Goal: Transaction & Acquisition: Book appointment/travel/reservation

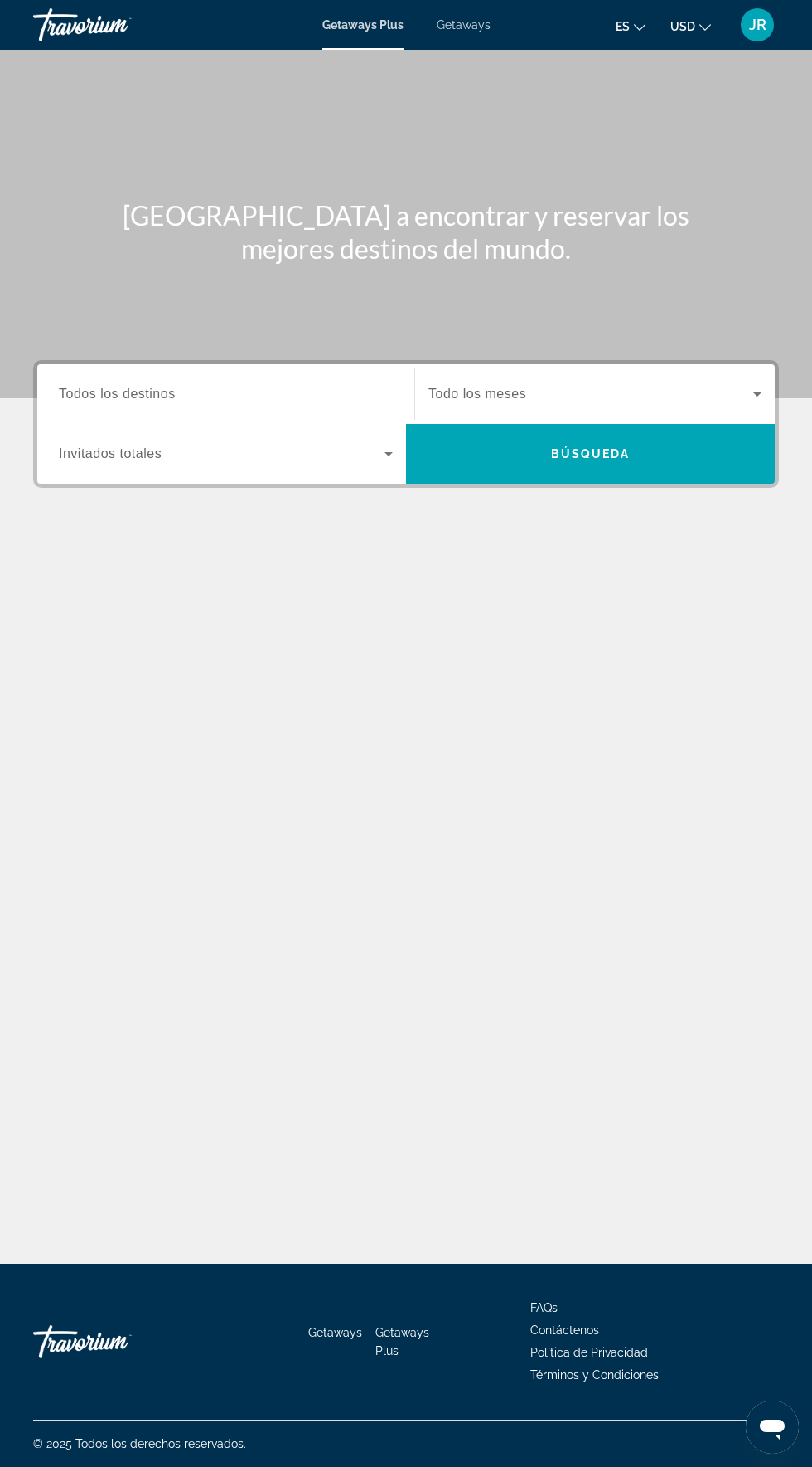
click at [341, 447] on span "Search widget" at bounding box center [222, 454] width 326 height 20
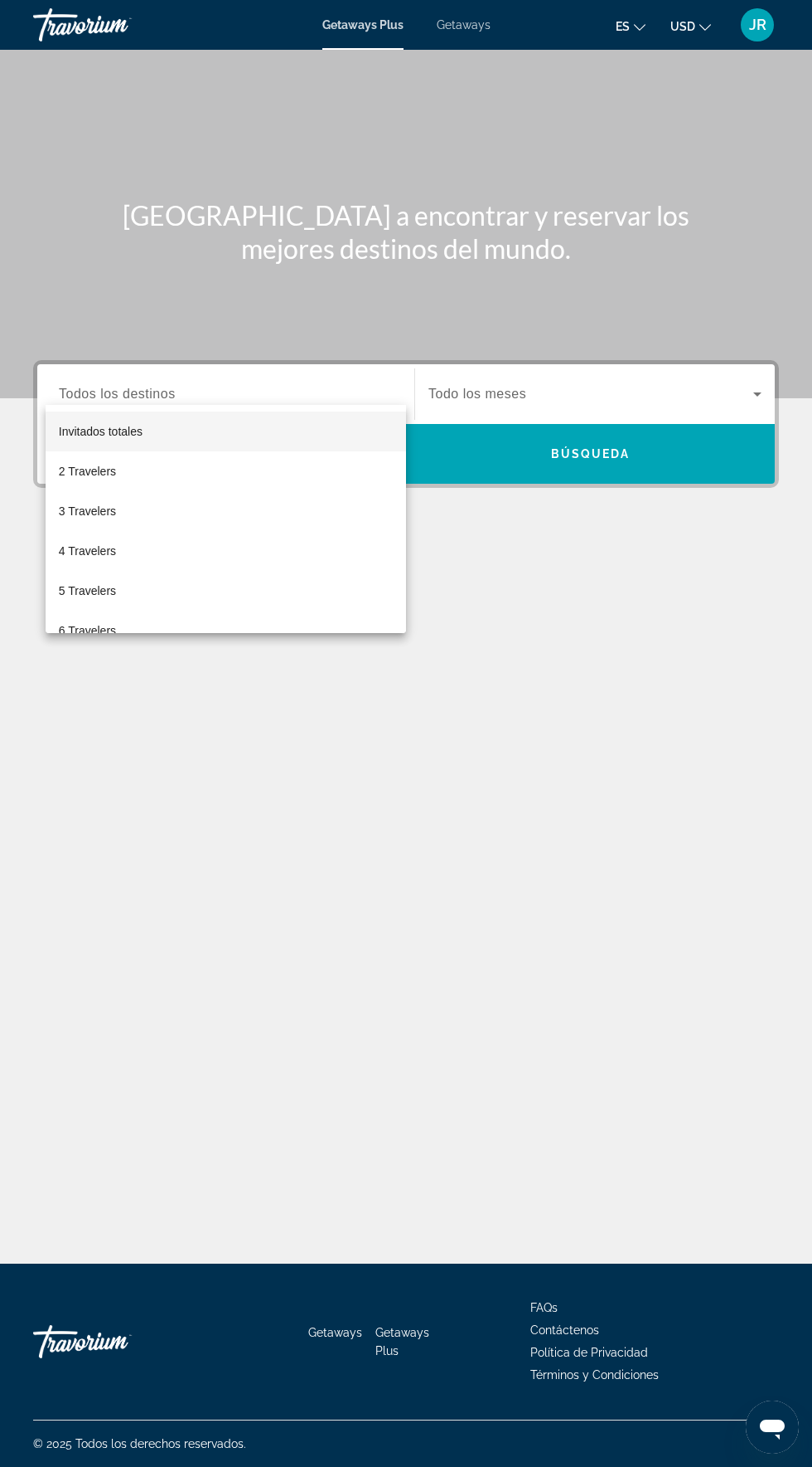
scroll to position [118, 0]
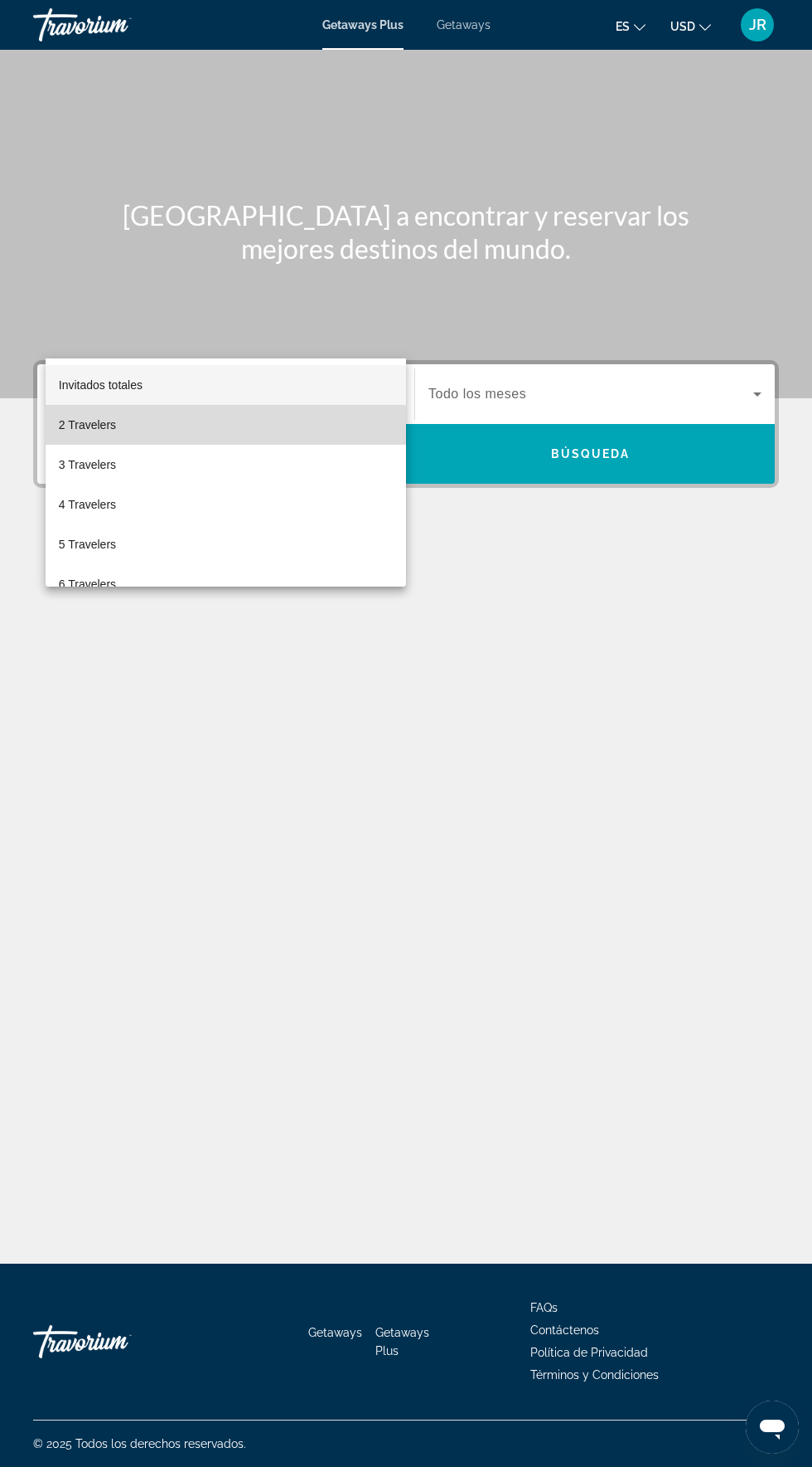
click at [316, 435] on mat-option "2 Travelers" at bounding box center [226, 425] width 361 height 40
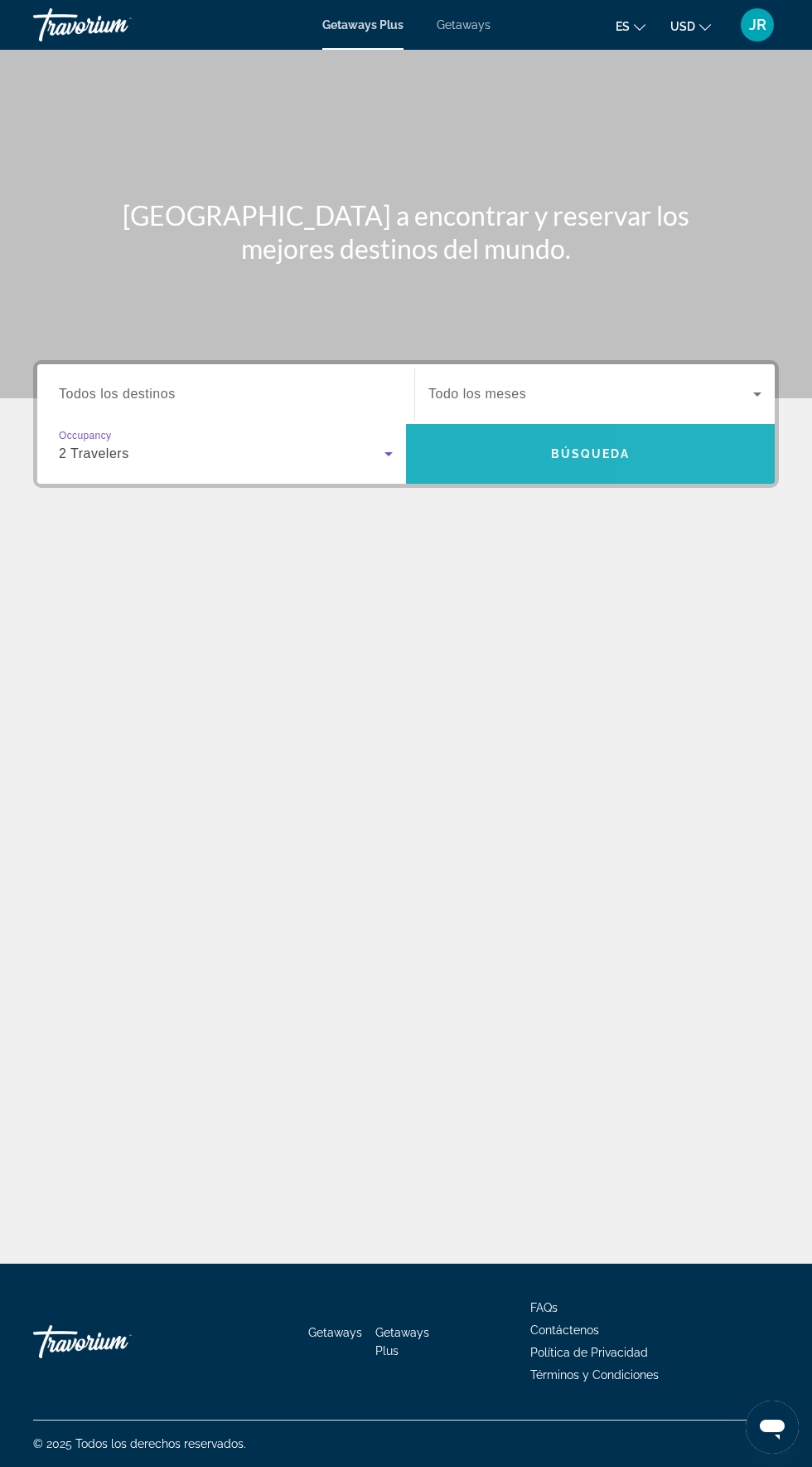
click at [662, 434] on span "Search" at bounding box center [590, 454] width 369 height 40
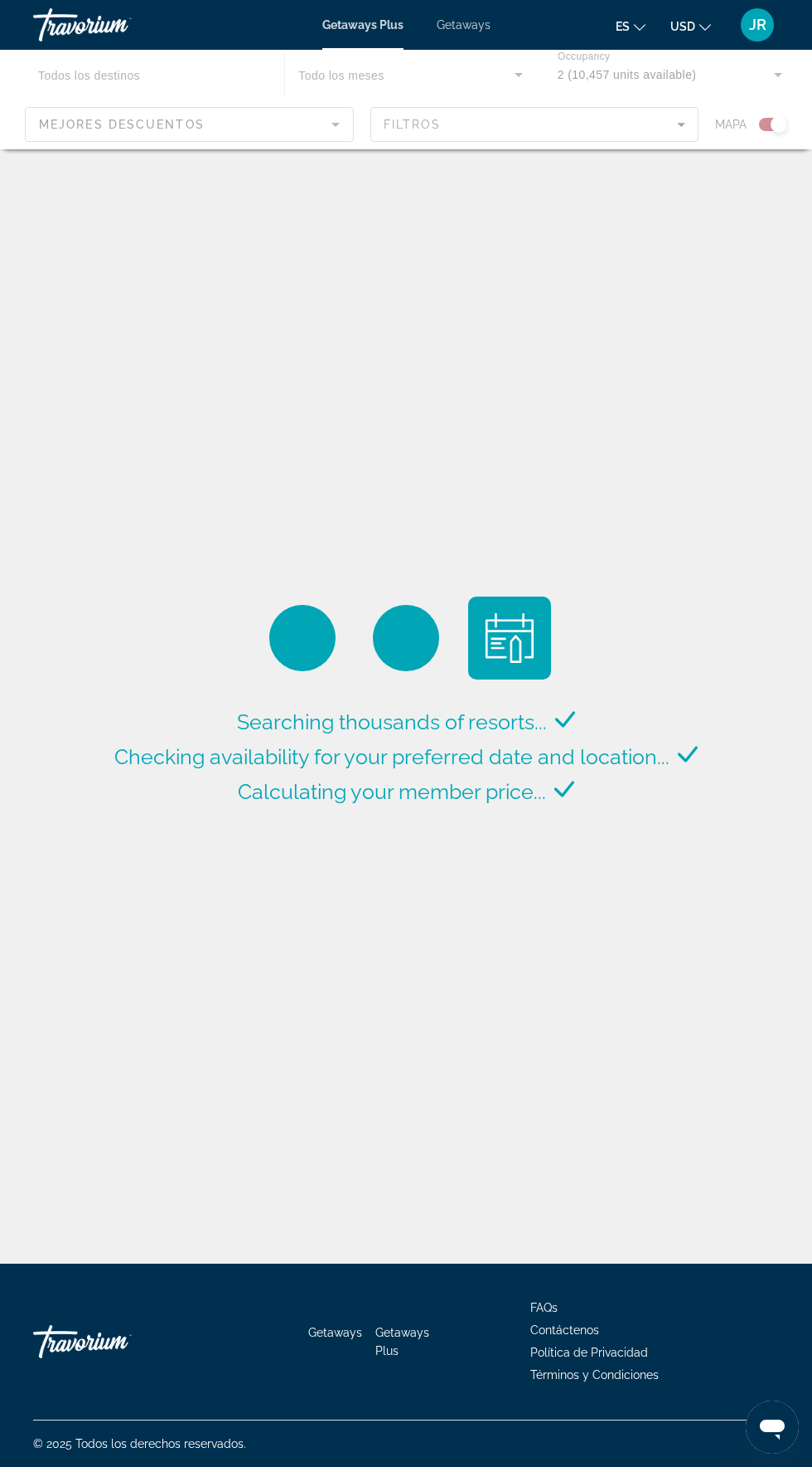
click at [750, 128] on div "Main content" at bounding box center [406, 100] width 812 height 100
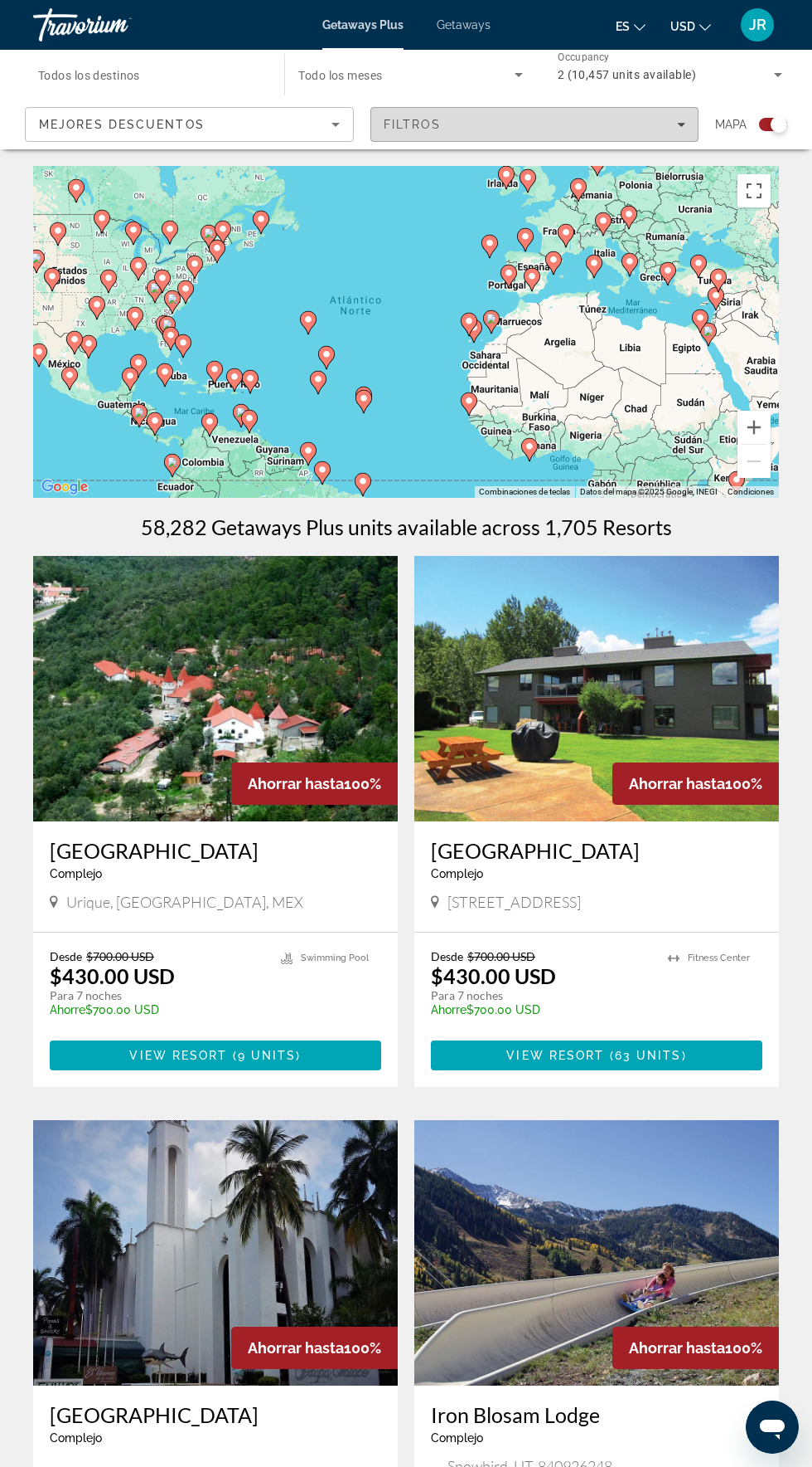
click at [654, 127] on div "Filtros" at bounding box center [534, 124] width 303 height 13
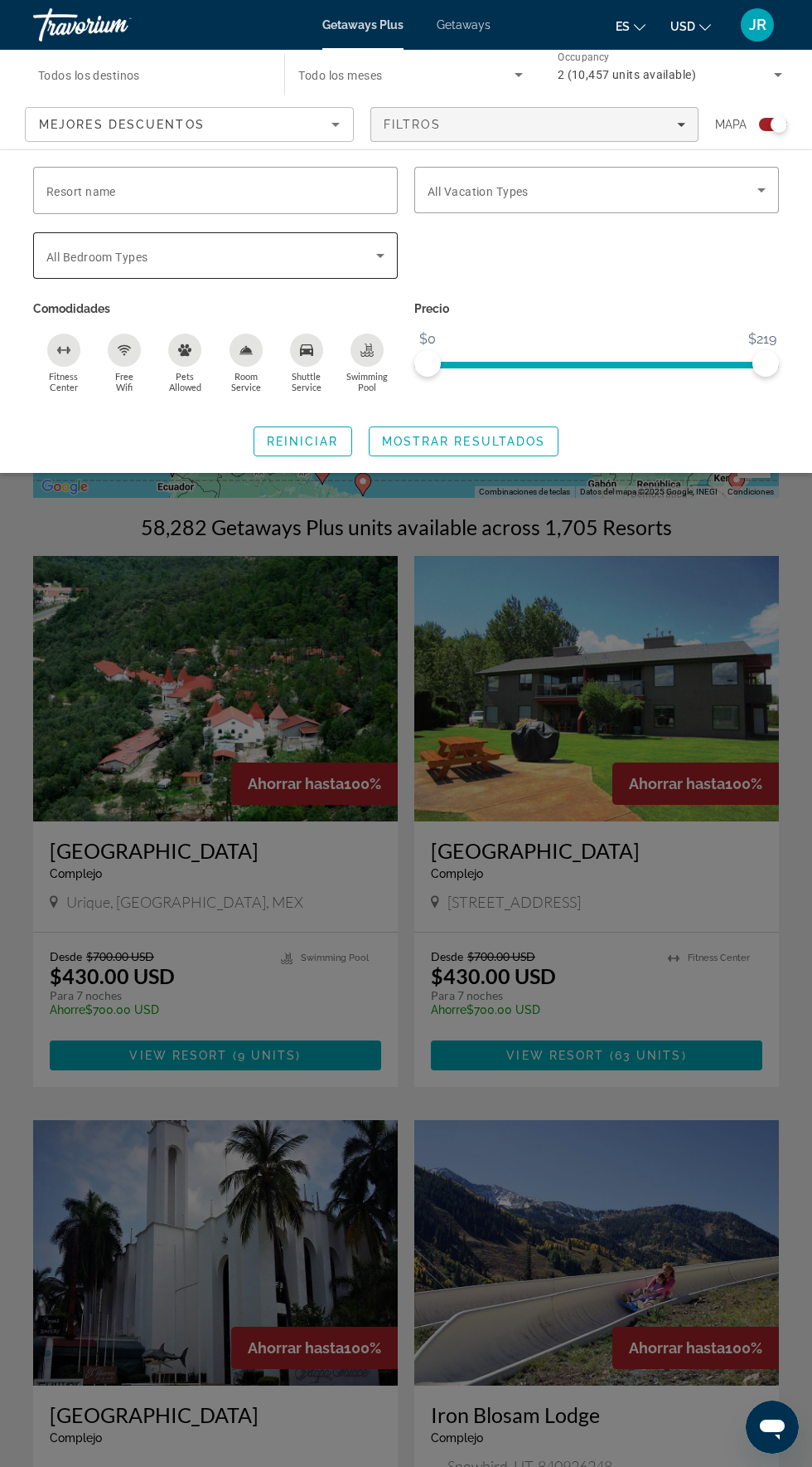
click at [374, 247] on icon "Search widget" at bounding box center [381, 256] width 20 height 20
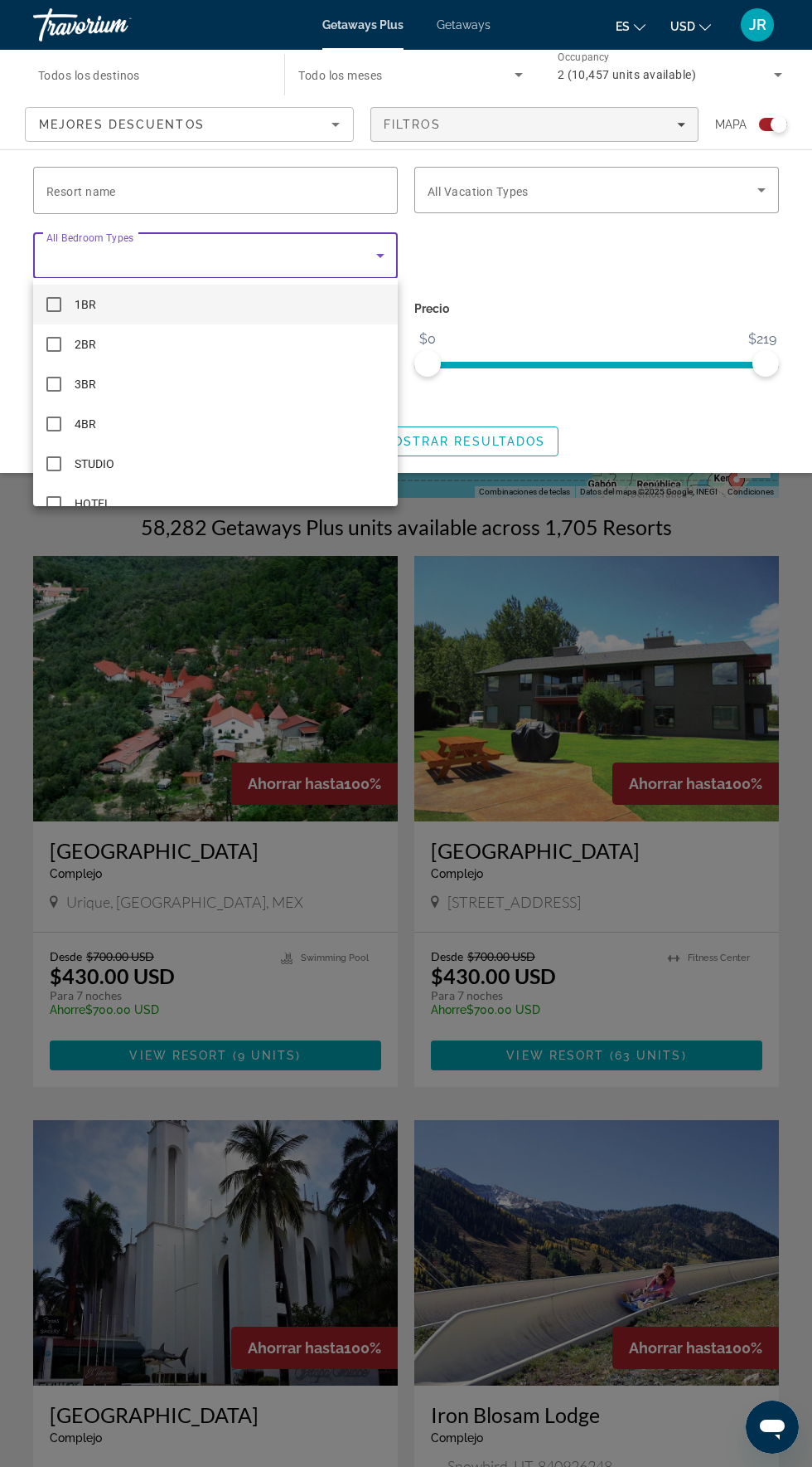
click at [665, 292] on div at bounding box center [406, 734] width 812 height 1467
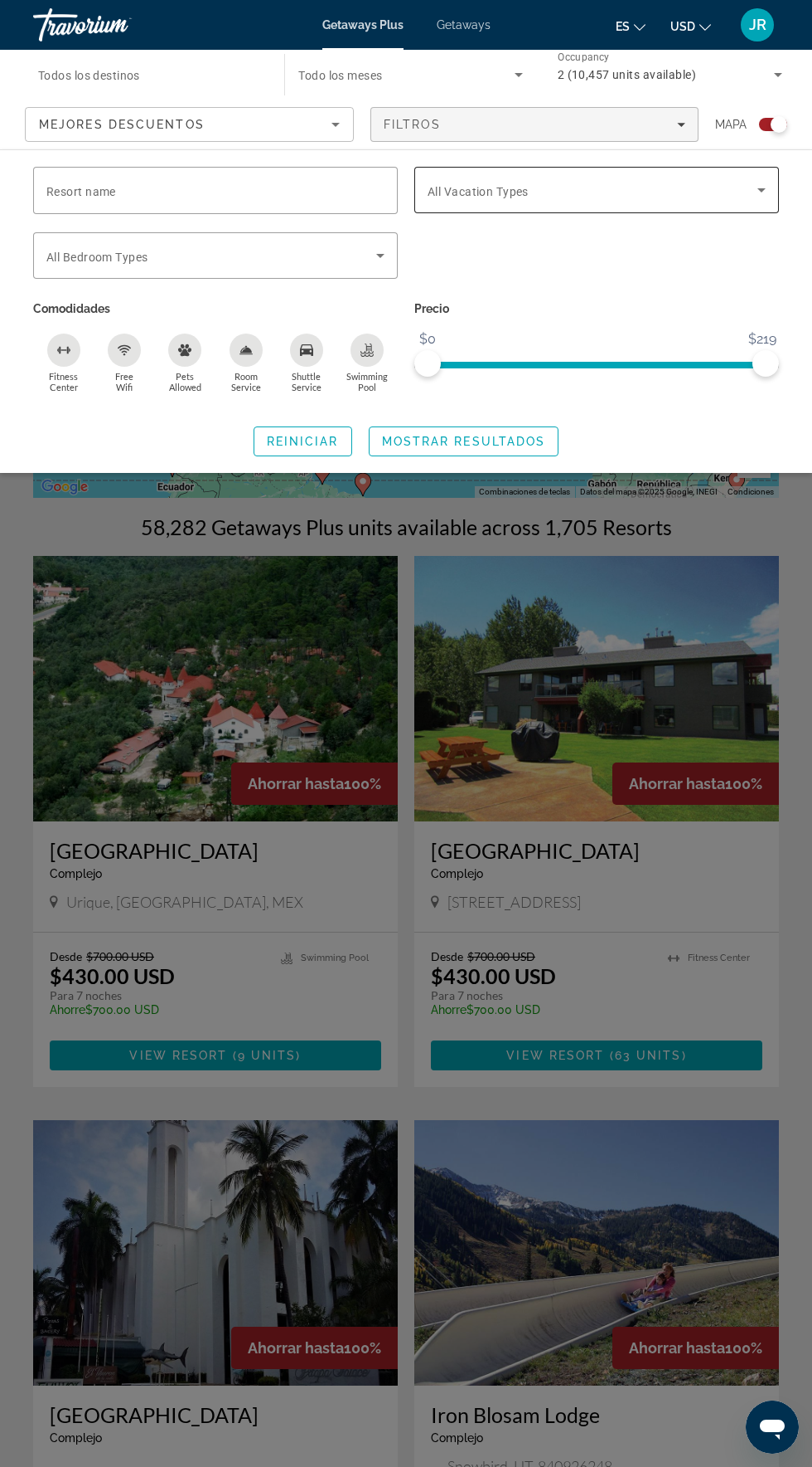
click at [744, 193] on span "Search widget" at bounding box center [592, 190] width 330 height 20
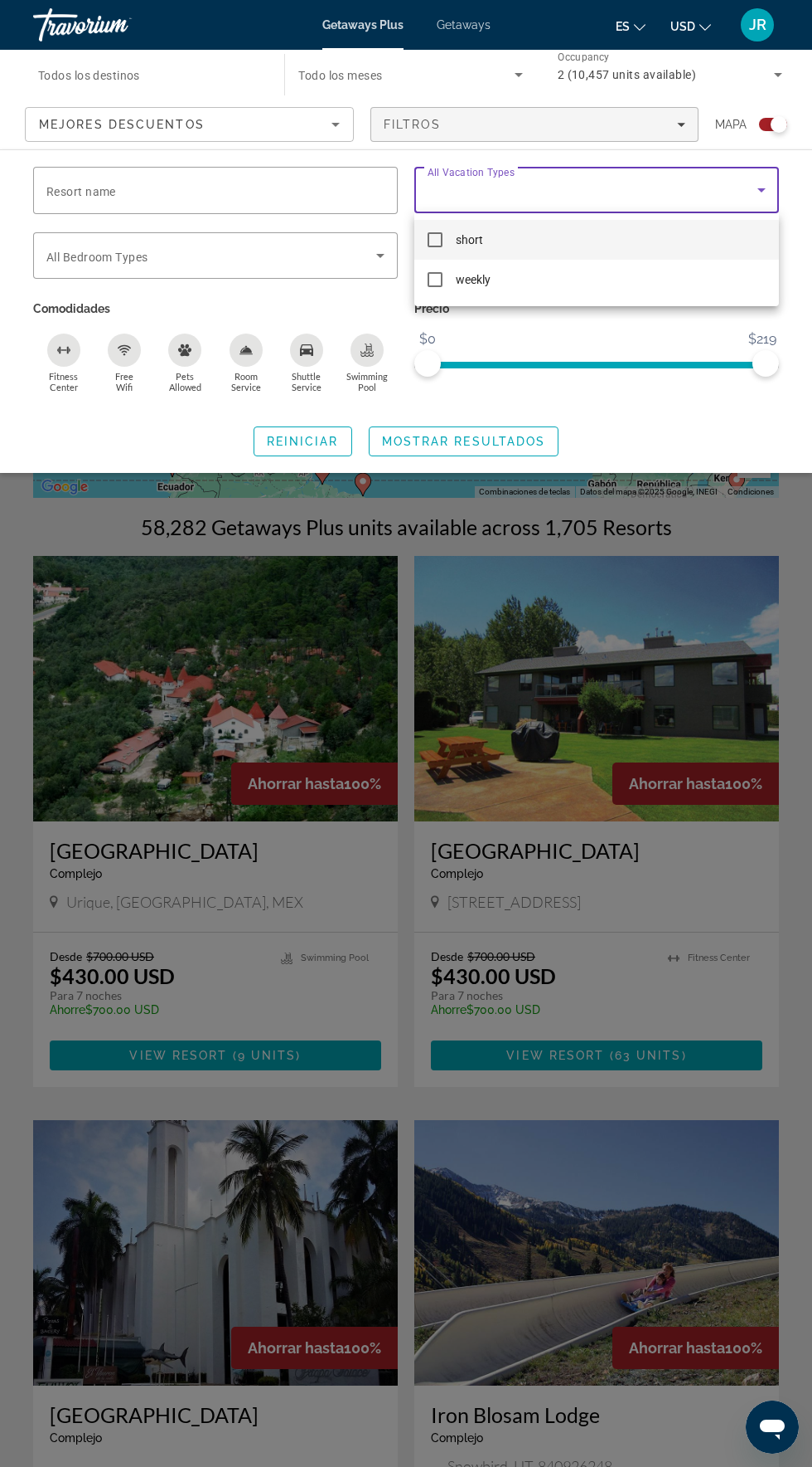
click at [646, 364] on div at bounding box center [406, 734] width 812 height 1467
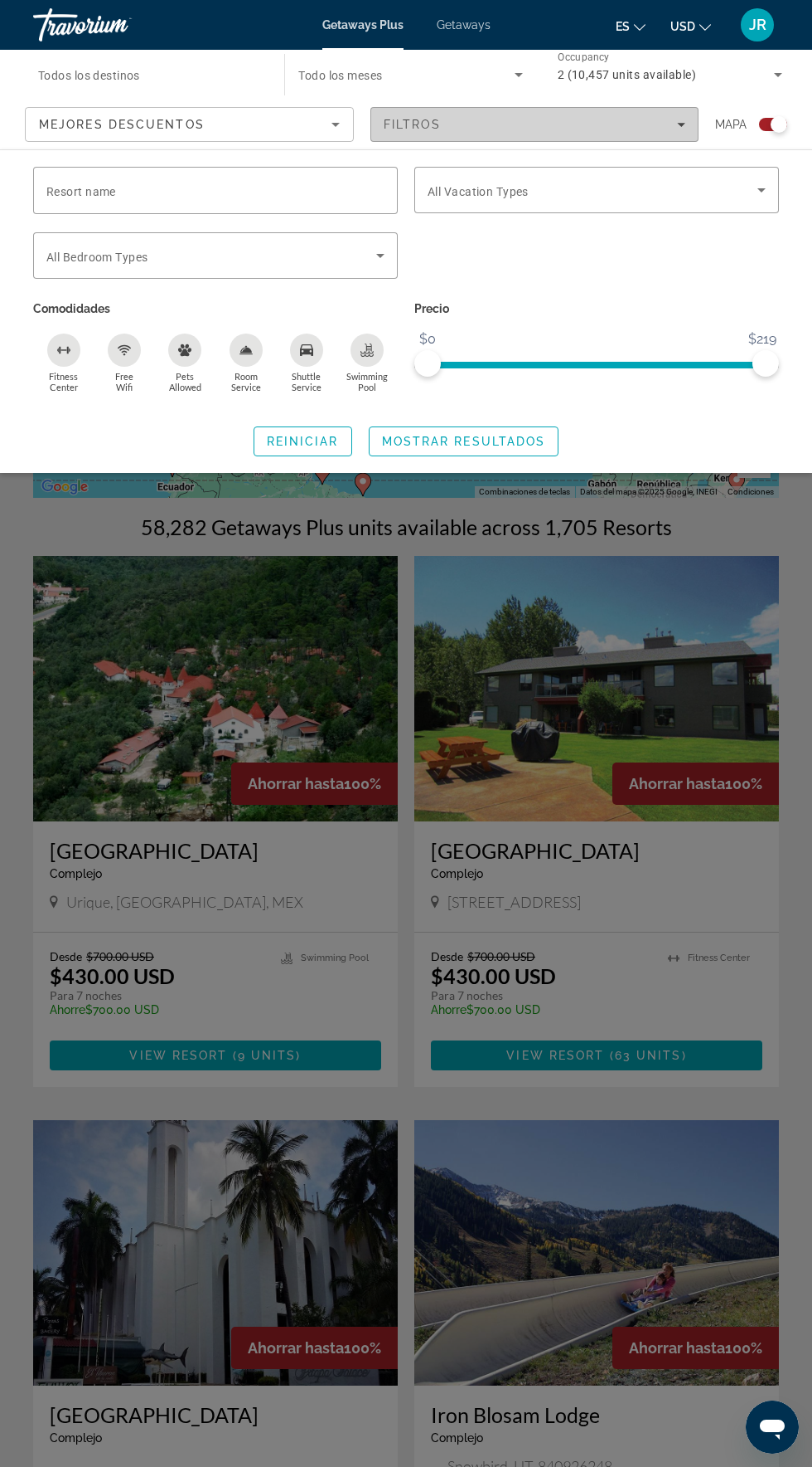
click at [693, 125] on span "Filters" at bounding box center [535, 125] width 328 height 40
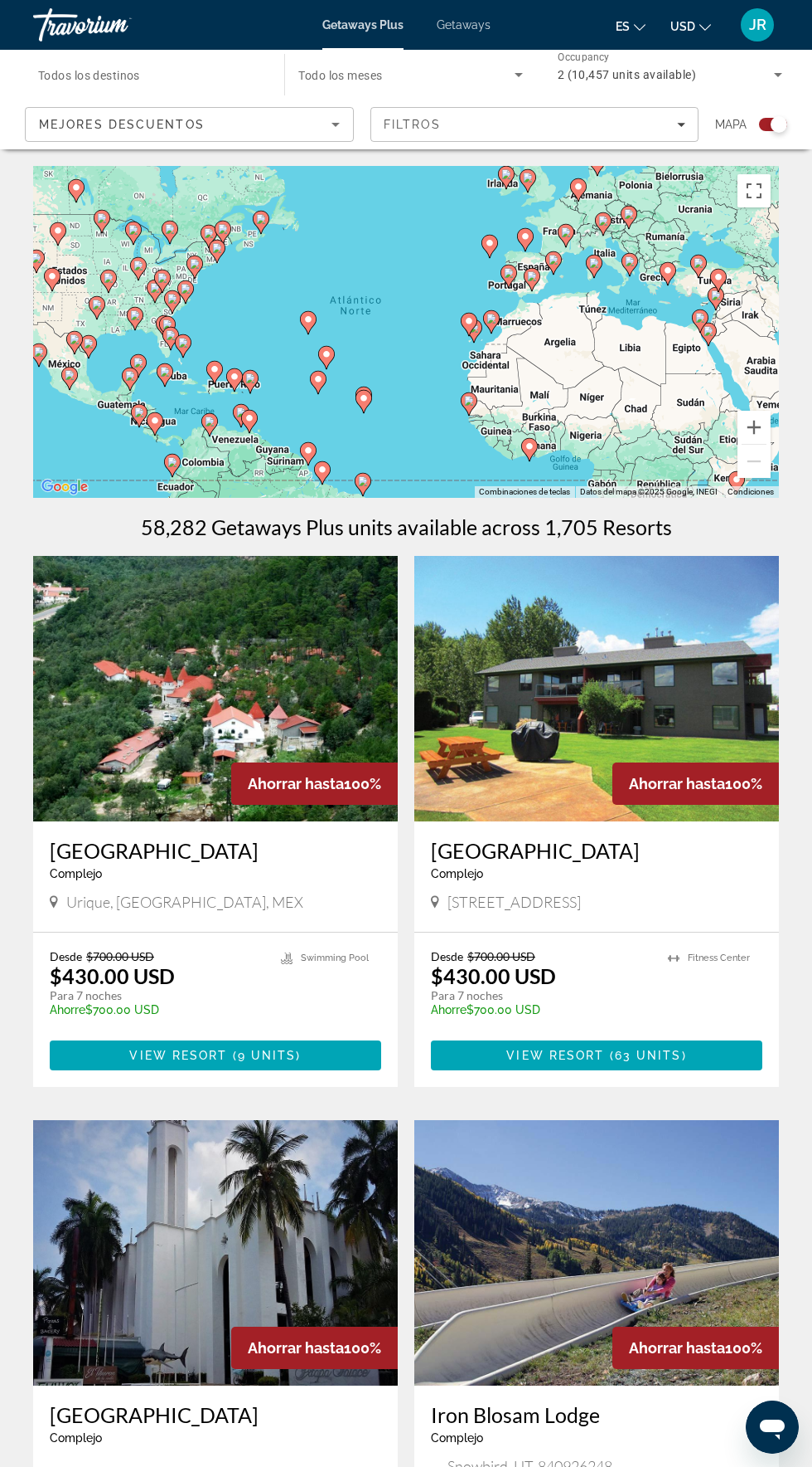
click at [779, 124] on div "Search widget" at bounding box center [779, 124] width 17 height 17
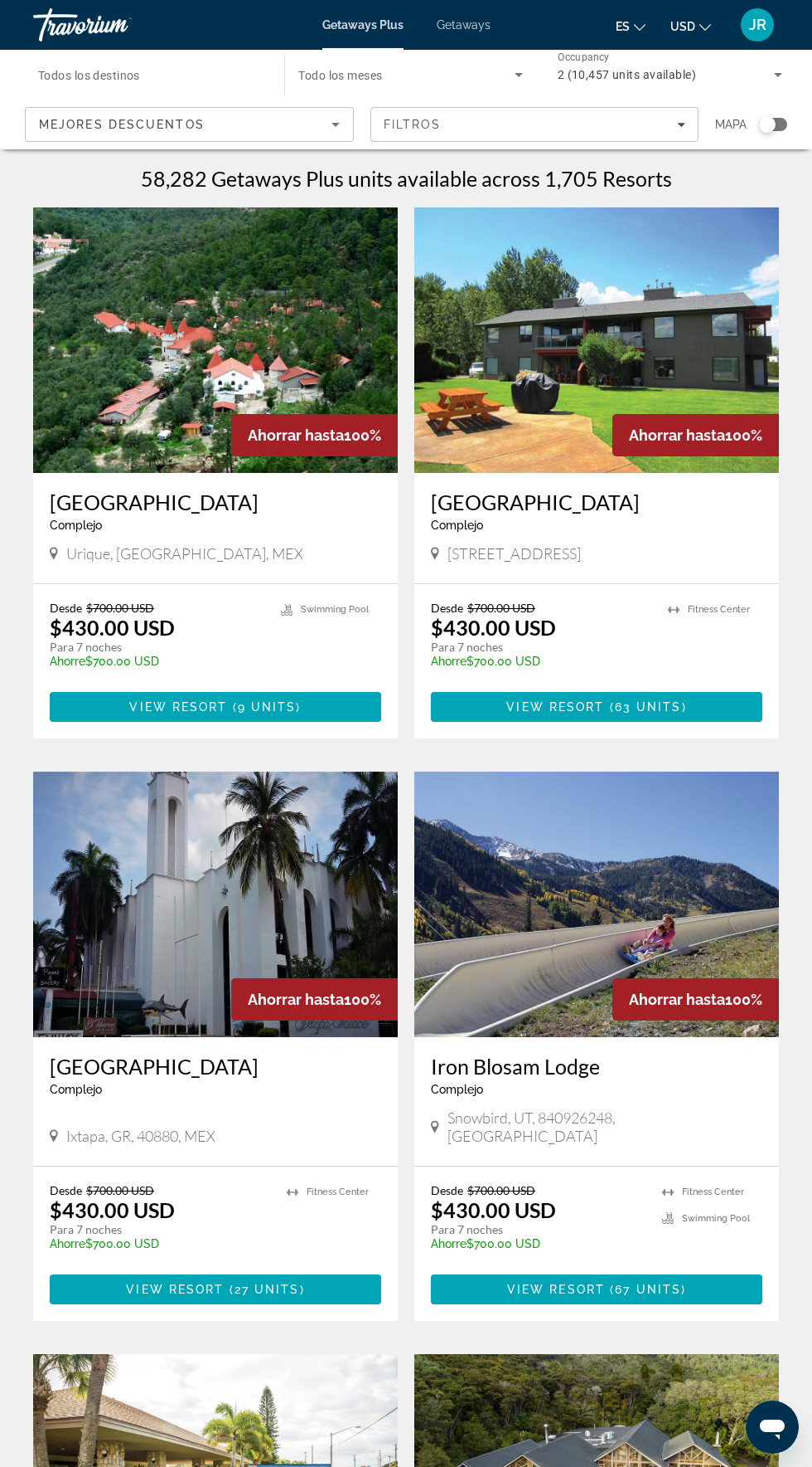
click at [478, 21] on span "Getaways" at bounding box center [463, 24] width 54 height 13
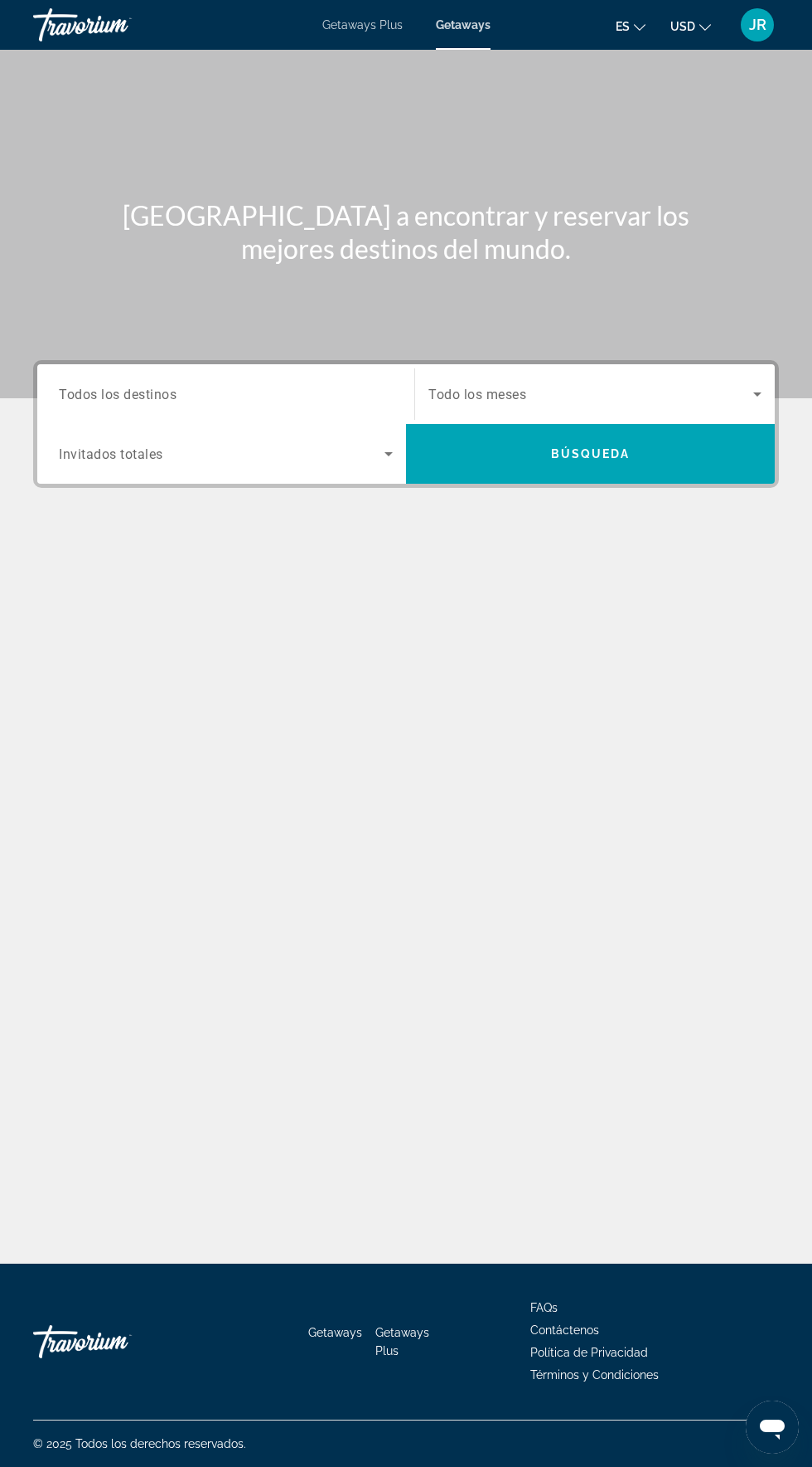
click at [262, 403] on input "Destination Todos los destinos" at bounding box center [226, 395] width 335 height 20
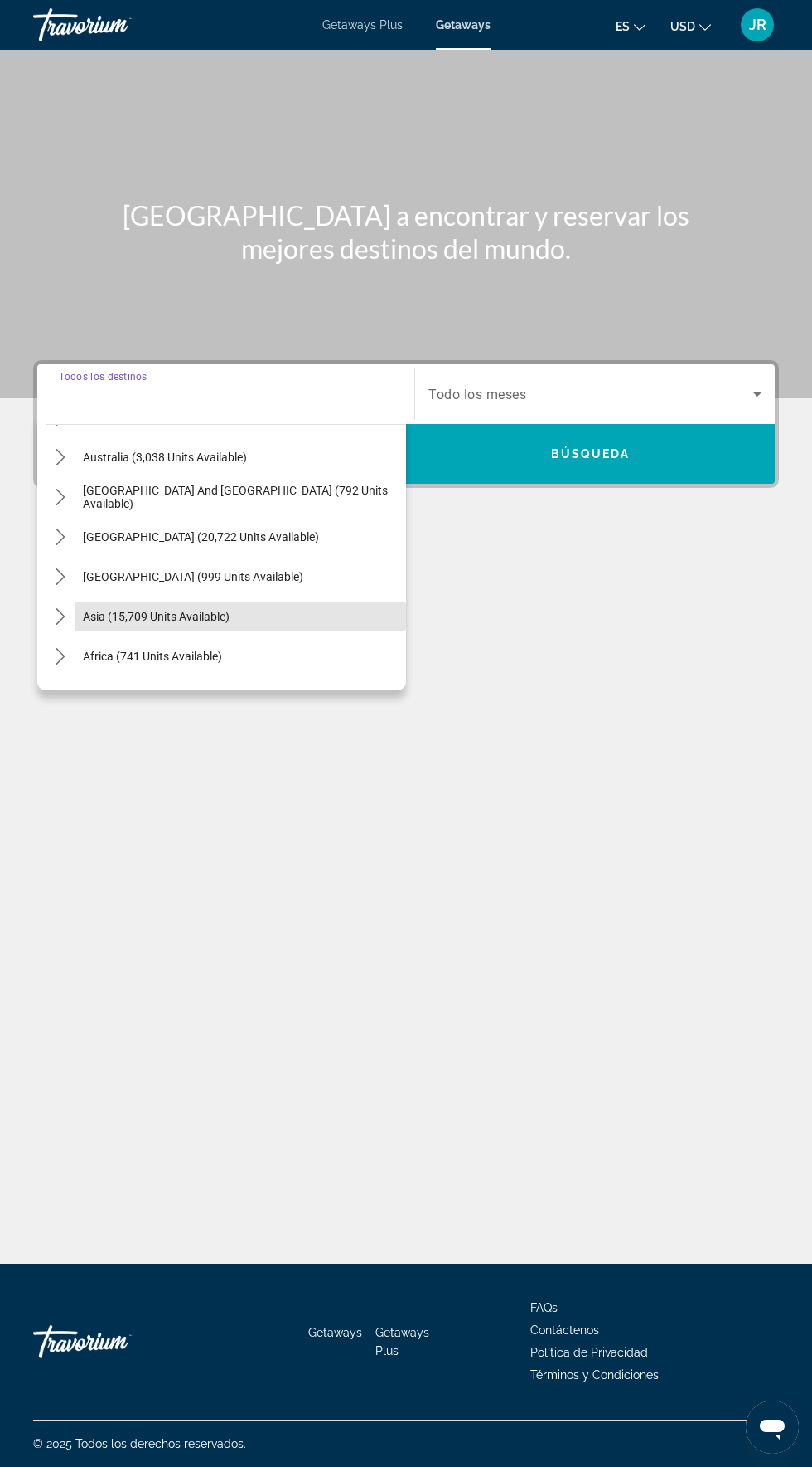
scroll to position [81, 0]
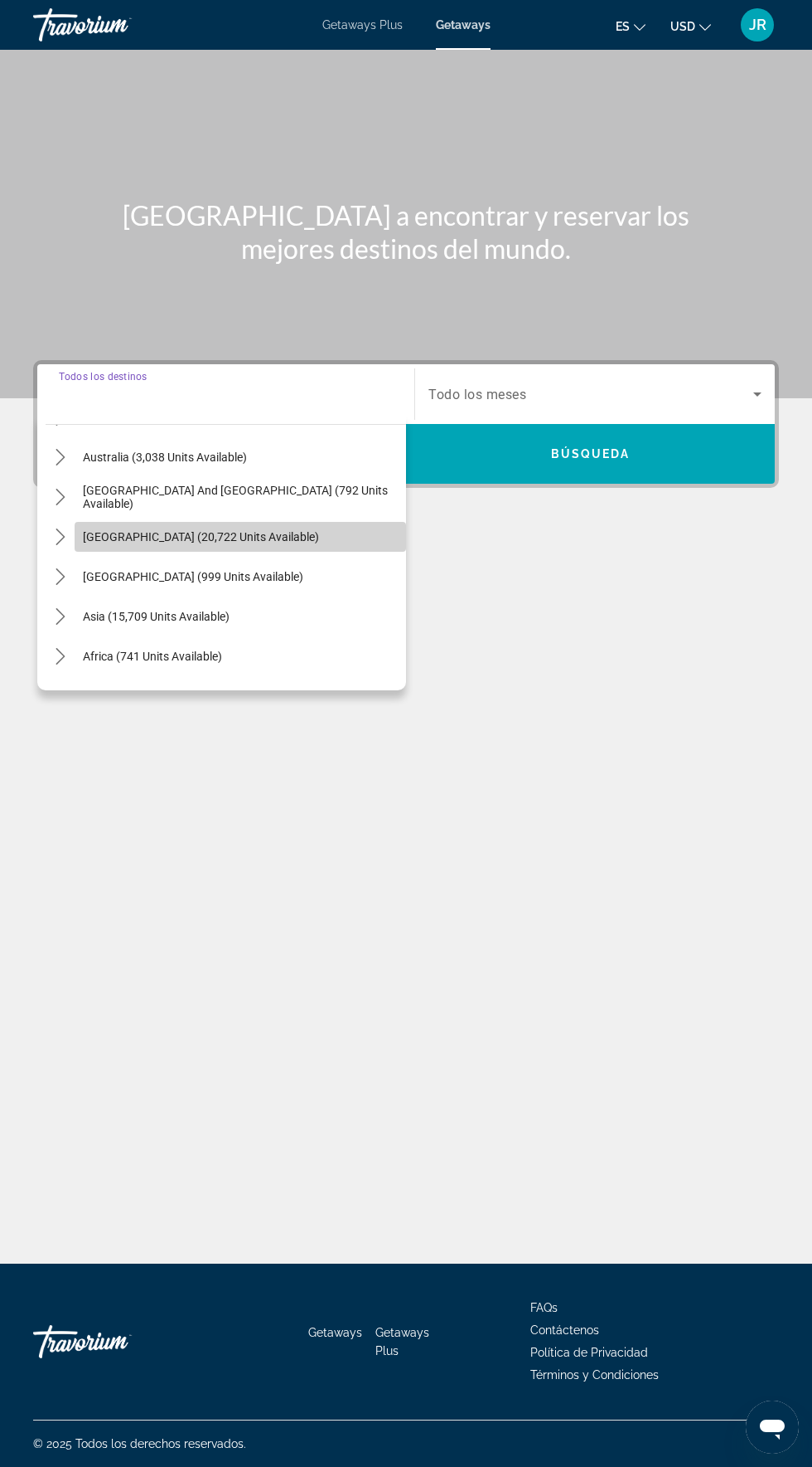
click at [257, 530] on span "[GEOGRAPHIC_DATA] (20,722 units available)" at bounding box center [201, 536] width 237 height 13
type input "**********"
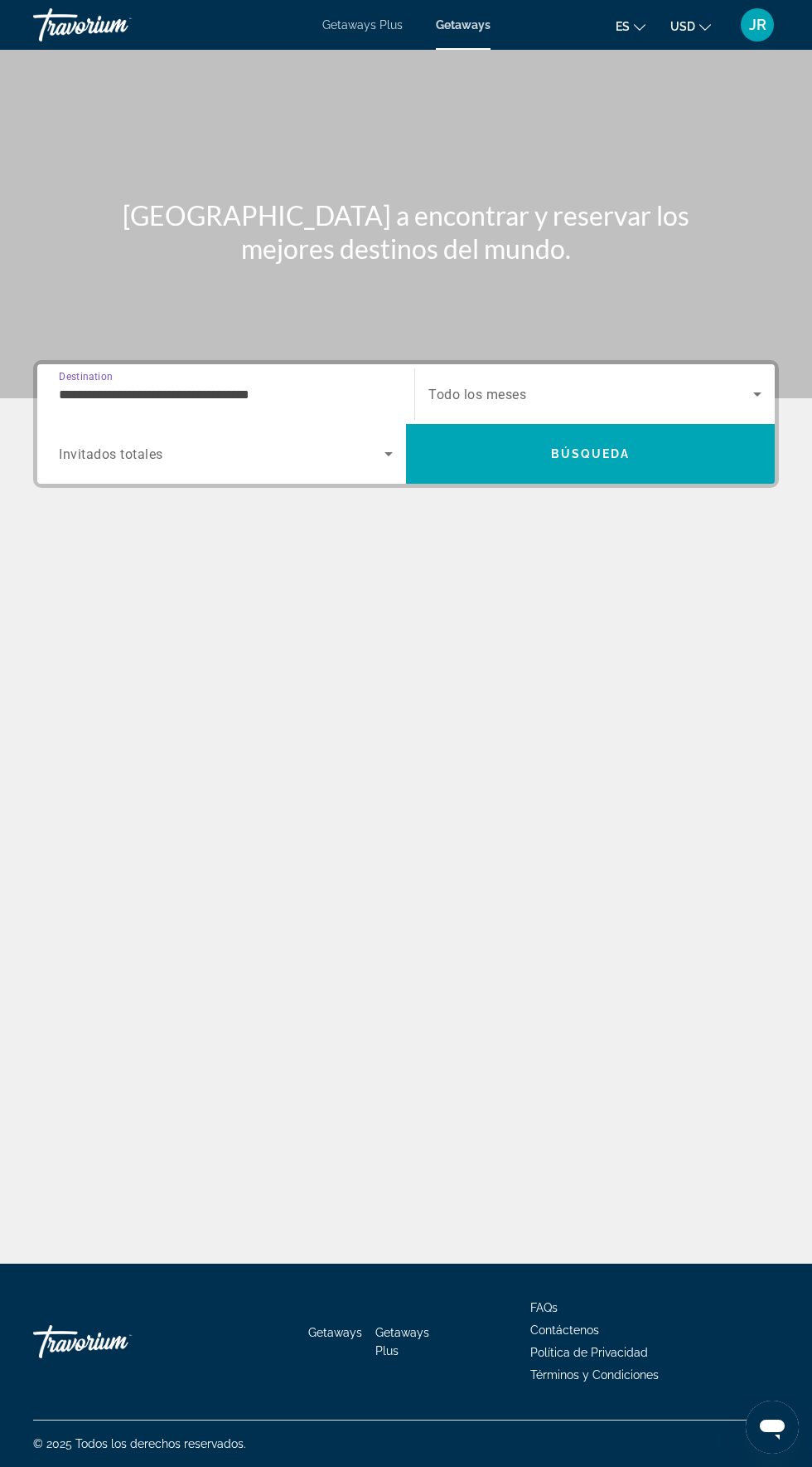
scroll to position [118, 0]
click at [364, 444] on span "Search widget" at bounding box center [222, 454] width 326 height 20
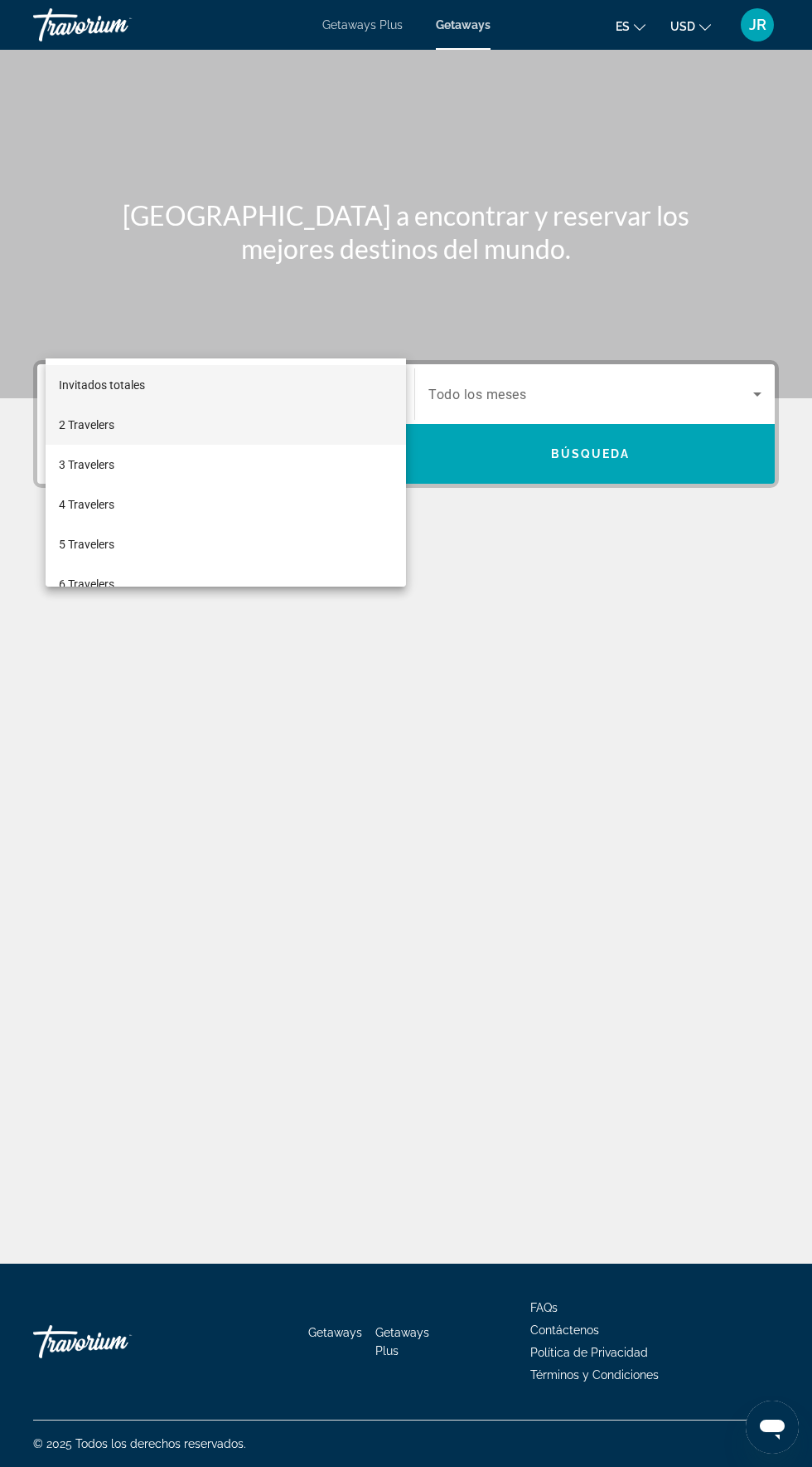
click at [316, 437] on mat-option "2 Travelers" at bounding box center [226, 425] width 361 height 40
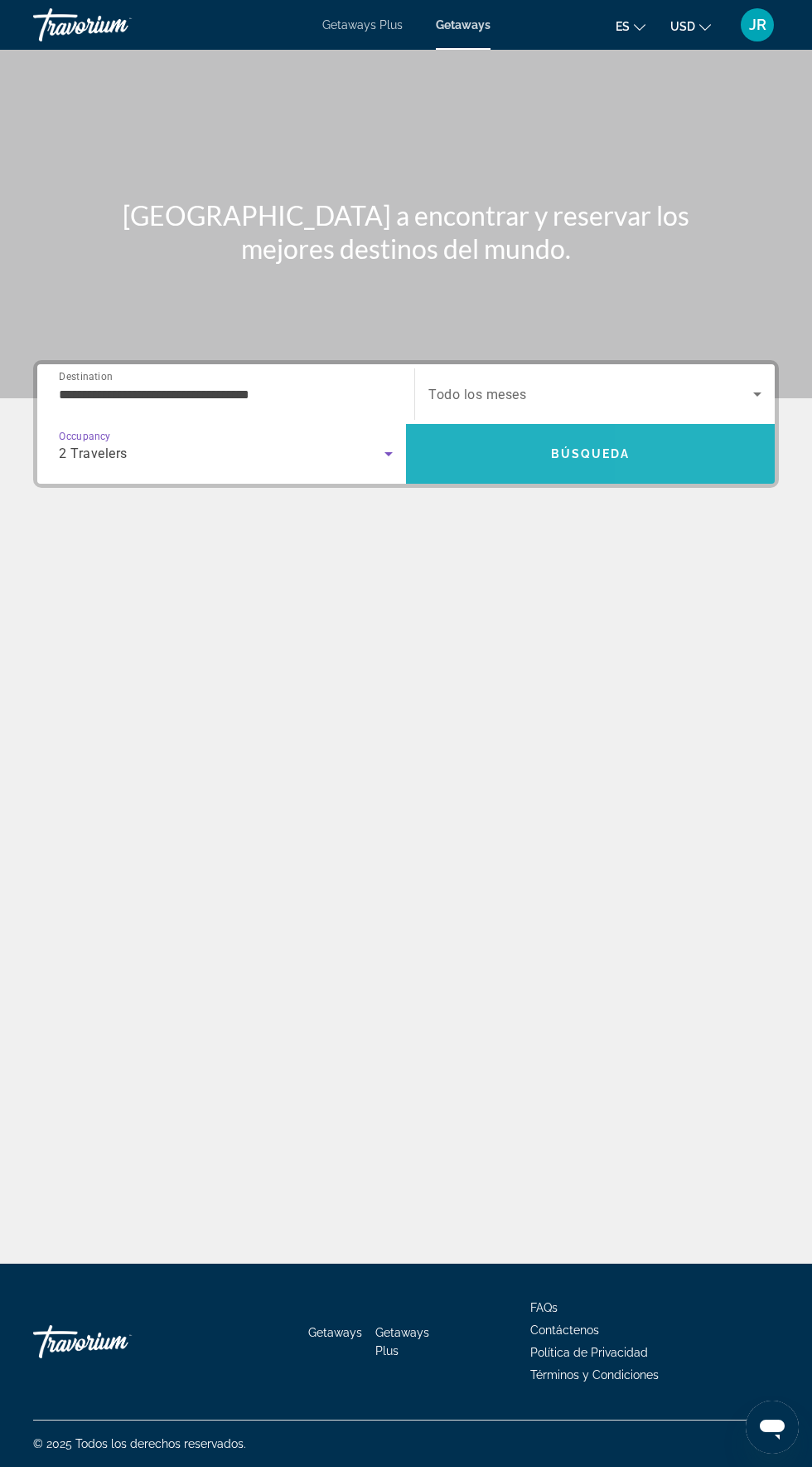
click at [666, 434] on span "Search" at bounding box center [590, 454] width 369 height 40
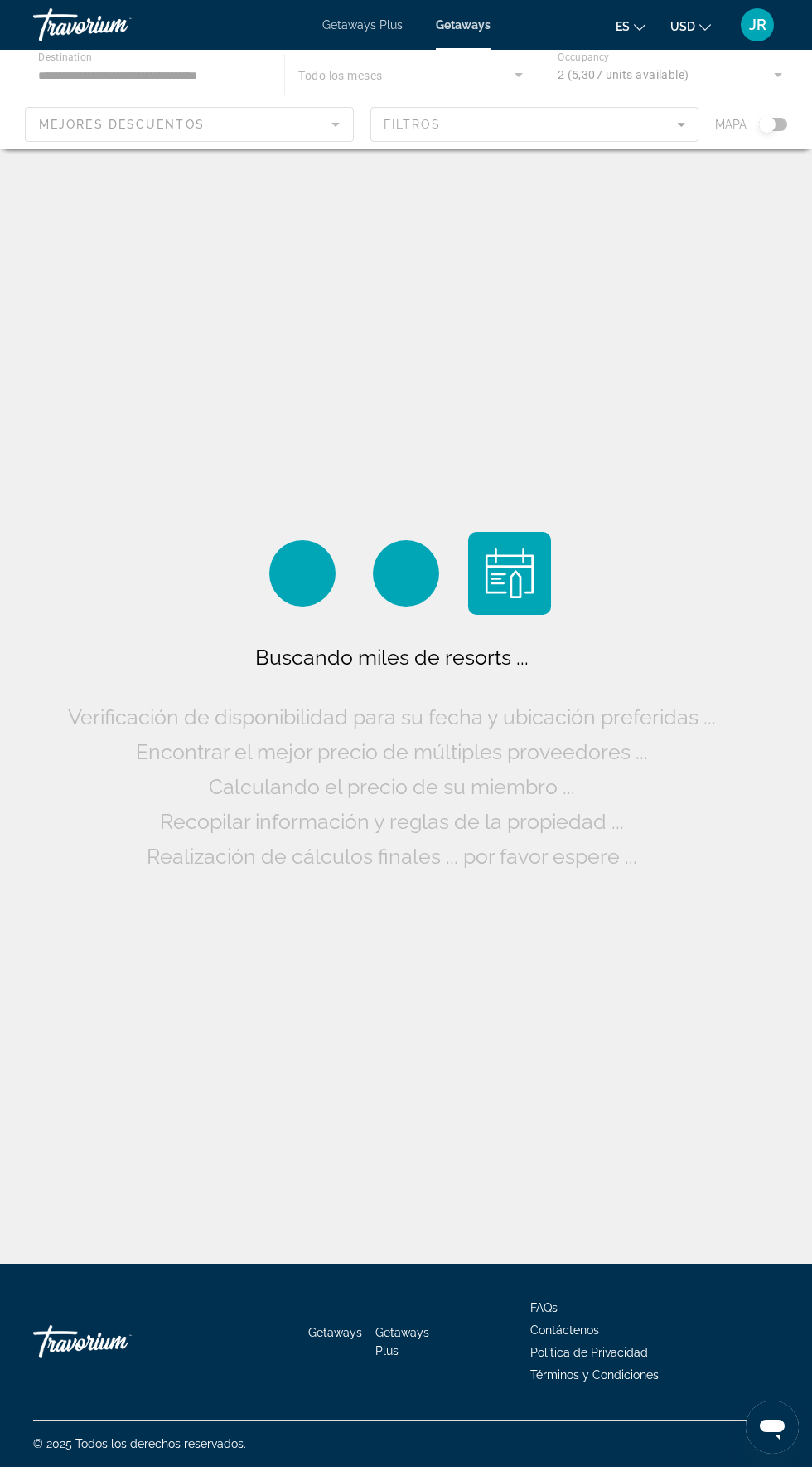
click at [652, 124] on div "Main content" at bounding box center [406, 100] width 812 height 100
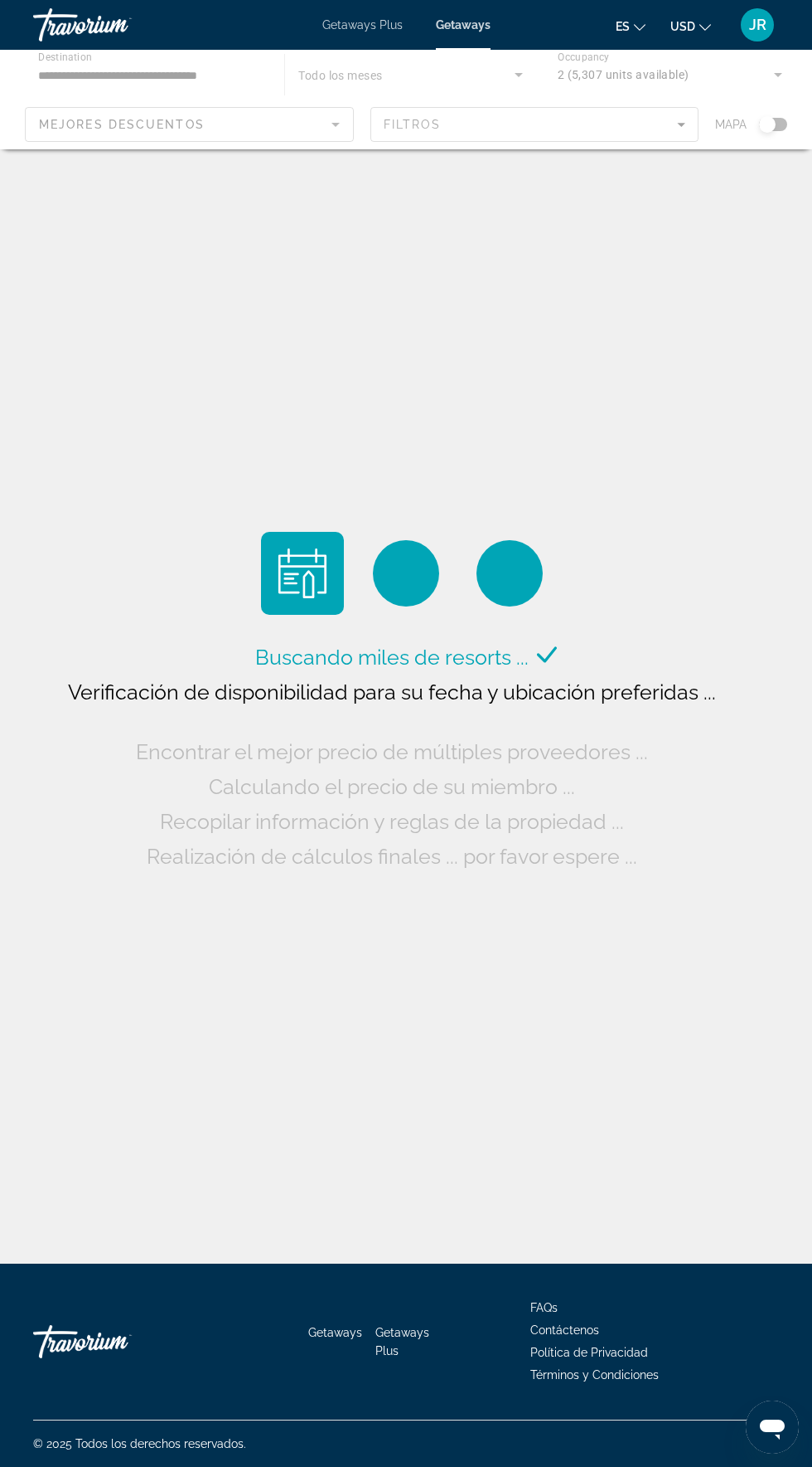
click at [671, 94] on div "Main content" at bounding box center [406, 100] width 812 height 100
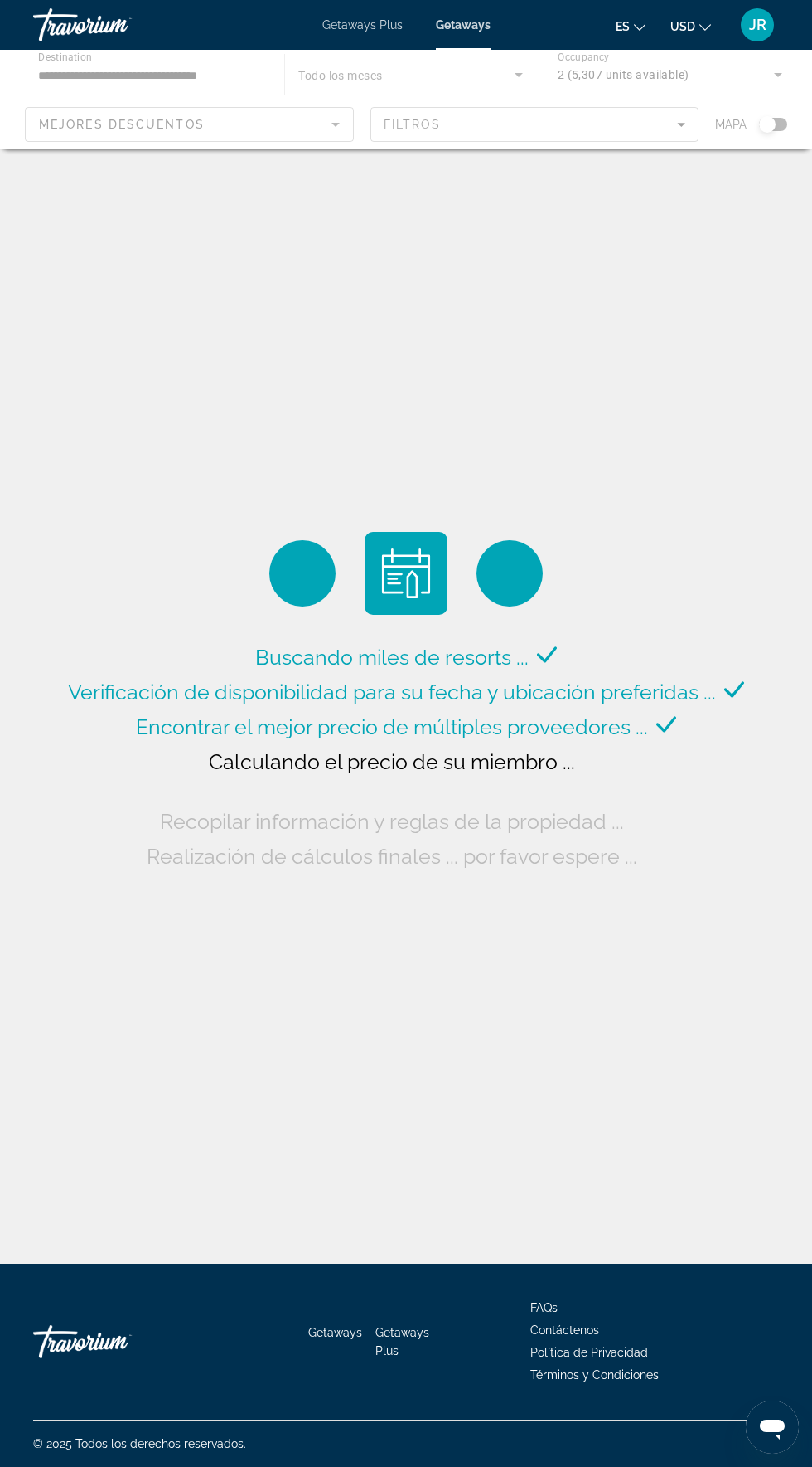
click at [675, 134] on div "Main content" at bounding box center [406, 100] width 812 height 100
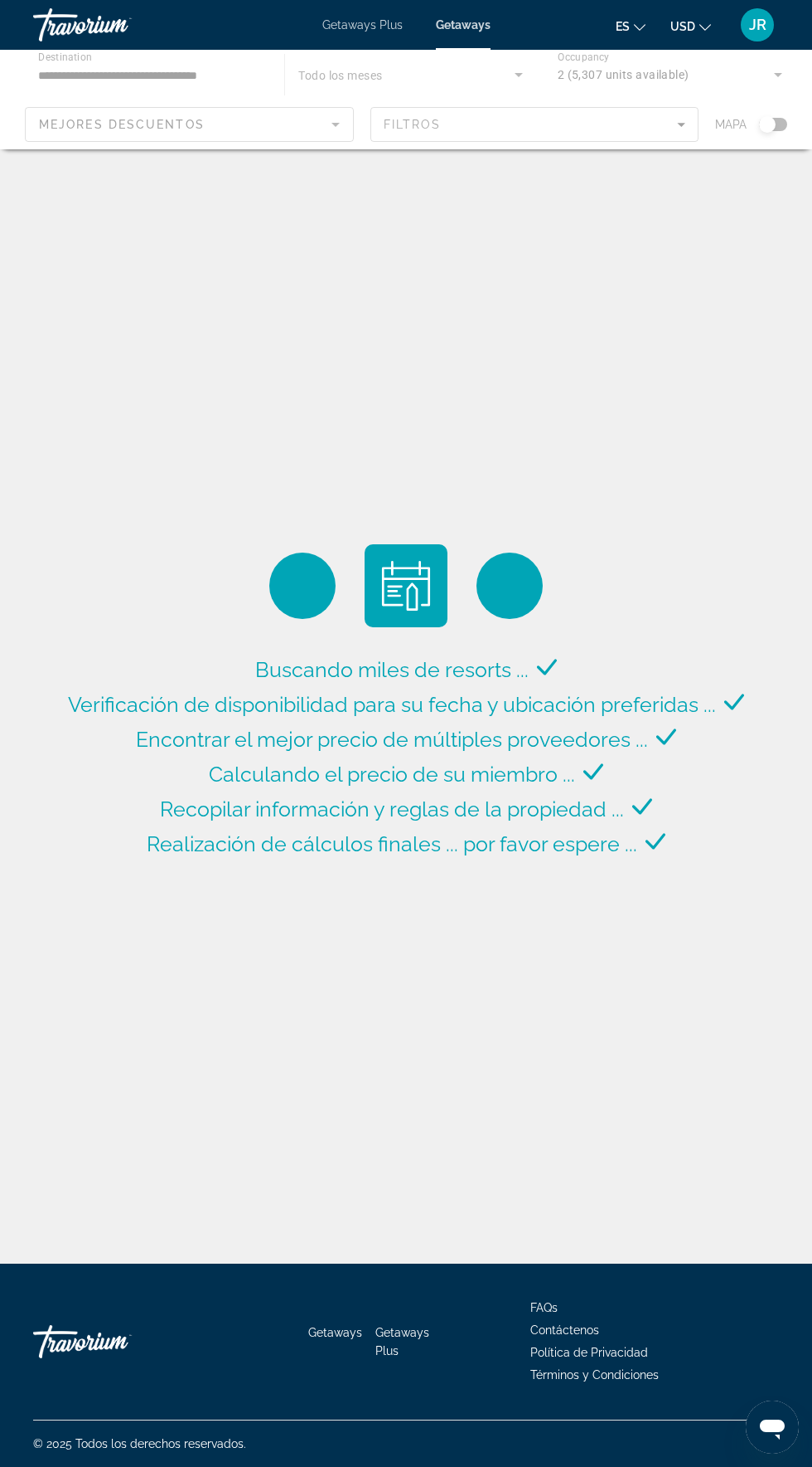
click at [677, 121] on div "Main content" at bounding box center [406, 100] width 812 height 100
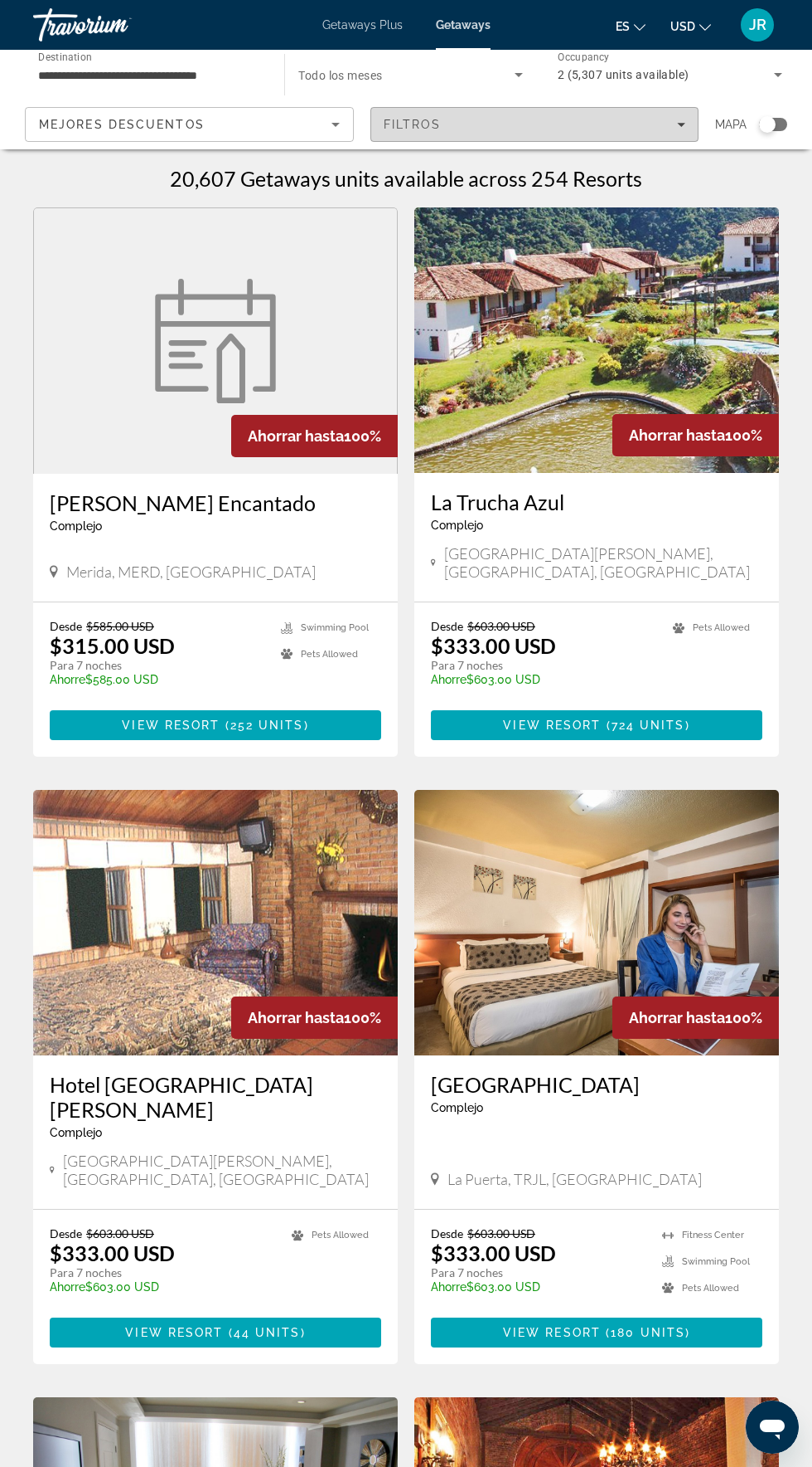
click at [666, 118] on div "Filtros" at bounding box center [534, 124] width 303 height 13
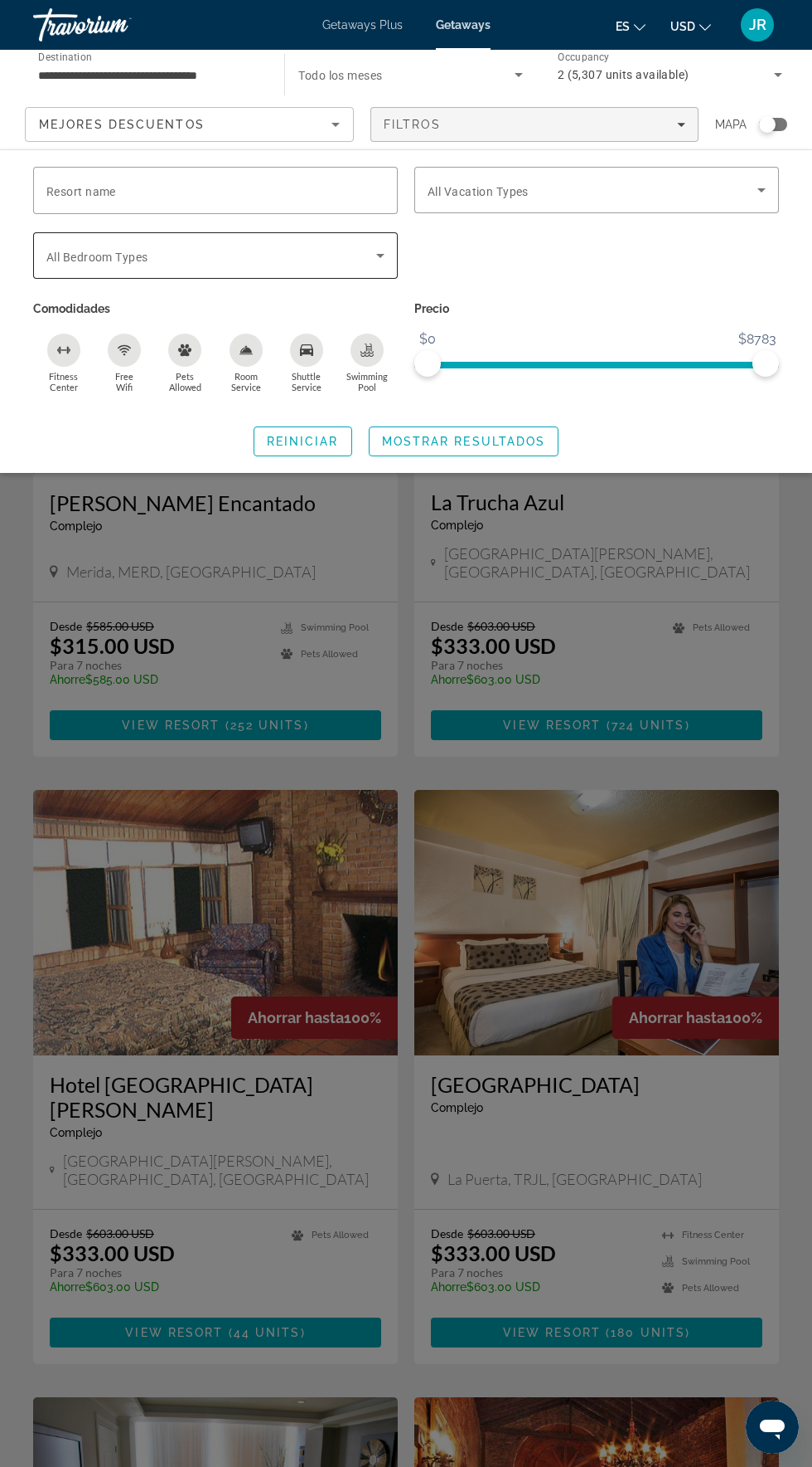
click at [374, 261] on icon "Search widget" at bounding box center [381, 256] width 20 height 20
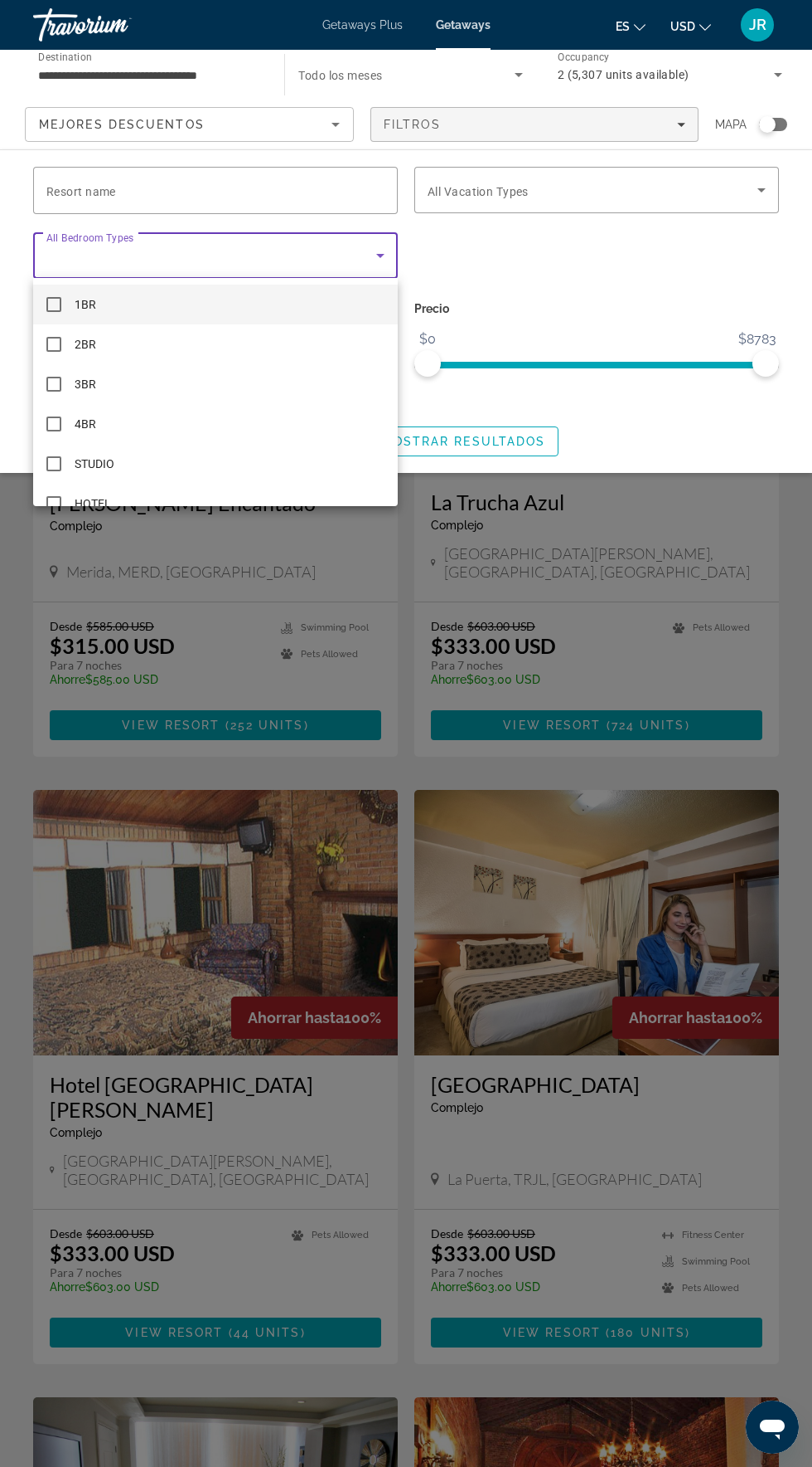
click at [561, 256] on div at bounding box center [406, 734] width 812 height 1467
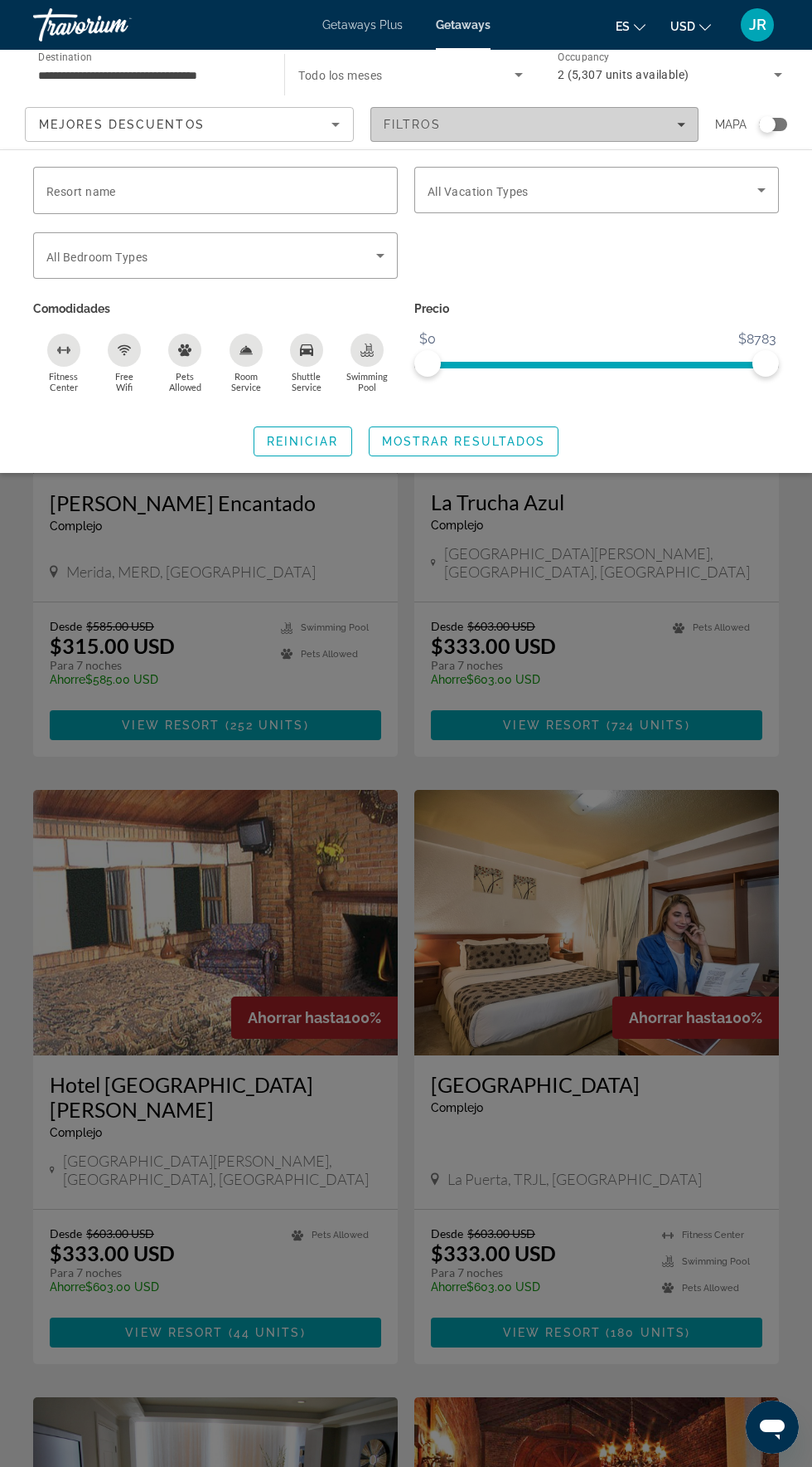
click at [680, 124] on icon "Filters" at bounding box center [681, 125] width 8 height 4
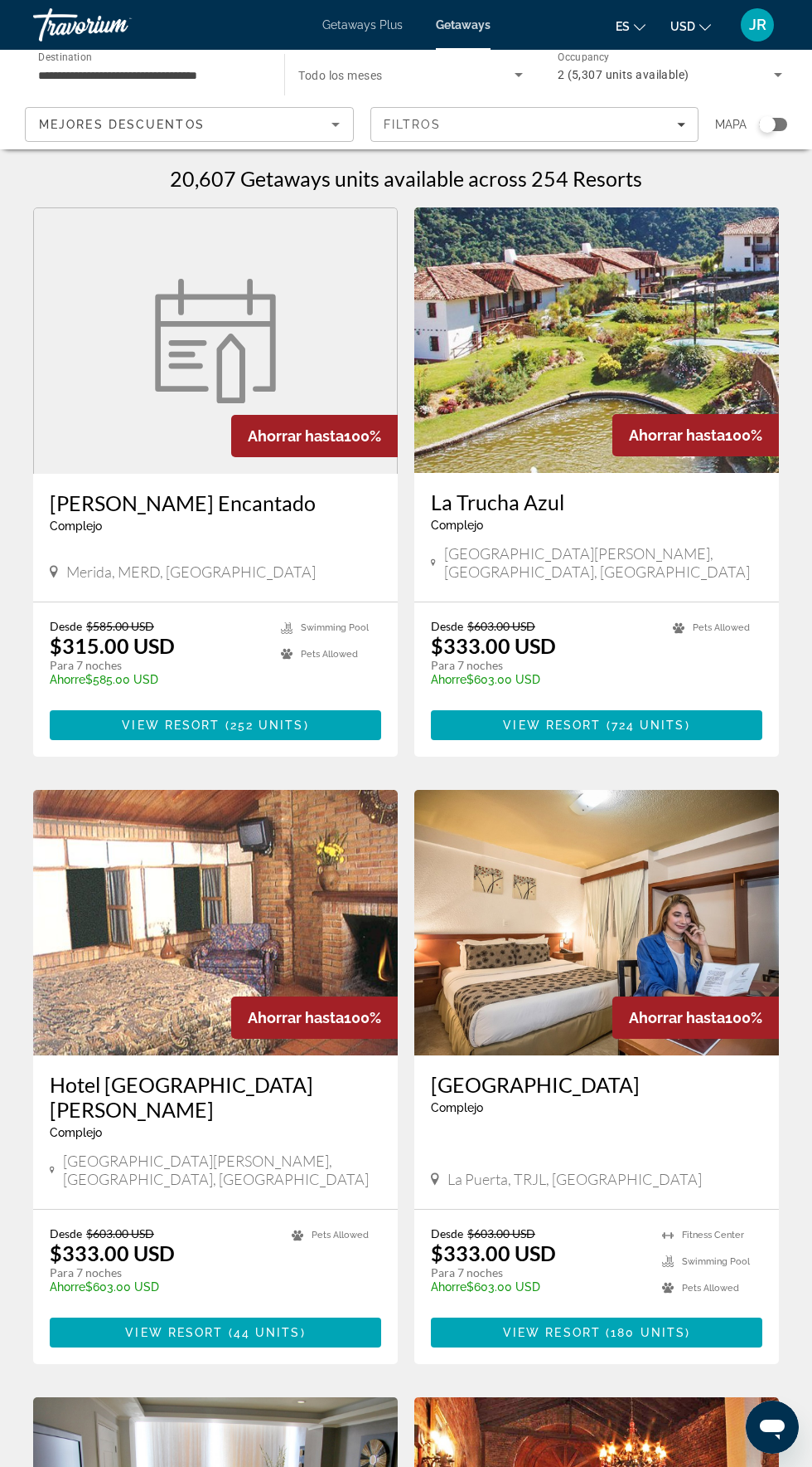
click at [230, 67] on input "**********" at bounding box center [150, 76] width 225 height 20
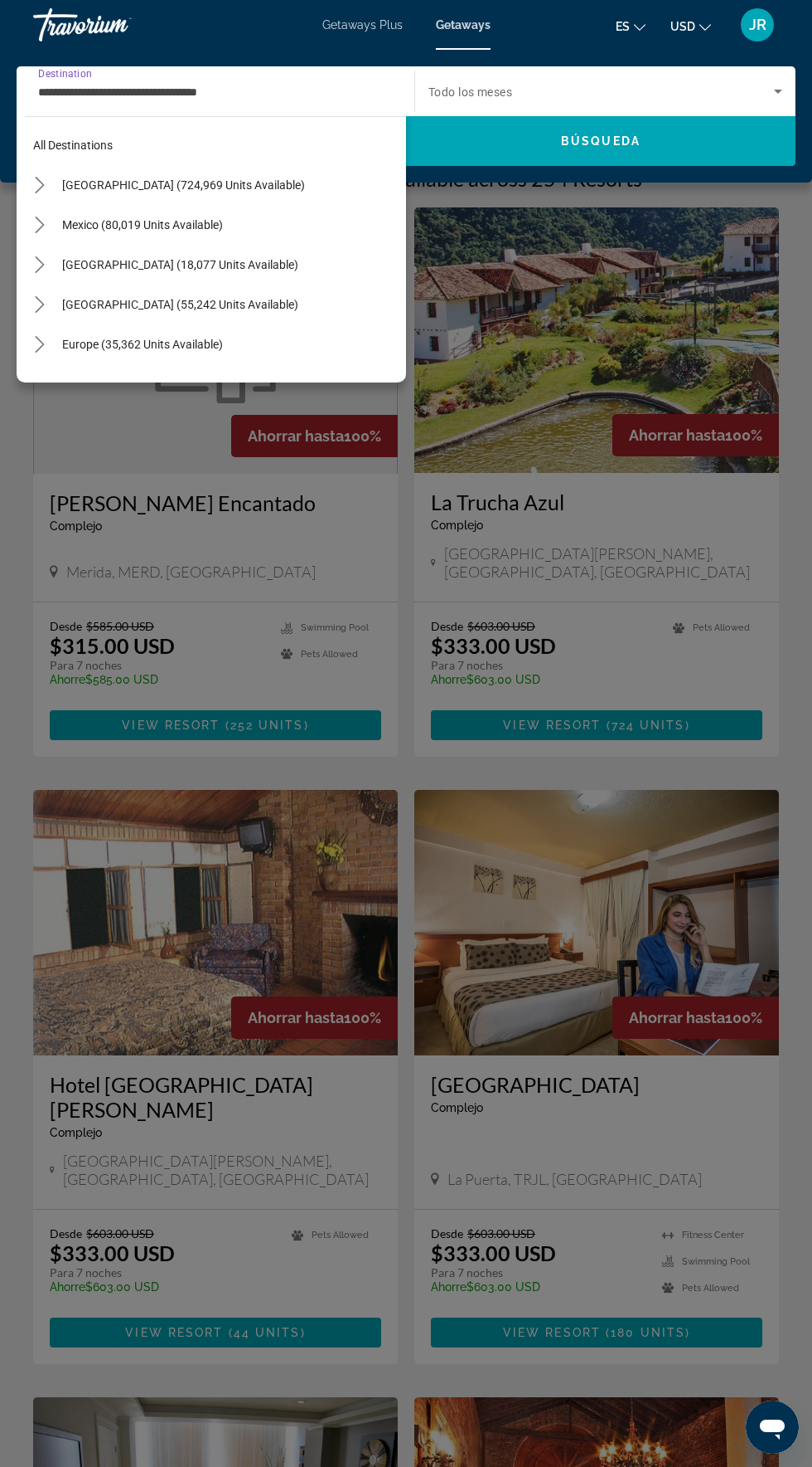
scroll to position [217, 0]
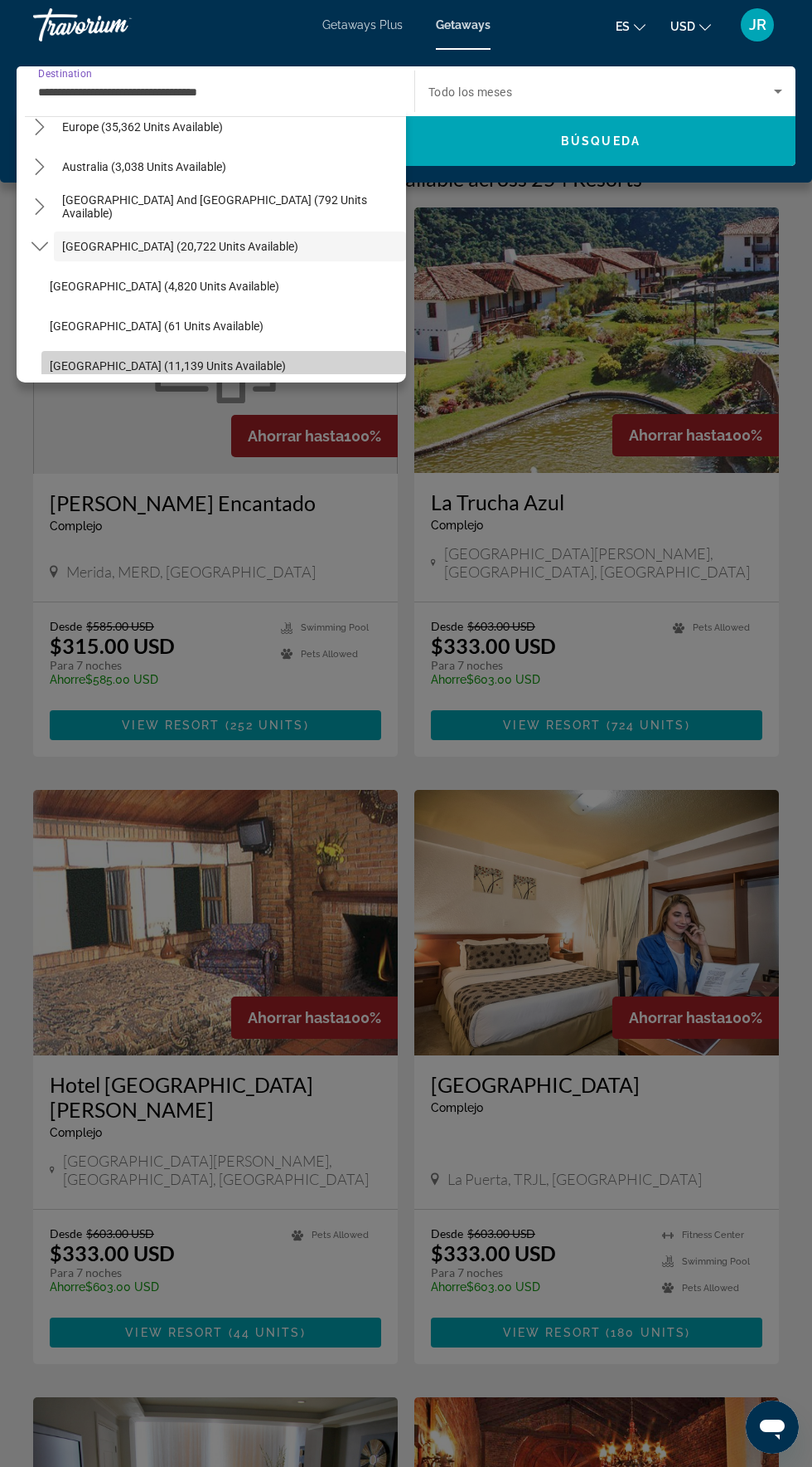
click at [163, 370] on span "[GEOGRAPHIC_DATA] (11,139 units available)" at bounding box center [168, 365] width 237 height 13
type input "**********"
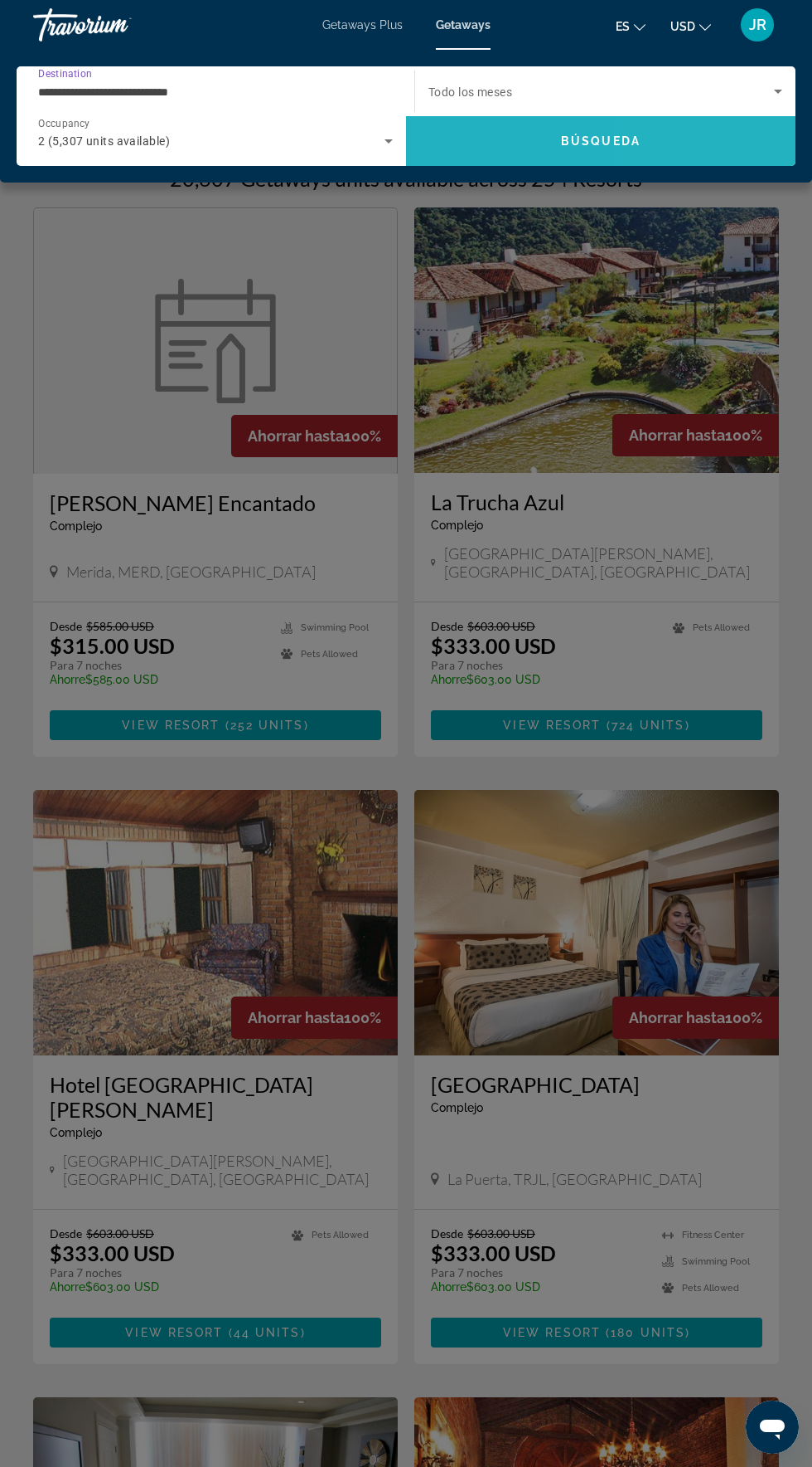
click at [681, 156] on span "Search" at bounding box center [601, 141] width 390 height 40
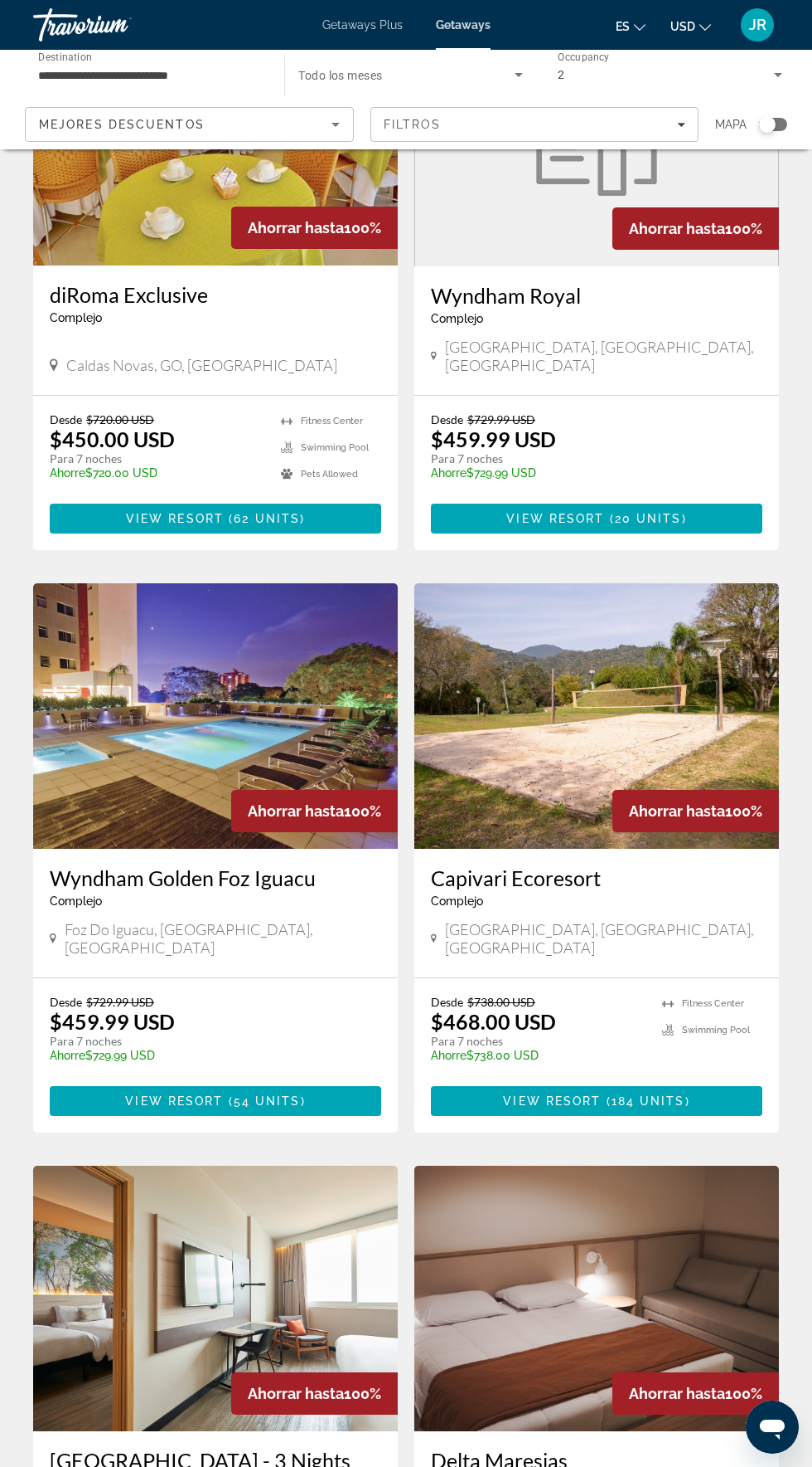
scroll to position [1376, 0]
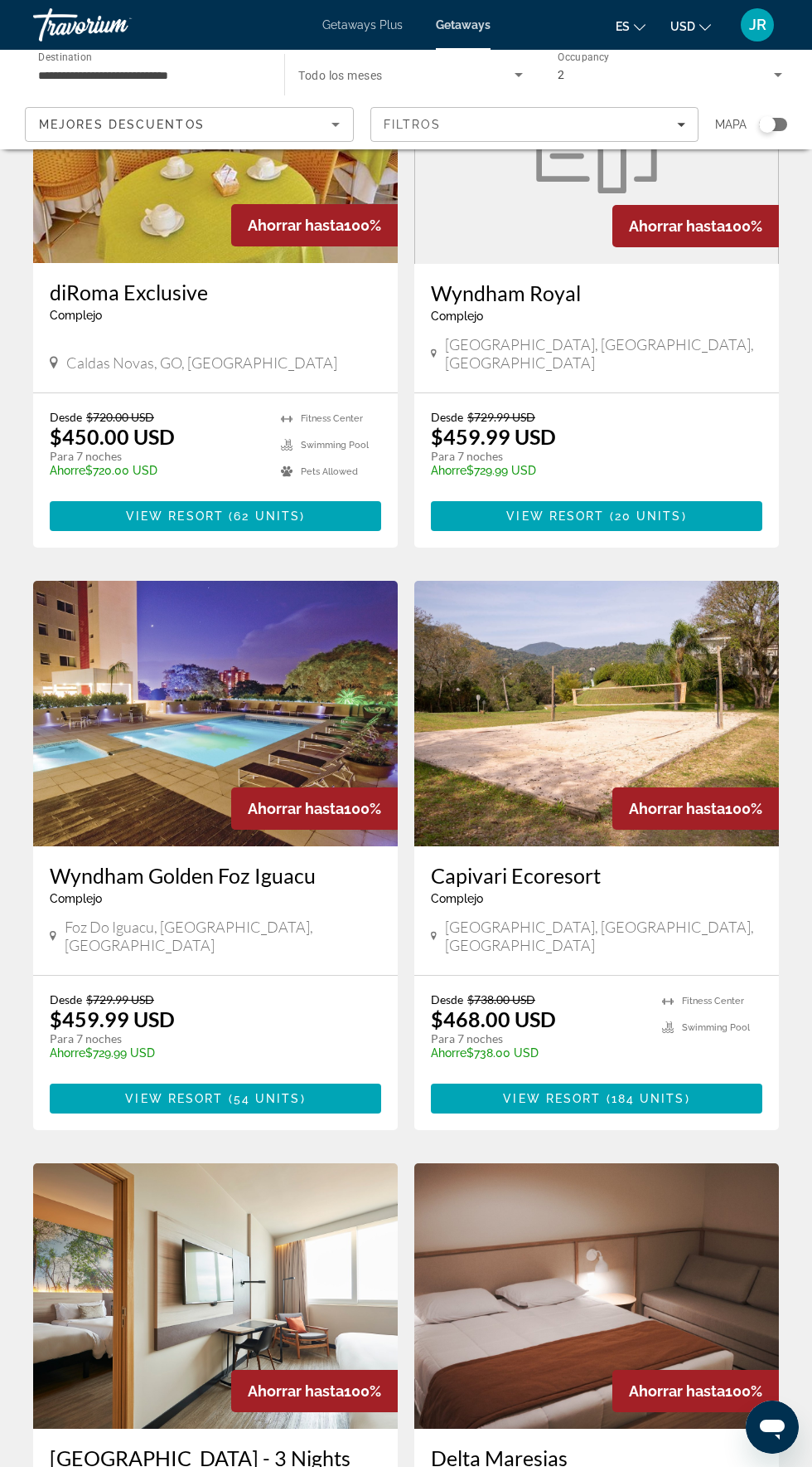
click at [316, 625] on img "Main content" at bounding box center [215, 714] width 365 height 266
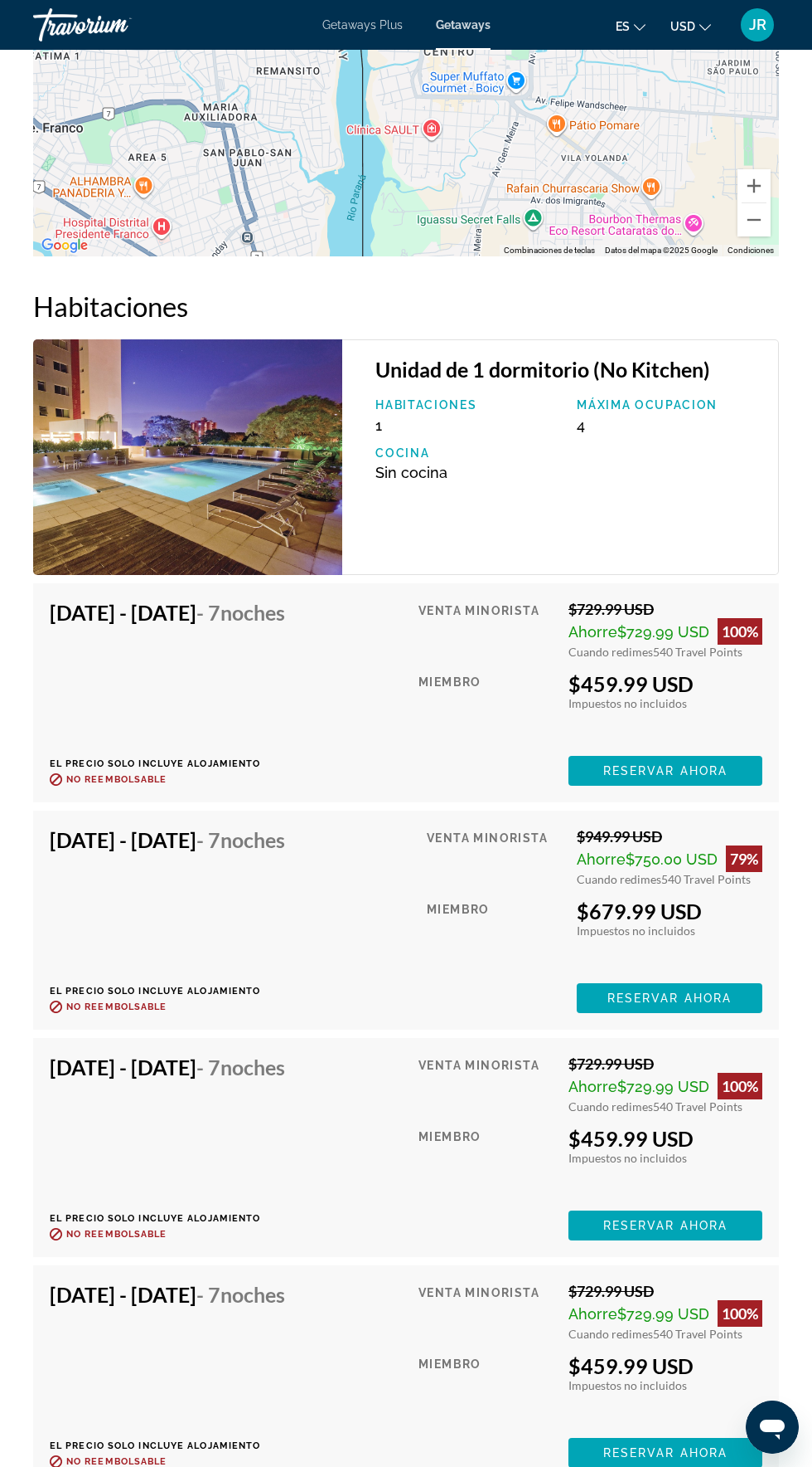
scroll to position [2980, 0]
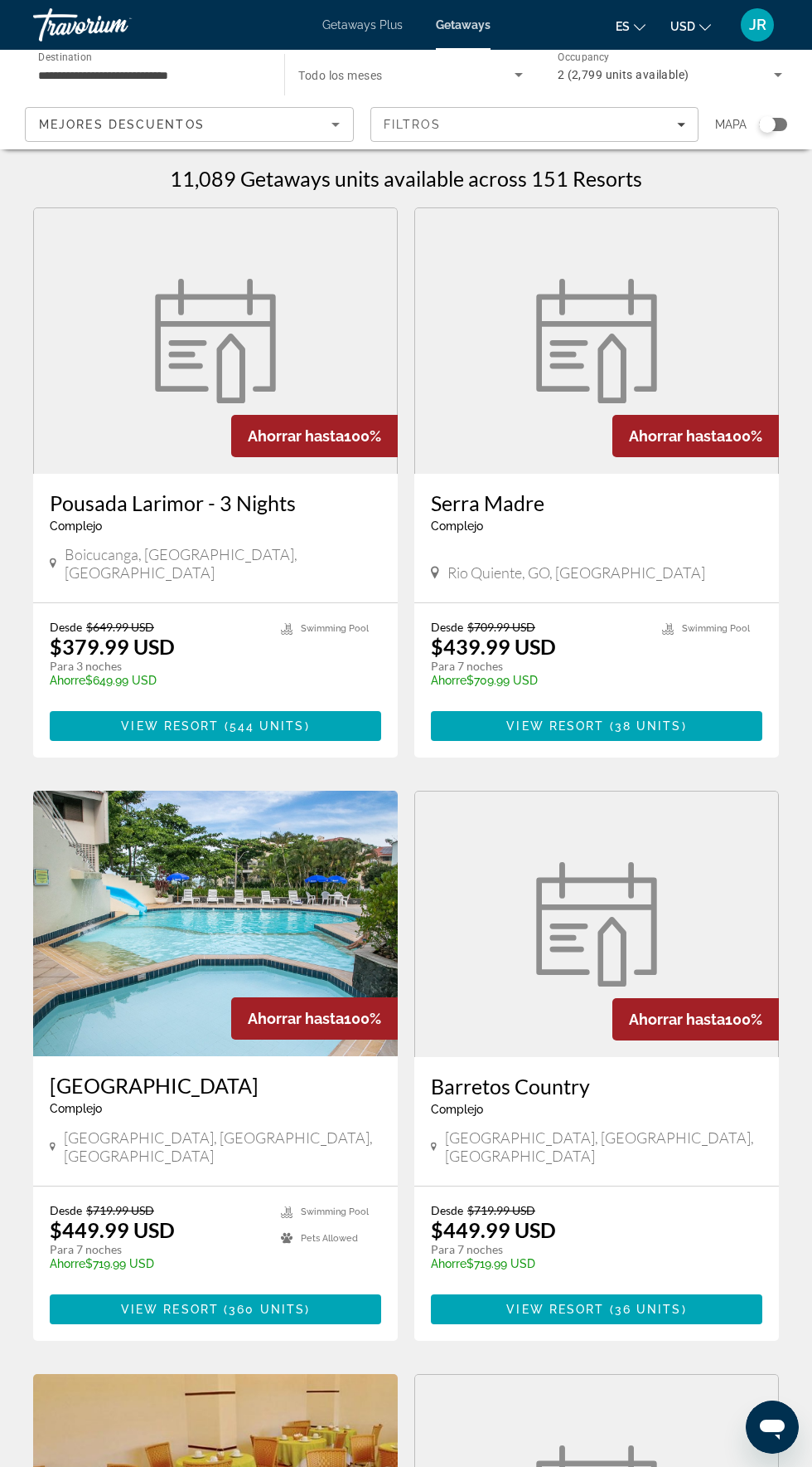
click at [232, 74] on input "**********" at bounding box center [150, 76] width 225 height 20
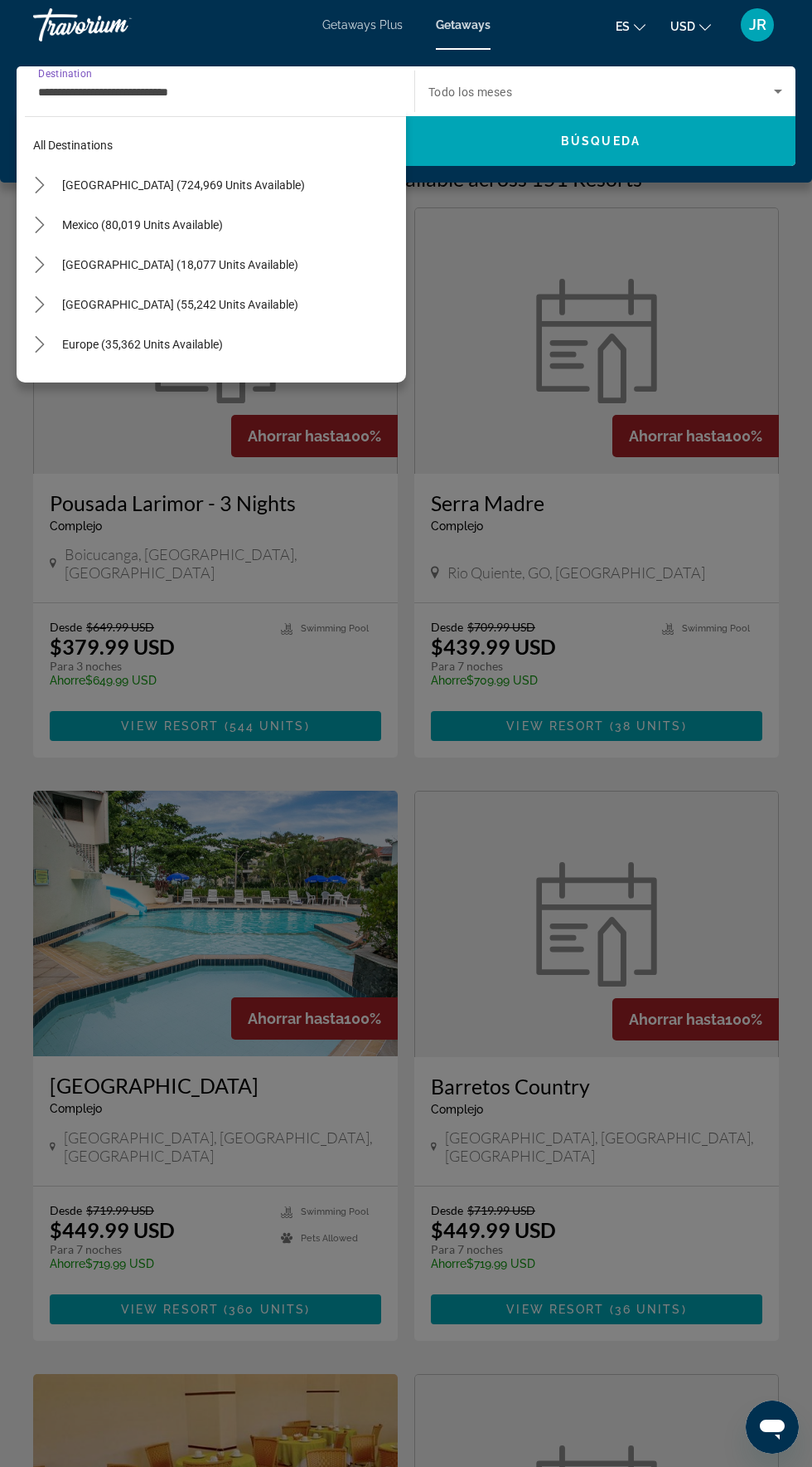
scroll to position [337, 0]
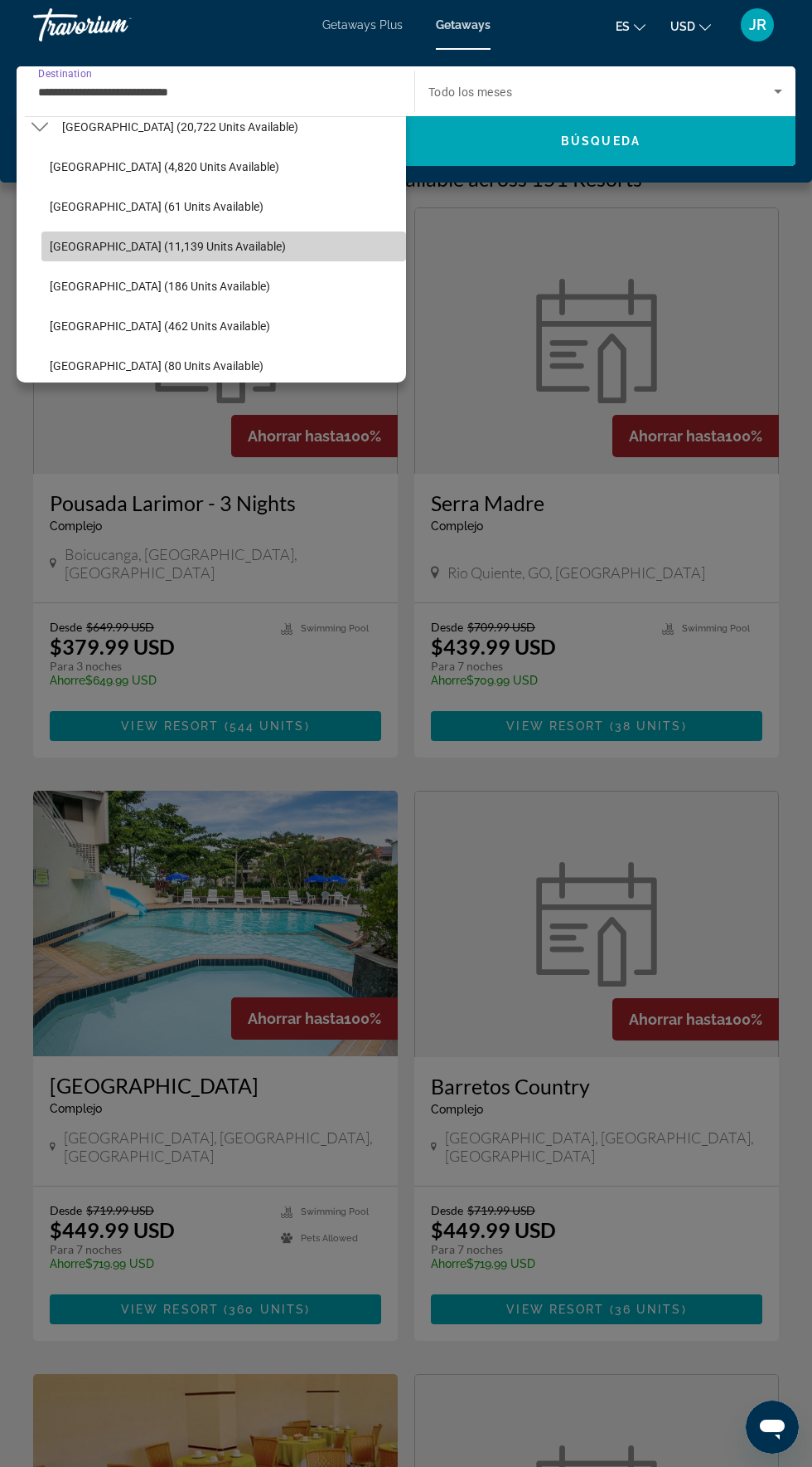
click at [252, 254] on span "Select destination: Brazil (11,139 units available)" at bounding box center [224, 247] width 365 height 40
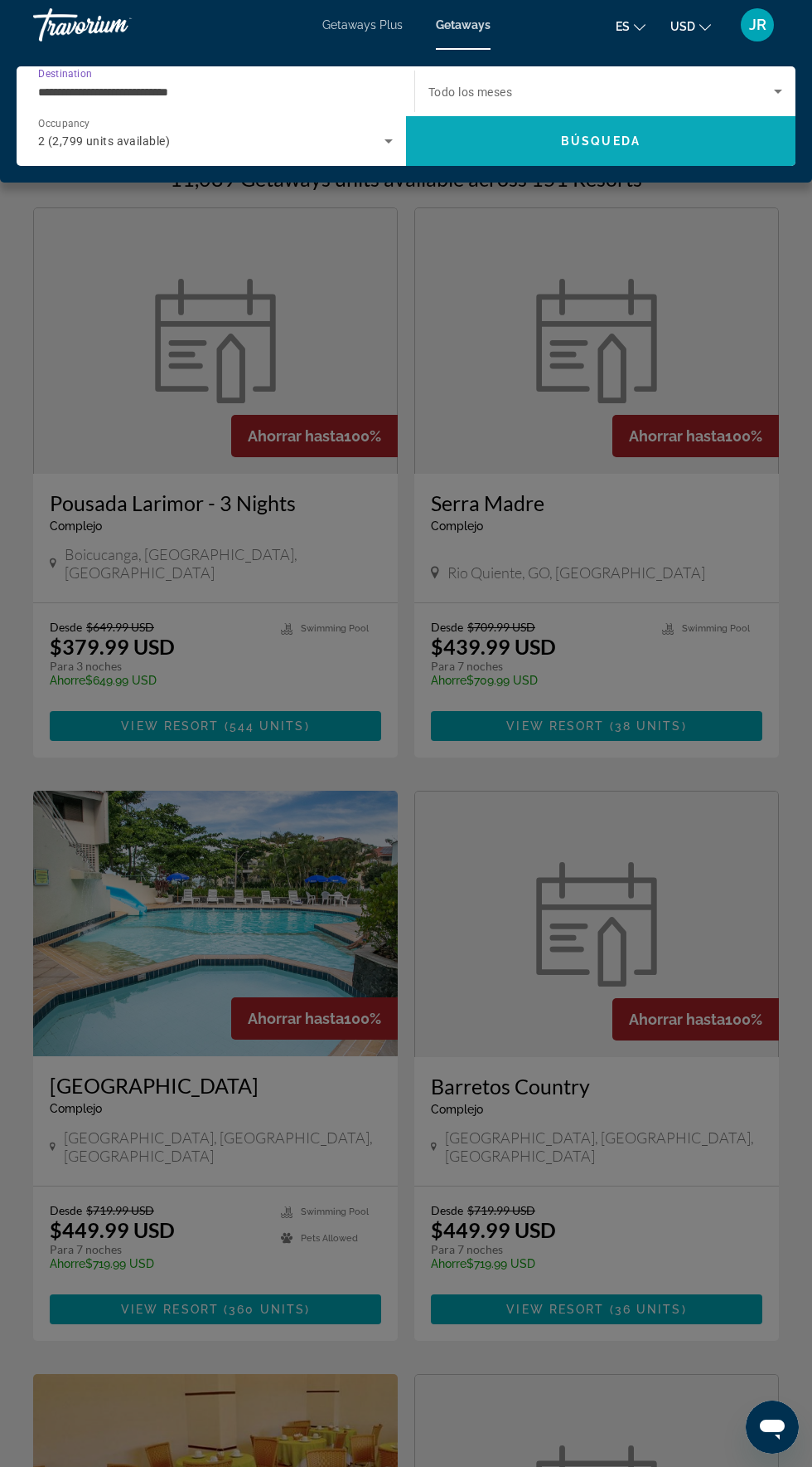
click at [697, 156] on span "Search" at bounding box center [601, 141] width 390 height 40
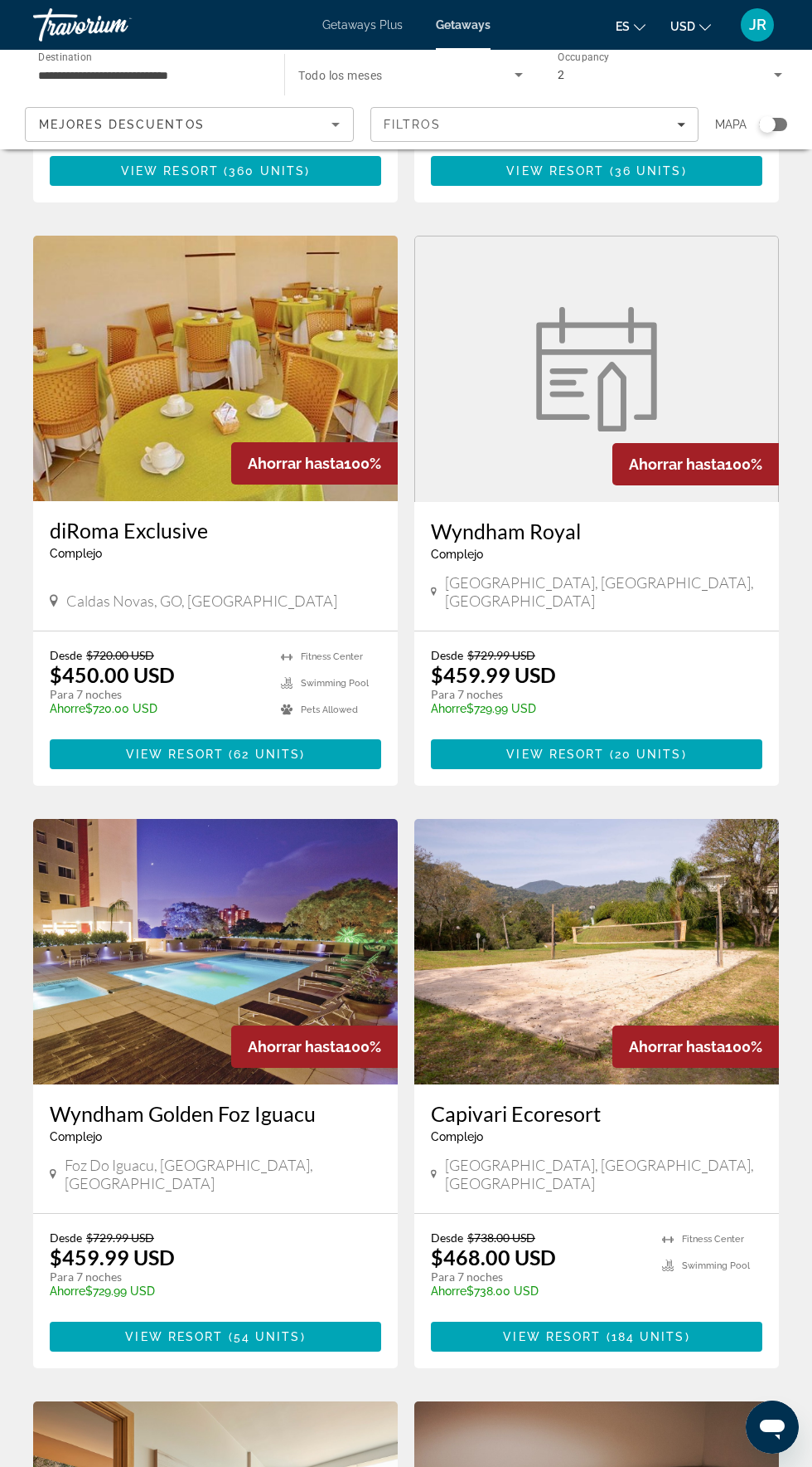
scroll to position [1126, 0]
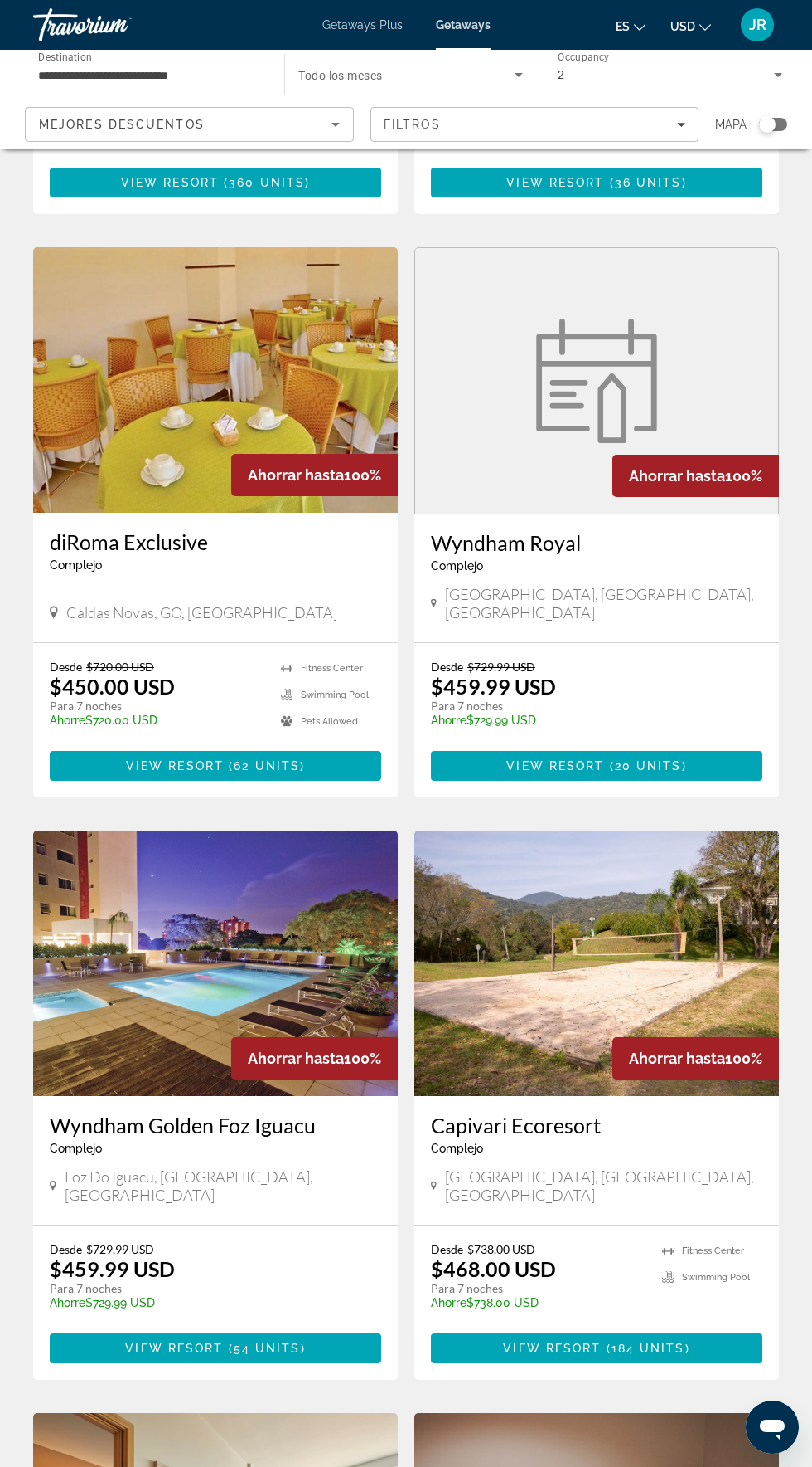
click at [304, 886] on img "Main content" at bounding box center [215, 963] width 365 height 266
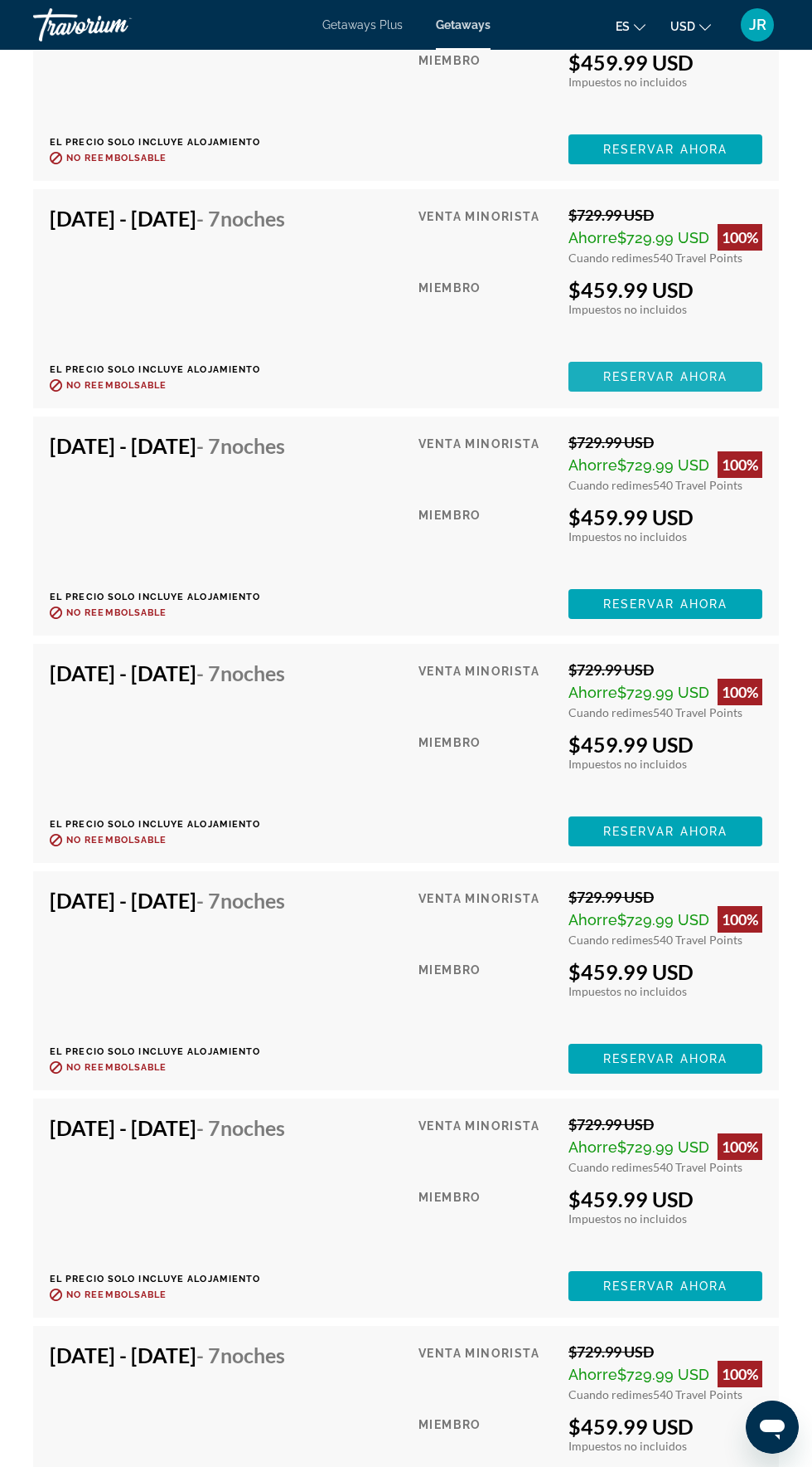
scroll to position [5583, 0]
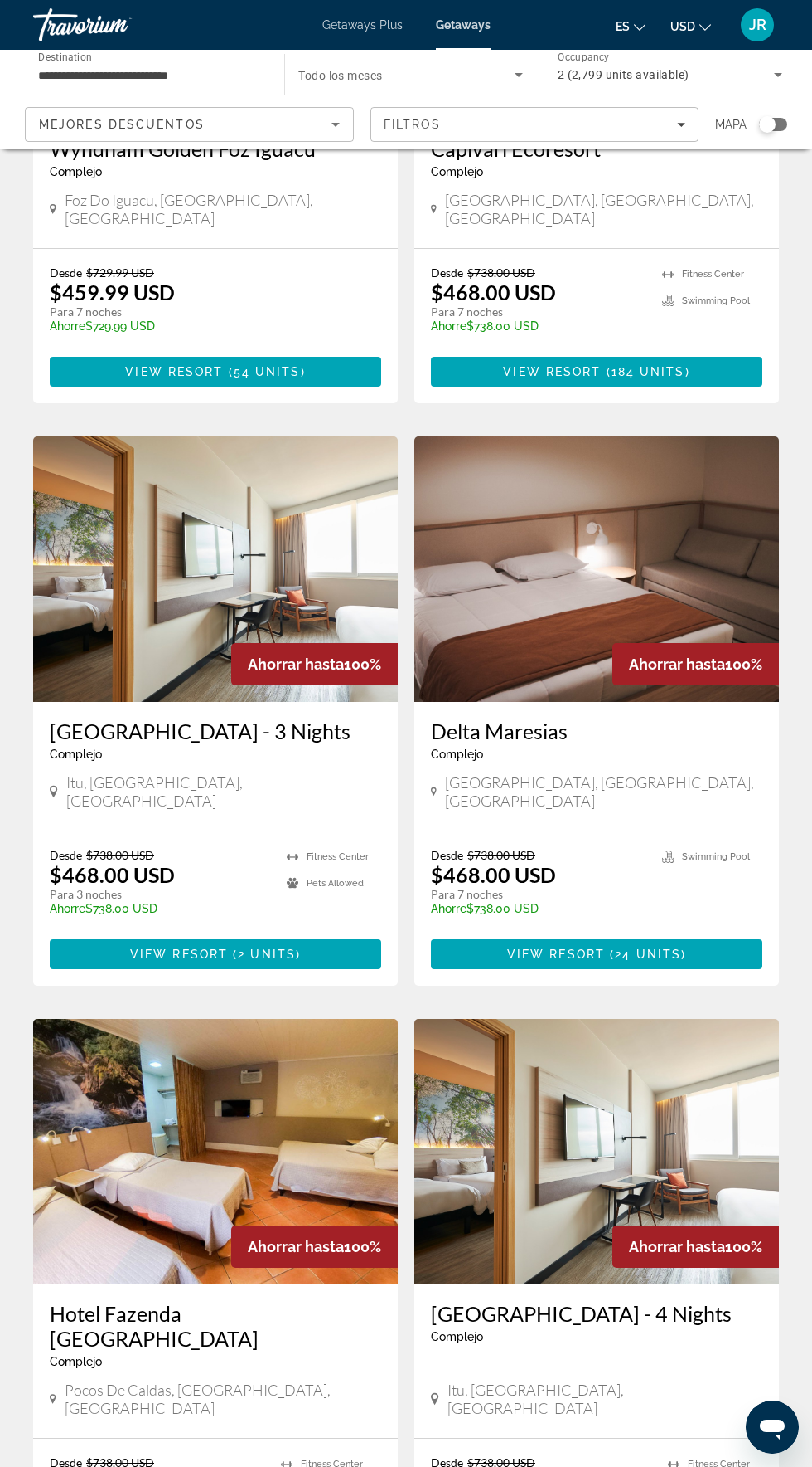
scroll to position [2276, 0]
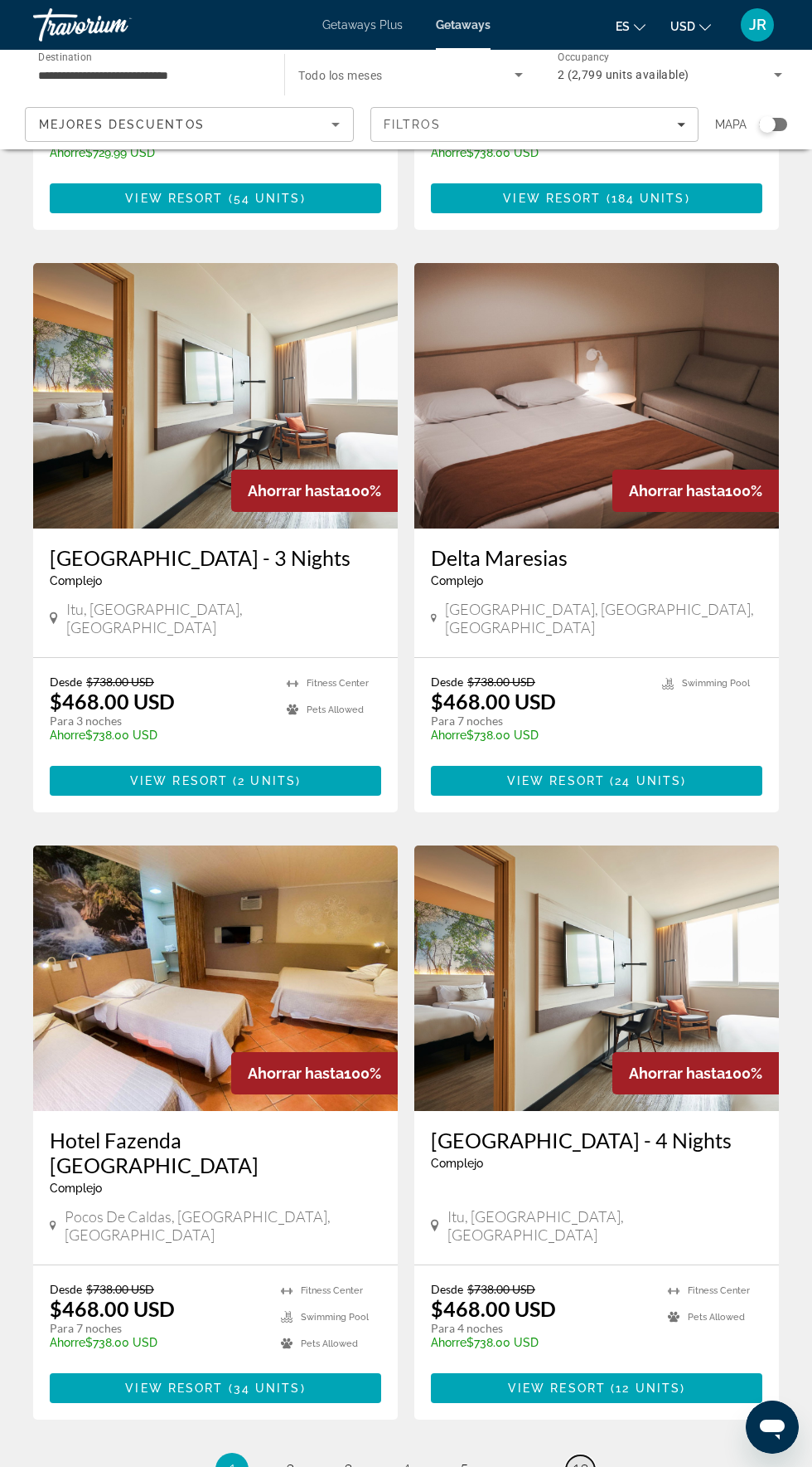
click at [580, 1460] on span "13" at bounding box center [580, 1469] width 17 height 18
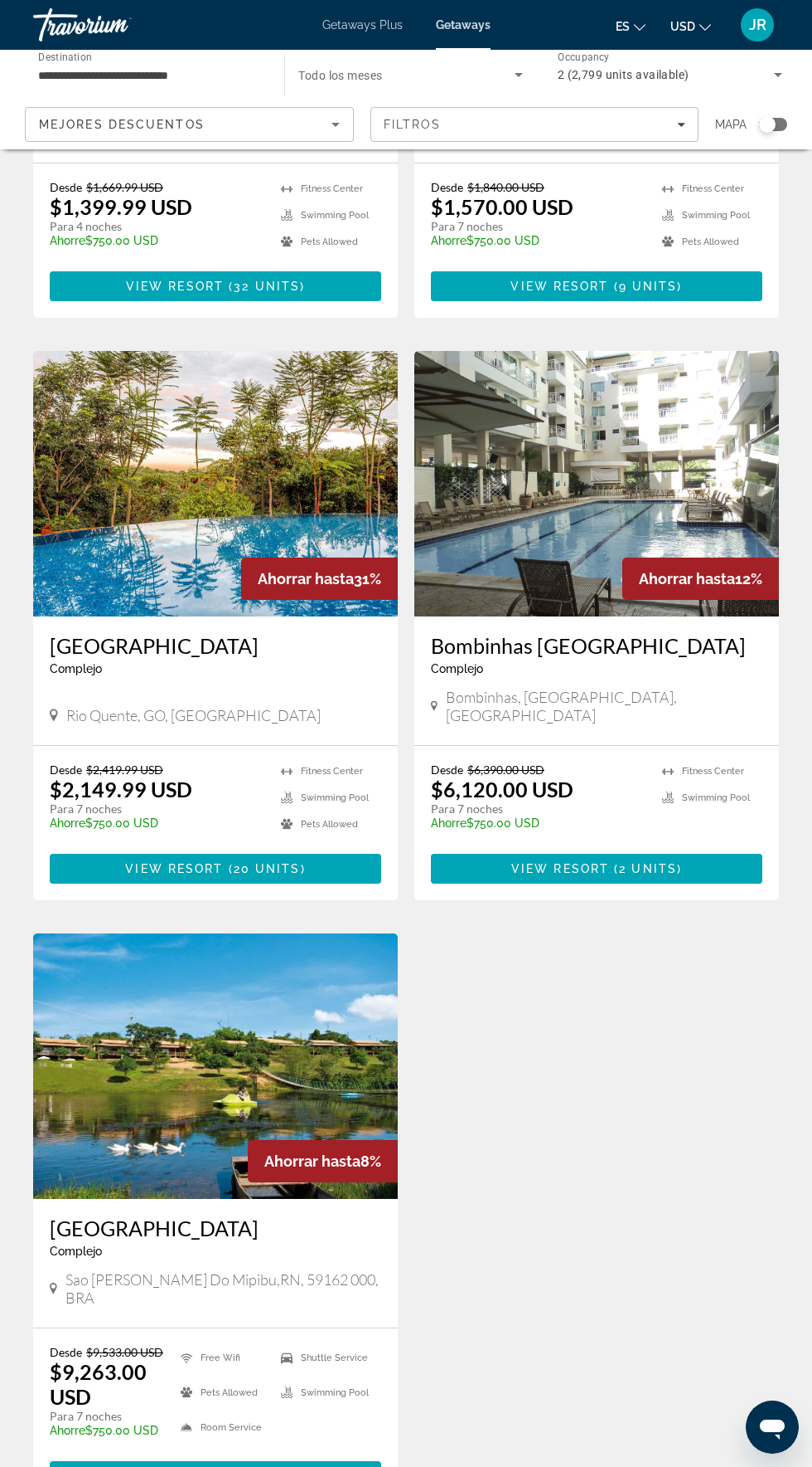
scroll to position [1247, 0]
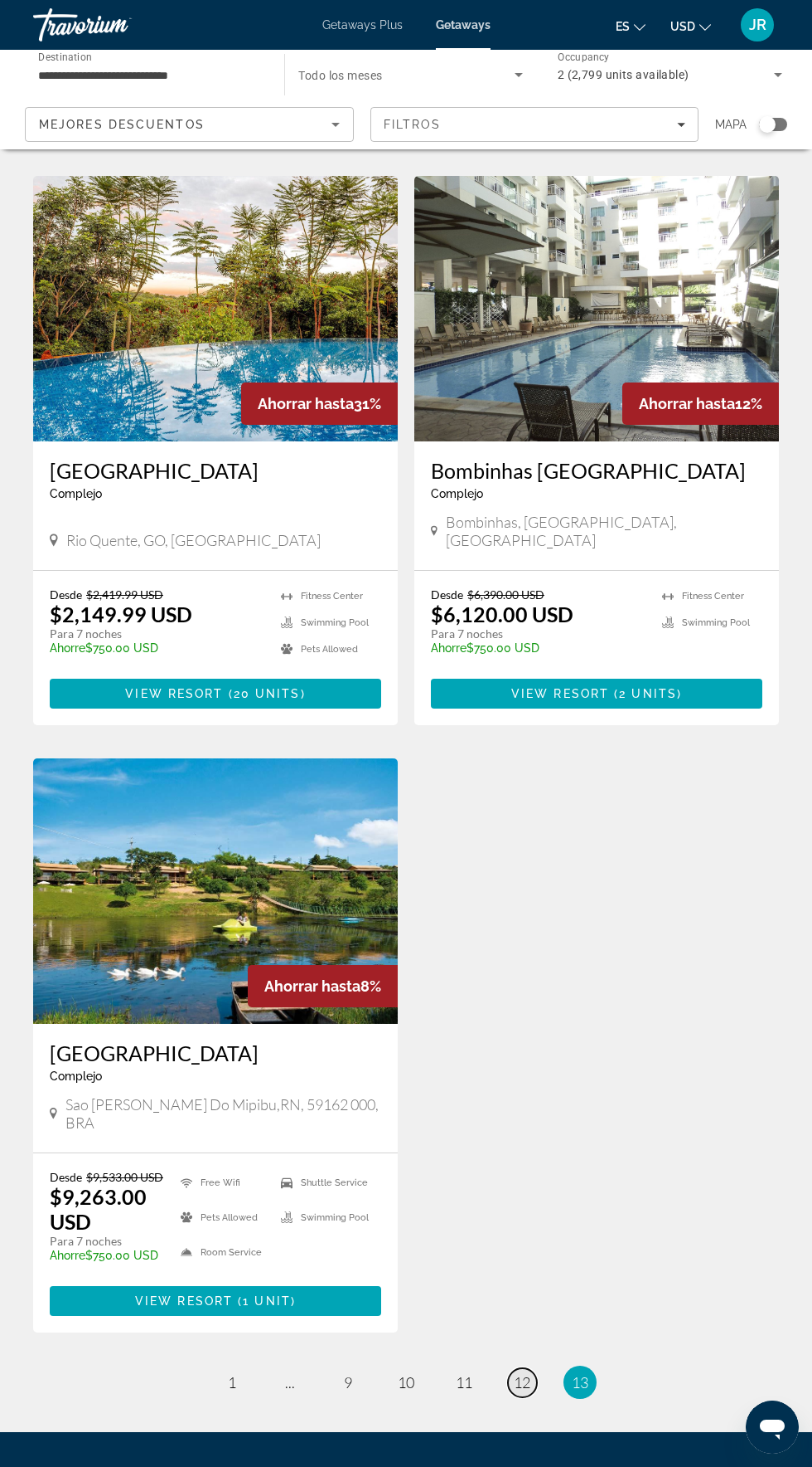
click at [522, 1373] on span "12" at bounding box center [522, 1382] width 17 height 18
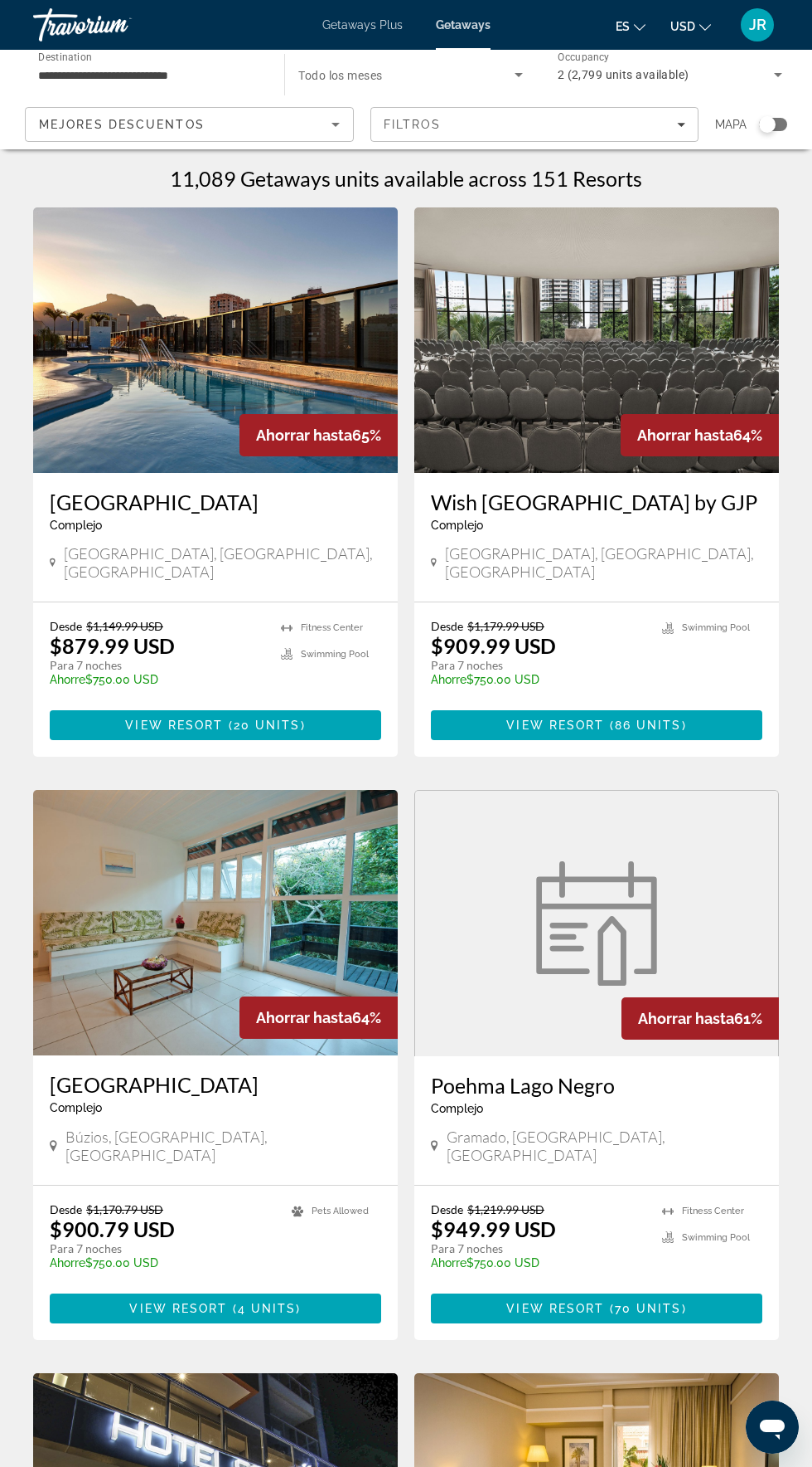
click at [379, 76] on span "Todo los meses" at bounding box center [341, 75] width 84 height 13
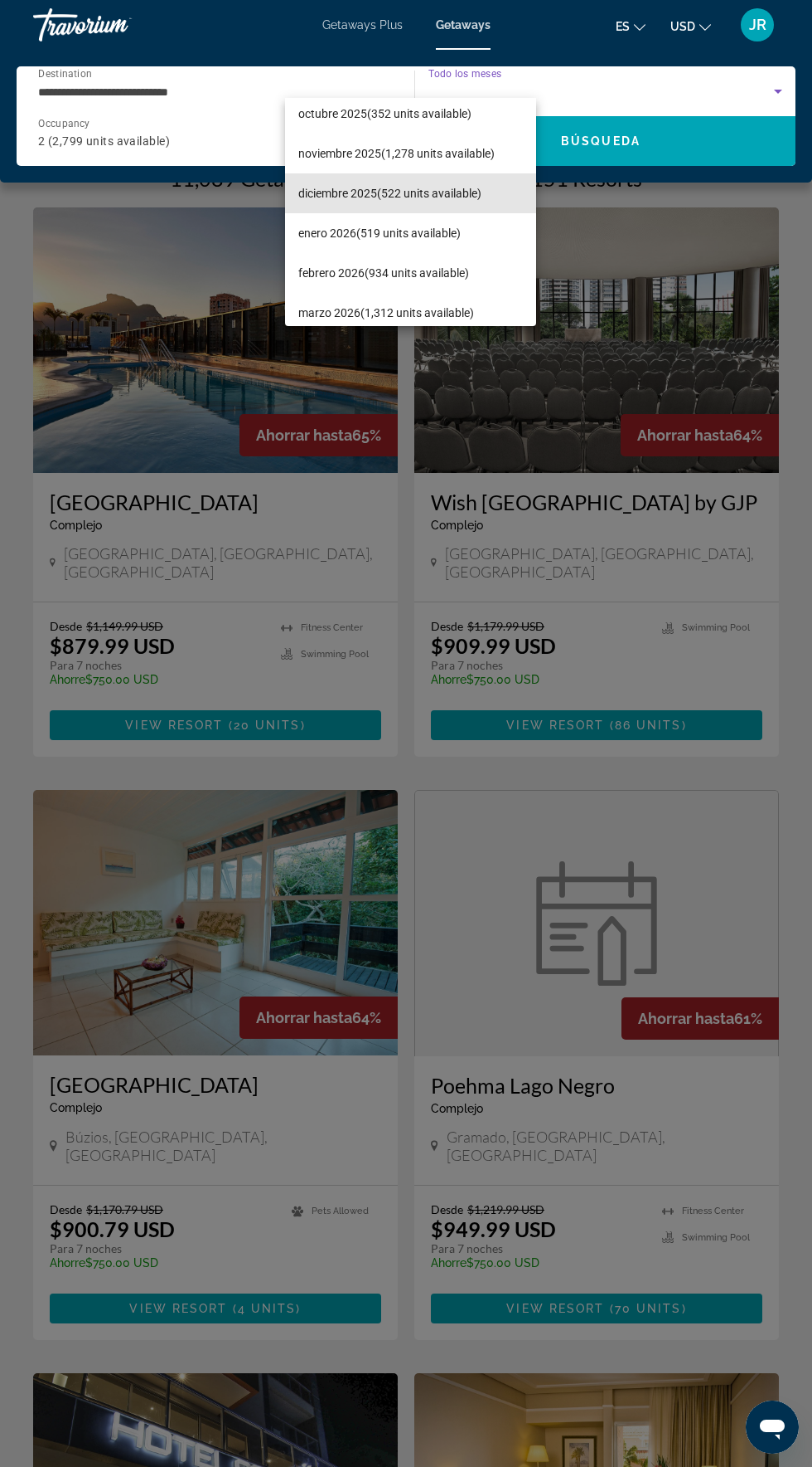
scroll to position [57, 0]
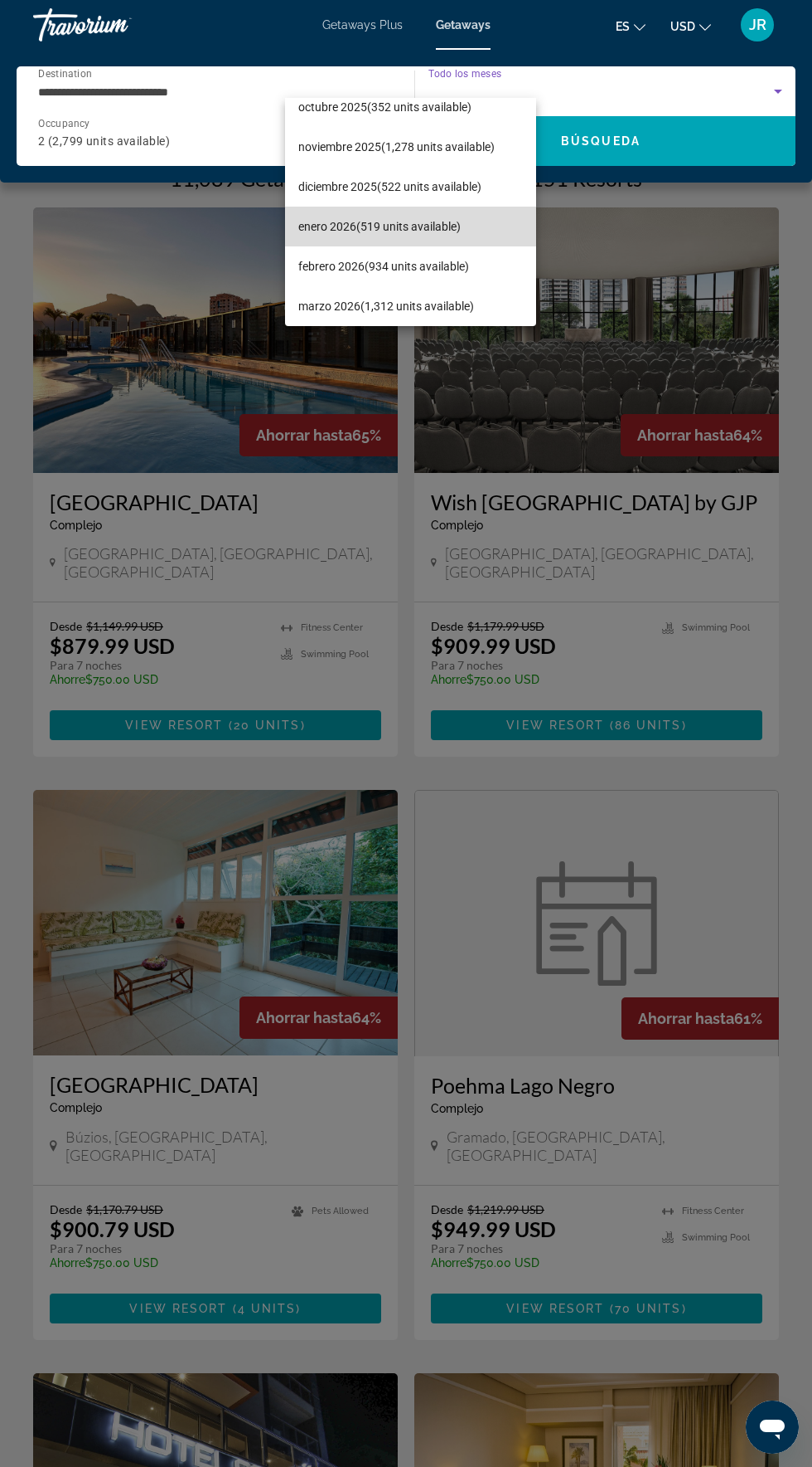
click at [480, 230] on mat-option "enero 2026 (519 units available)" at bounding box center [411, 227] width 252 height 40
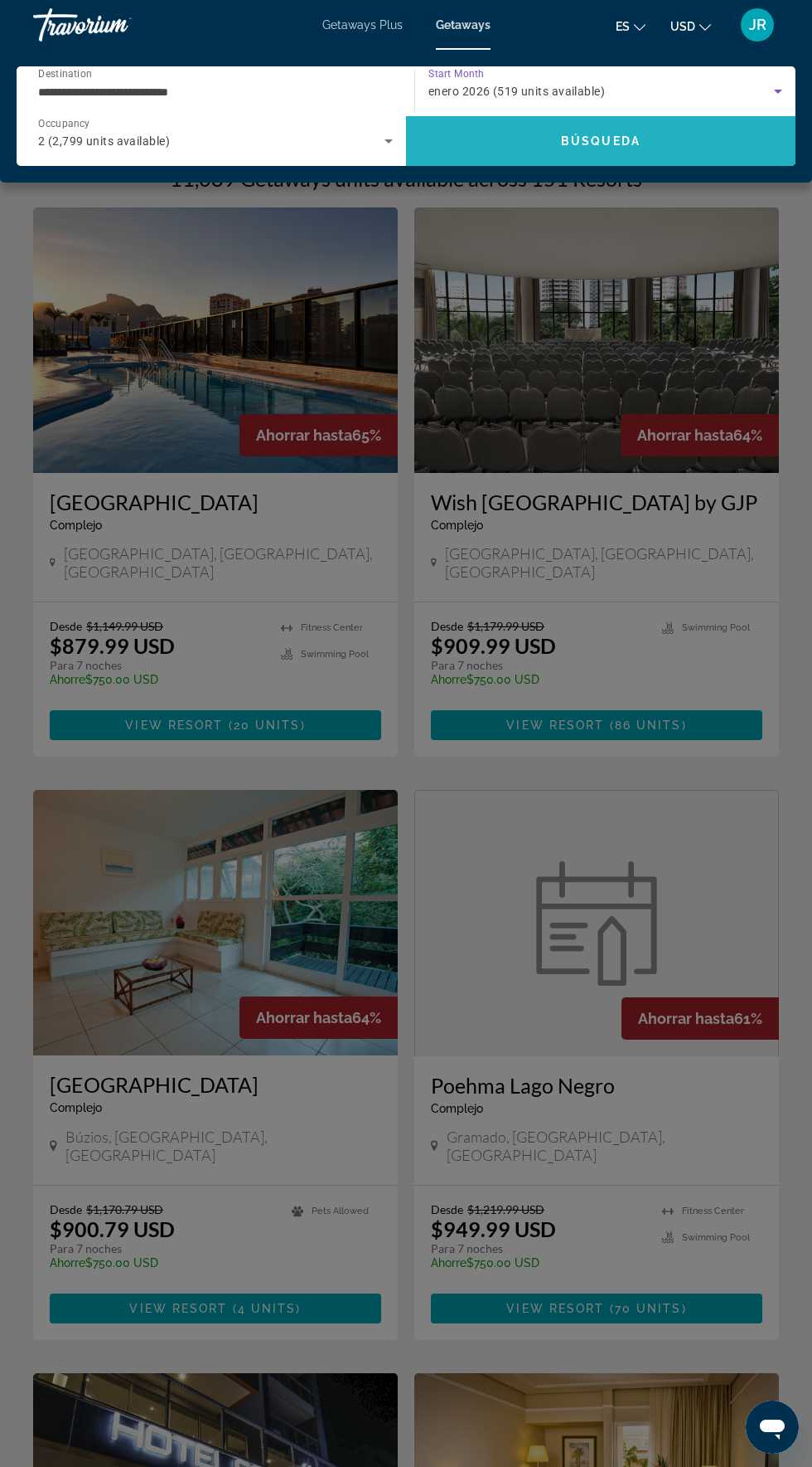
click at [646, 159] on span "Search" at bounding box center [601, 141] width 390 height 40
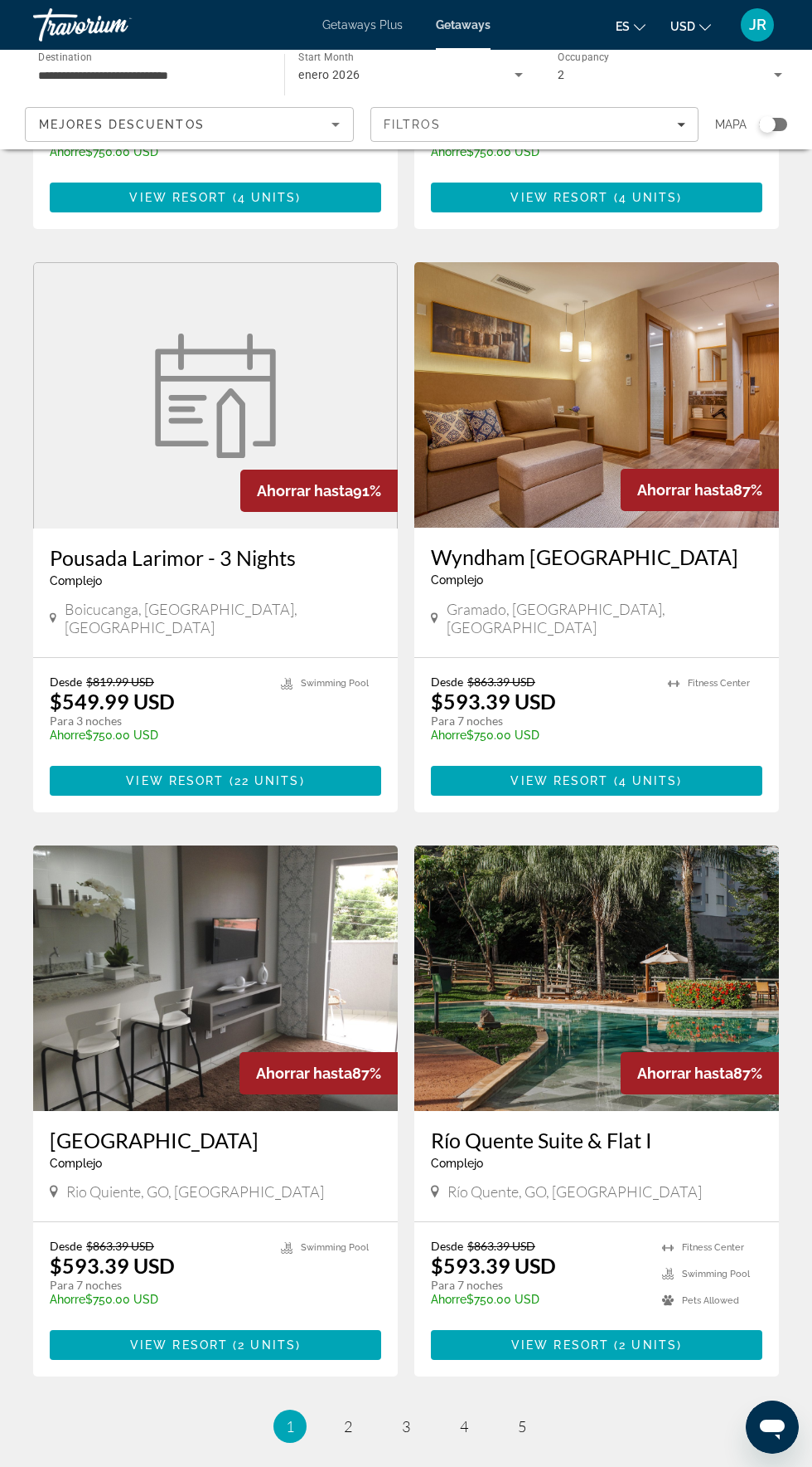
scroll to position [2324, 0]
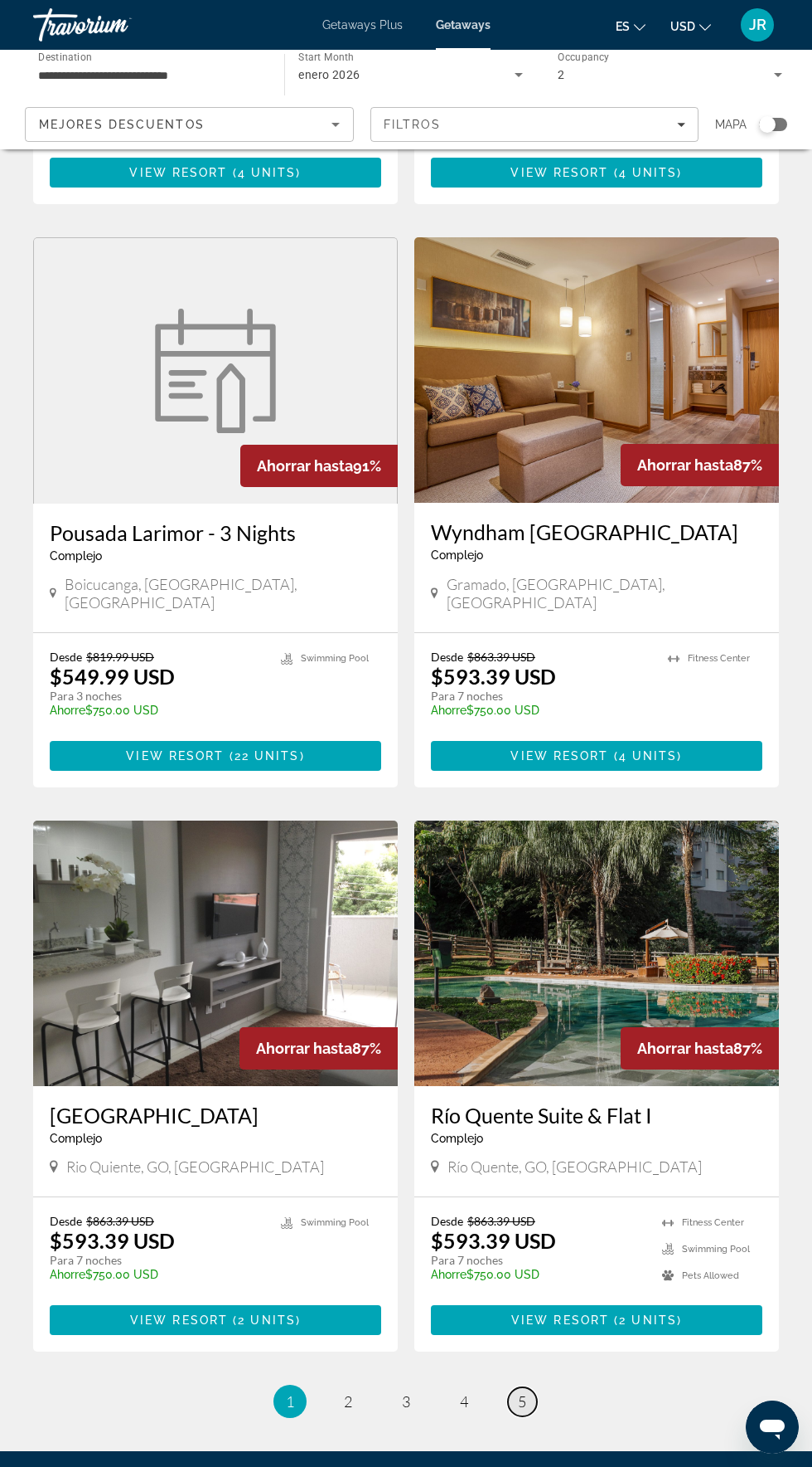
click at [521, 1392] on span "5" at bounding box center [522, 1401] width 8 height 18
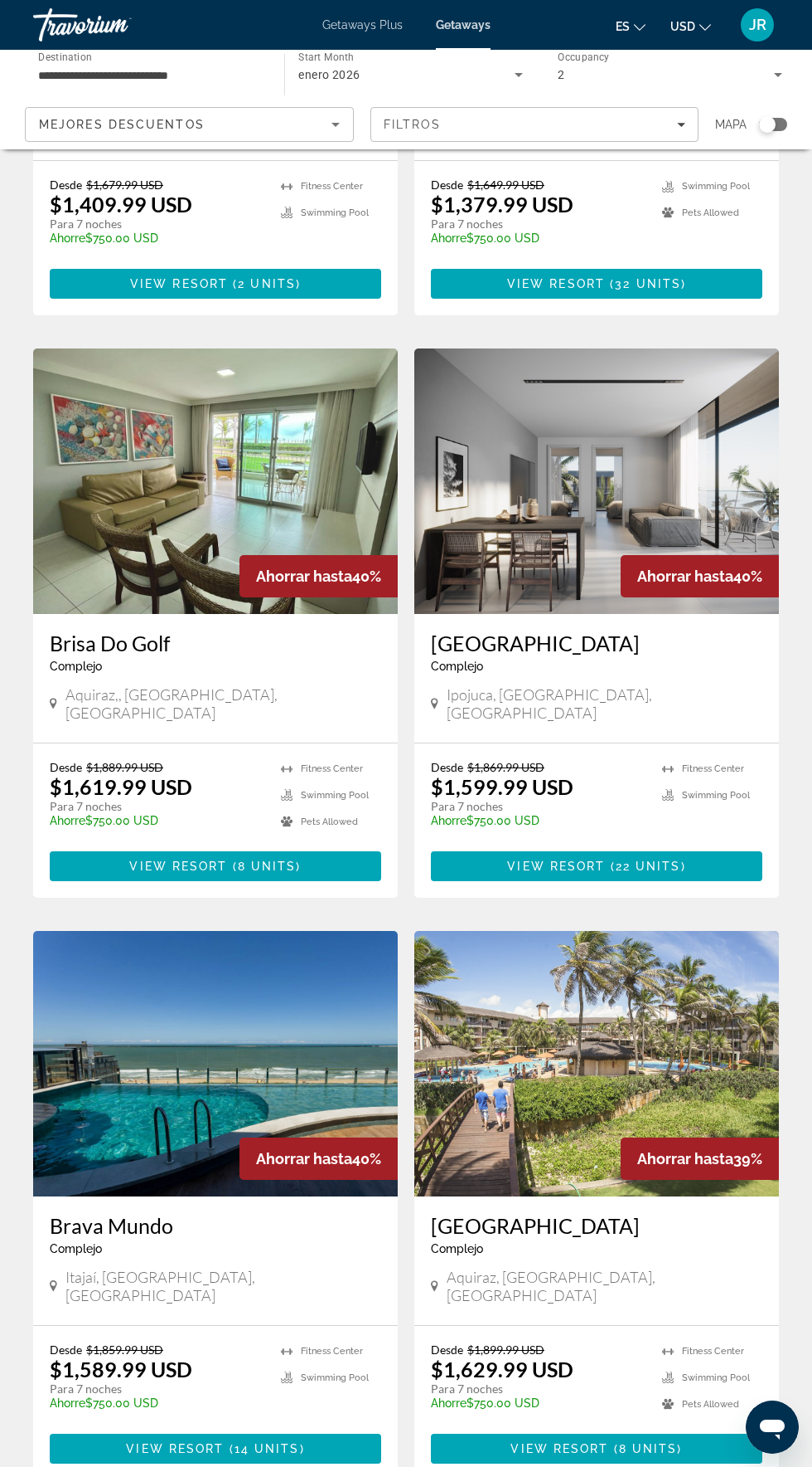
scroll to position [452, 0]
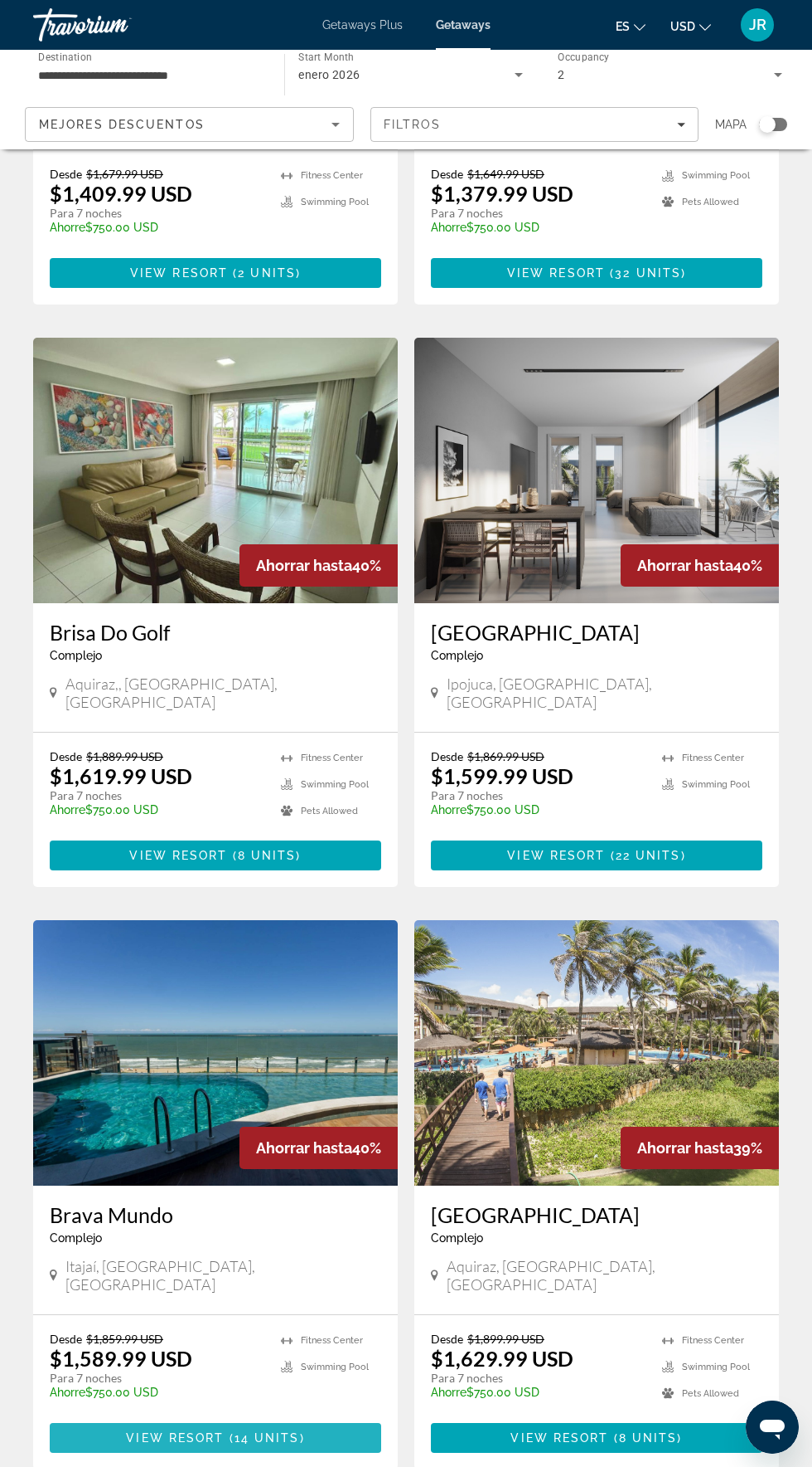
click at [325, 1418] on span "Main content" at bounding box center [216, 1438] width 332 height 40
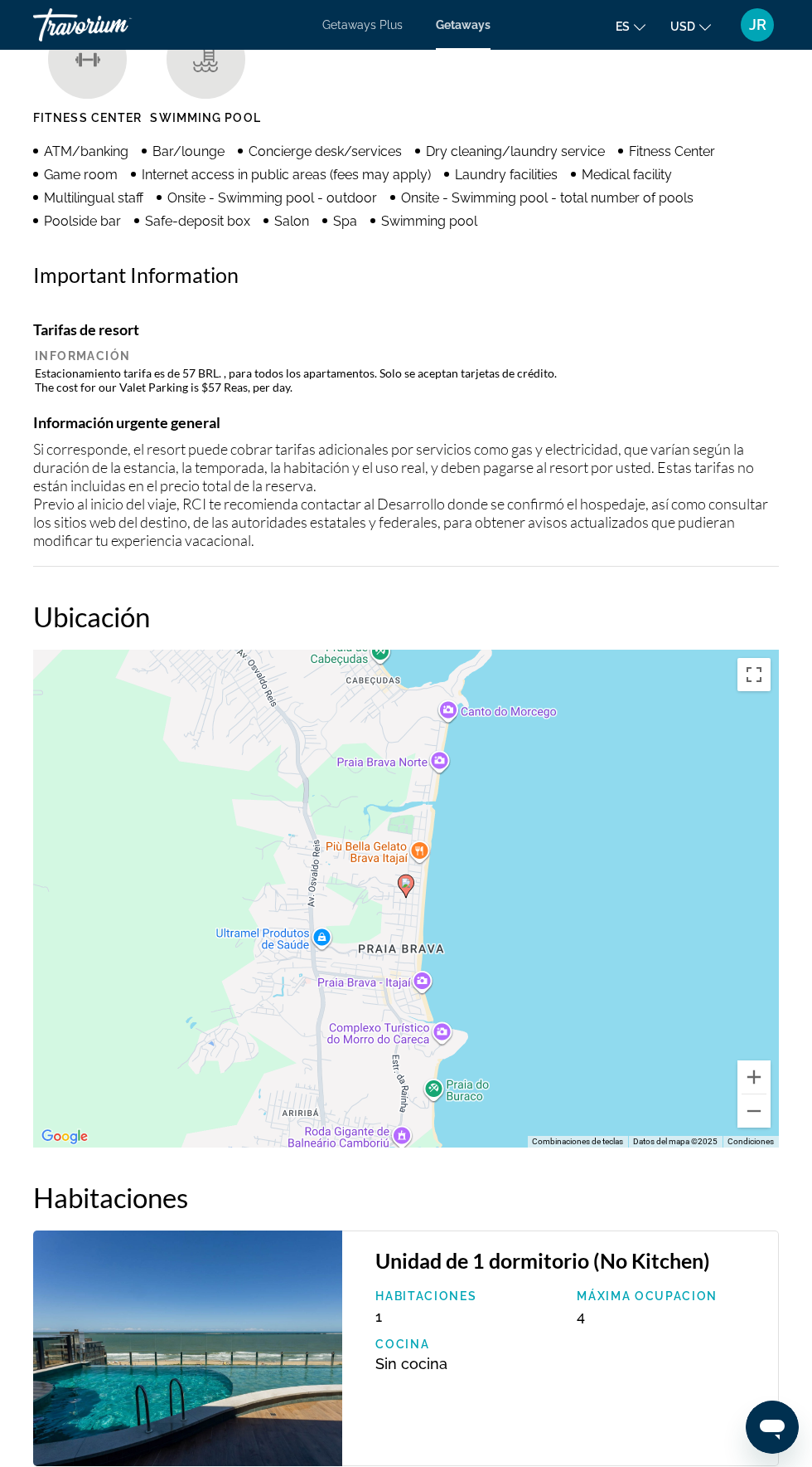
scroll to position [1890, 0]
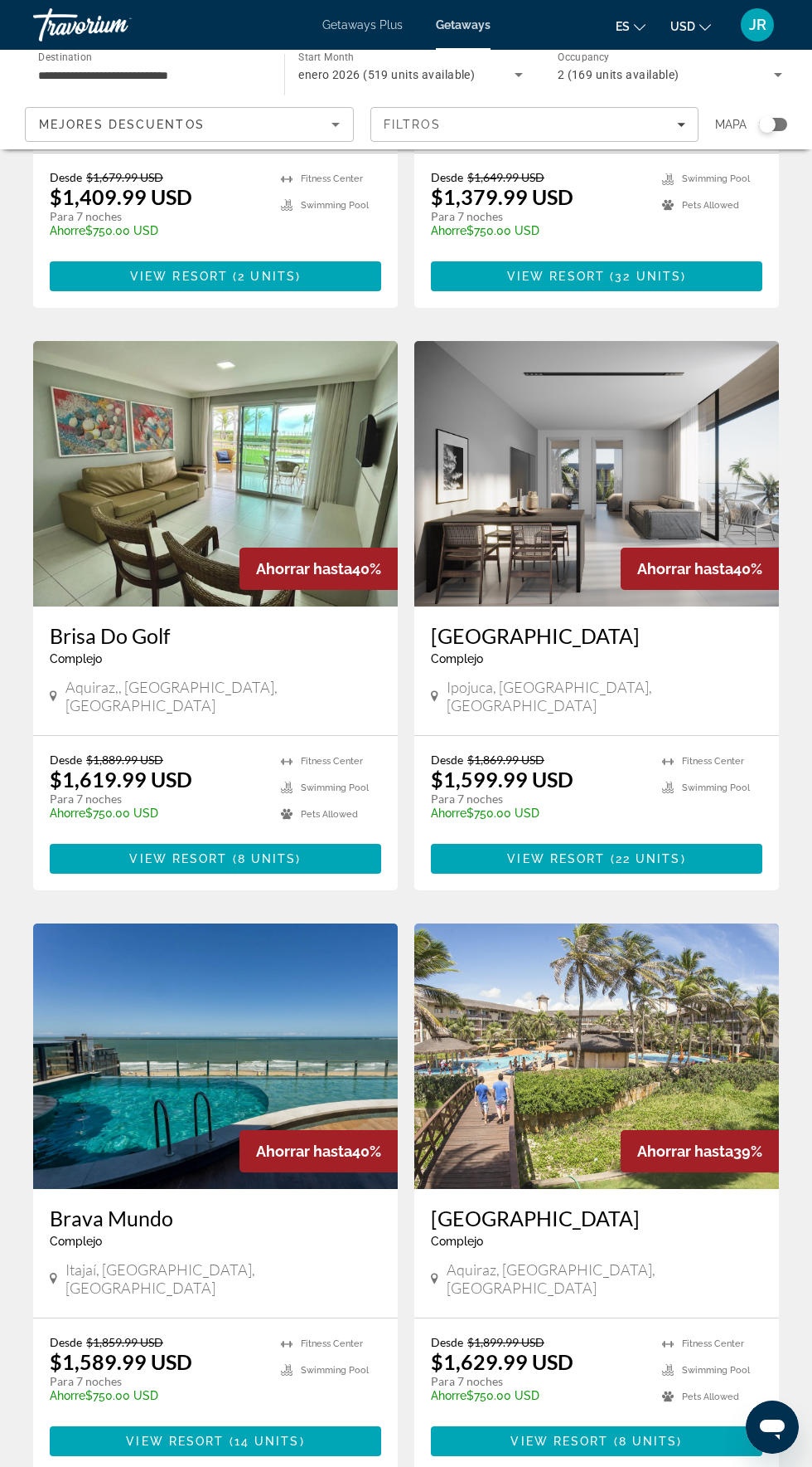
scroll to position [583, 0]
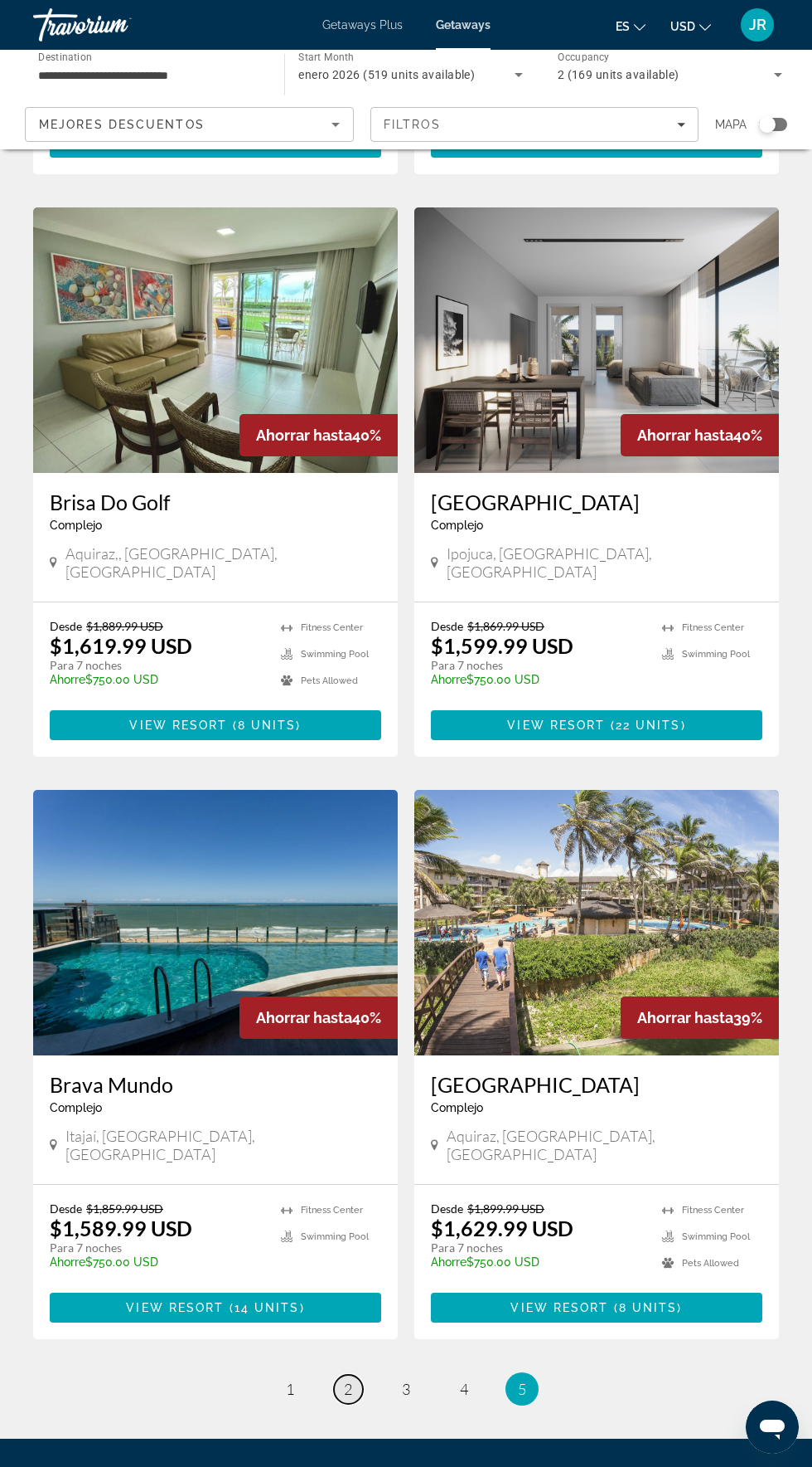
click at [355, 1374] on link "page 2" at bounding box center [349, 1388] width 29 height 29
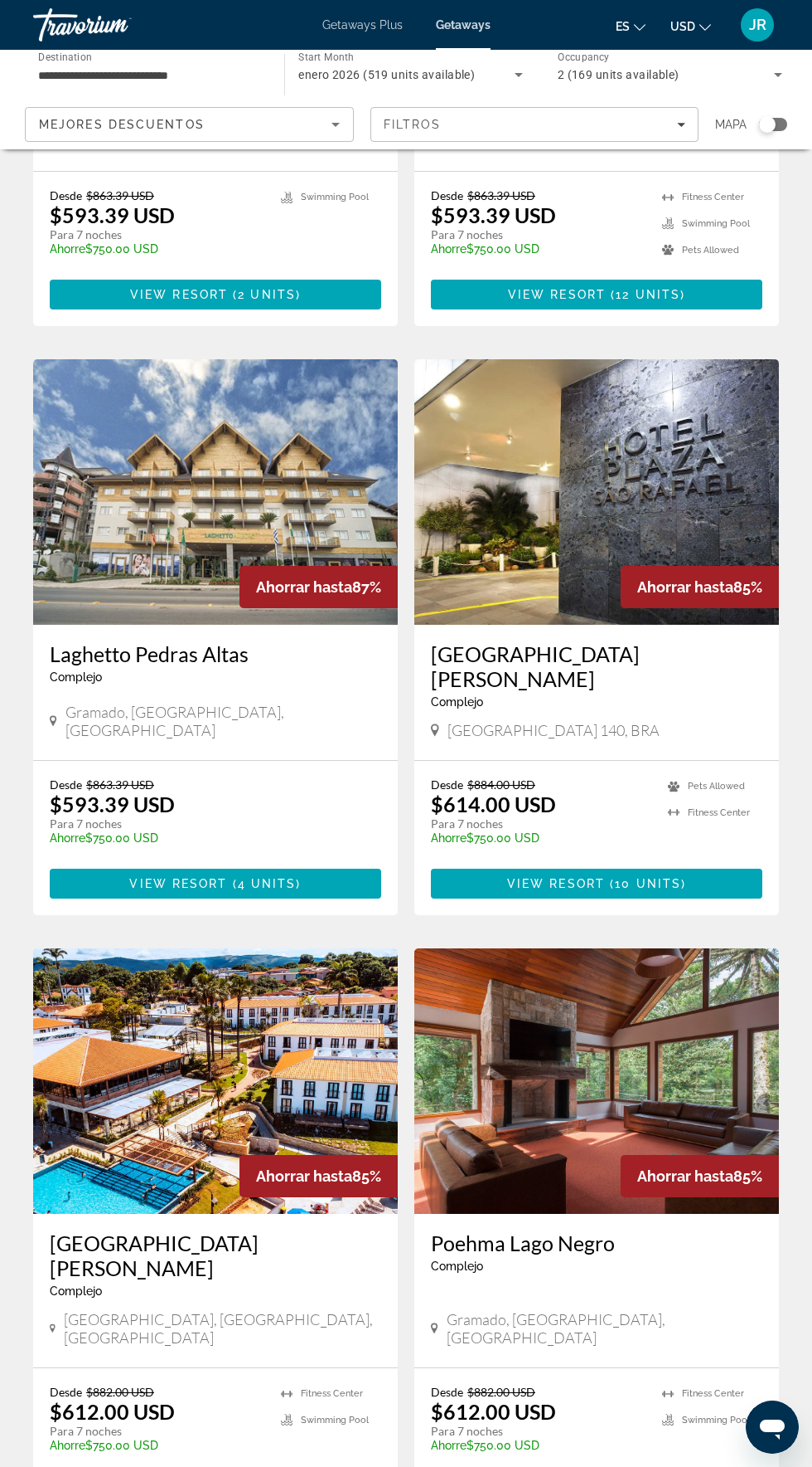
scroll to position [463, 0]
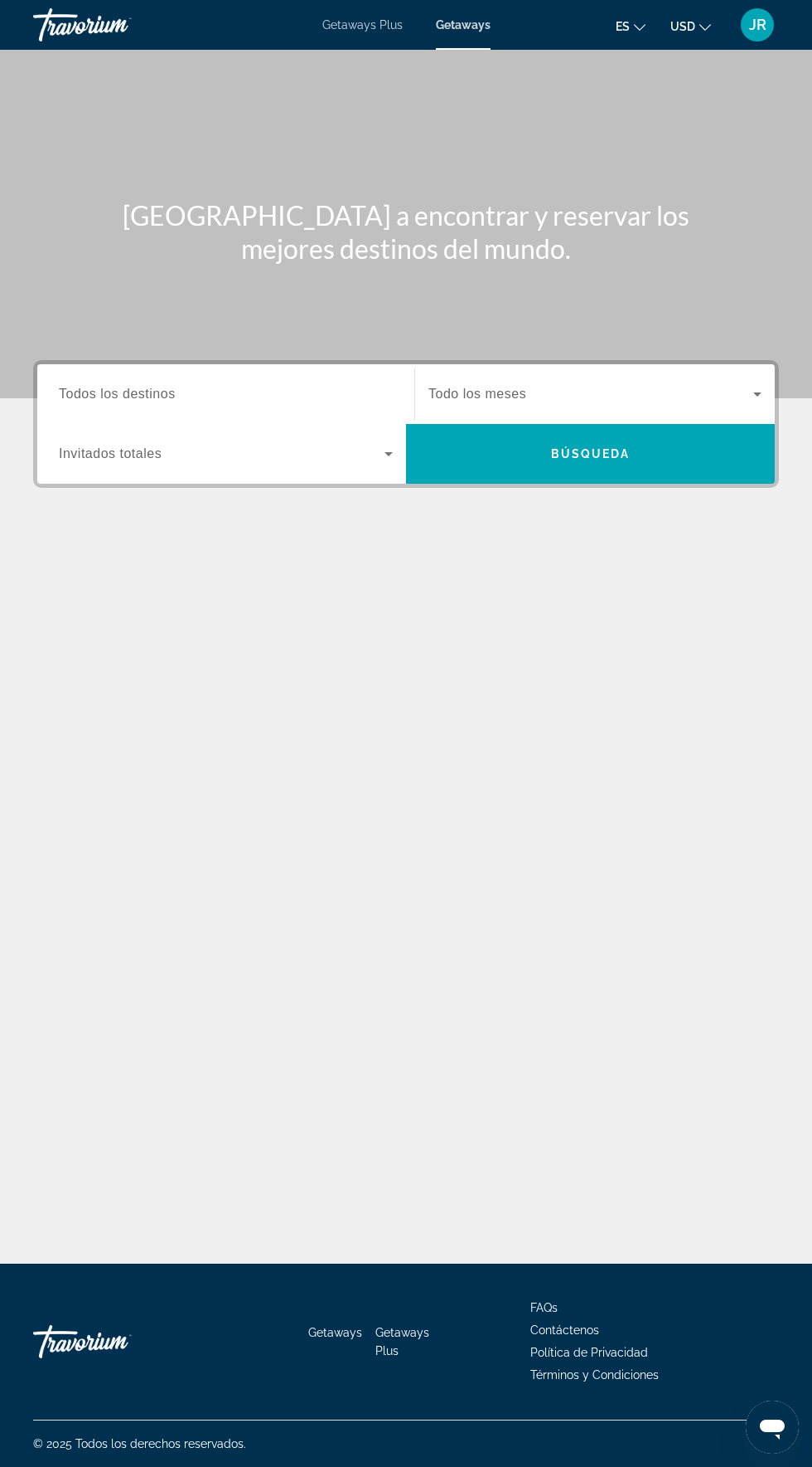
click at [243, 388] on input "Destination Todos los destinos" at bounding box center [226, 395] width 335 height 20
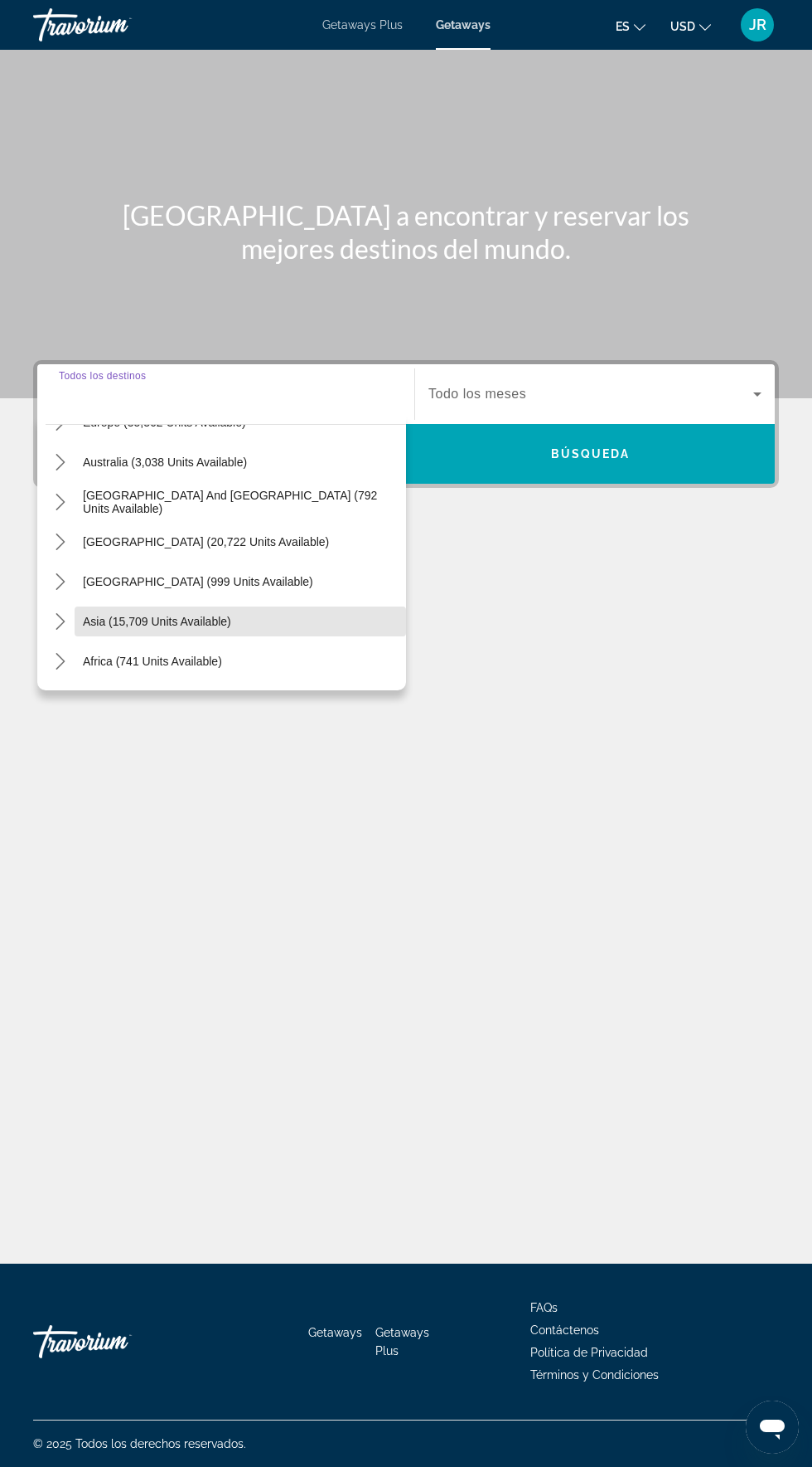
scroll to position [240, 0]
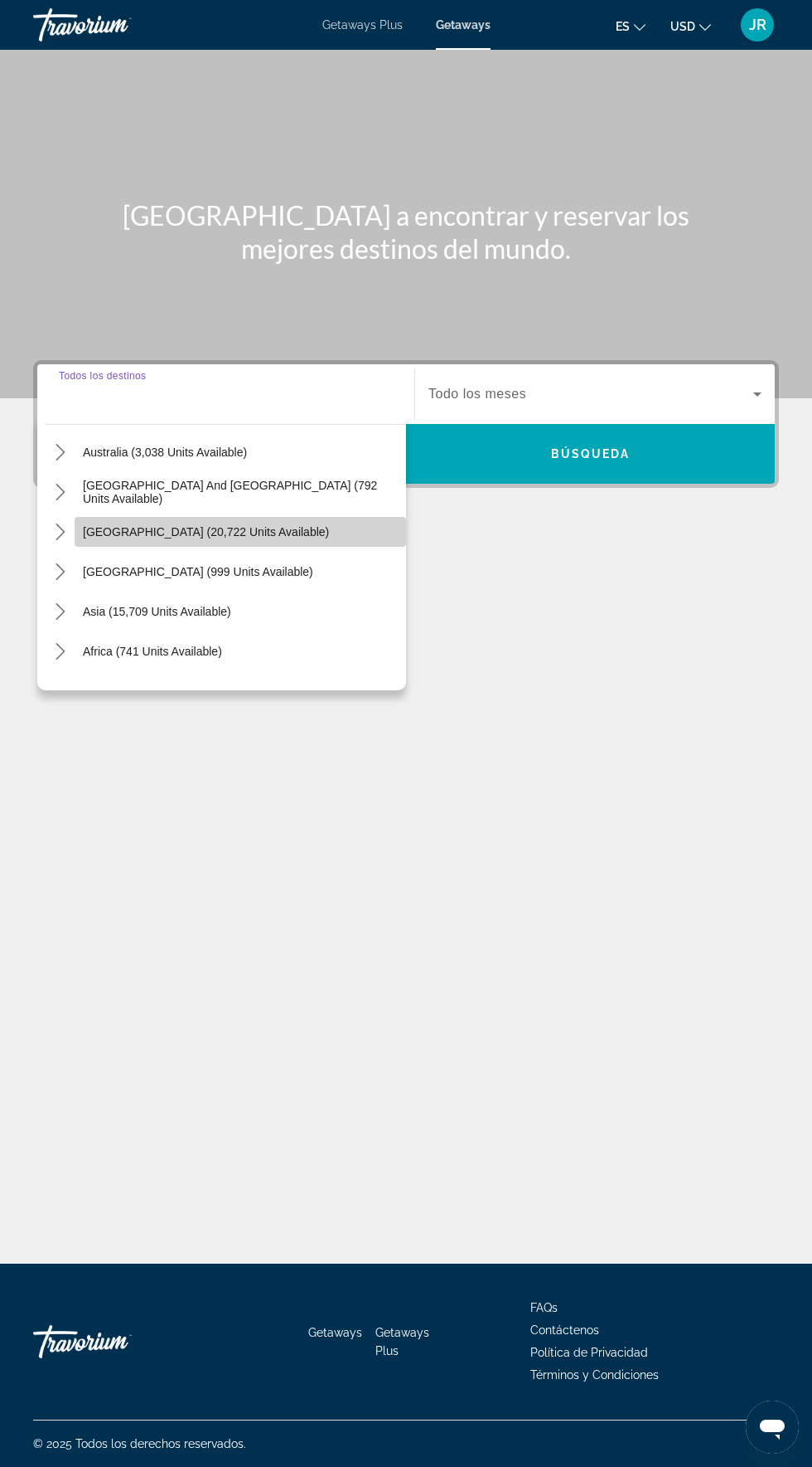
click at [282, 525] on span "[GEOGRAPHIC_DATA] (20,722 units available)" at bounding box center [206, 531] width 247 height 13
type input "**********"
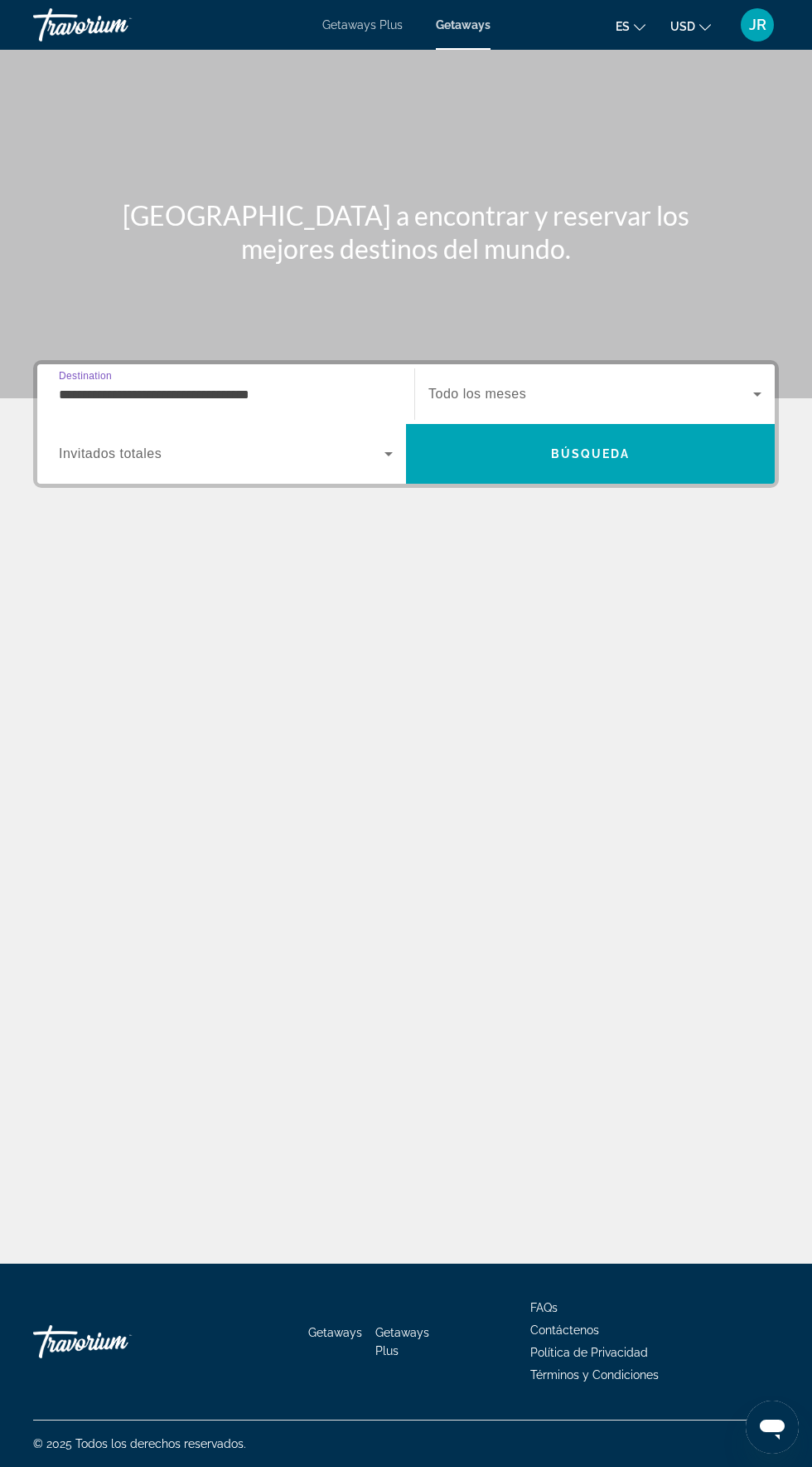
click at [352, 444] on span "Search widget" at bounding box center [222, 454] width 326 height 20
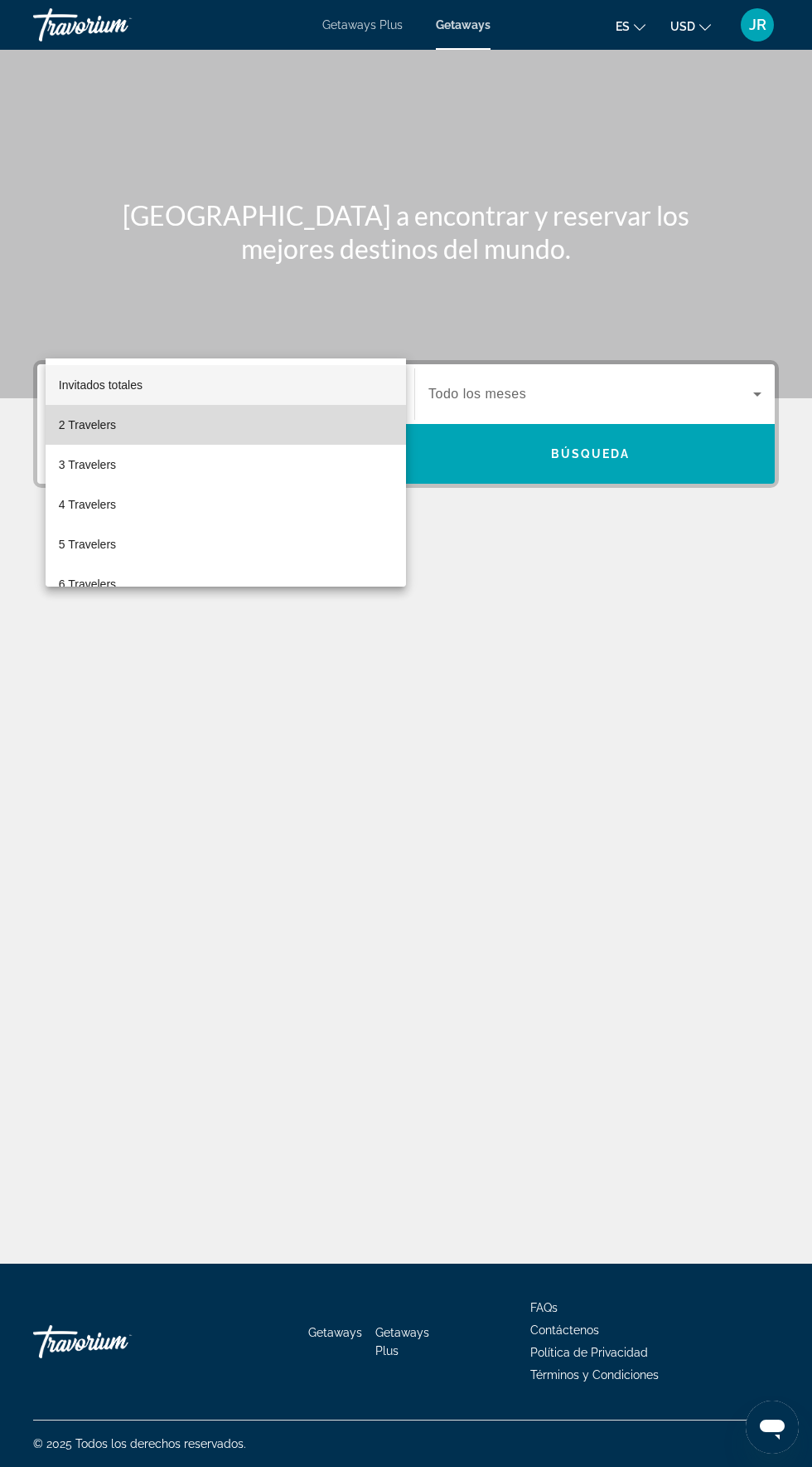
click at [308, 430] on mat-option "2 Travelers" at bounding box center [226, 425] width 361 height 40
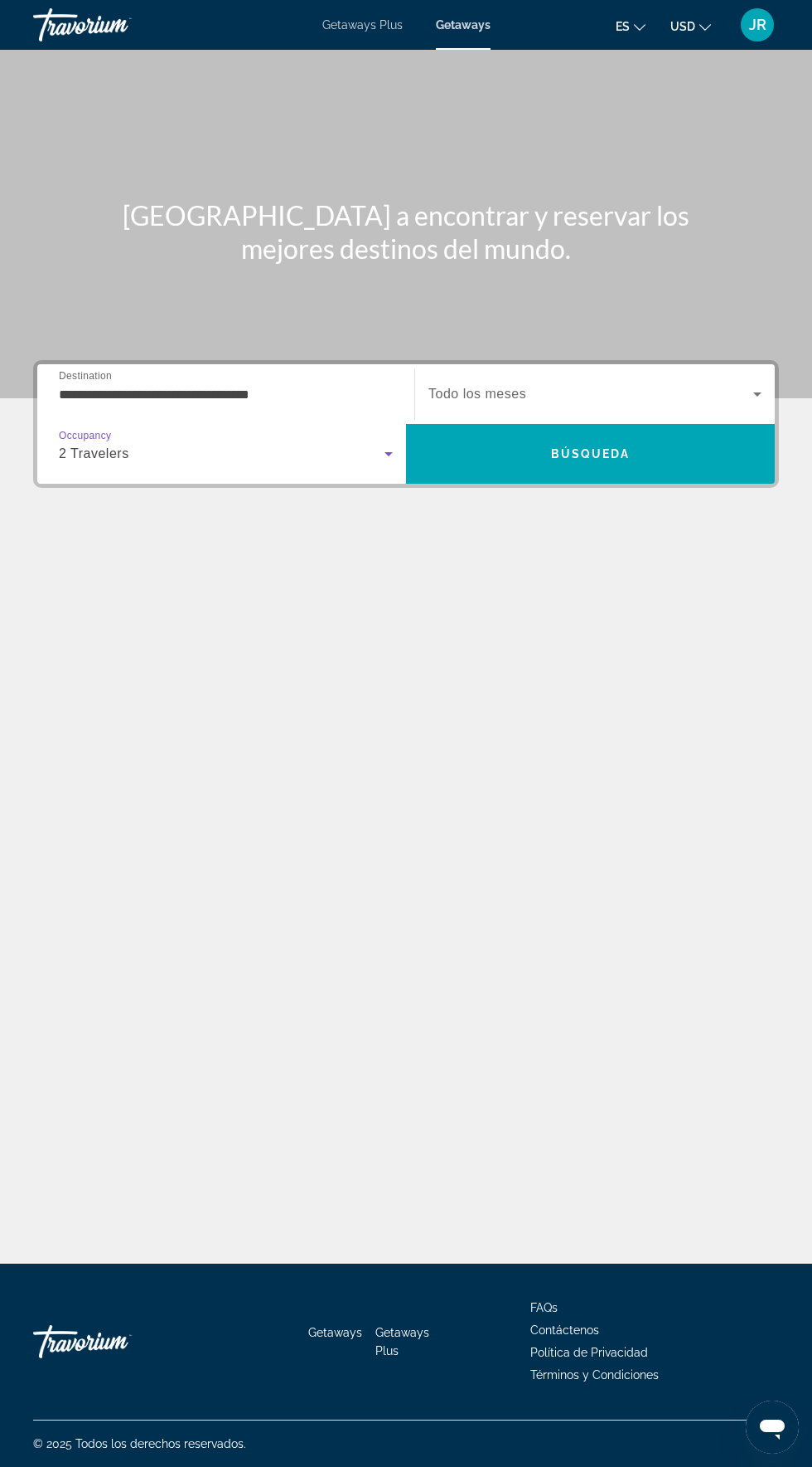
click at [657, 384] on span "Search widget" at bounding box center [590, 394] width 325 height 20
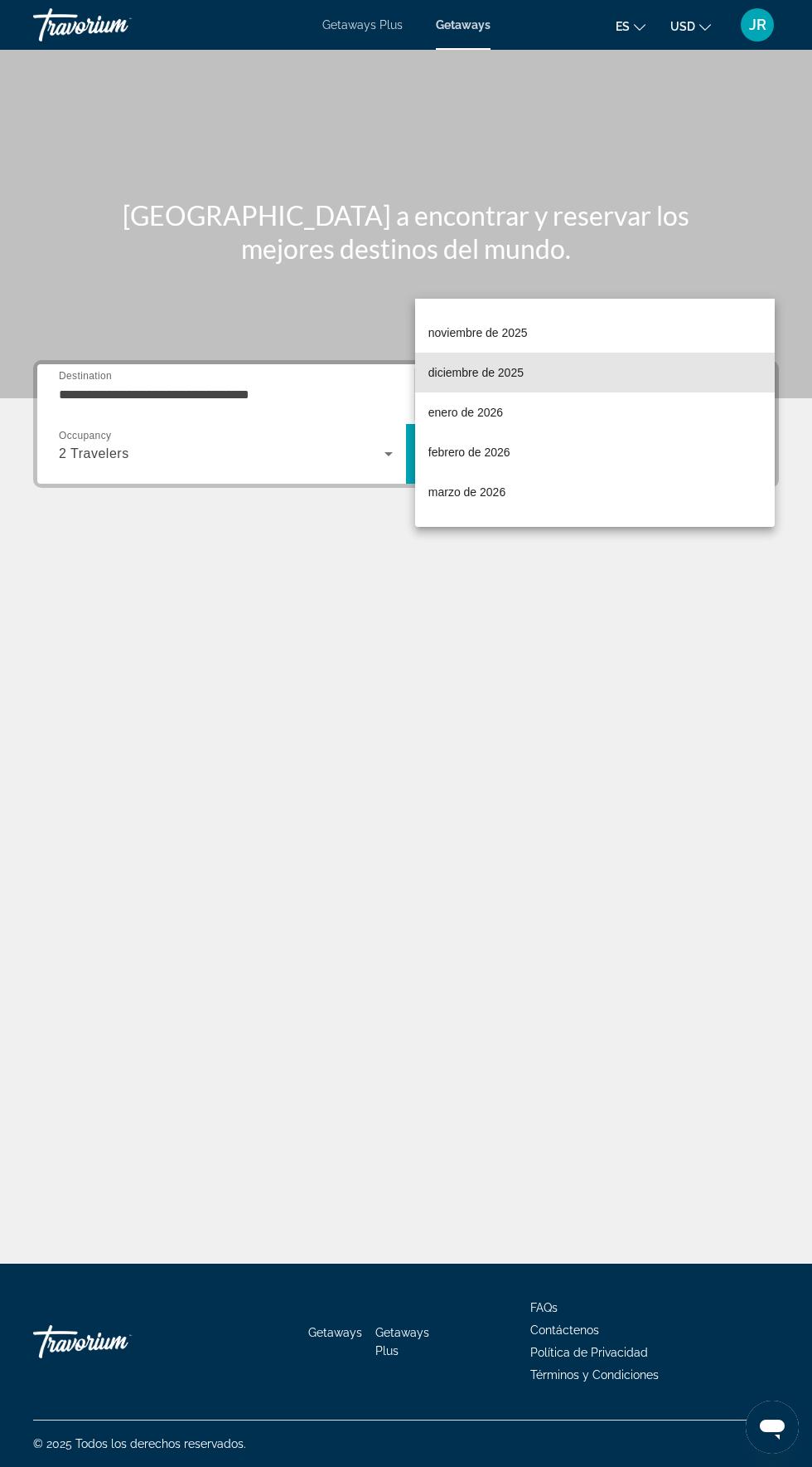
scroll to position [74, 0]
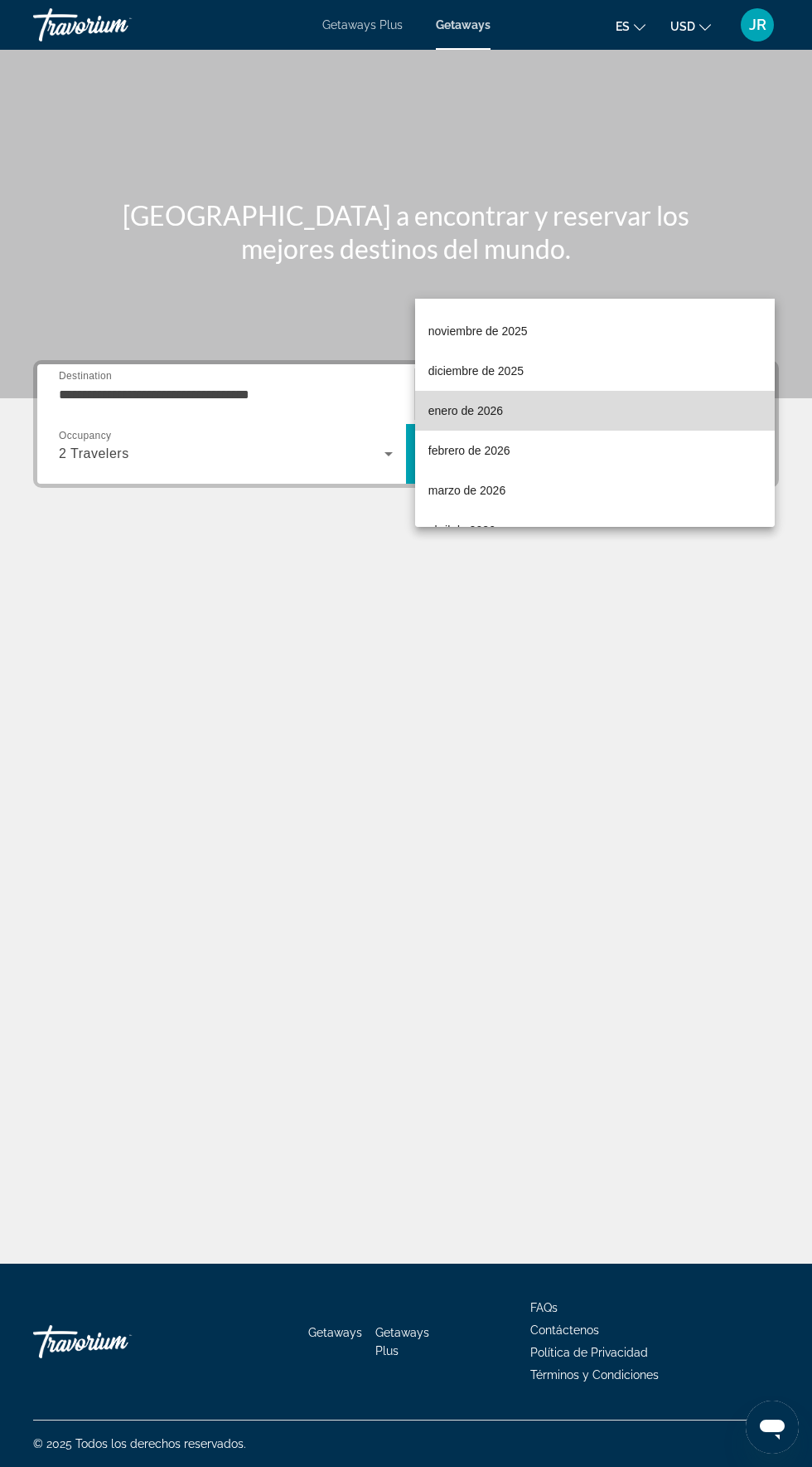
click at [517, 413] on mat-option "enero de 2026" at bounding box center [595, 411] width 360 height 40
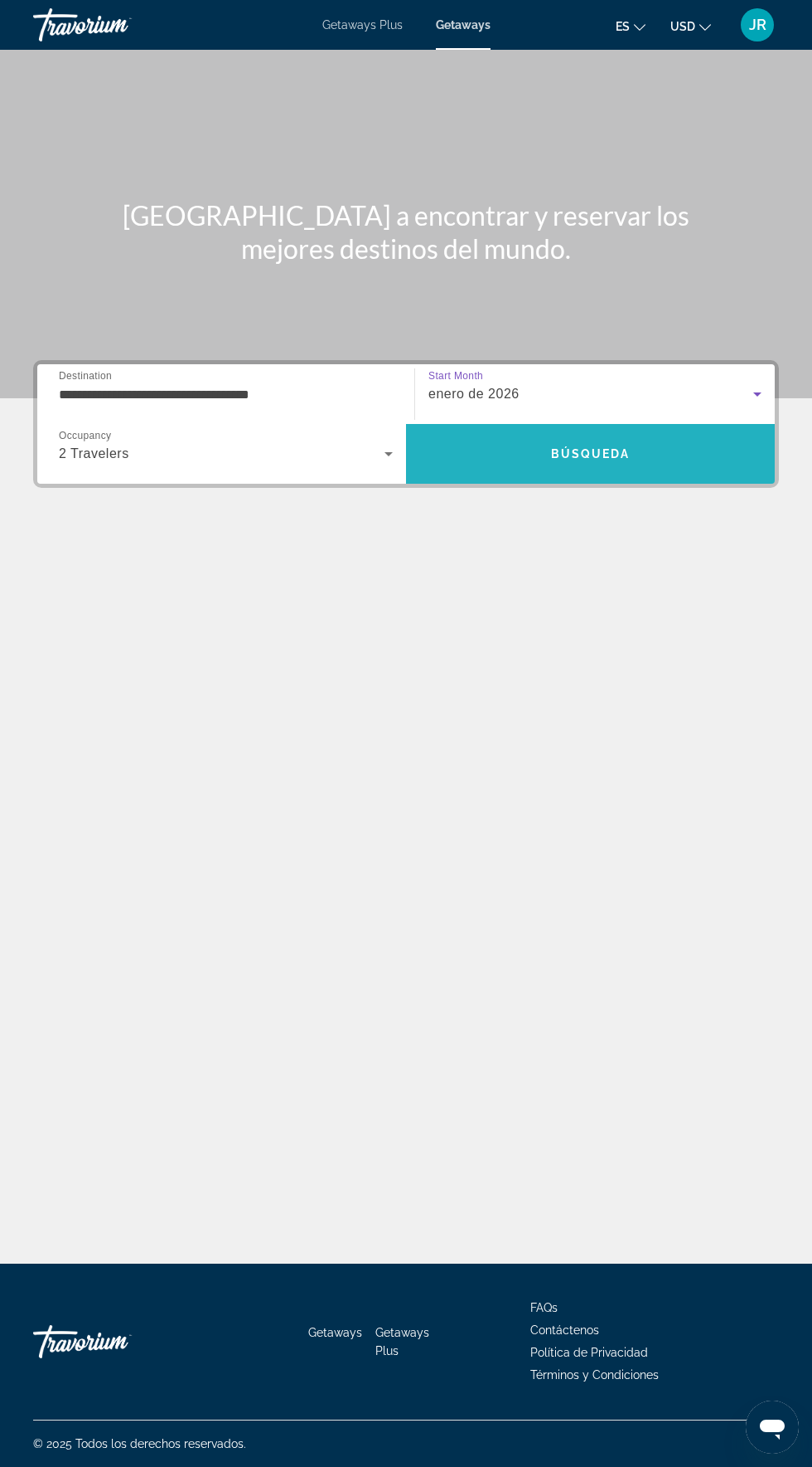
click at [642, 434] on span "Search" at bounding box center [590, 454] width 369 height 40
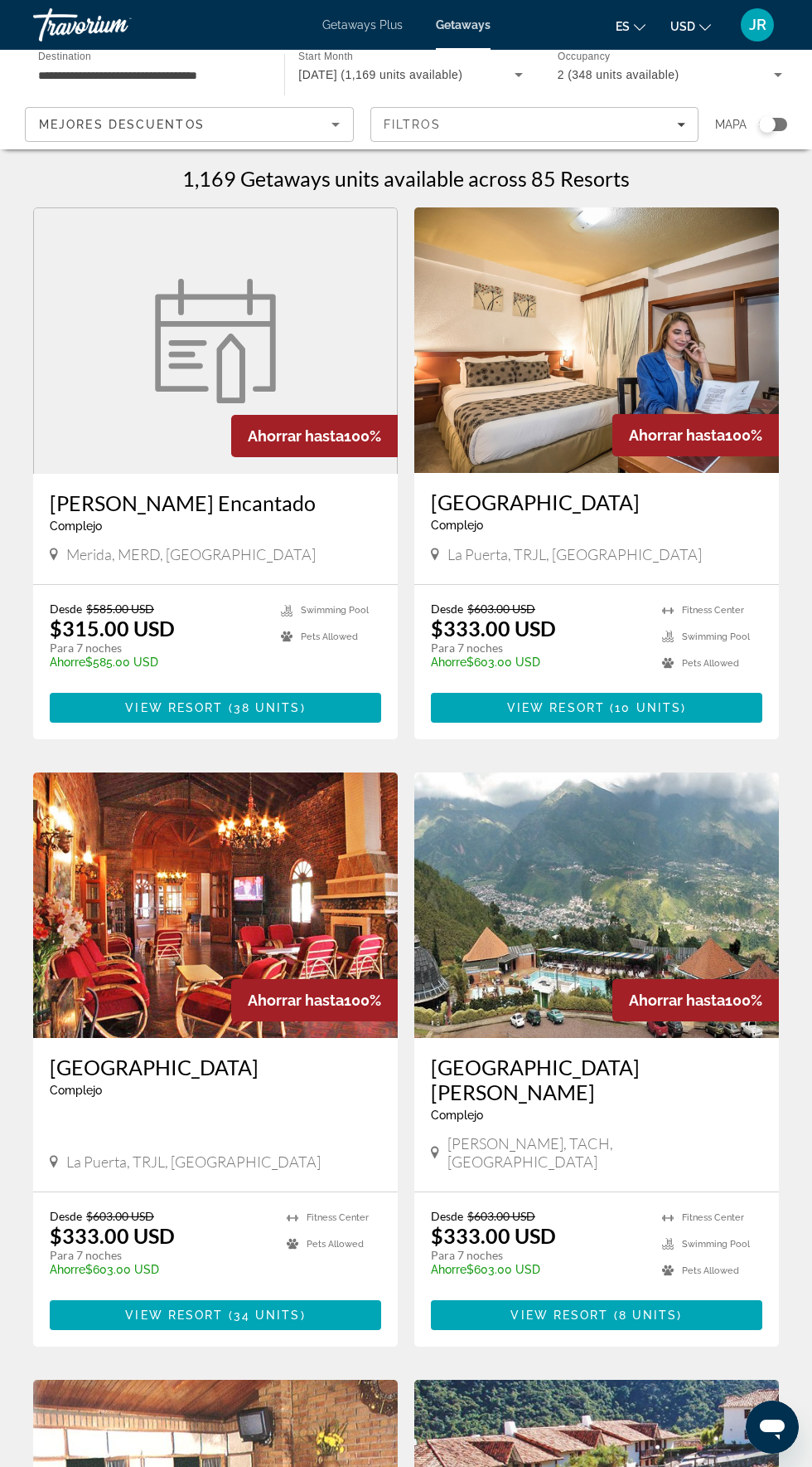
click at [130, 66] on input "**********" at bounding box center [150, 76] width 225 height 20
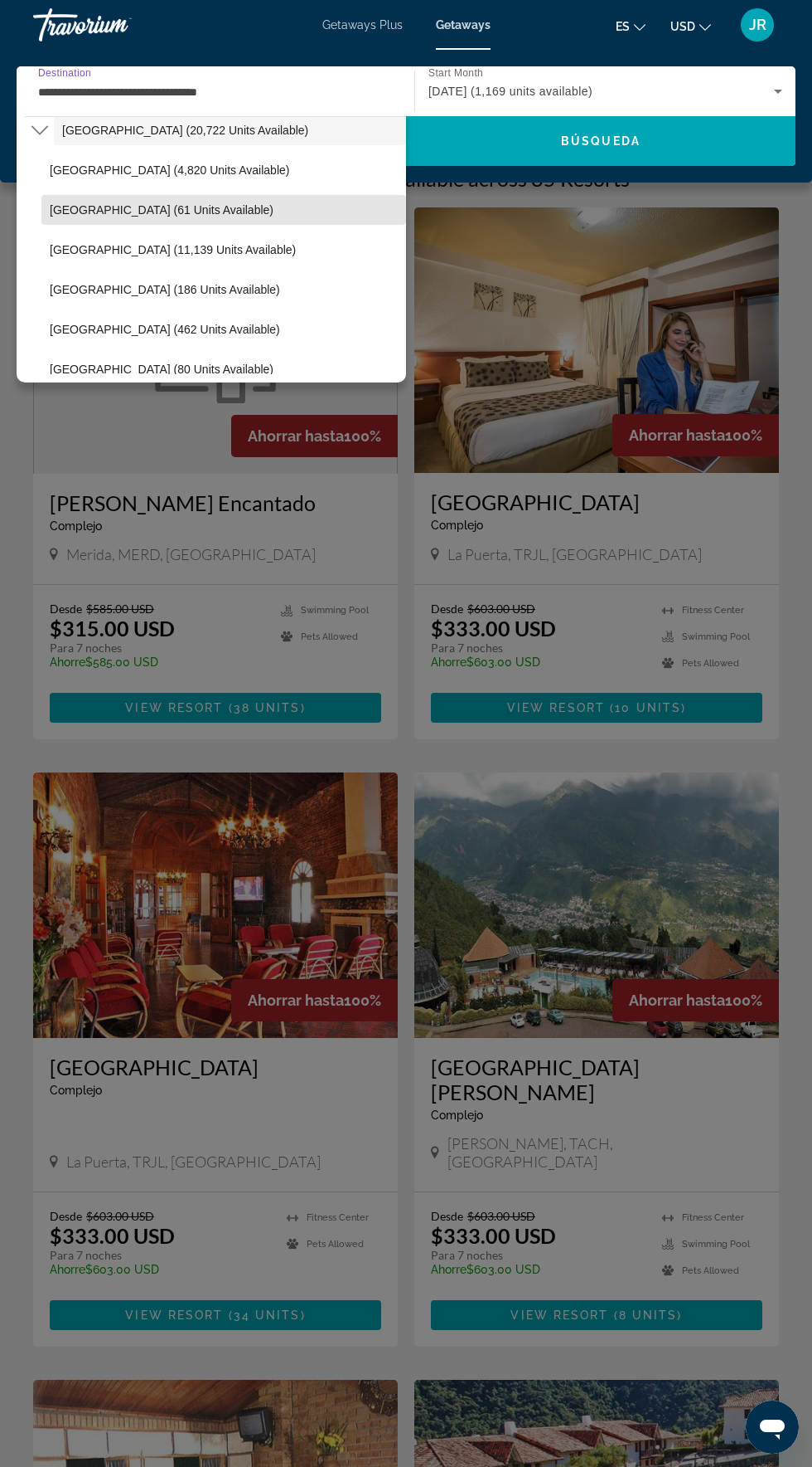
scroll to position [337, 0]
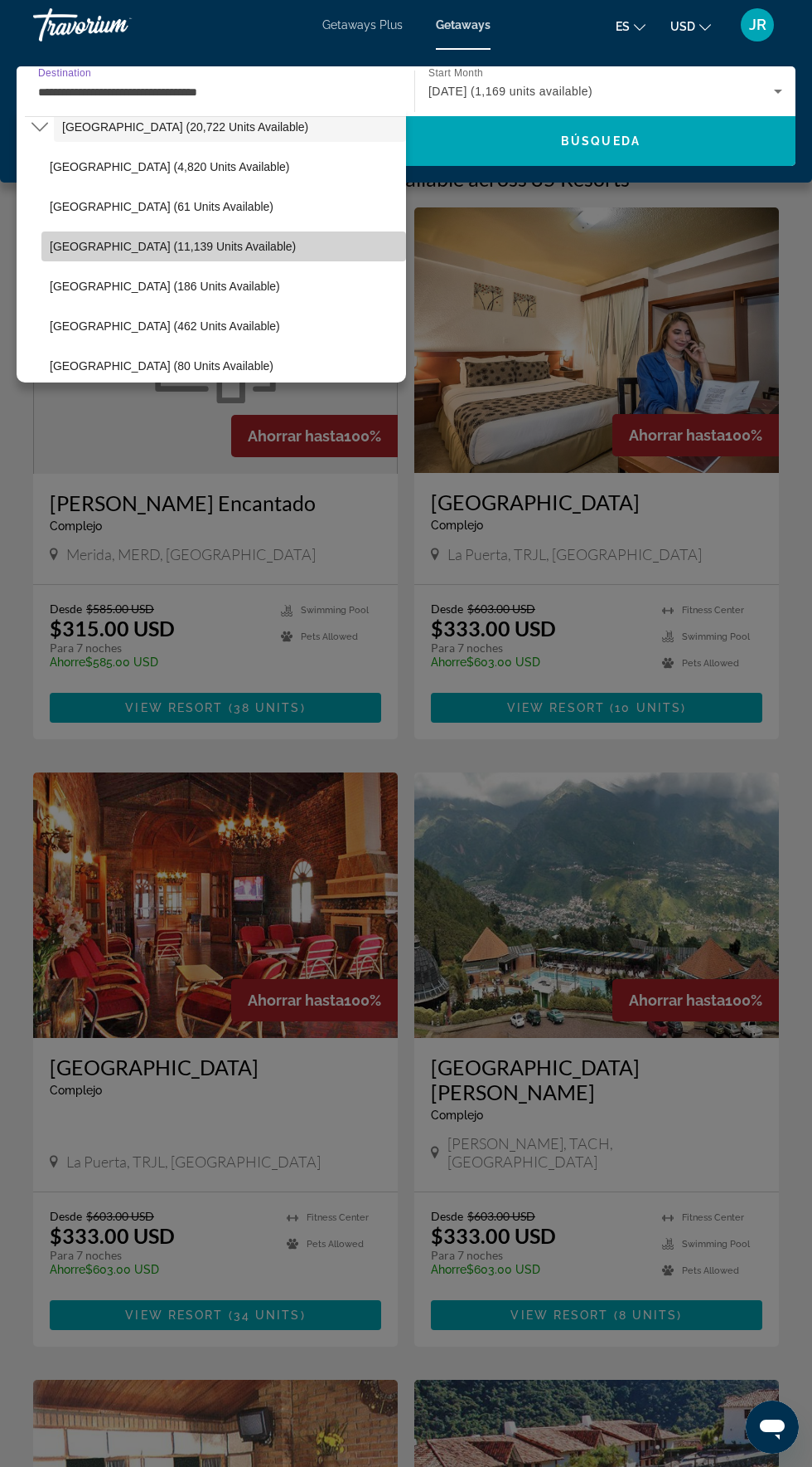
click at [97, 247] on span "[GEOGRAPHIC_DATA] (11,139 units available)" at bounding box center [173, 246] width 247 height 13
type input "**********"
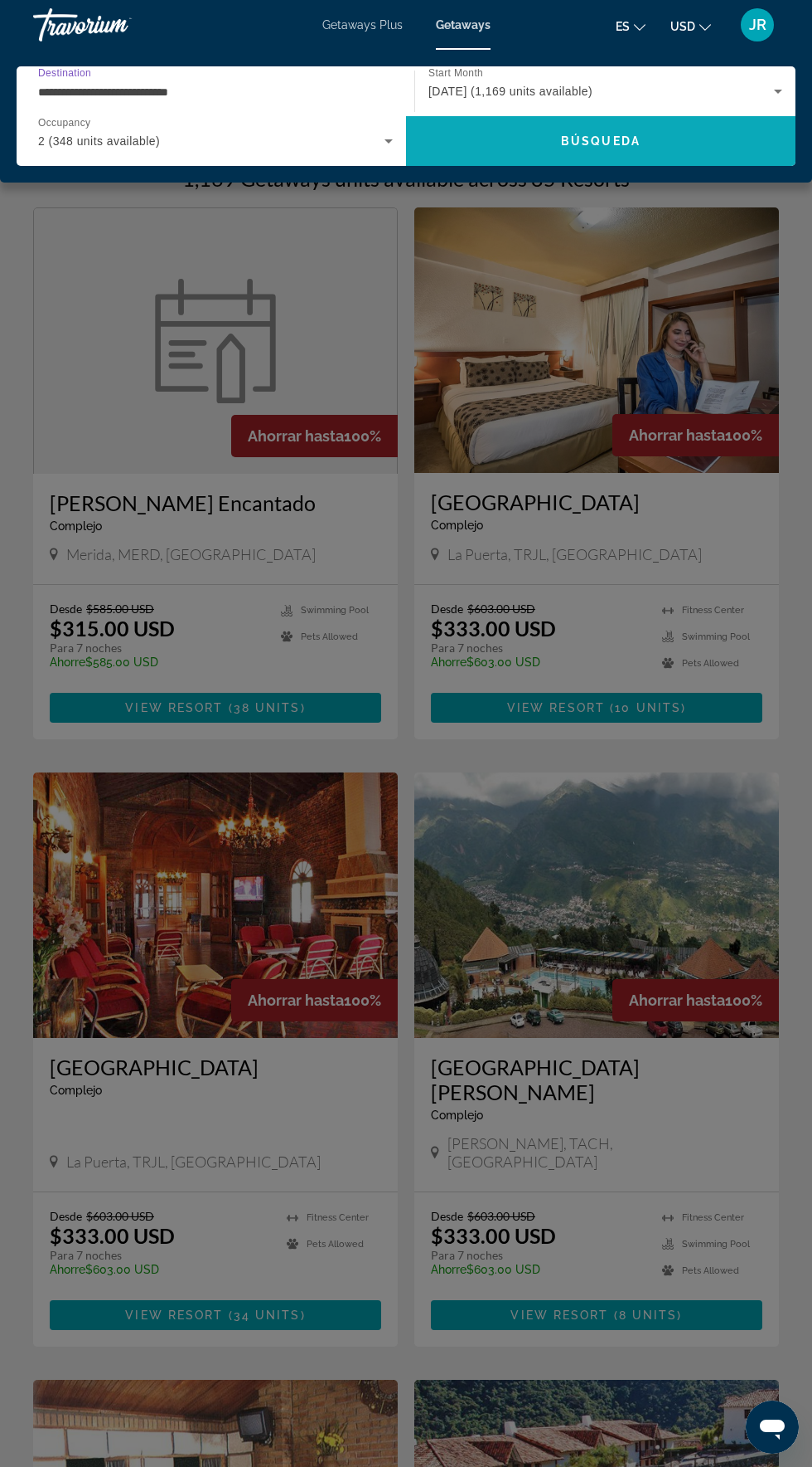
click at [726, 159] on span "Search" at bounding box center [601, 141] width 390 height 40
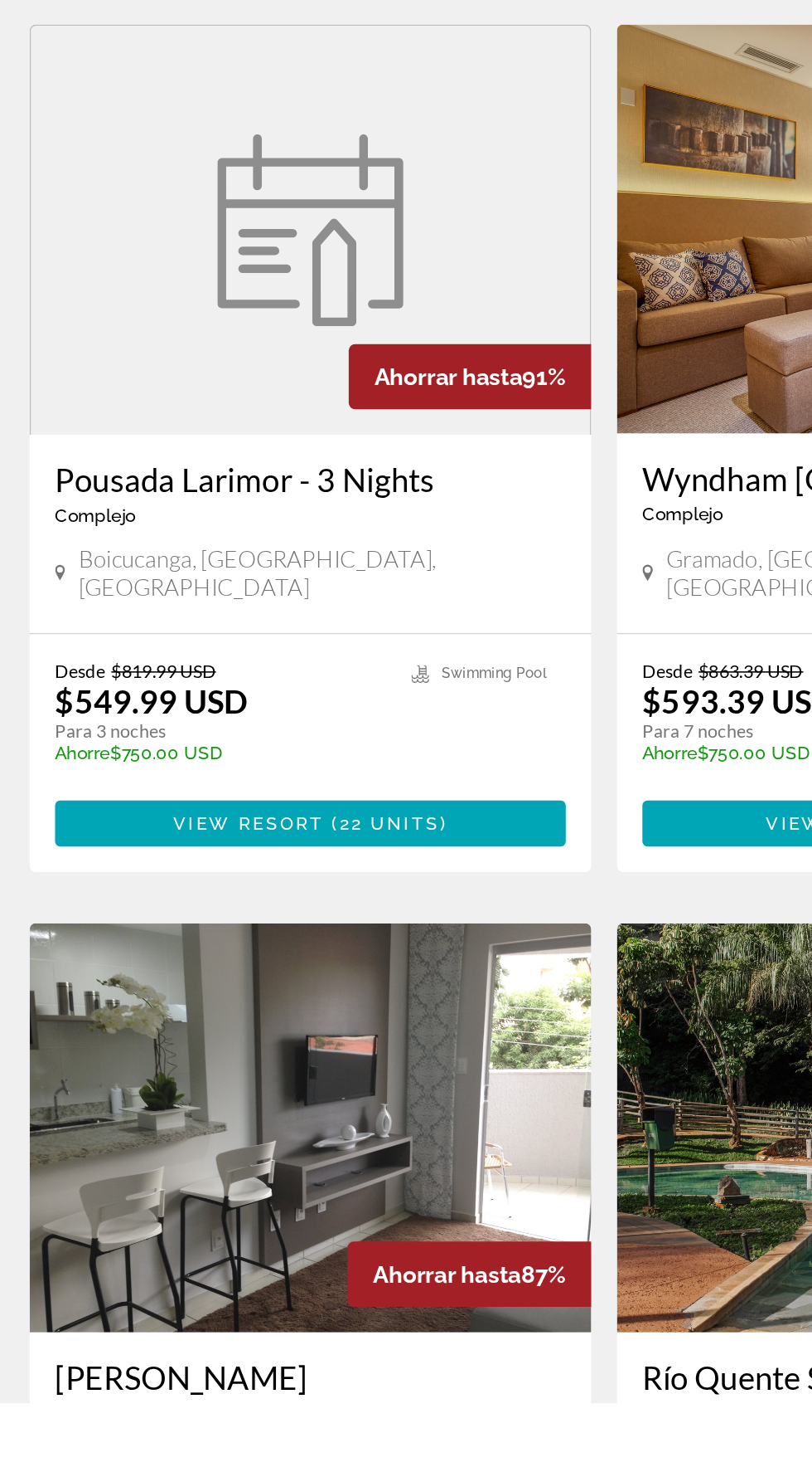
scroll to position [1989, 0]
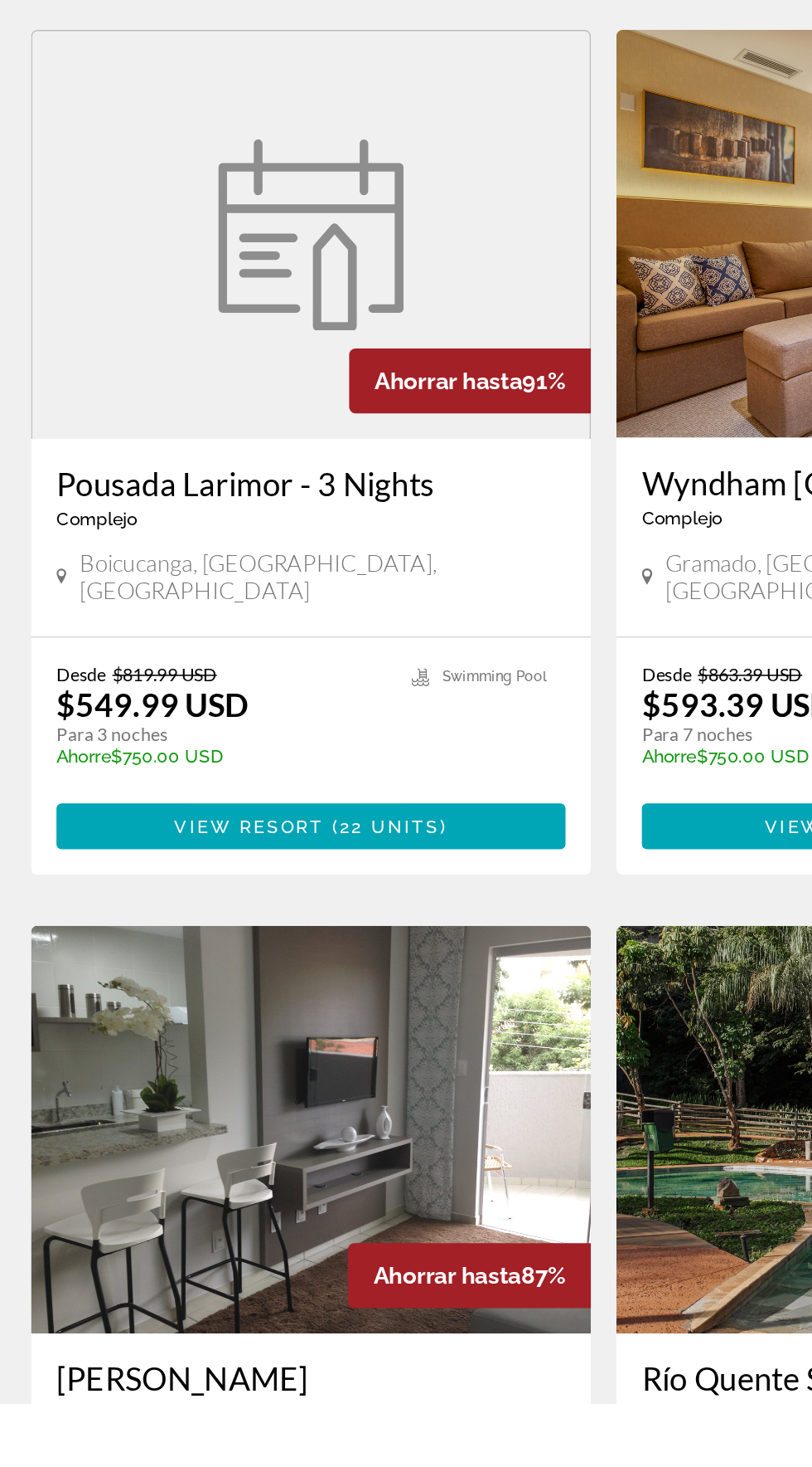
click at [258, 1198] on img "Main content" at bounding box center [215, 1288] width 365 height 266
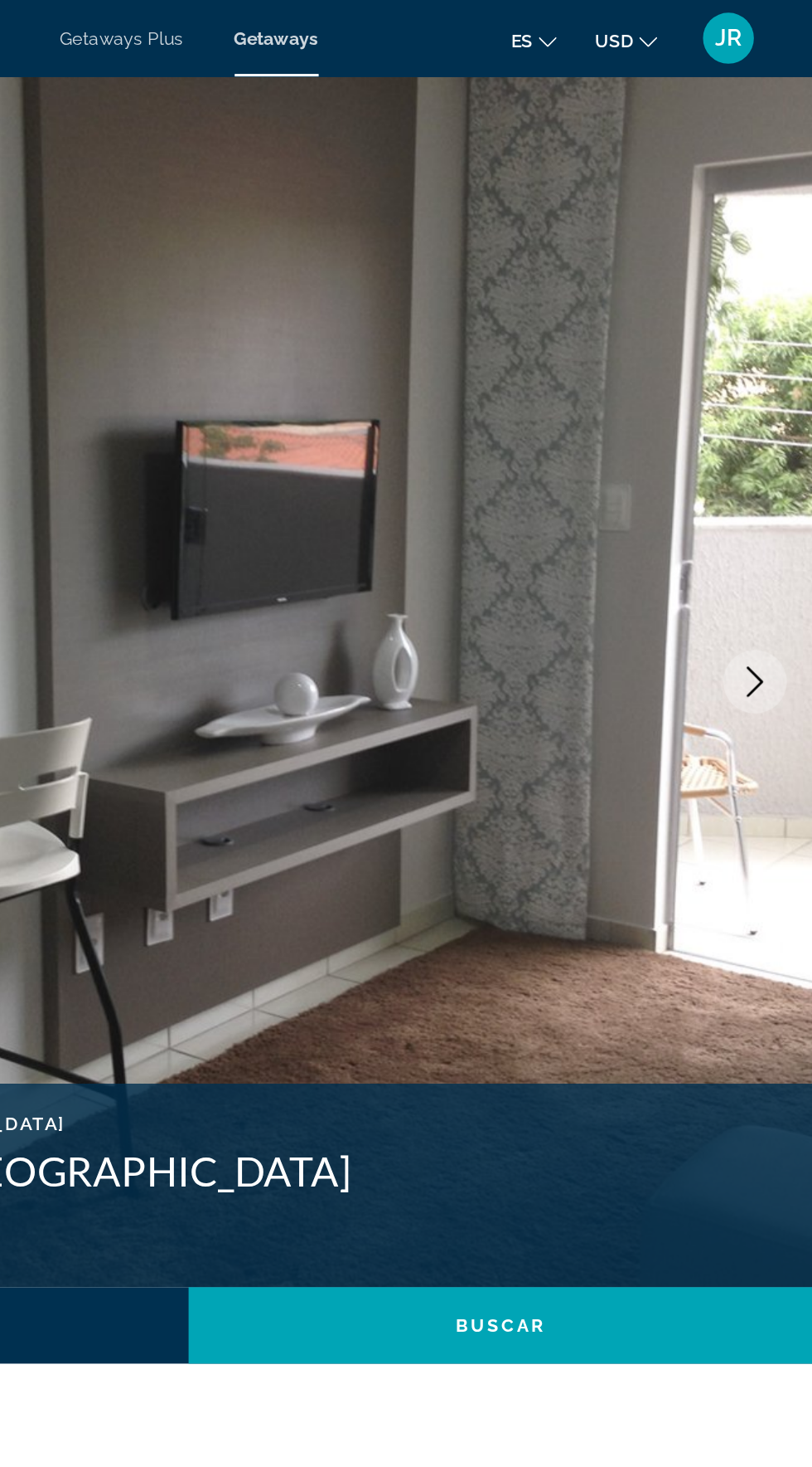
click at [773, 447] on icon "Next image" at bounding box center [775, 444] width 20 height 20
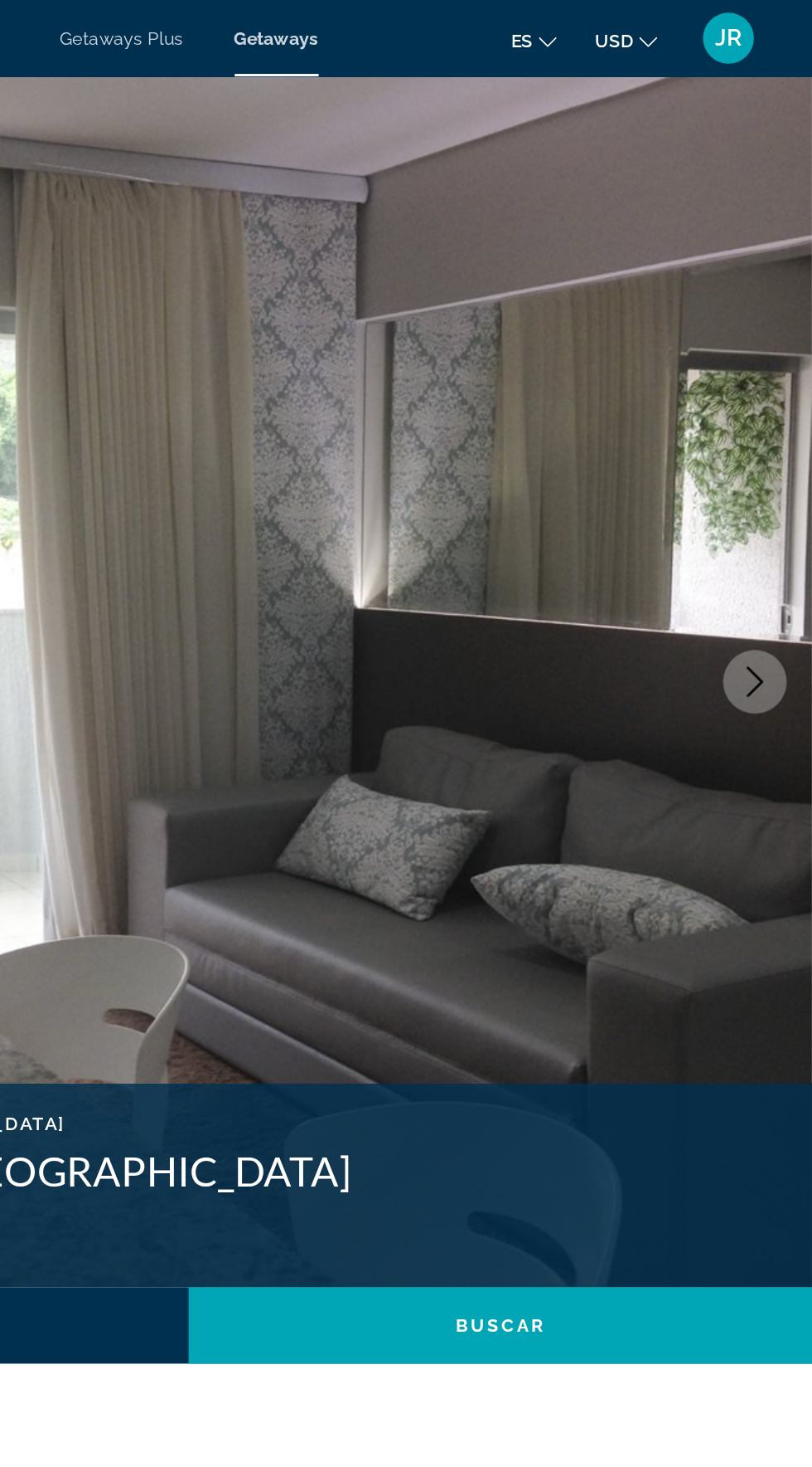
click at [796, 446] on img "Main content" at bounding box center [406, 444] width 812 height 788
click at [766, 455] on button "Next image" at bounding box center [775, 444] width 42 height 42
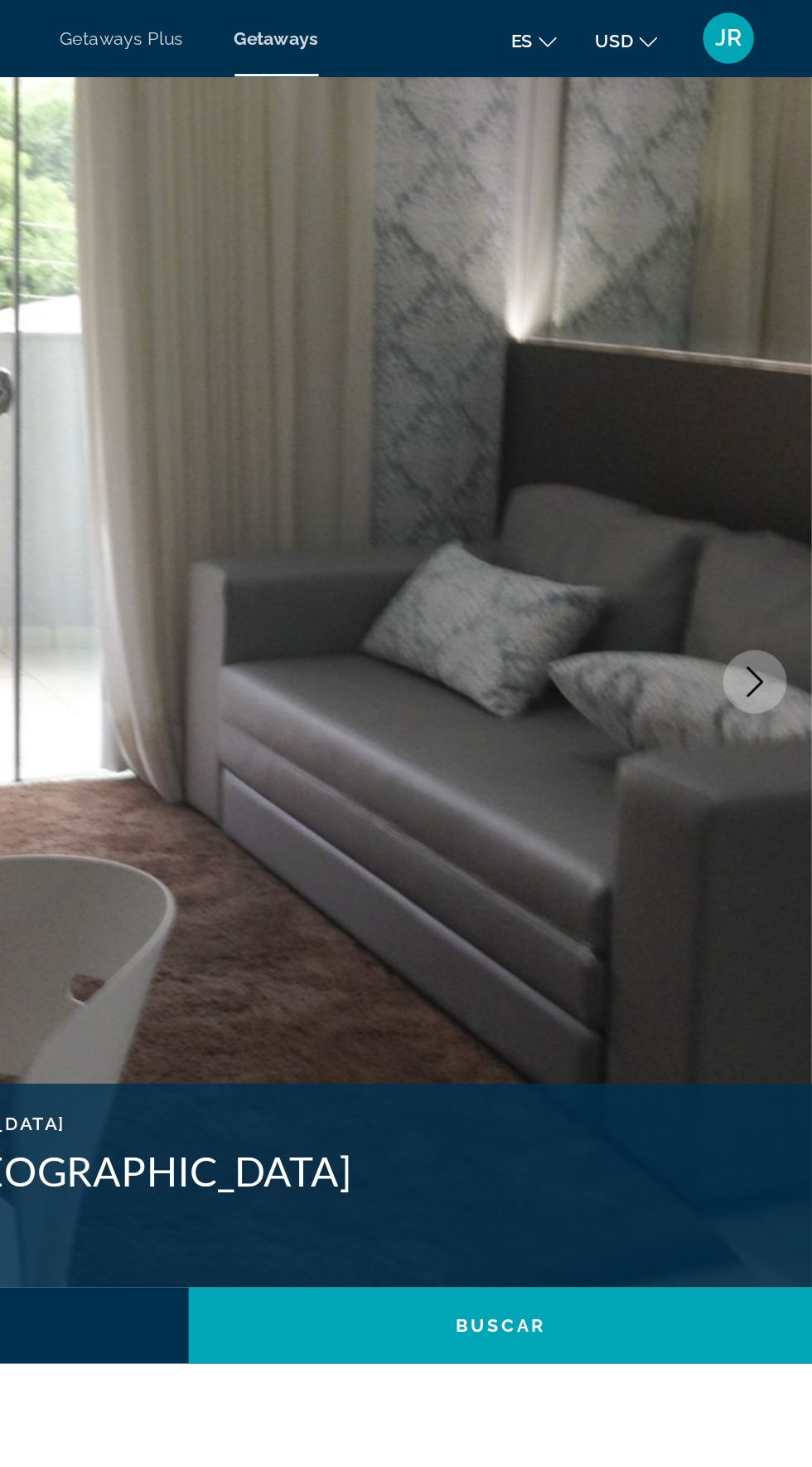
click at [794, 443] on button "Next image" at bounding box center [775, 444] width 42 height 42
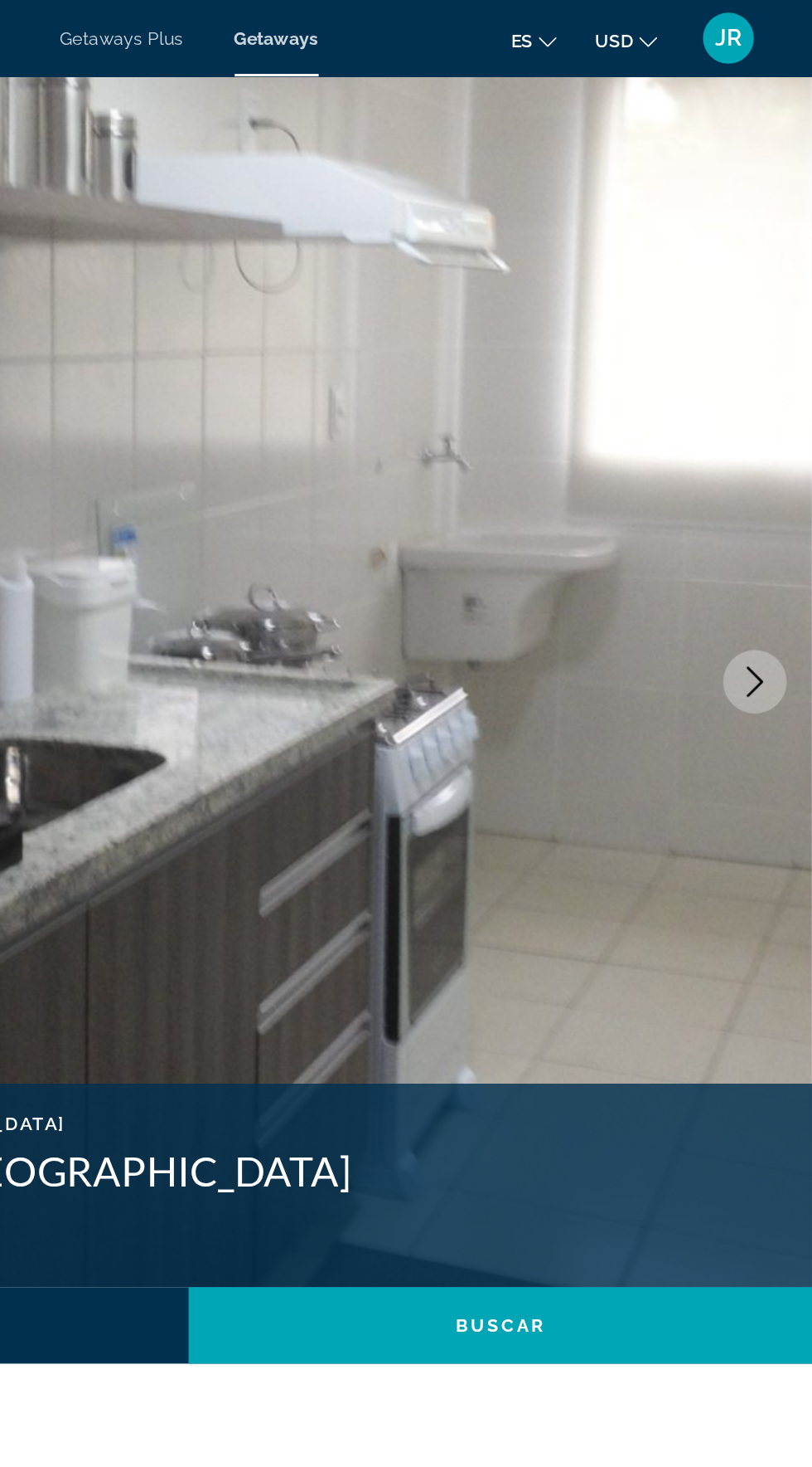
click at [771, 467] on img "Main content" at bounding box center [406, 444] width 812 height 788
click at [770, 432] on button "Next image" at bounding box center [775, 444] width 42 height 42
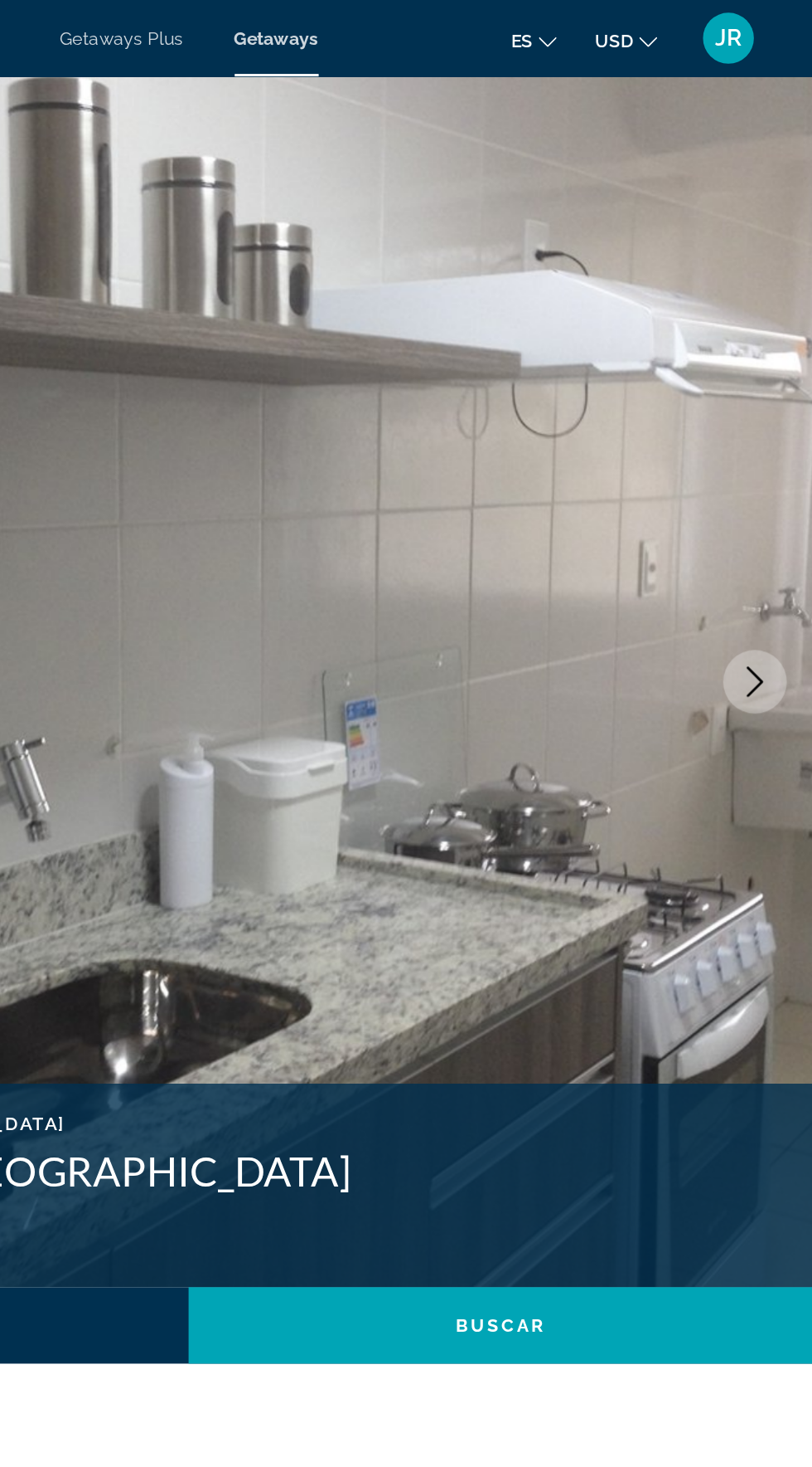
click at [778, 497] on img "Main content" at bounding box center [406, 444] width 812 height 788
click at [769, 445] on icon "Next image" at bounding box center [775, 444] width 20 height 20
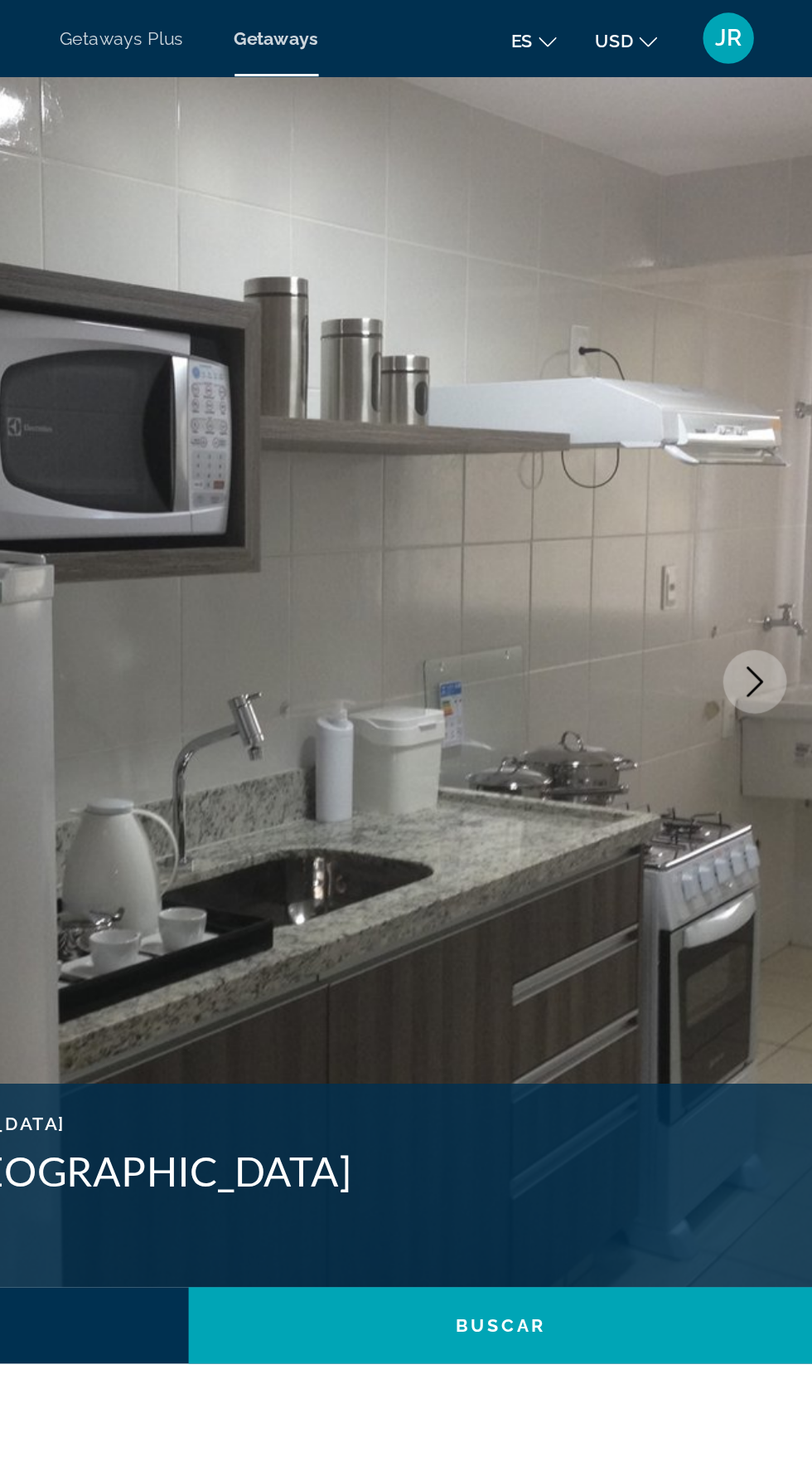
click at [770, 428] on button "Next image" at bounding box center [775, 444] width 42 height 42
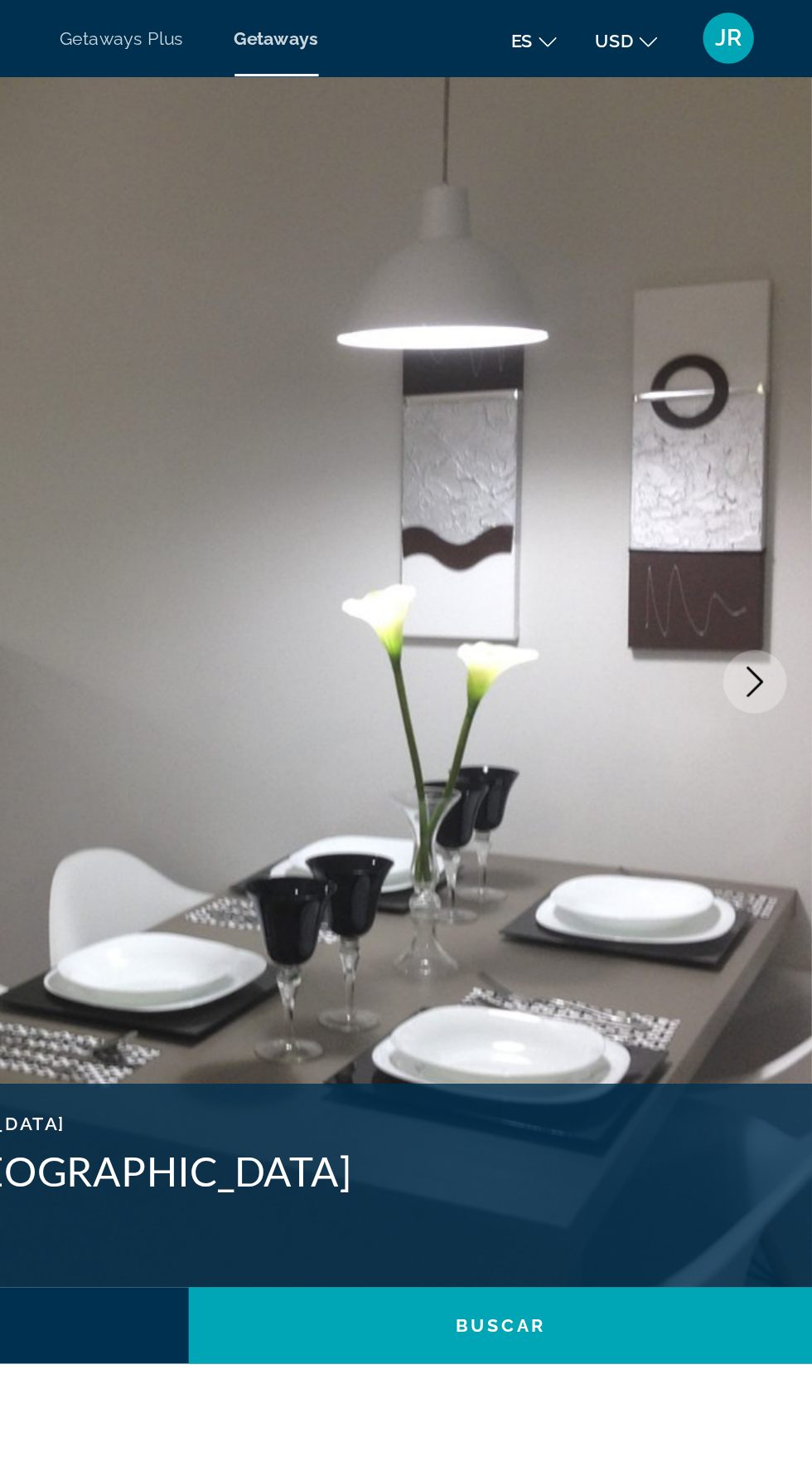
click at [773, 442] on icon "Next image" at bounding box center [775, 444] width 20 height 20
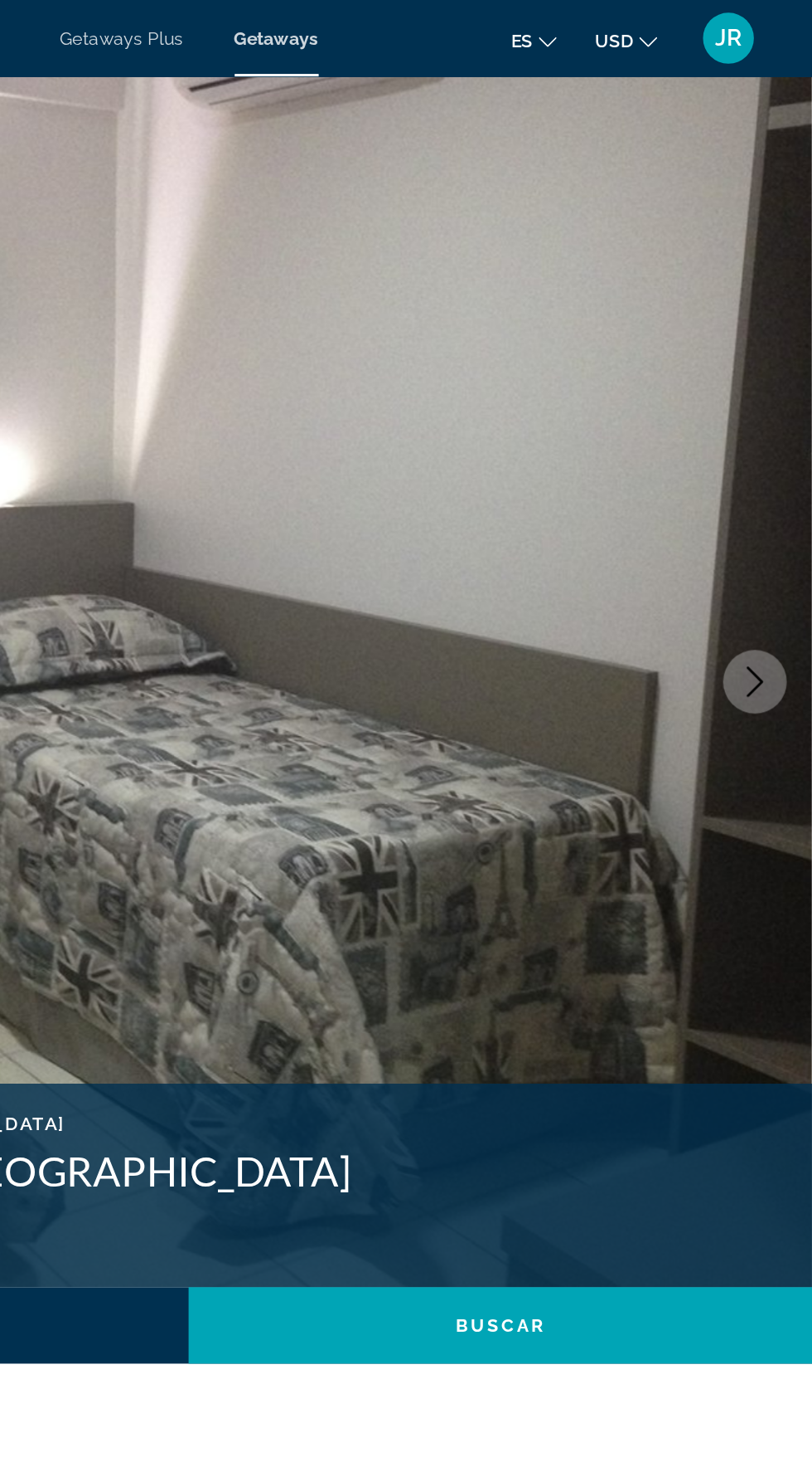
click at [776, 399] on img "Main content" at bounding box center [406, 444] width 812 height 788
click at [780, 463] on button "Next image" at bounding box center [775, 444] width 42 height 42
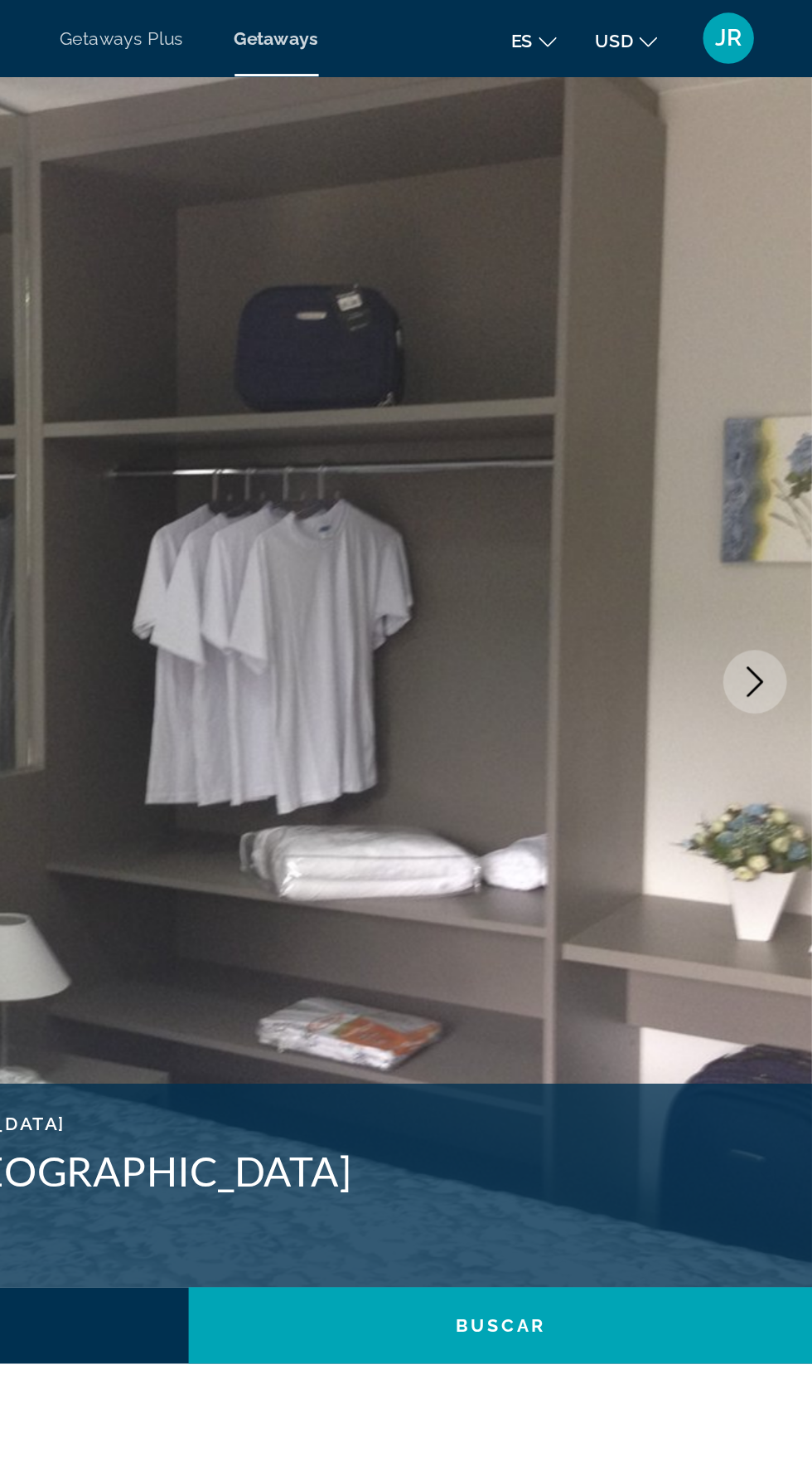
click at [776, 470] on img "Main content" at bounding box center [406, 444] width 812 height 788
click at [783, 415] on img "Main content" at bounding box center [406, 444] width 812 height 788
click at [788, 439] on button "Next image" at bounding box center [775, 444] width 42 height 42
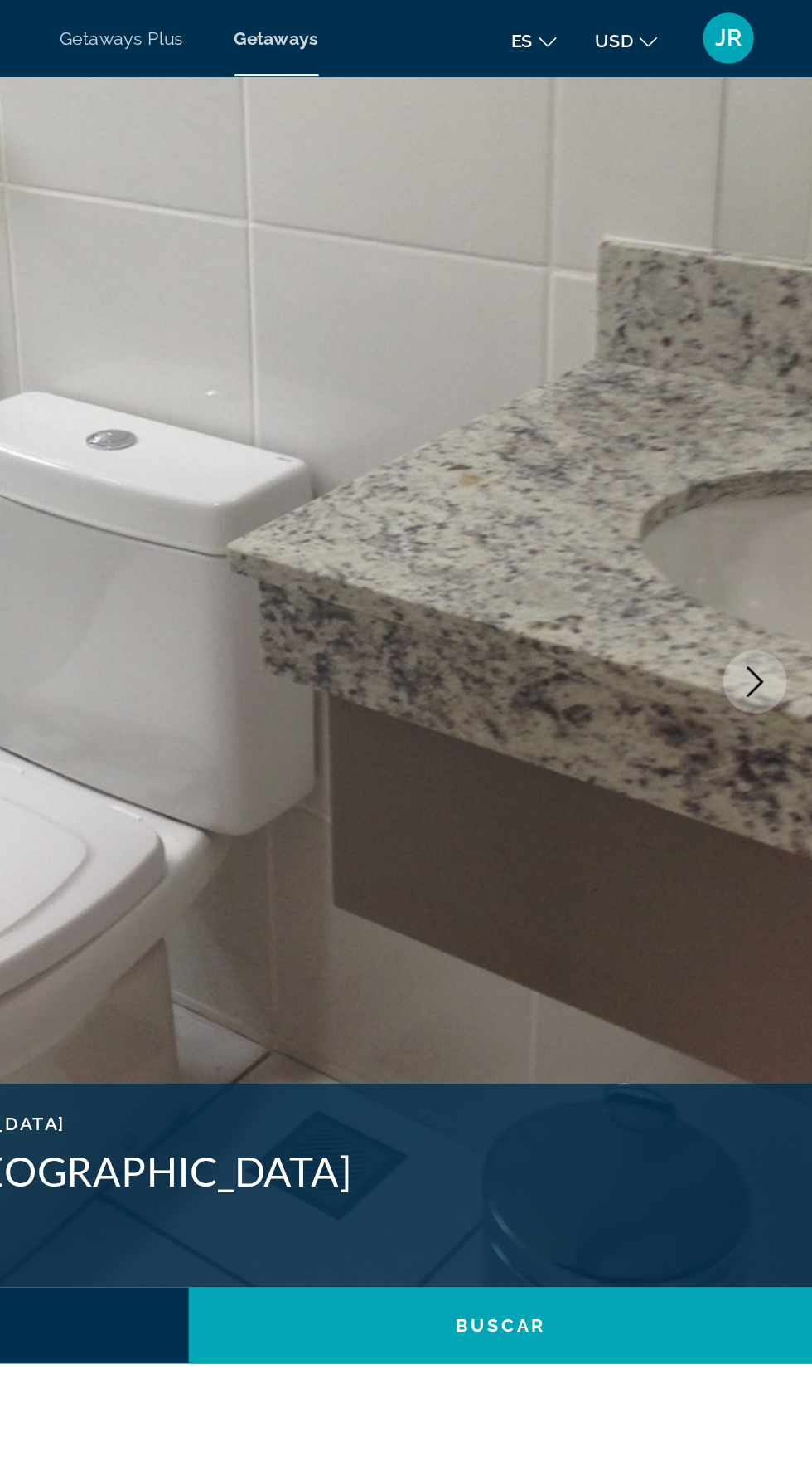
click at [761, 466] on img "Main content" at bounding box center [406, 444] width 812 height 788
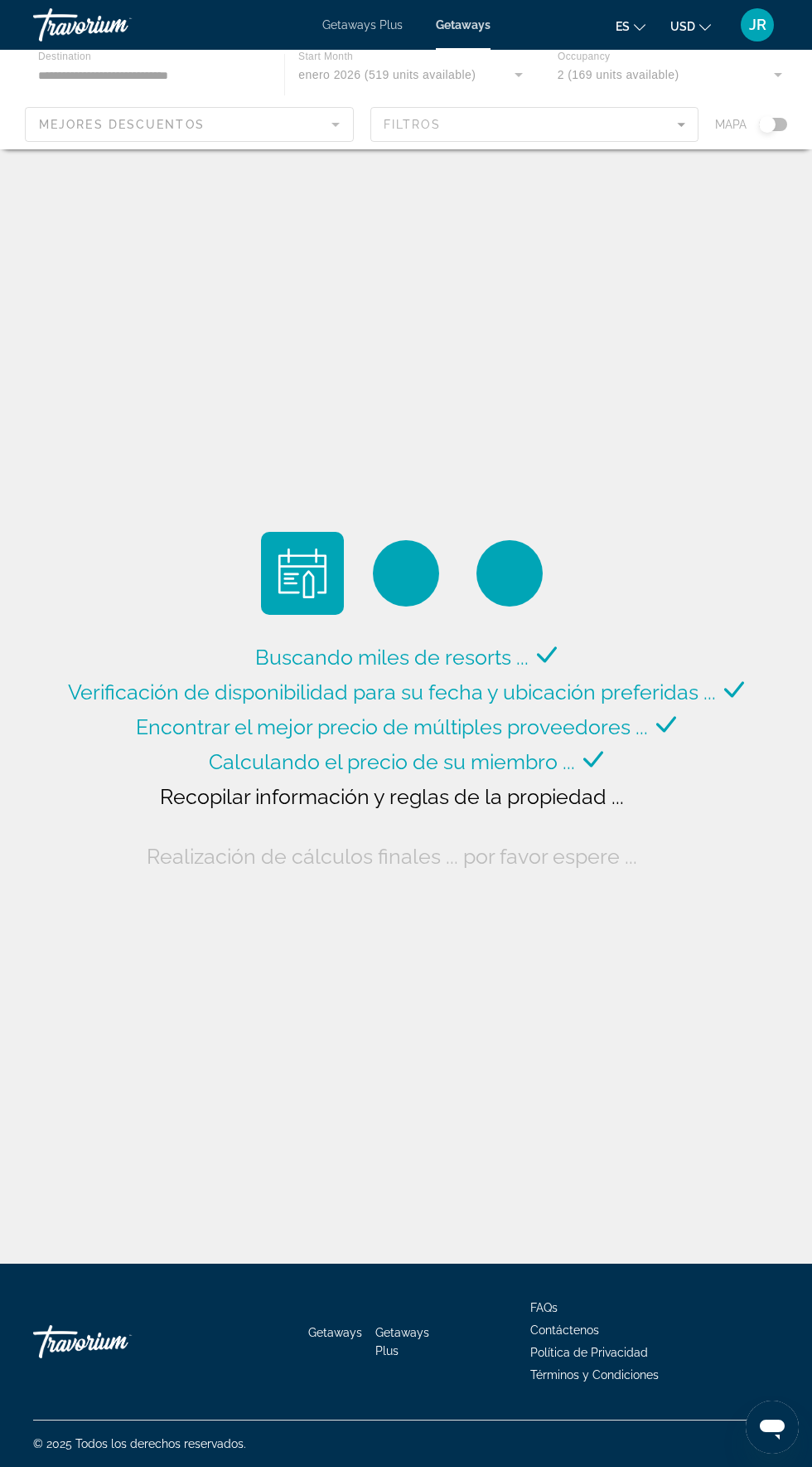
click at [333, 126] on div "Main content" at bounding box center [406, 100] width 812 height 100
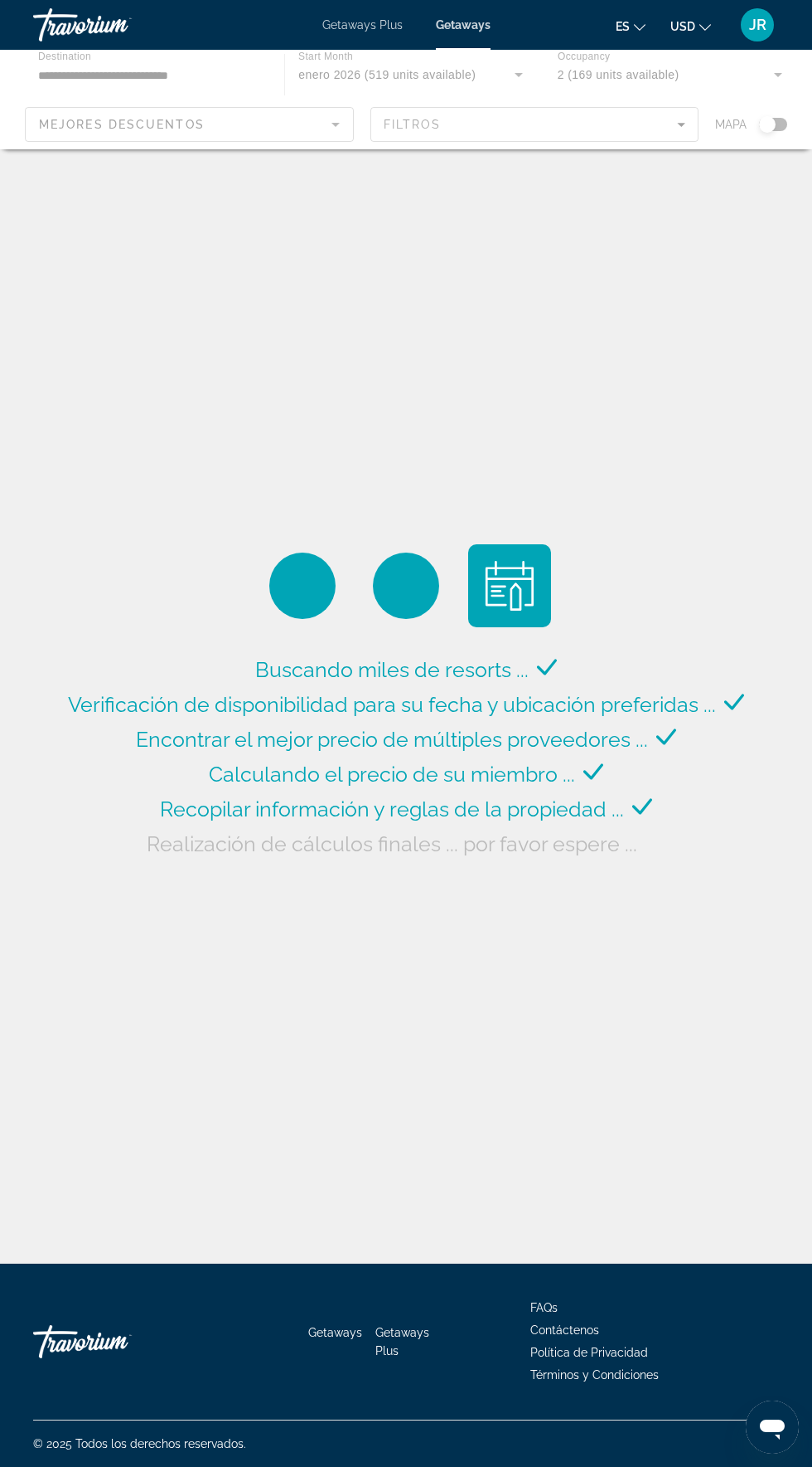
click at [330, 134] on div "Main content" at bounding box center [406, 100] width 812 height 100
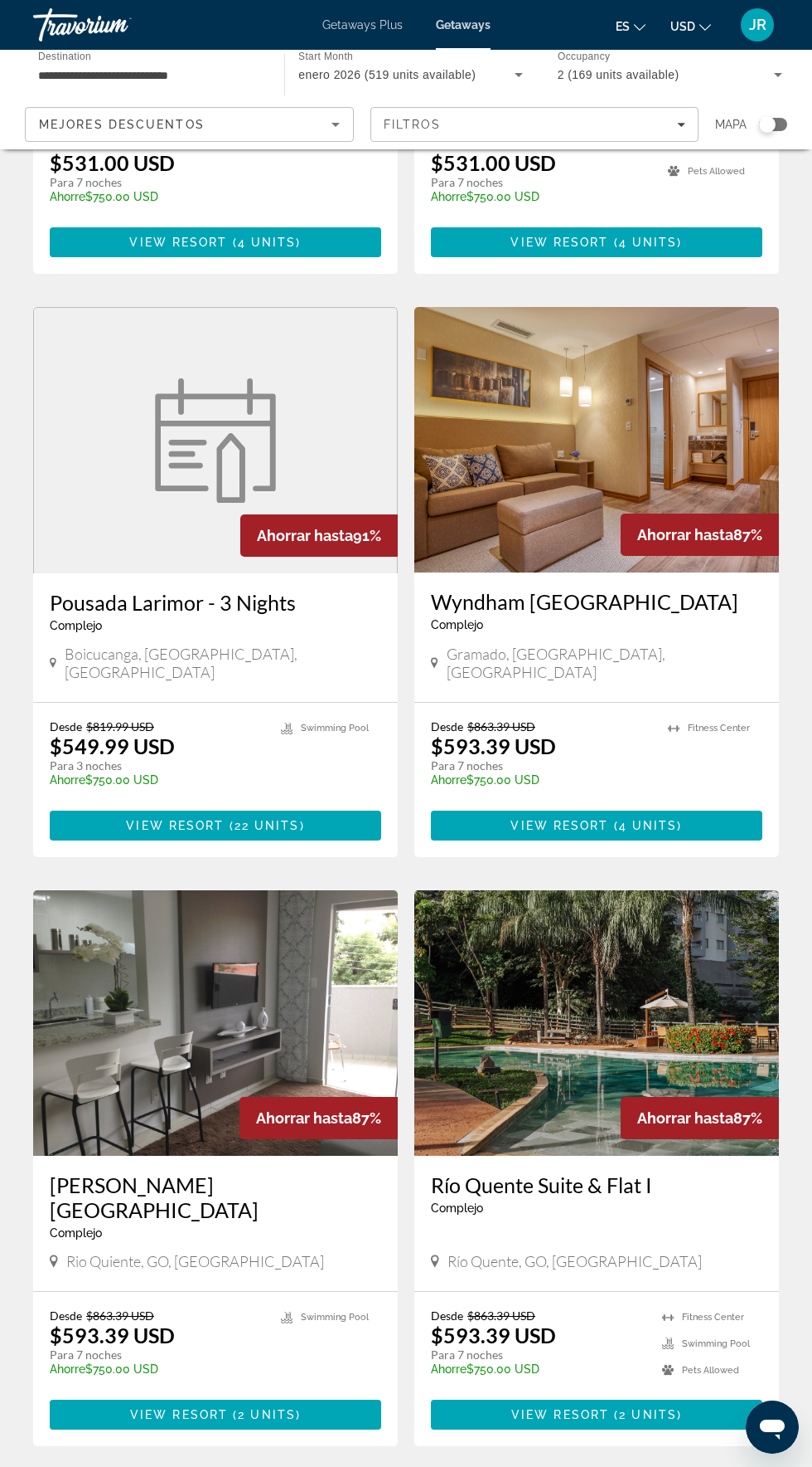
scroll to position [2257, 0]
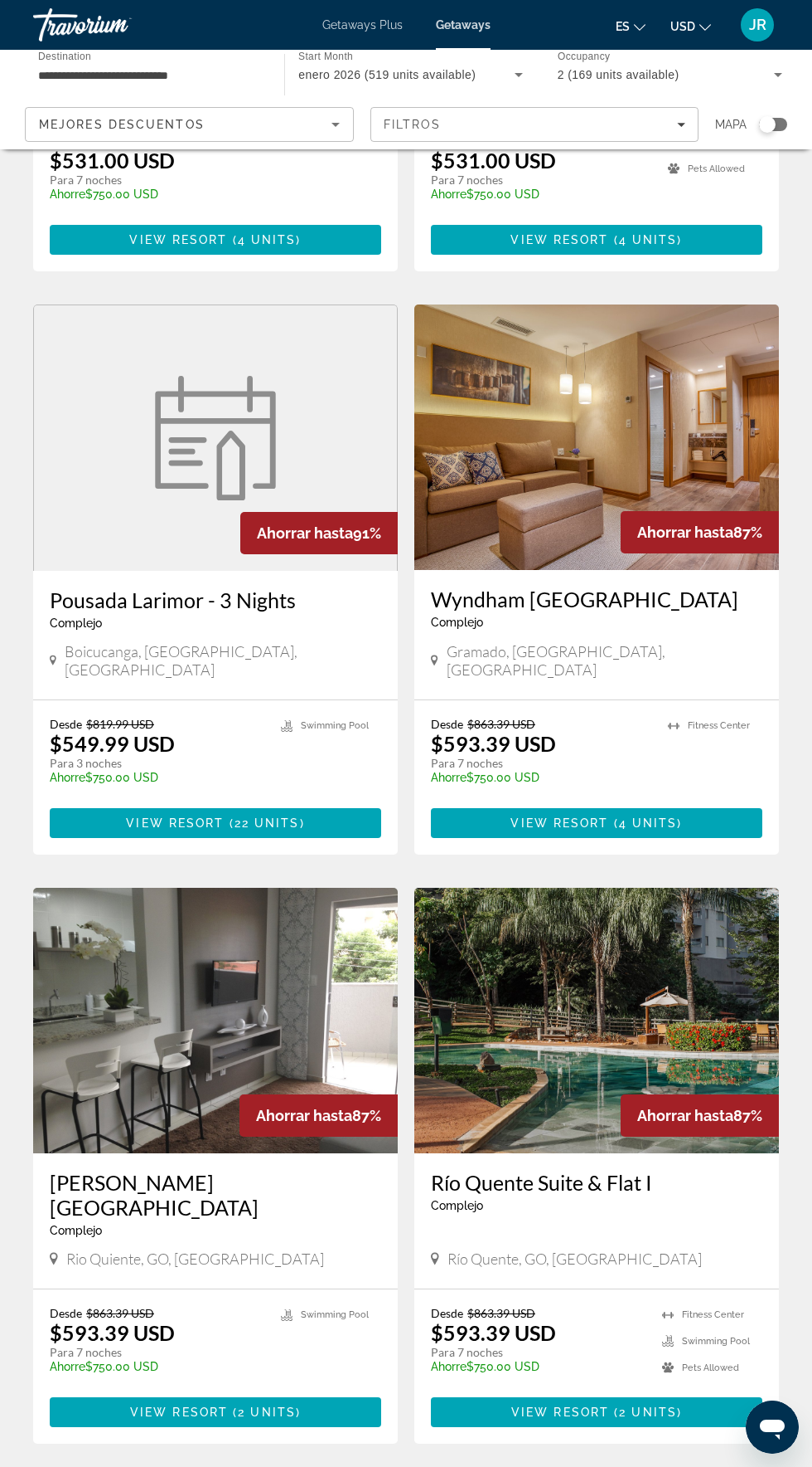
click at [349, 1466] on span "2" at bounding box center [348, 1493] width 8 height 18
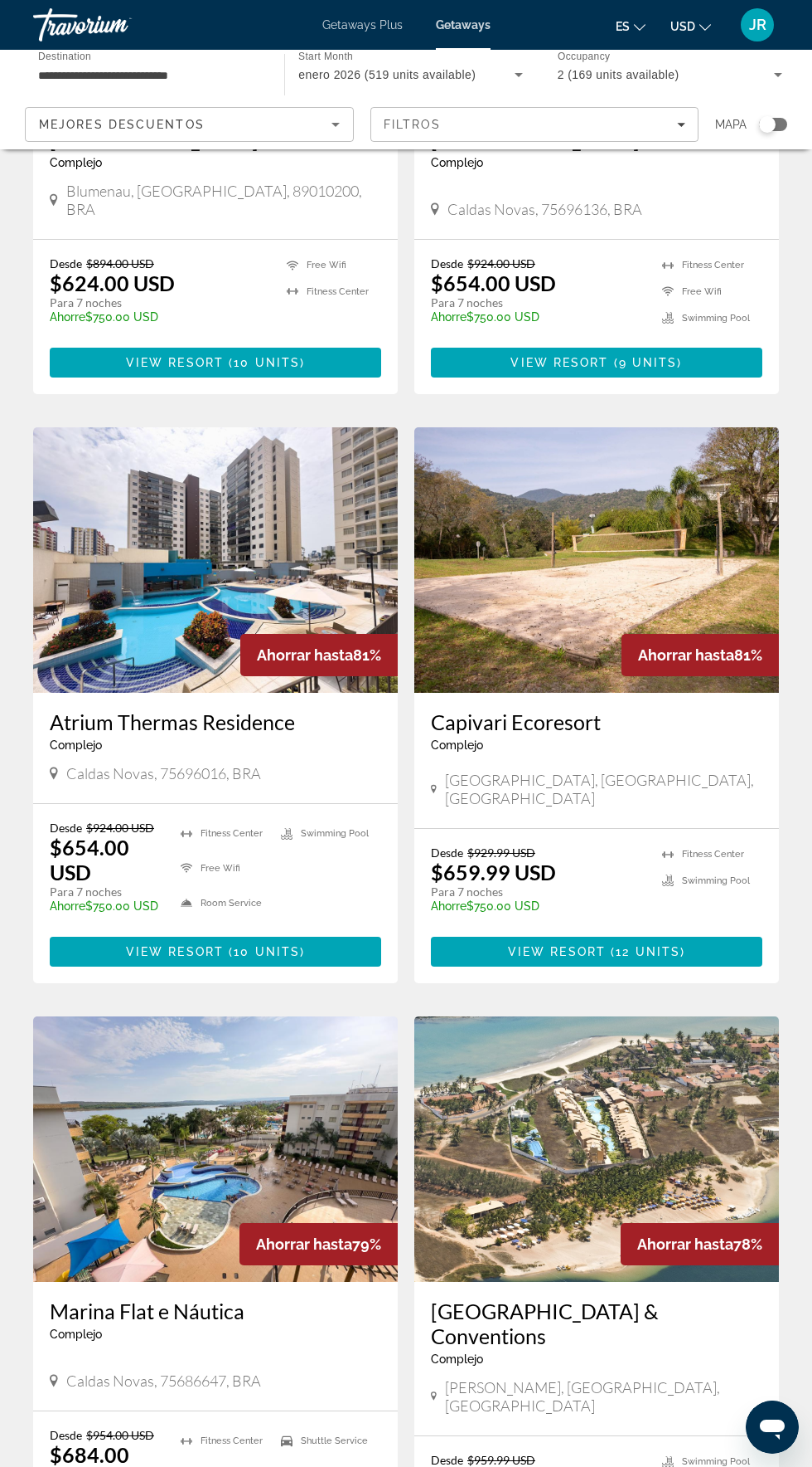
scroll to position [2180, 0]
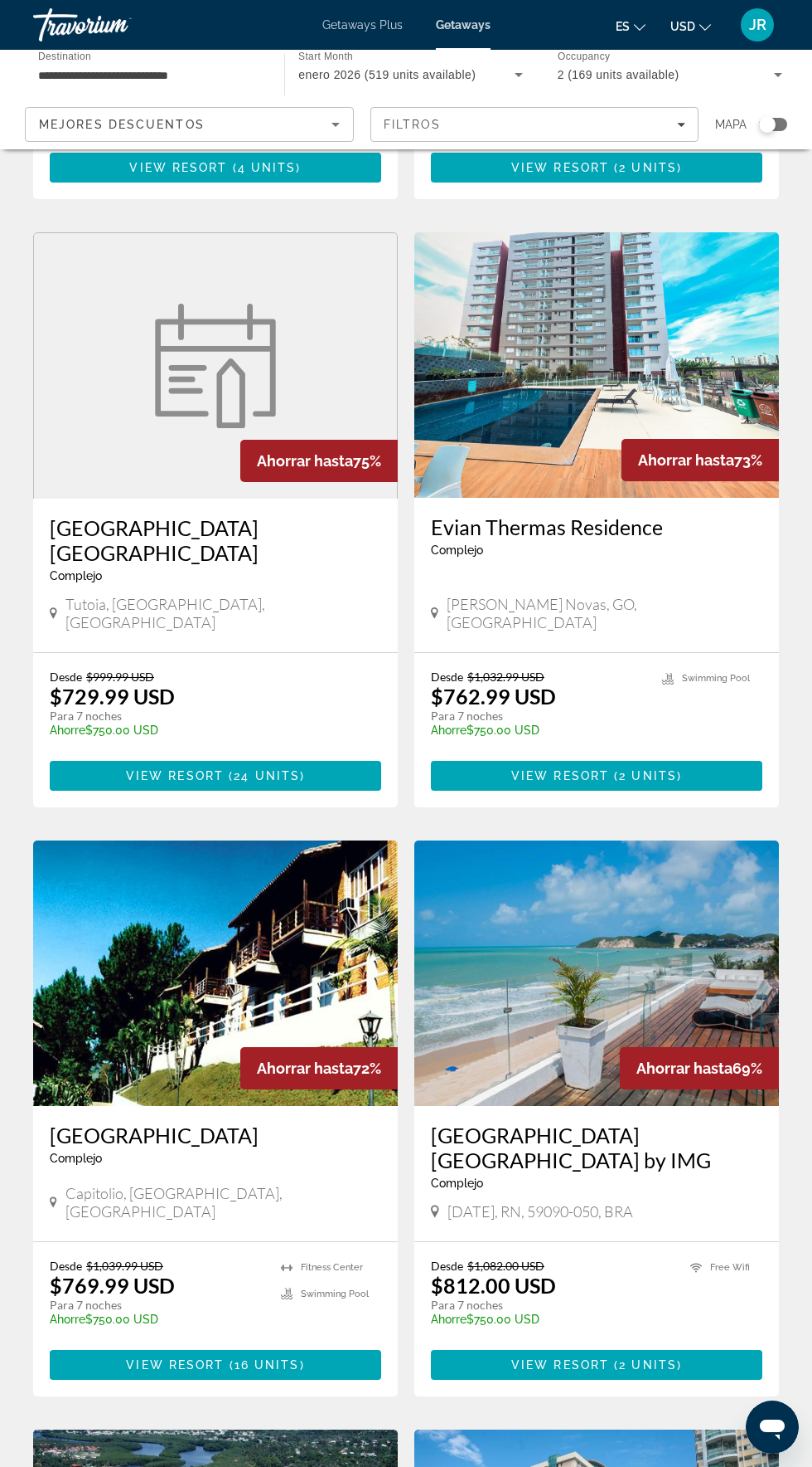
scroll to position [611, 0]
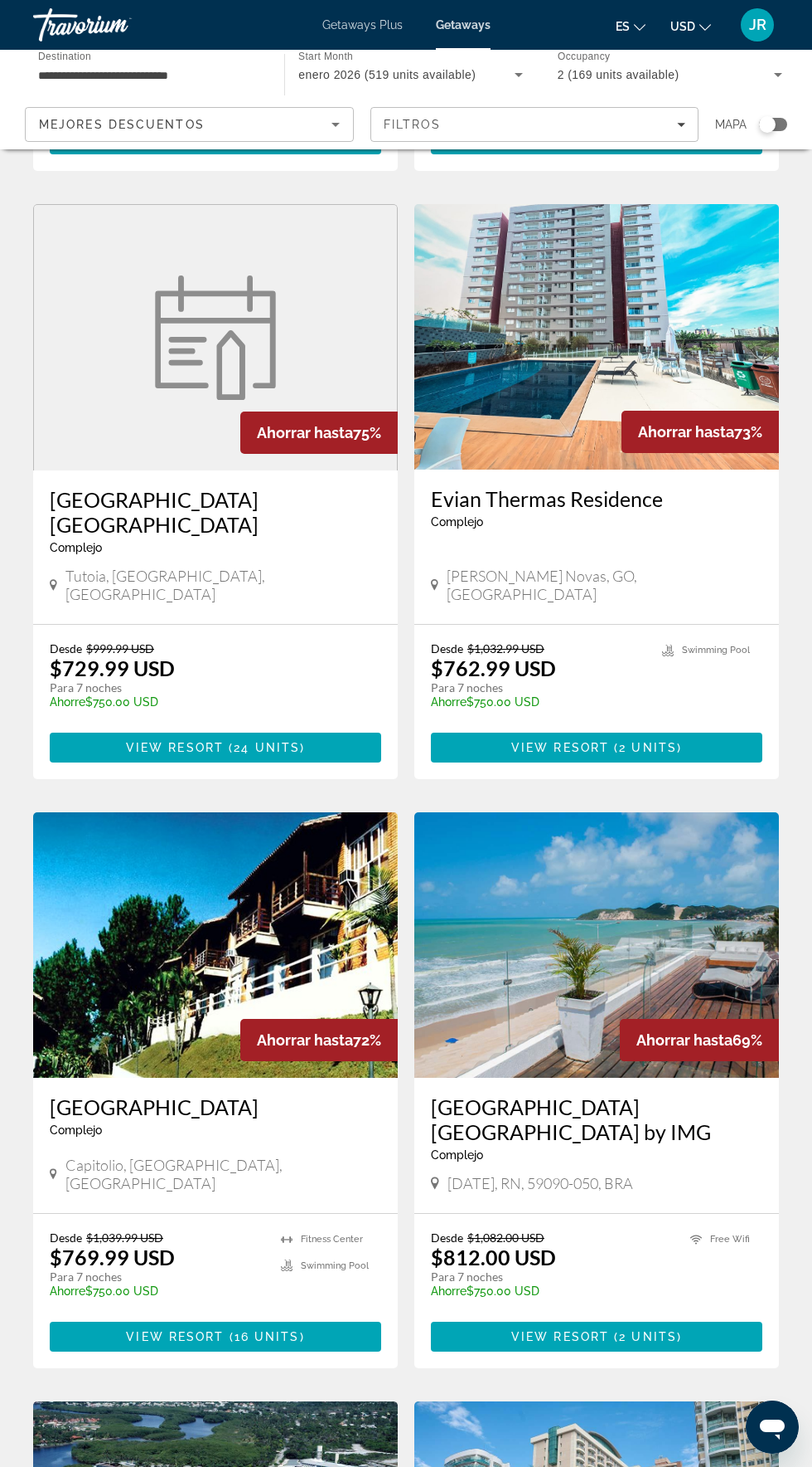
click at [778, 74] on icon "Search widget" at bounding box center [778, 75] width 8 height 4
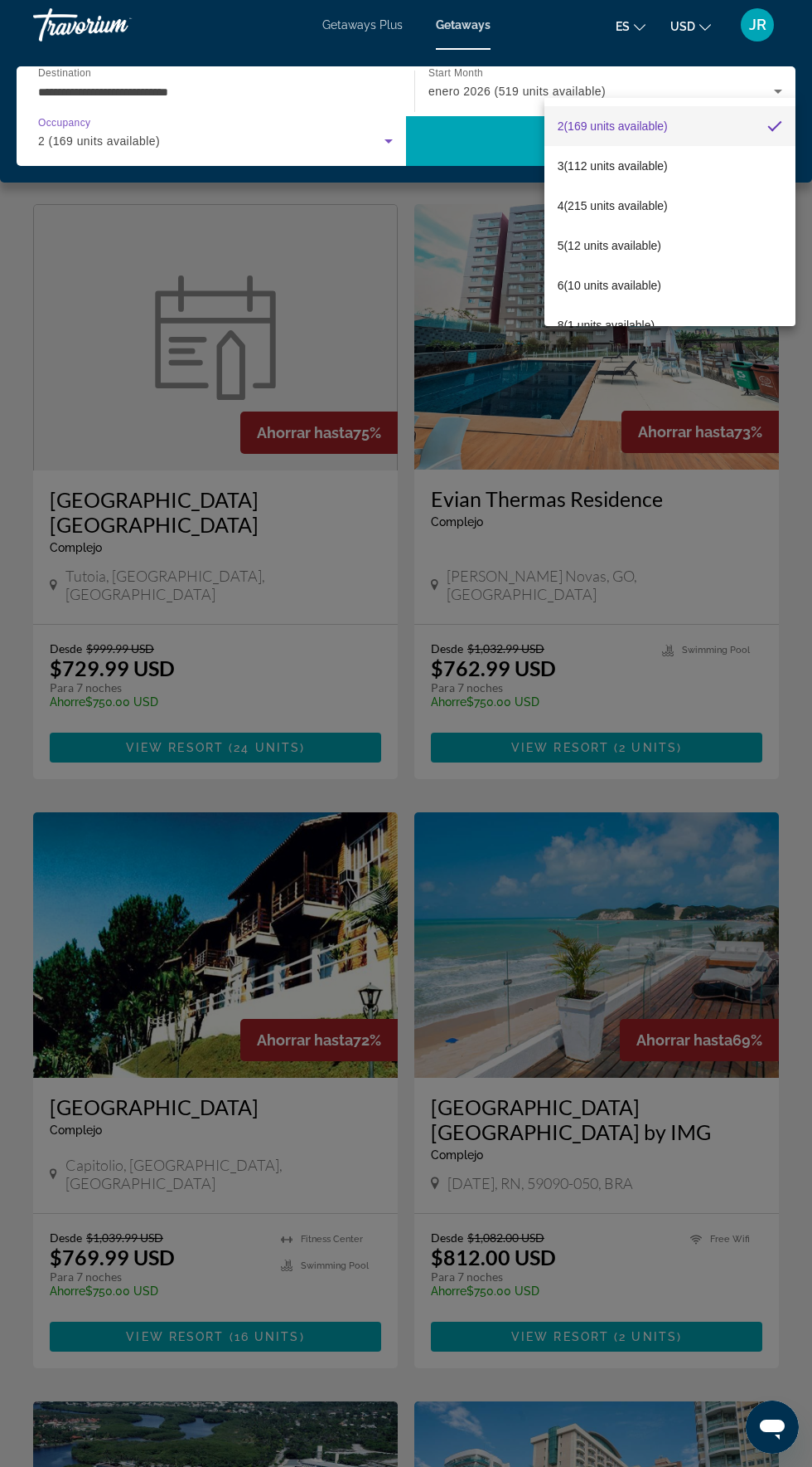
scroll to position [0, 0]
click at [305, 136] on div at bounding box center [406, 734] width 812 height 1467
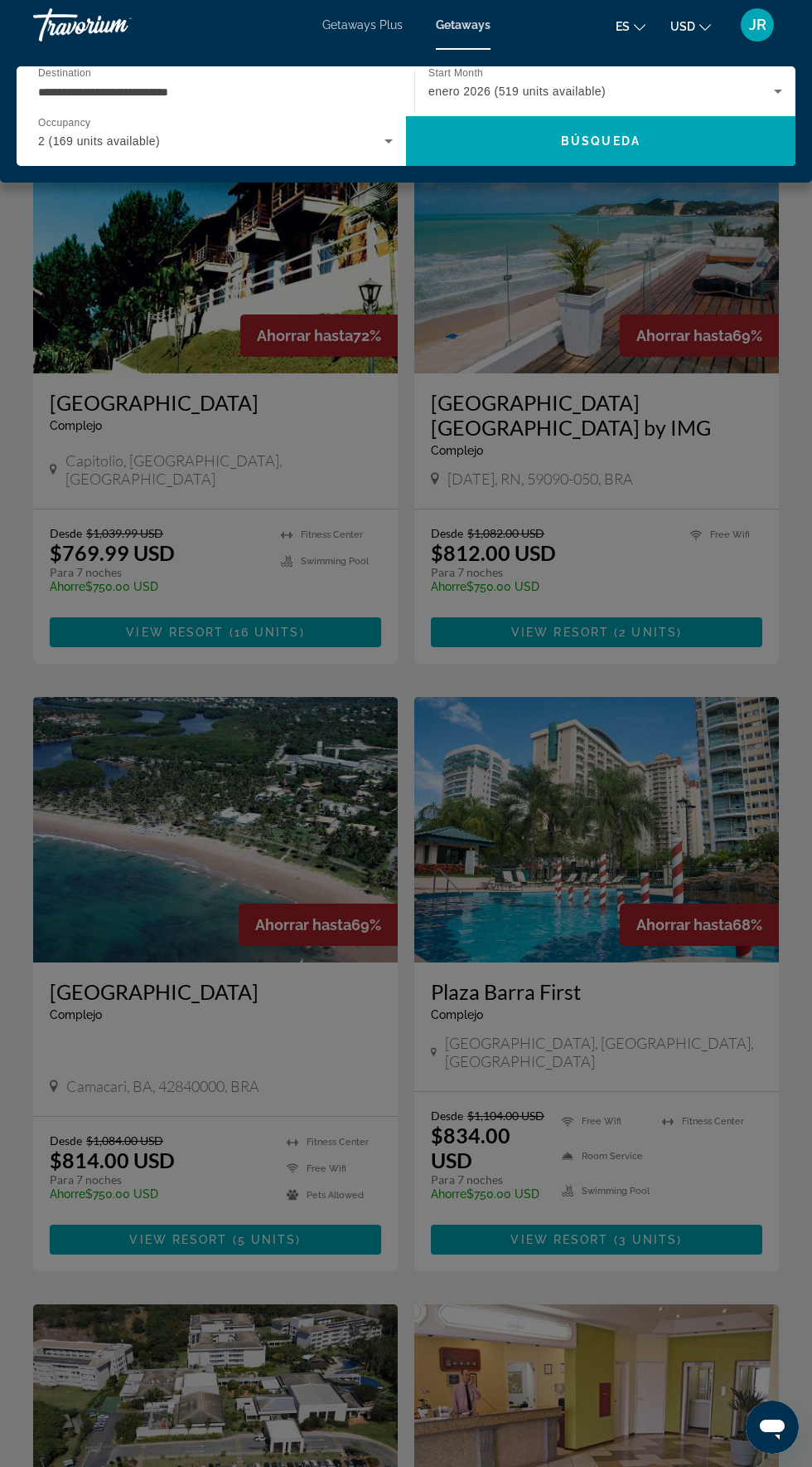
scroll to position [1320, 0]
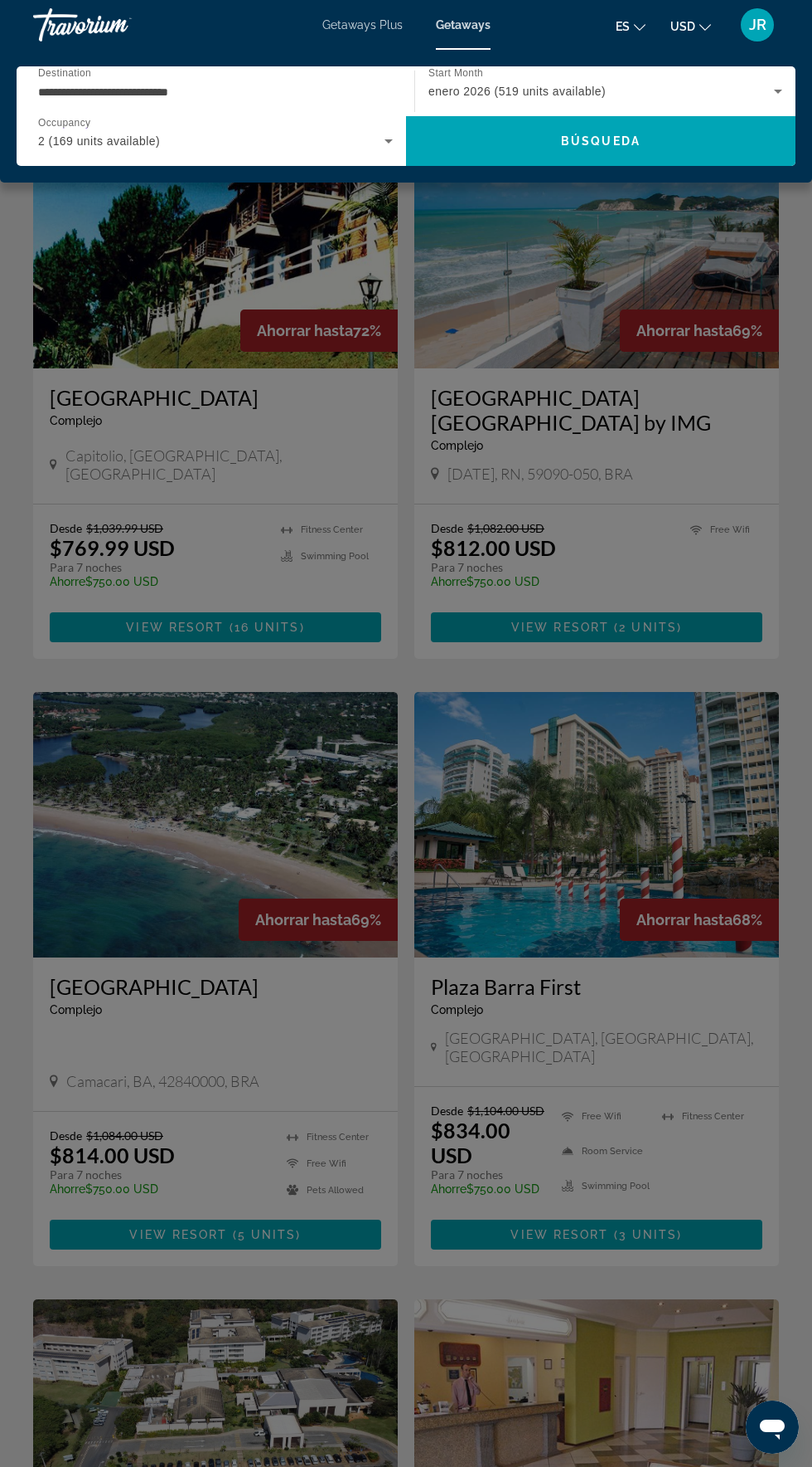
click at [393, 399] on div "Main content" at bounding box center [406, 734] width 812 height 1467
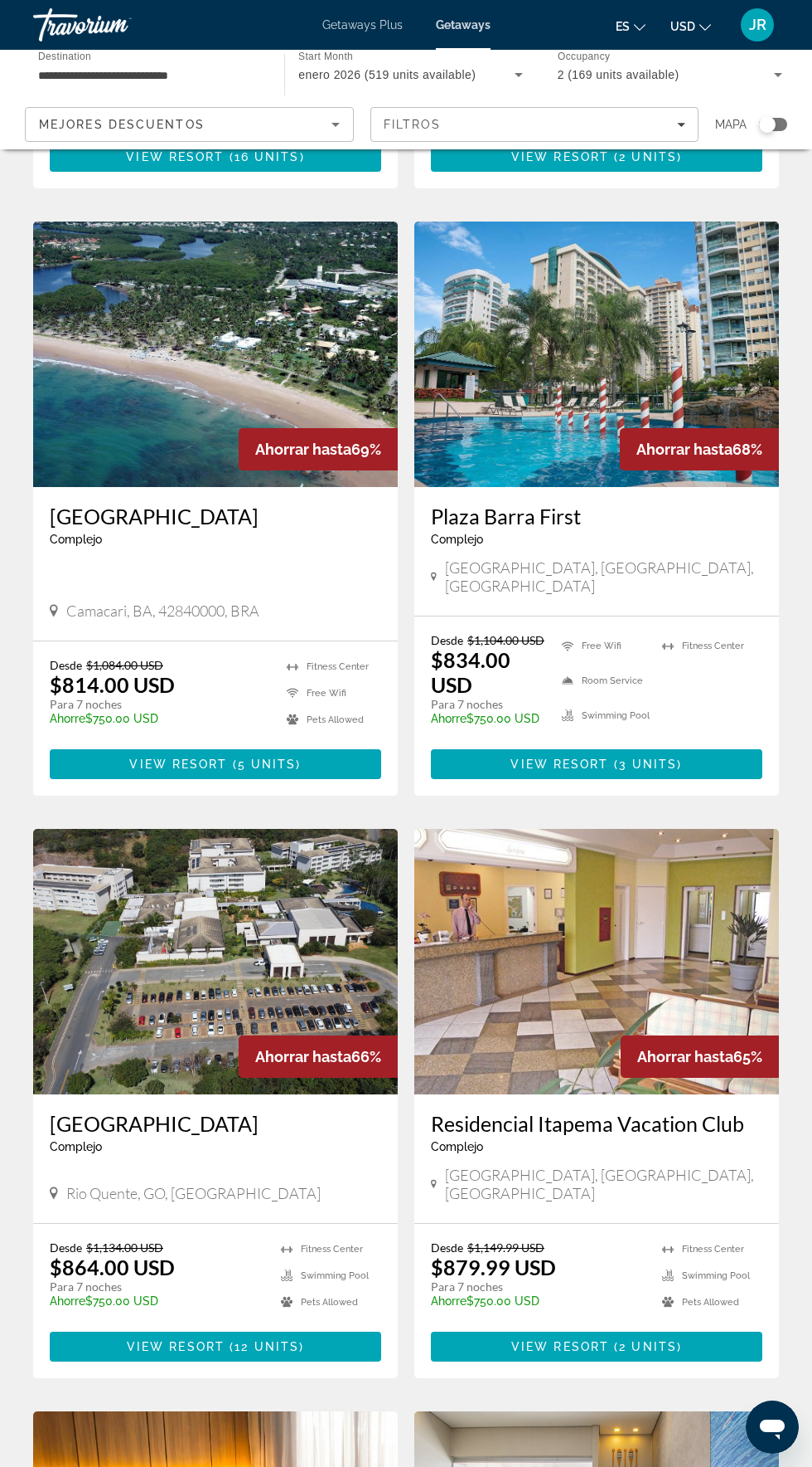
scroll to position [2350, 0]
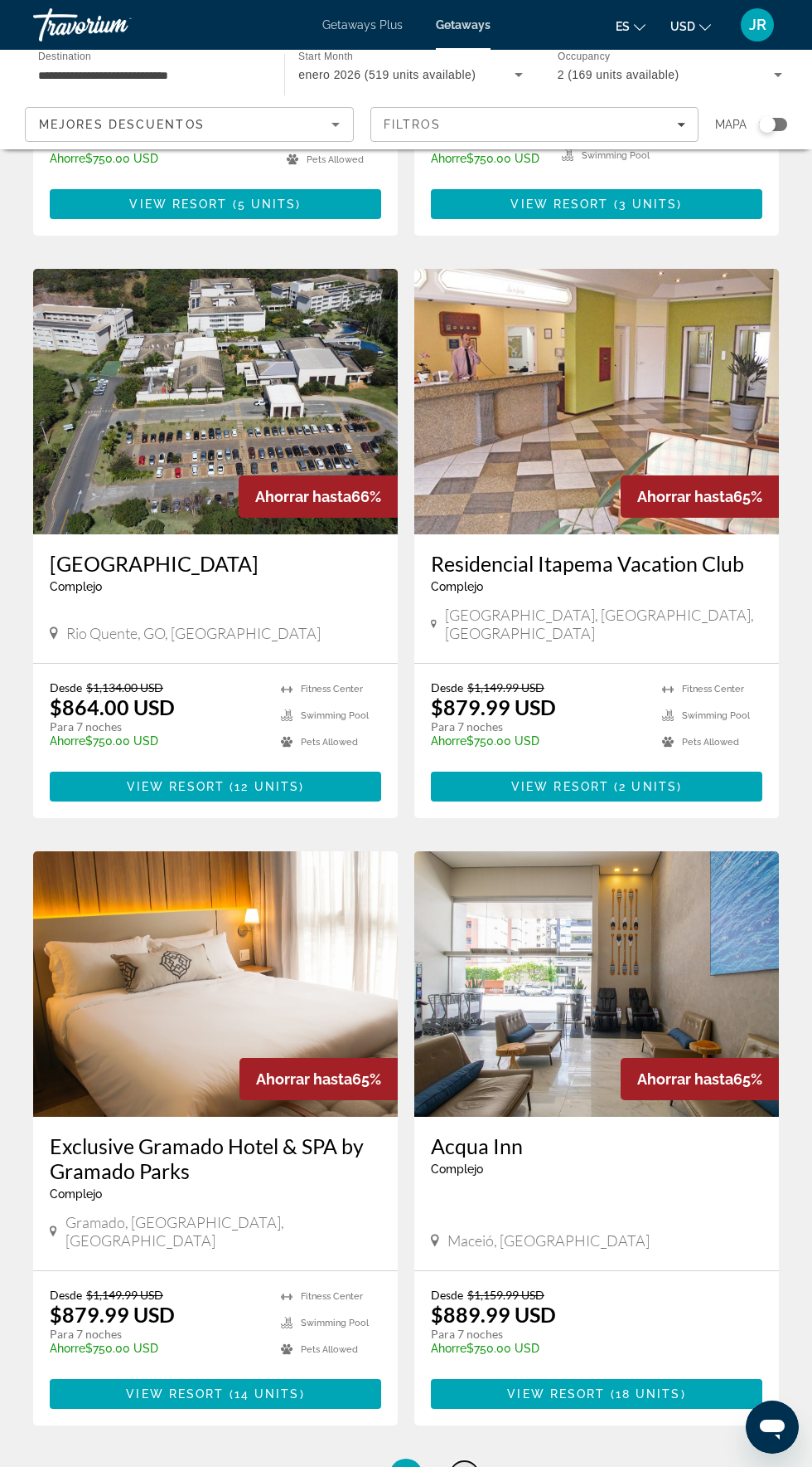
click at [467, 1466] on span "4" at bounding box center [464, 1475] width 8 height 18
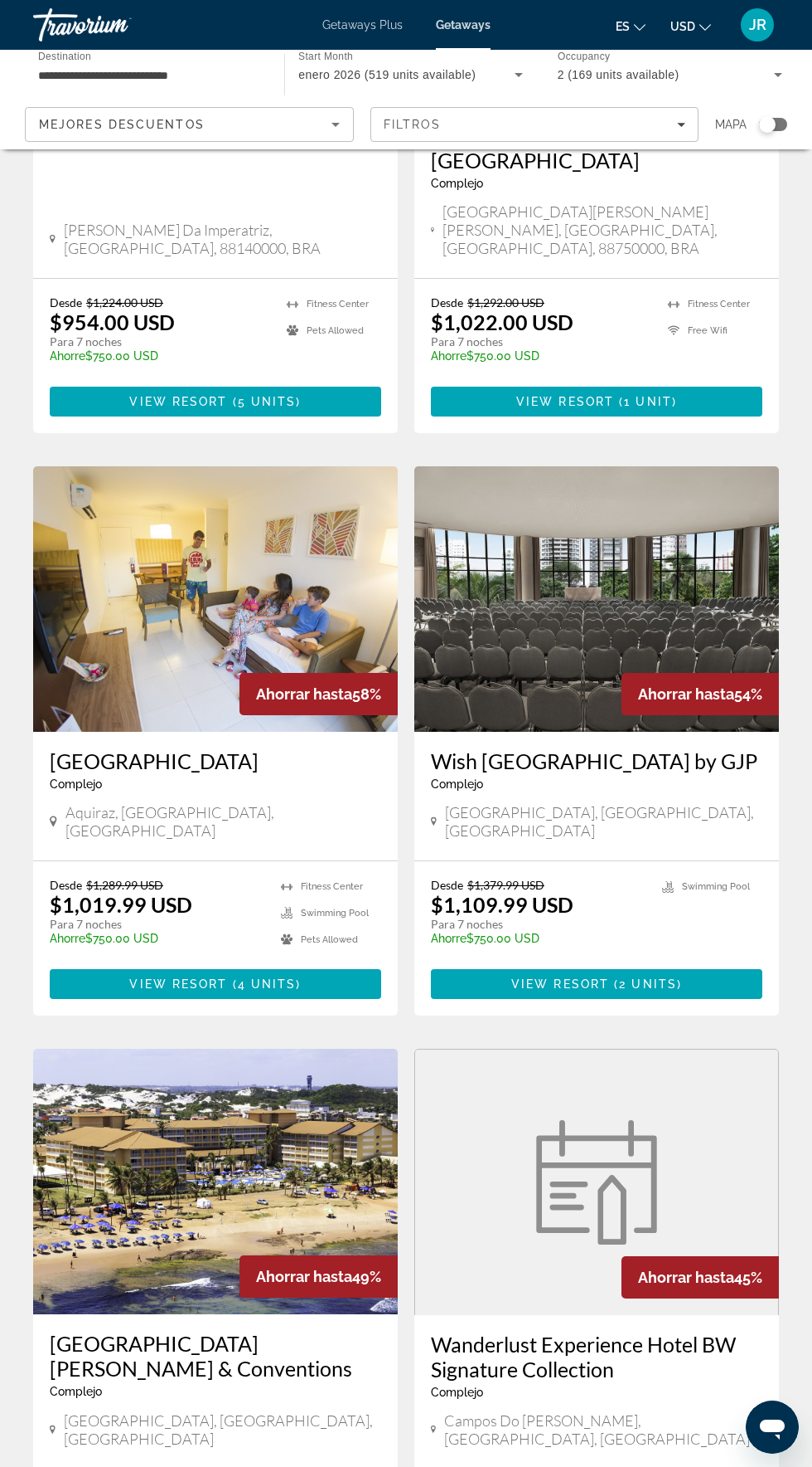
scroll to position [2252, 0]
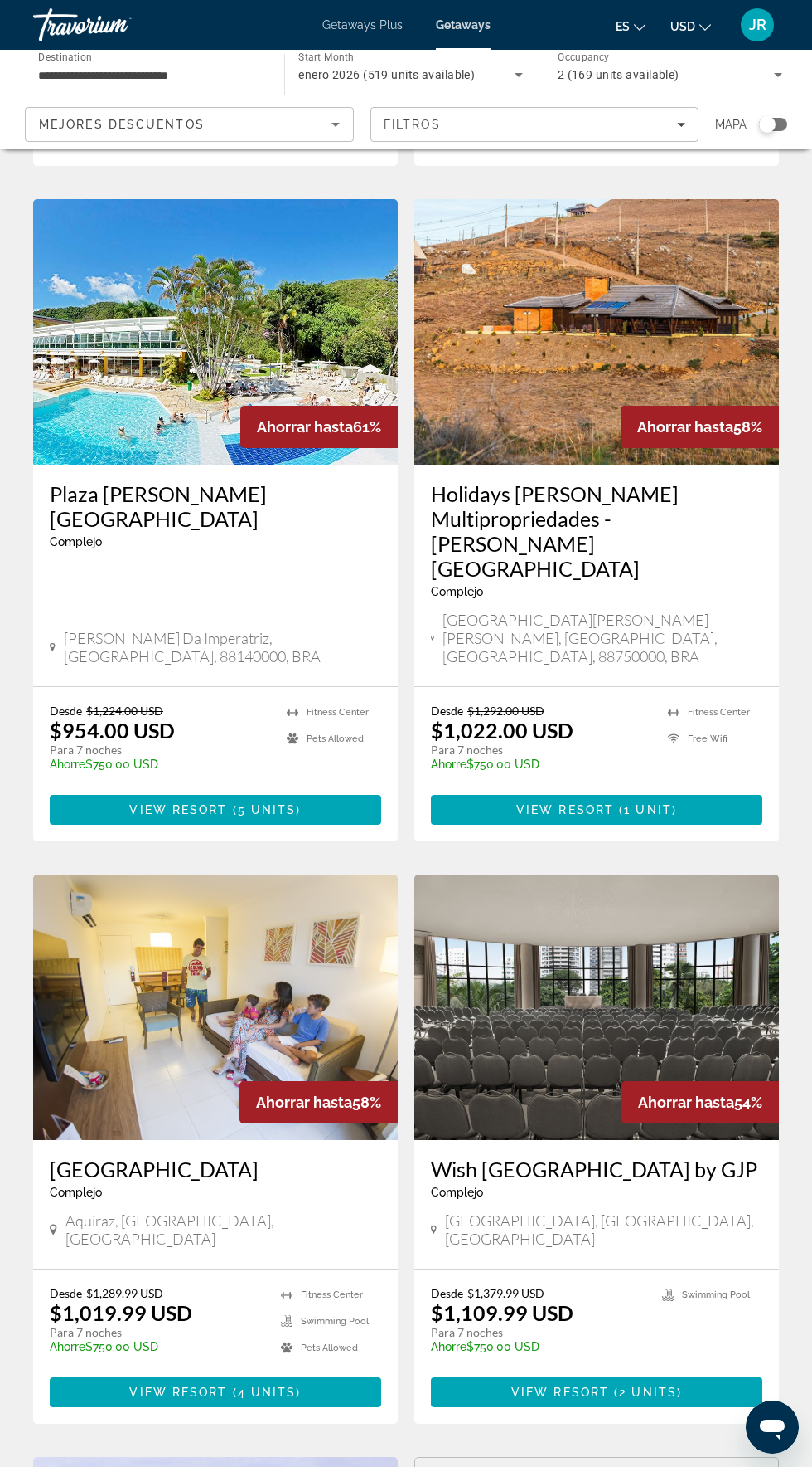
scroll to position [2400, 0]
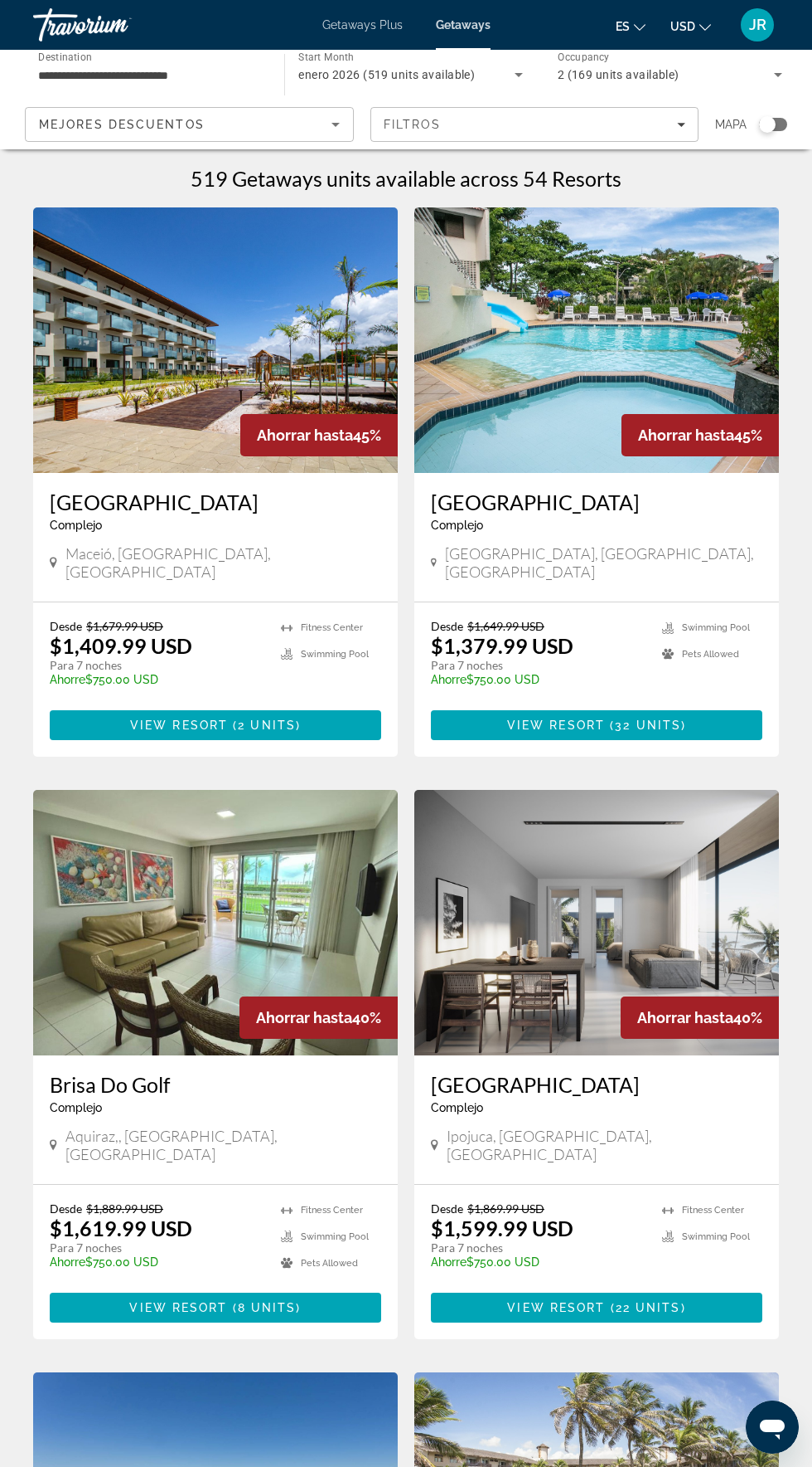
click at [336, 124] on icon "Sort by" at bounding box center [336, 125] width 8 height 4
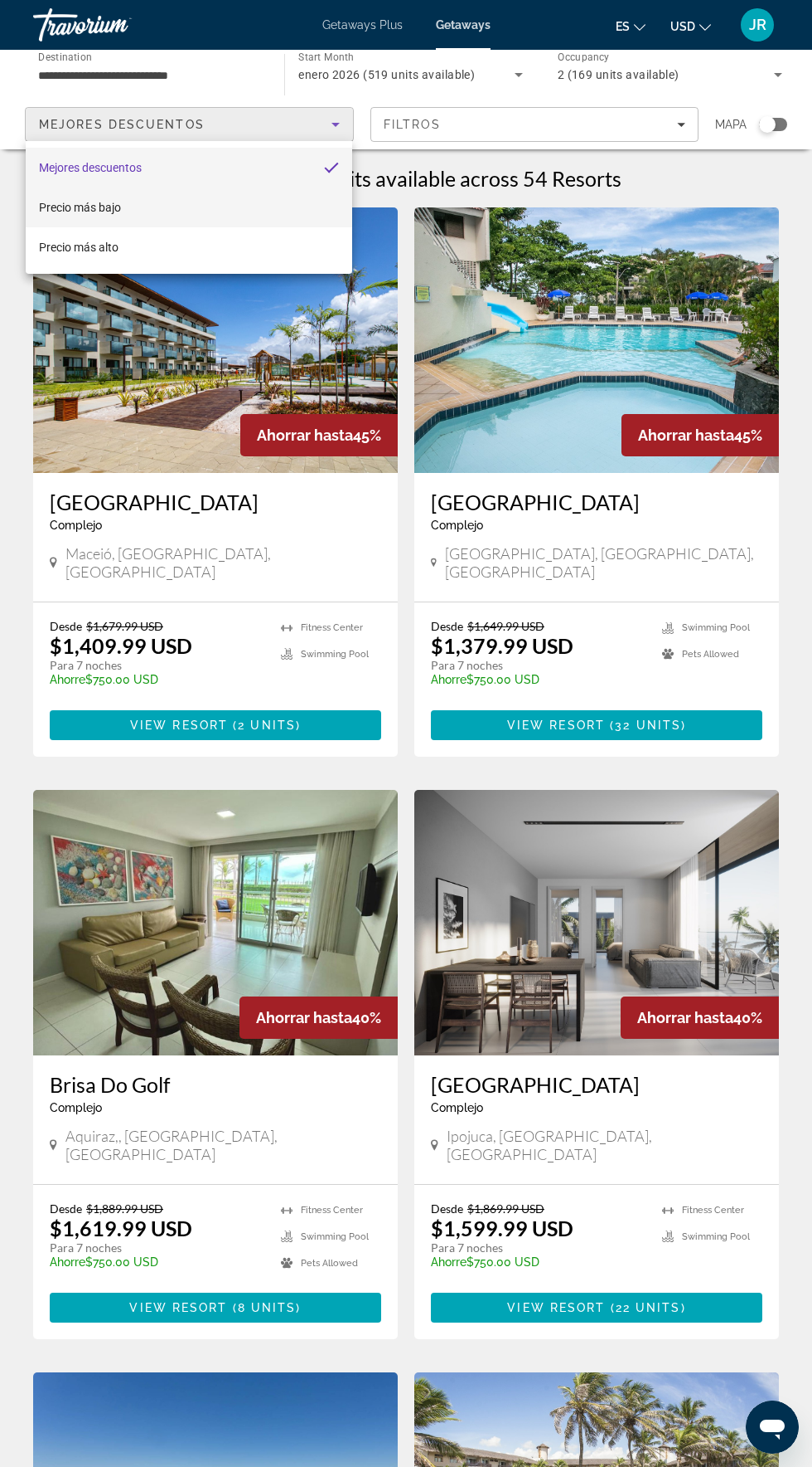
click at [236, 225] on mat-option "Precio más bajo" at bounding box center [189, 208] width 327 height 40
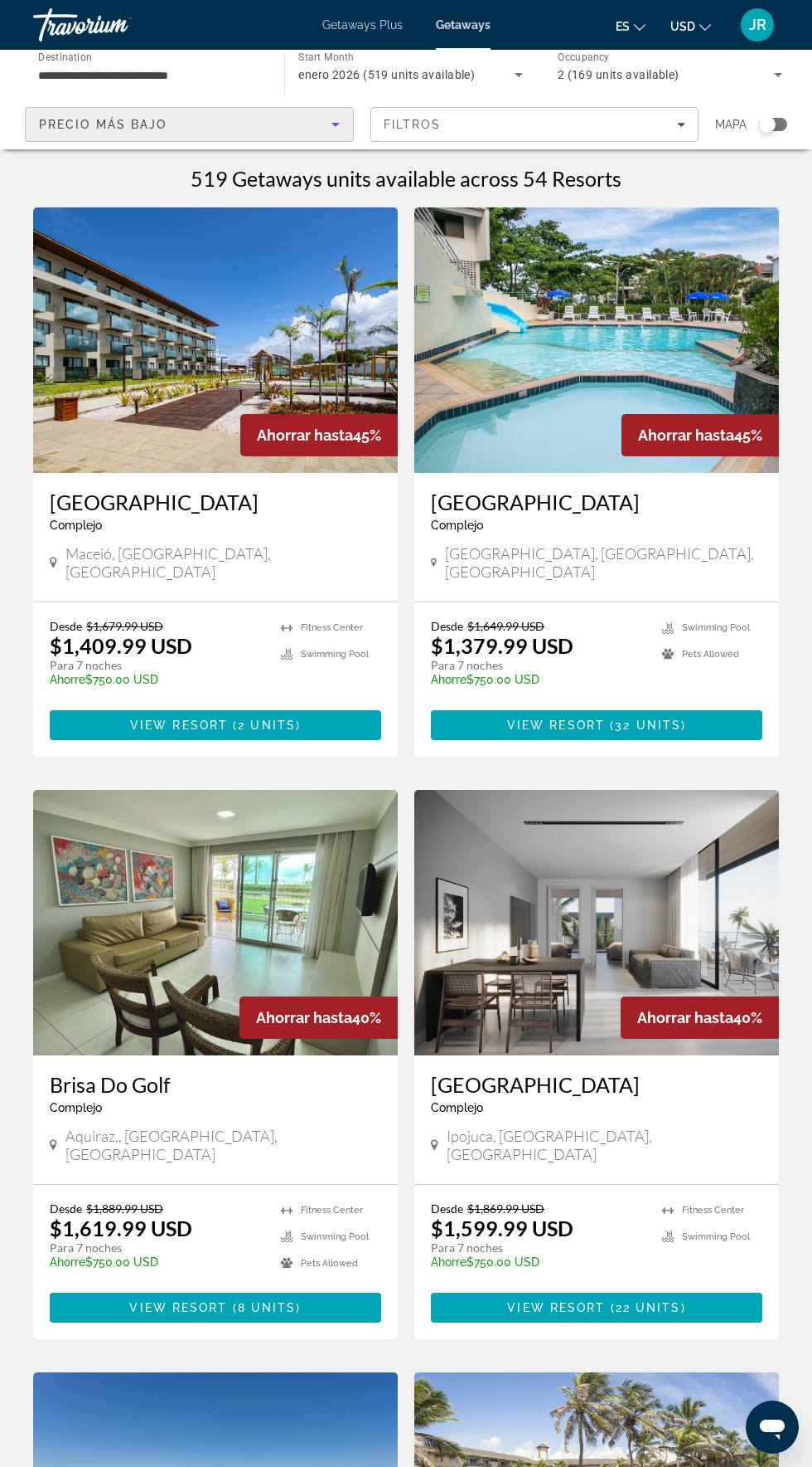
click at [335, 125] on icon "Sort by" at bounding box center [336, 125] width 8 height 4
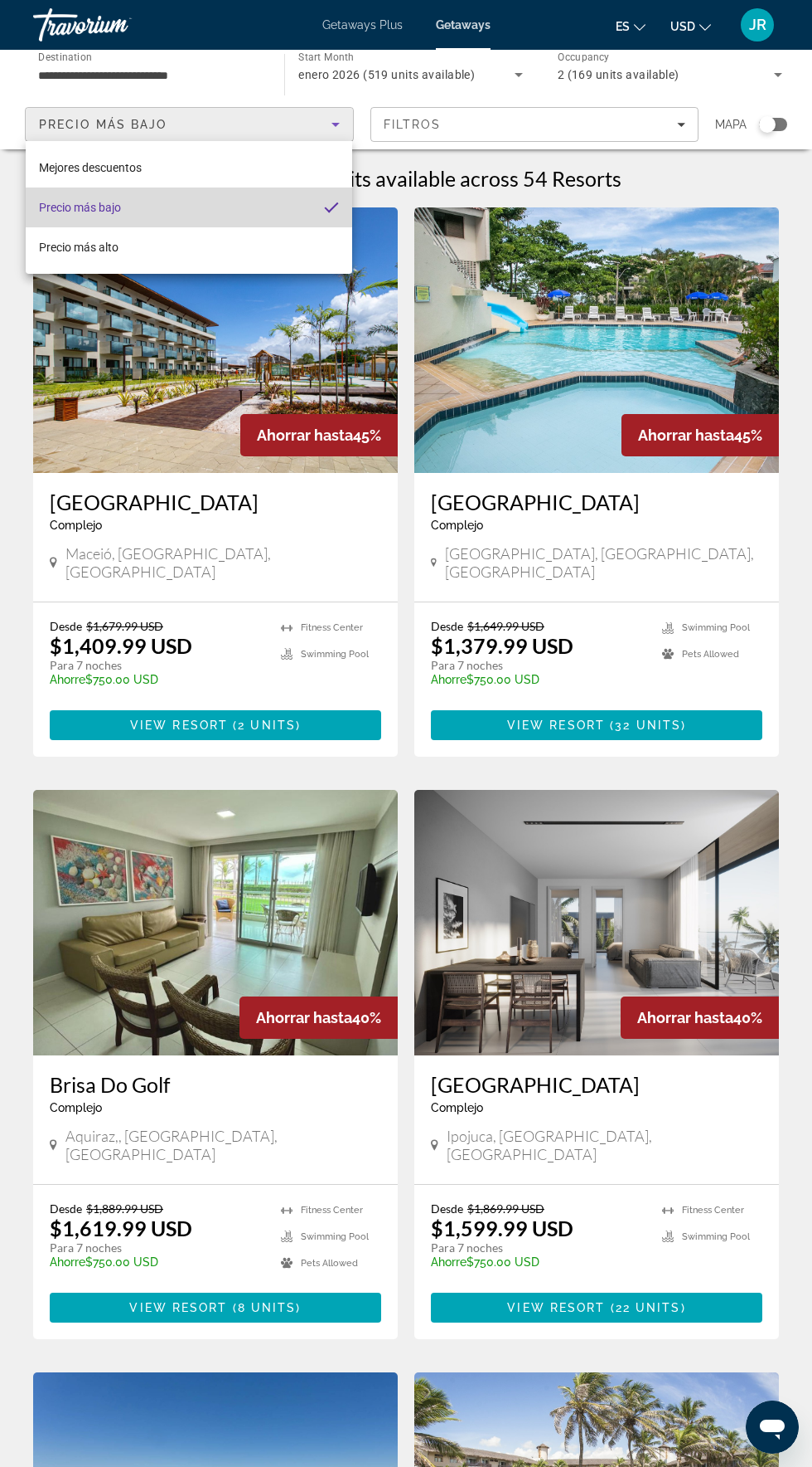
click at [348, 223] on mat-option "Precio más bajo" at bounding box center [189, 208] width 327 height 40
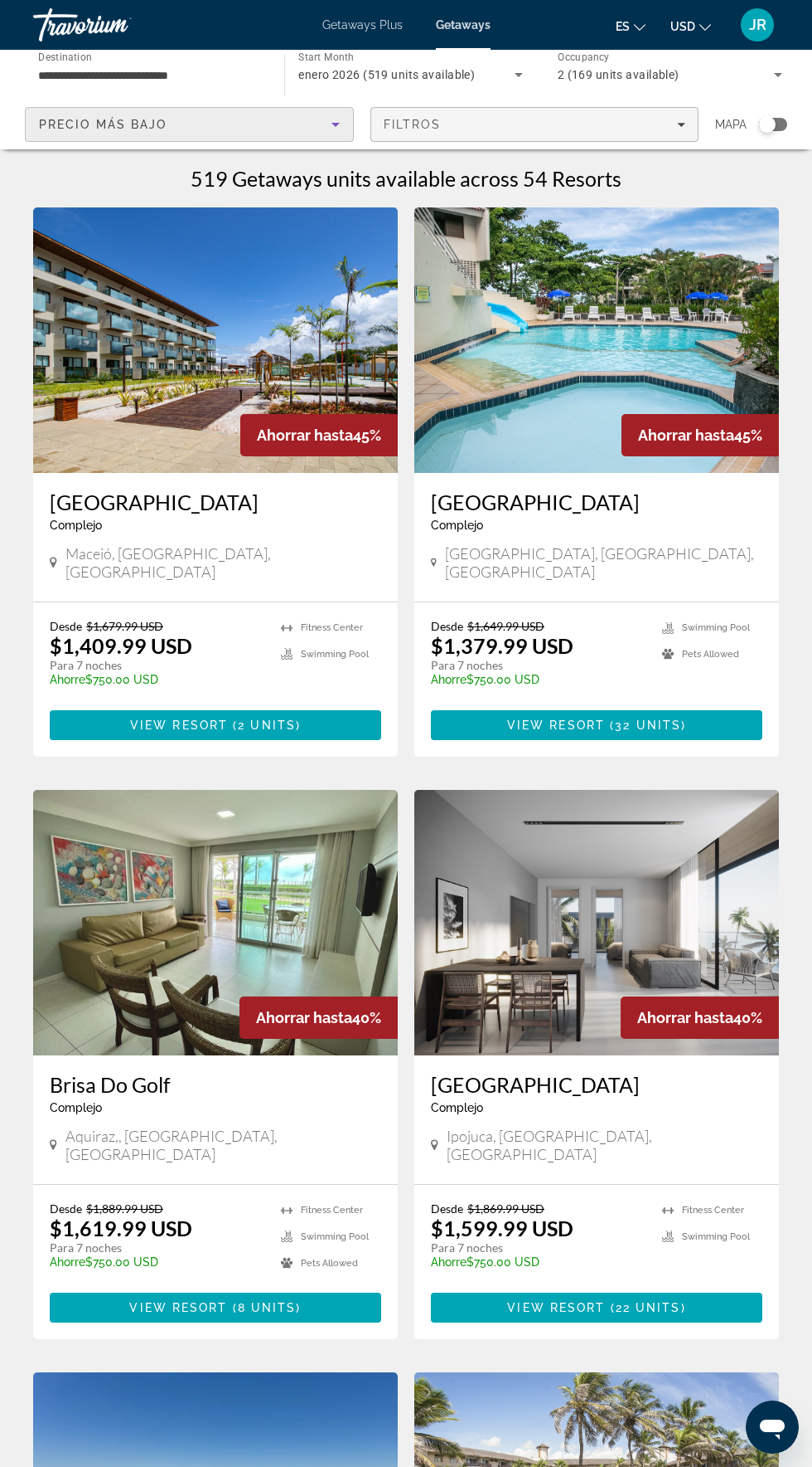
click at [681, 125] on icon "Filters" at bounding box center [681, 125] width 8 height 4
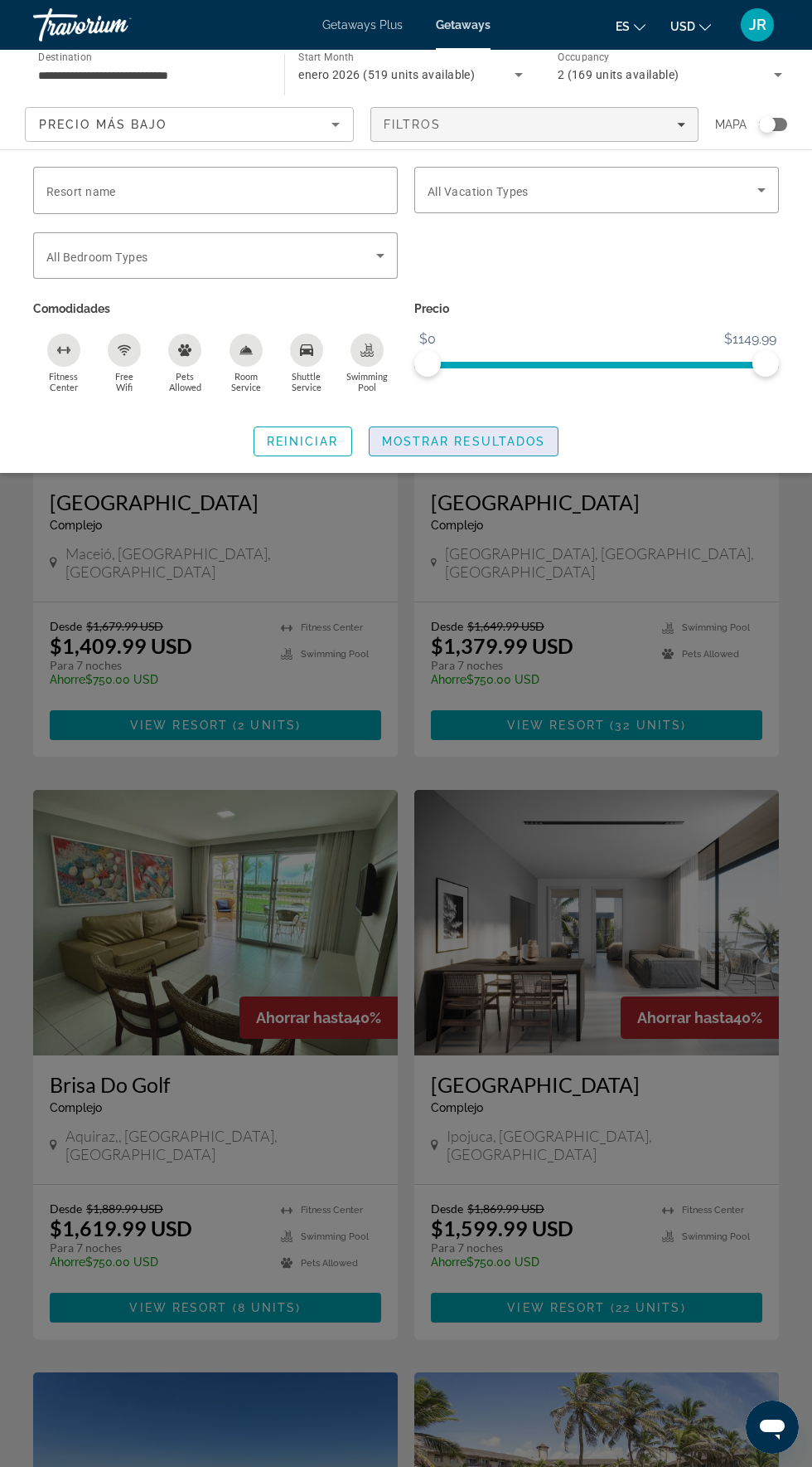
click at [506, 459] on span "Search widget" at bounding box center [463, 442] width 189 height 40
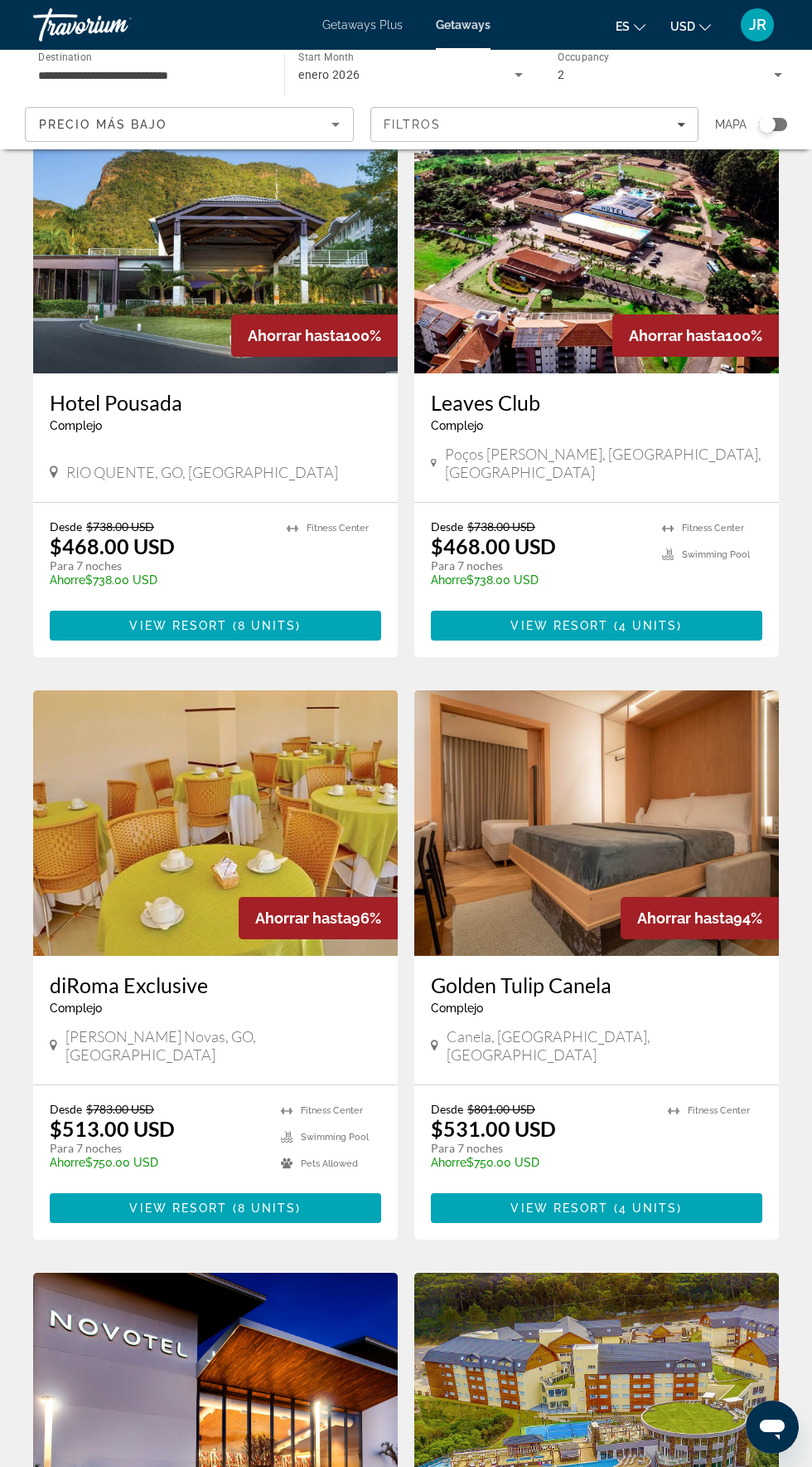
scroll to position [139, 0]
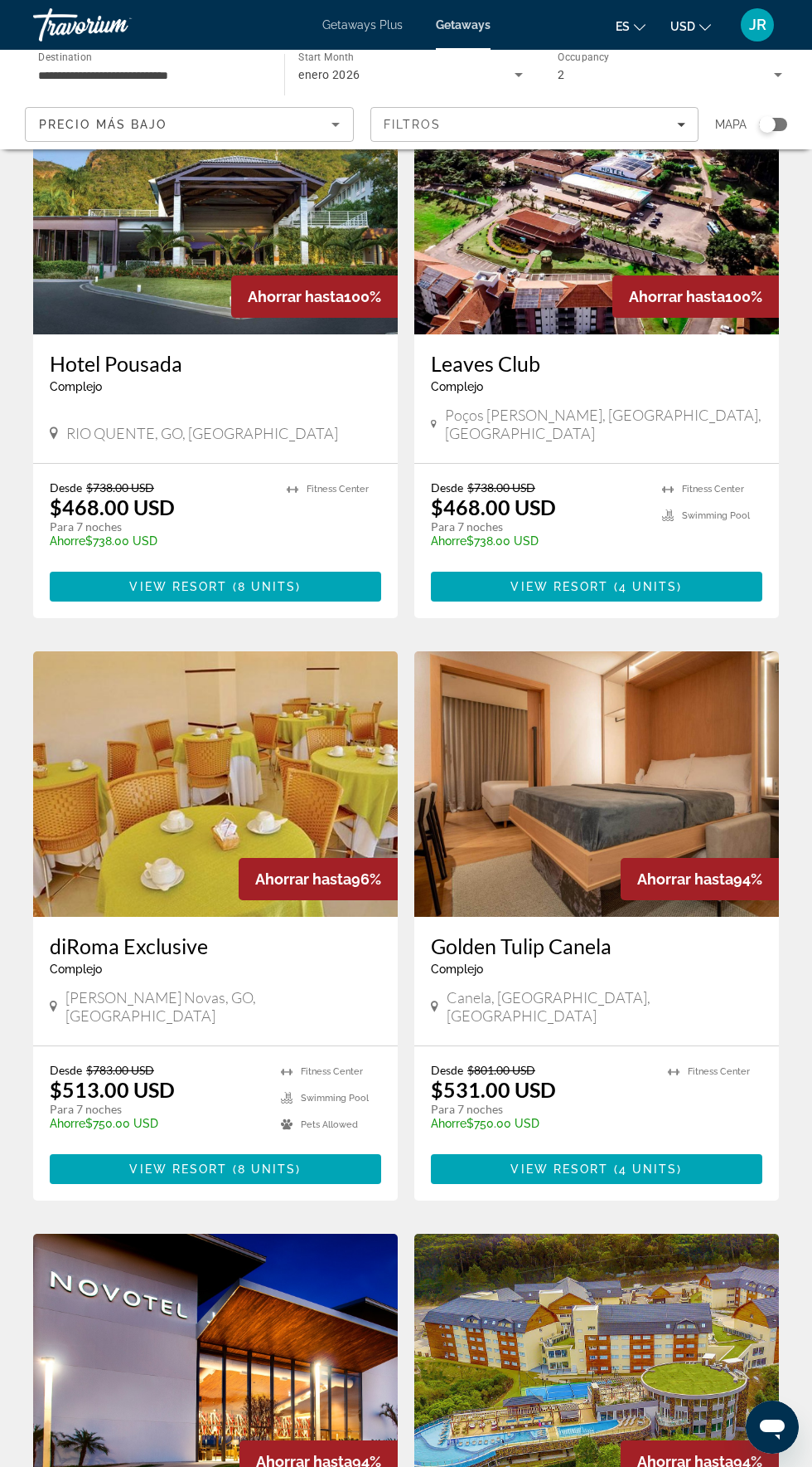
click at [144, 256] on img "Main content" at bounding box center [215, 202] width 365 height 266
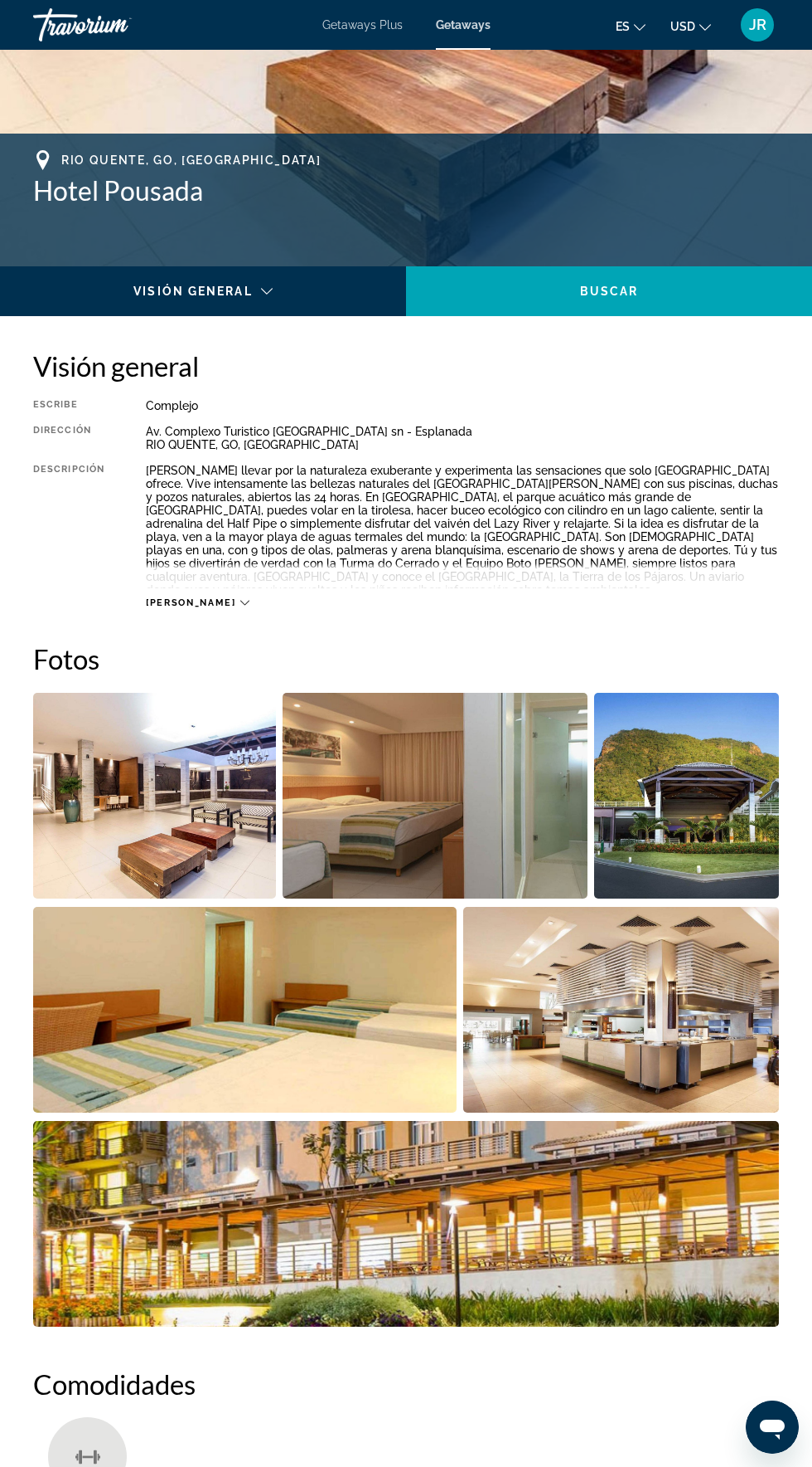
scroll to position [574, 0]
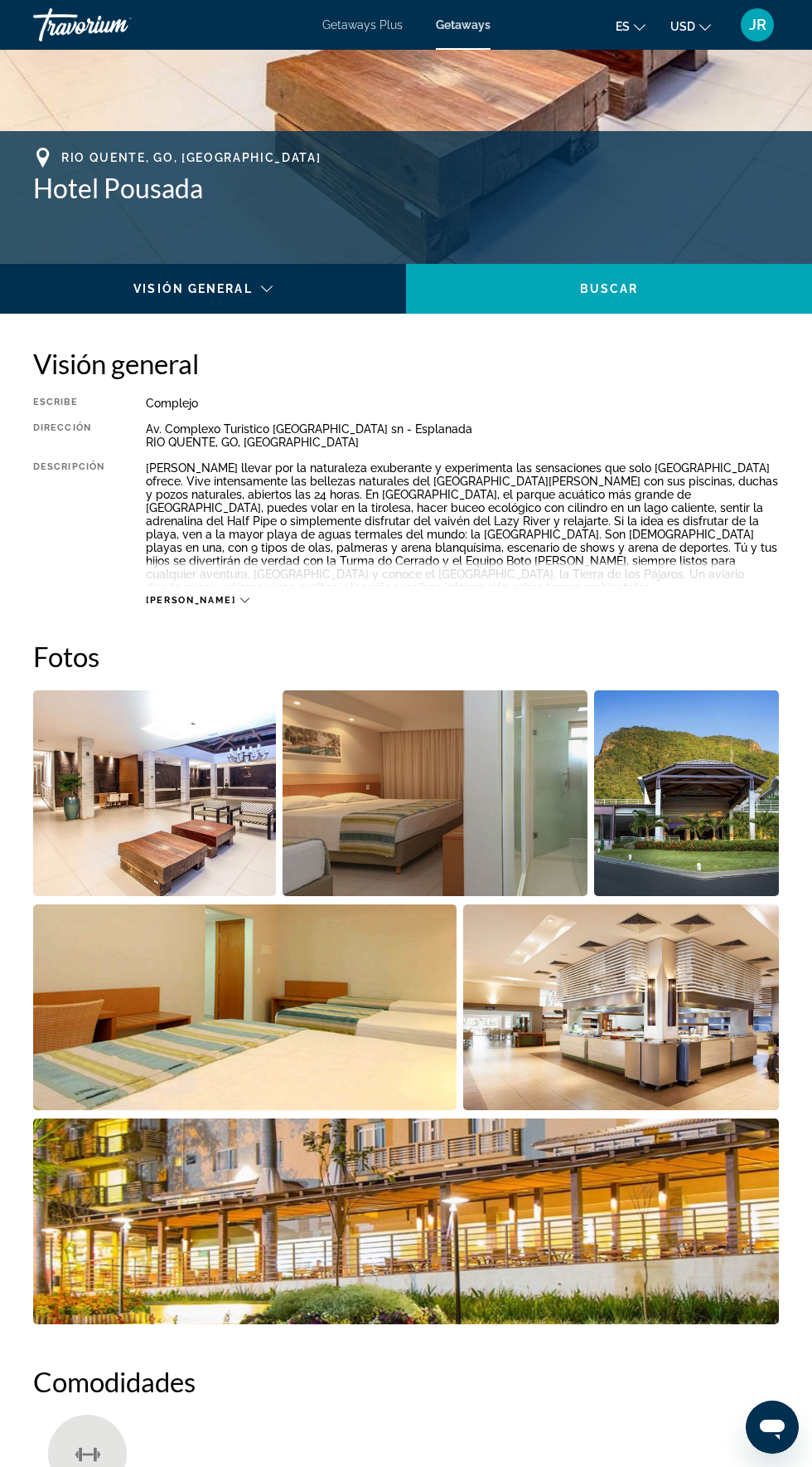
click at [701, 852] on img "Open full-screen image slider" at bounding box center [686, 793] width 185 height 206
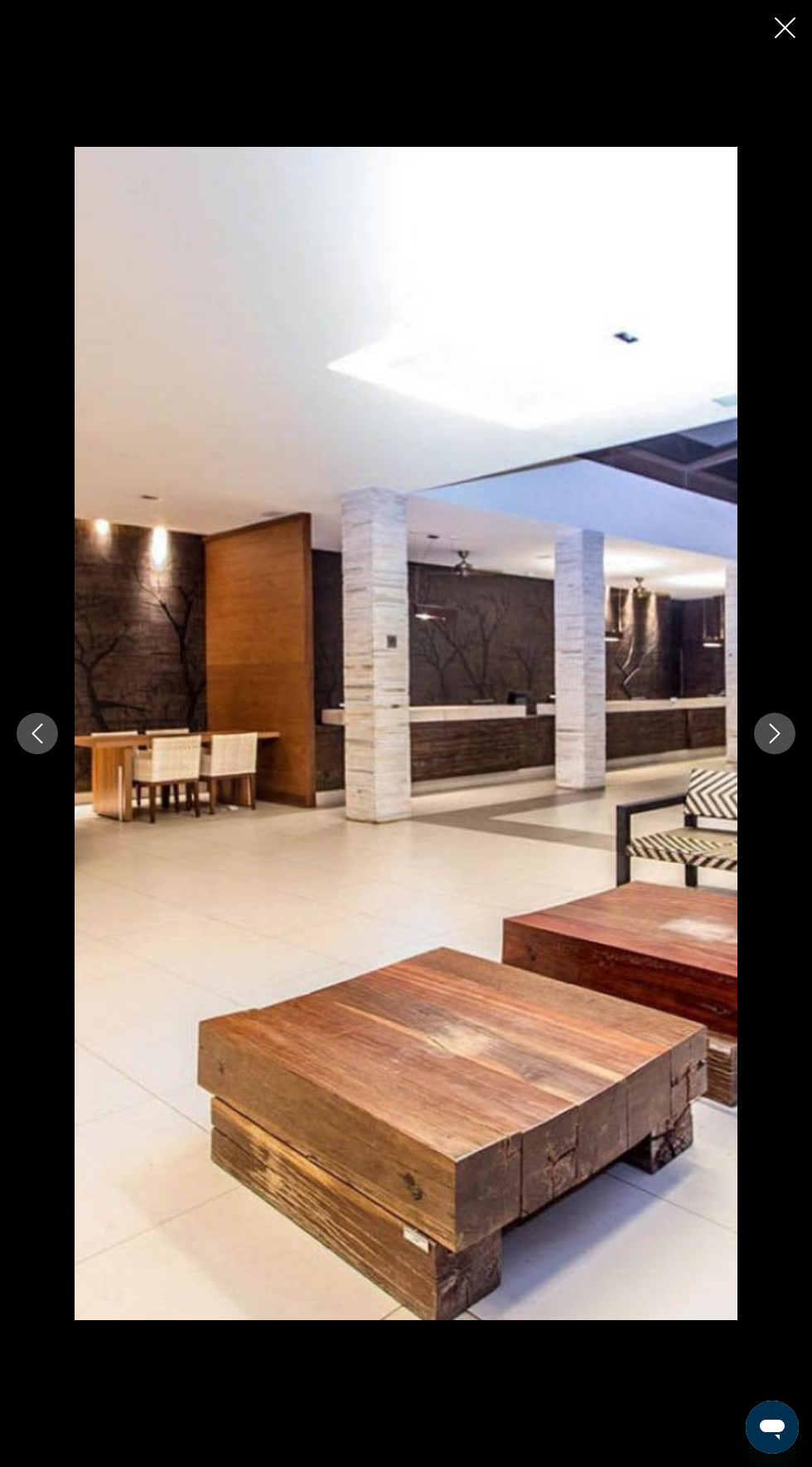
click at [774, 743] on icon "Next image" at bounding box center [775, 734] width 20 height 20
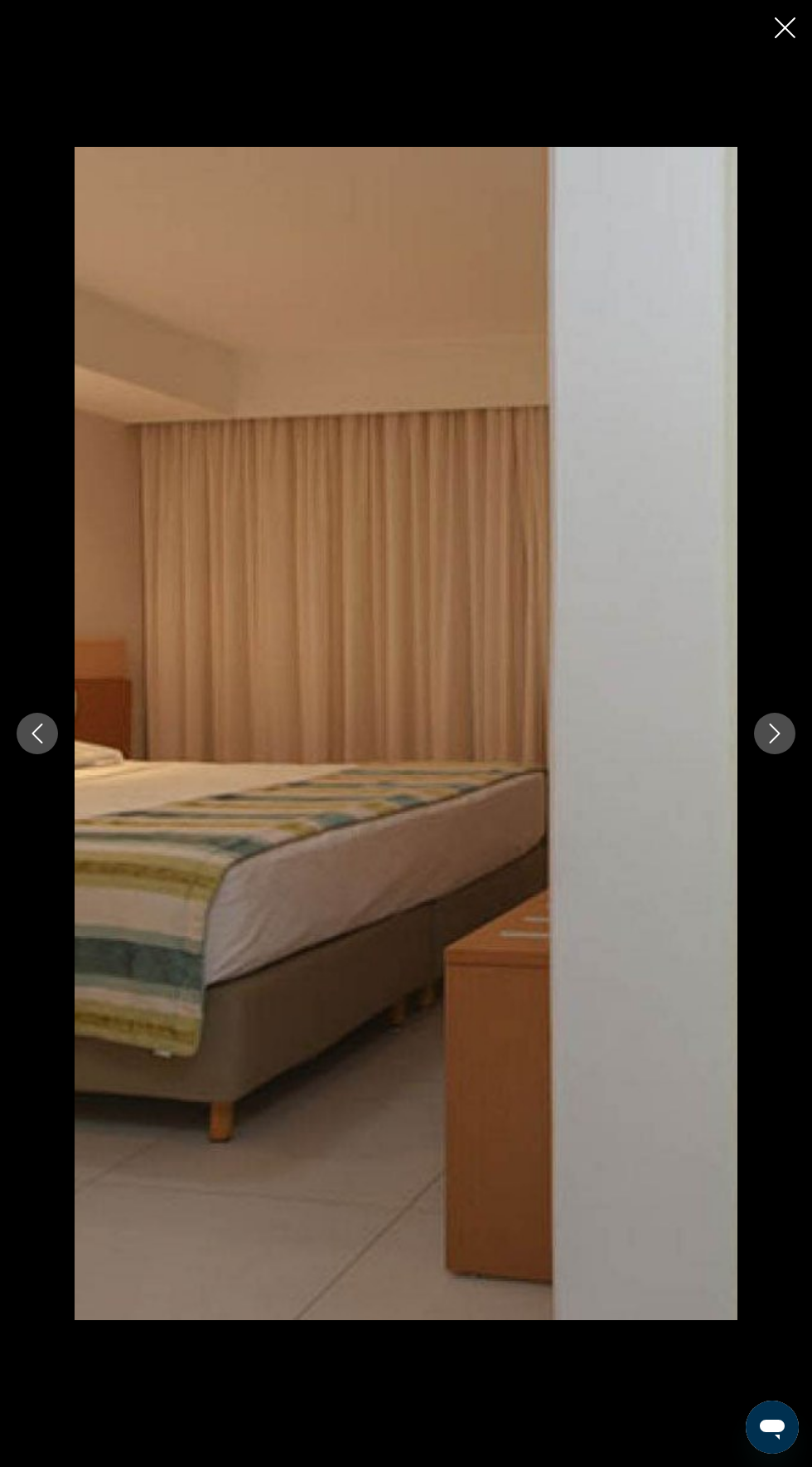
click at [788, 754] on button "Next image" at bounding box center [775, 734] width 42 height 42
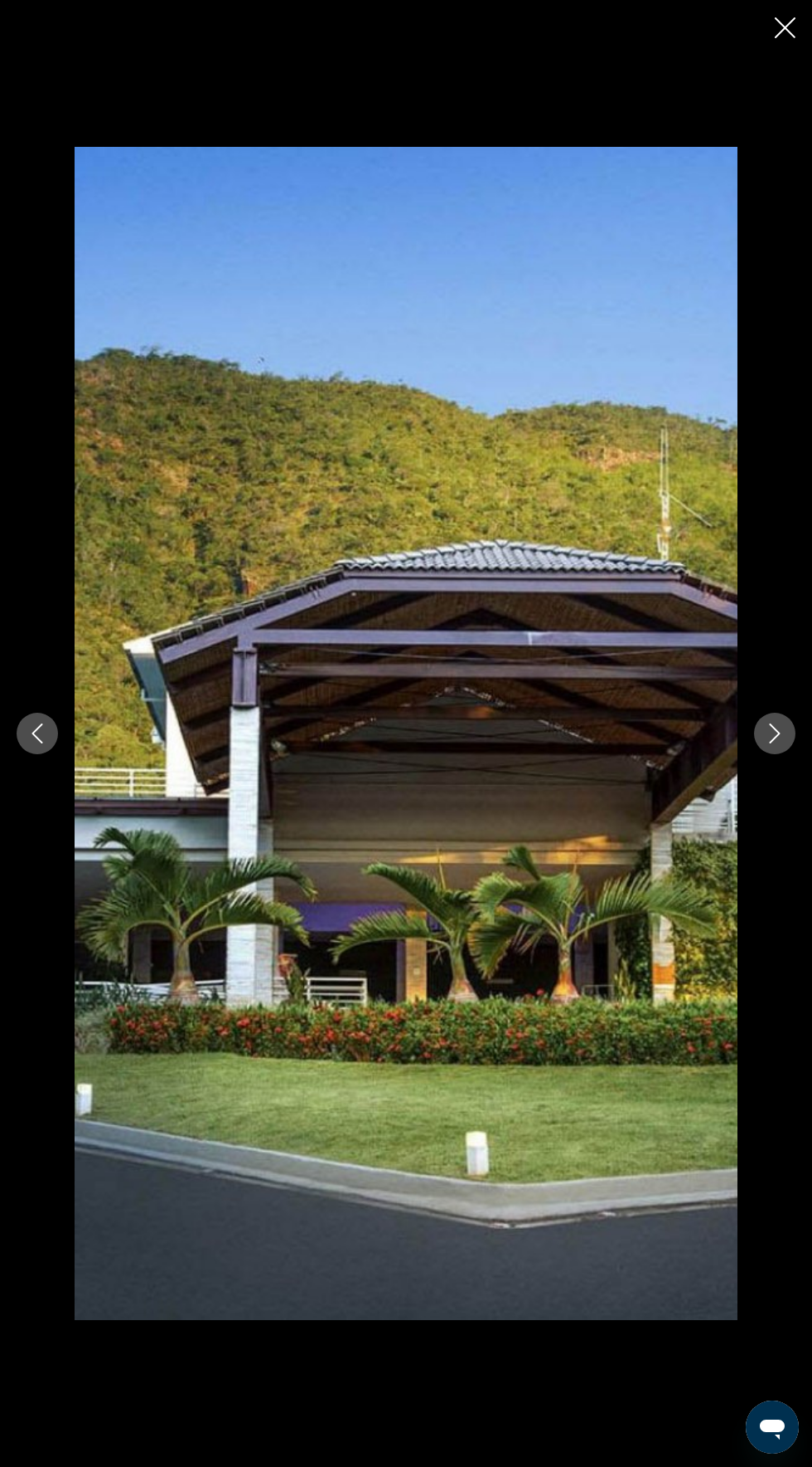
click at [777, 754] on button "Next image" at bounding box center [775, 734] width 42 height 42
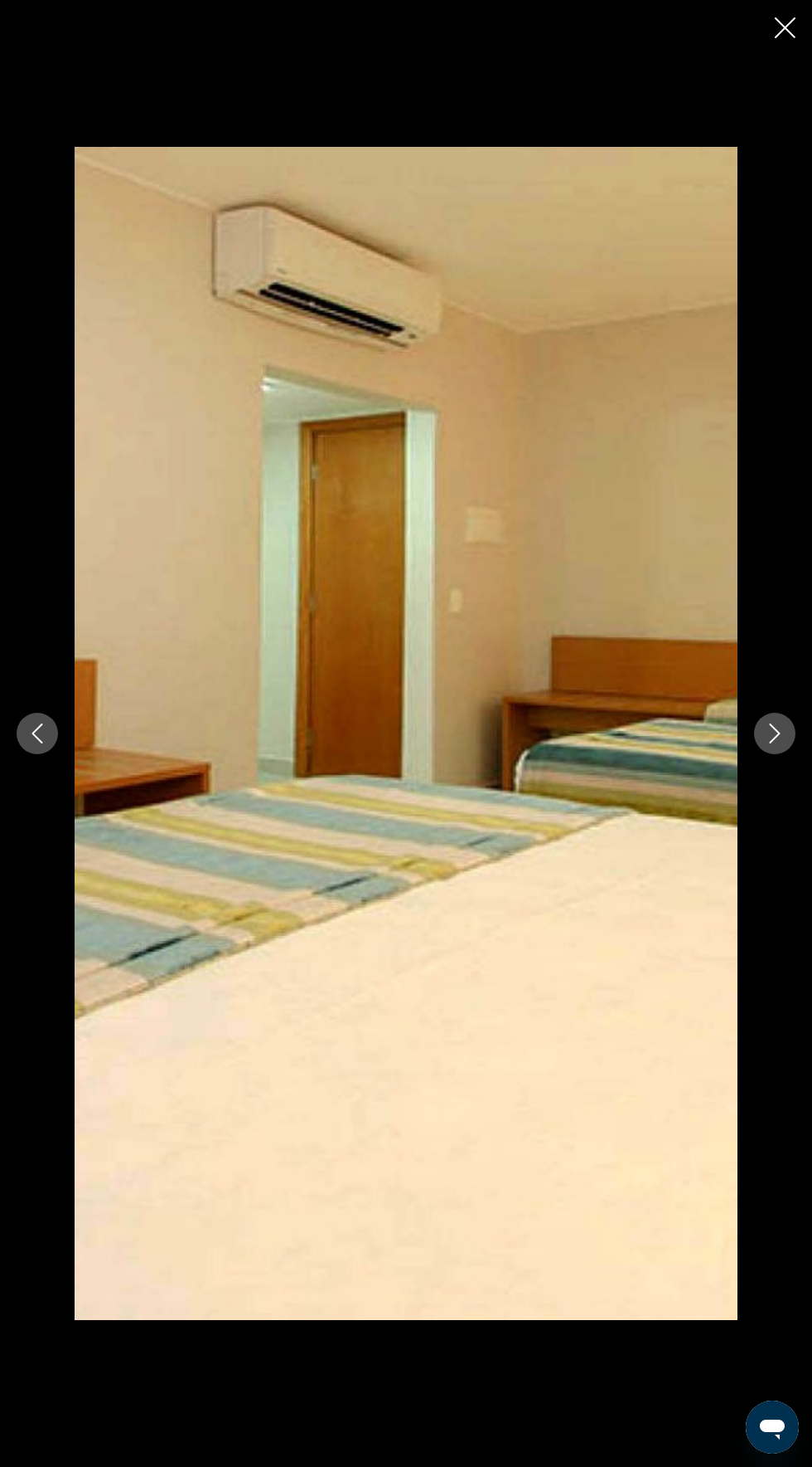
click at [774, 743] on icon "Next image" at bounding box center [775, 734] width 20 height 20
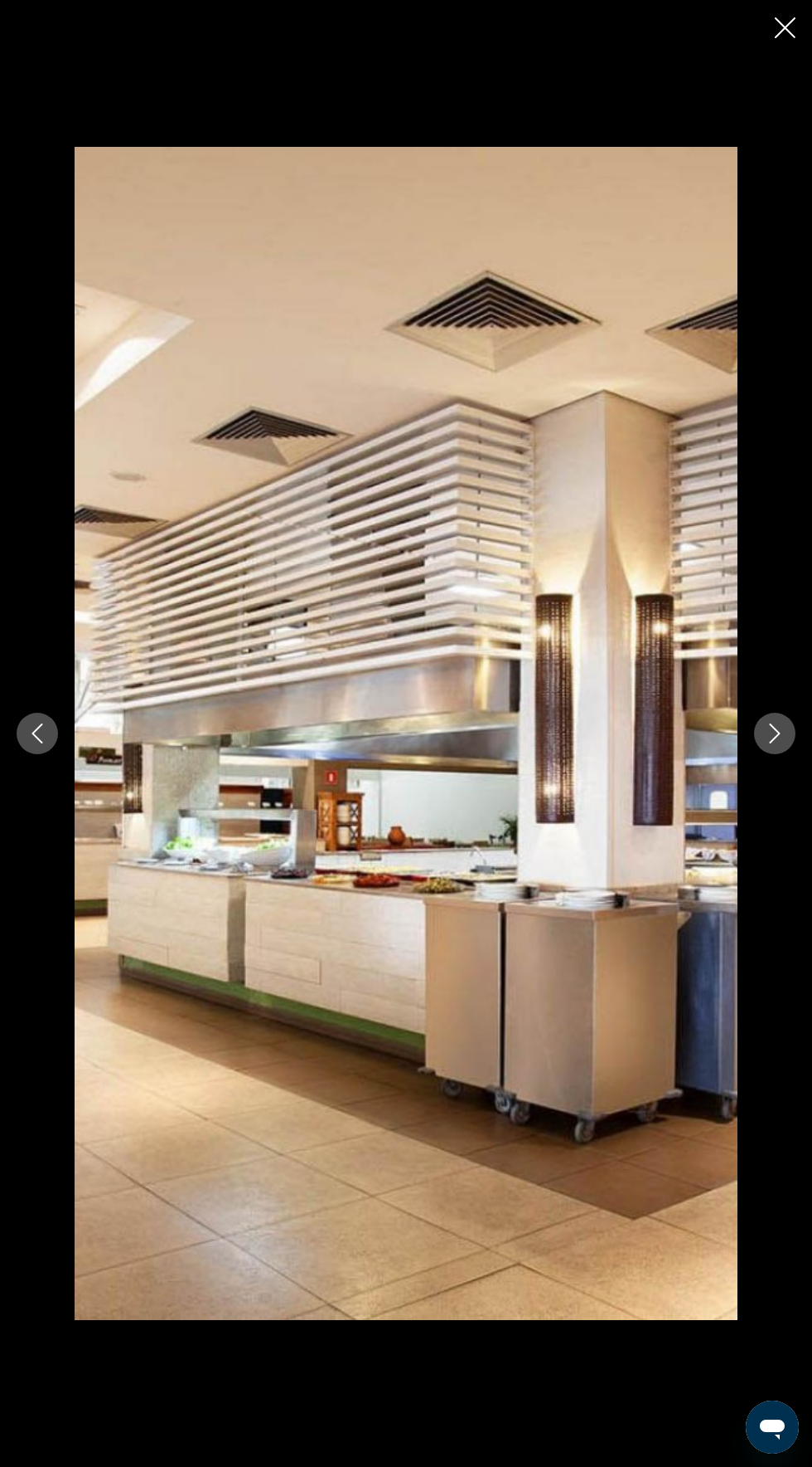
click at [774, 743] on icon "Next image" at bounding box center [775, 734] width 20 height 20
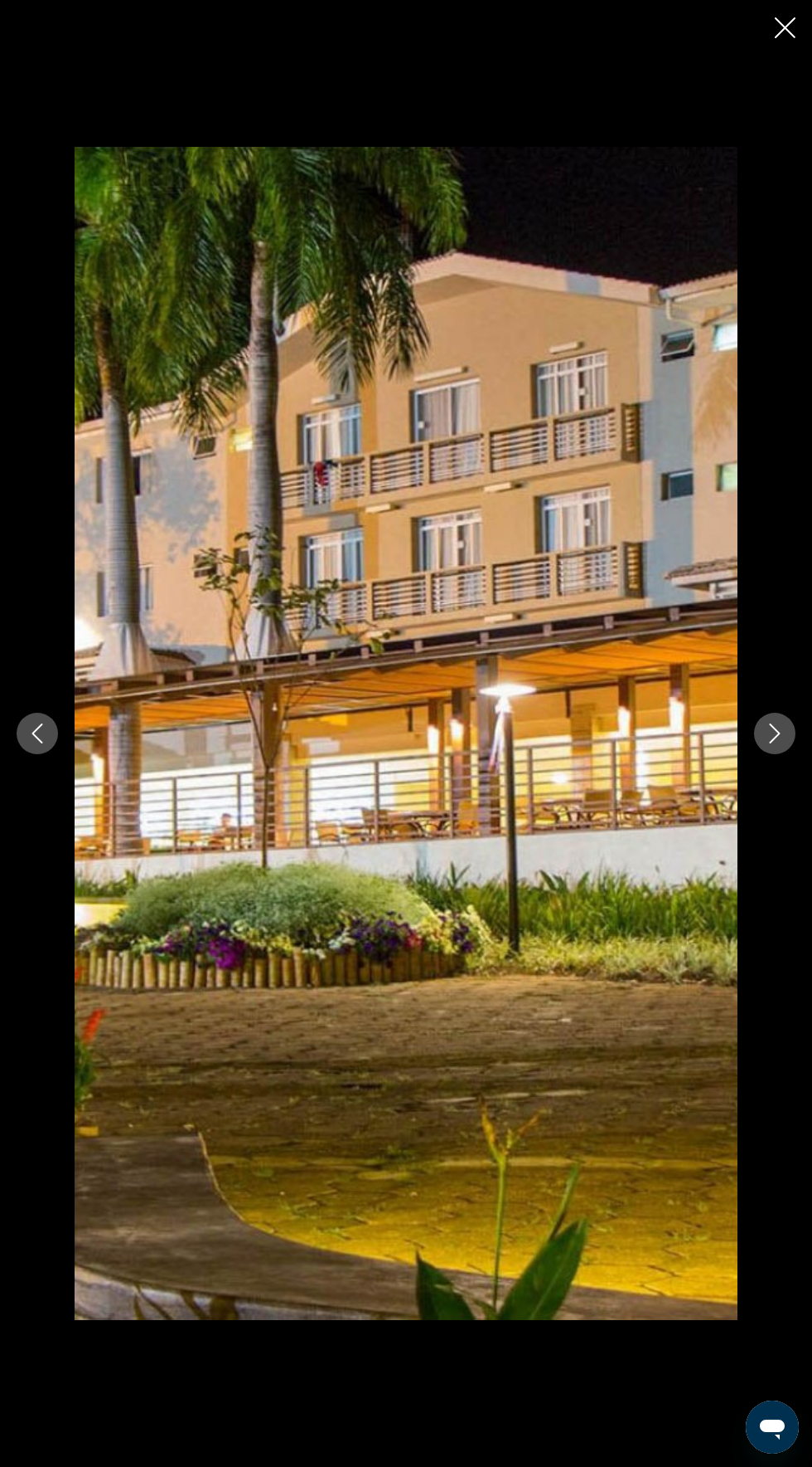
click at [774, 743] on icon "Next image" at bounding box center [775, 734] width 20 height 20
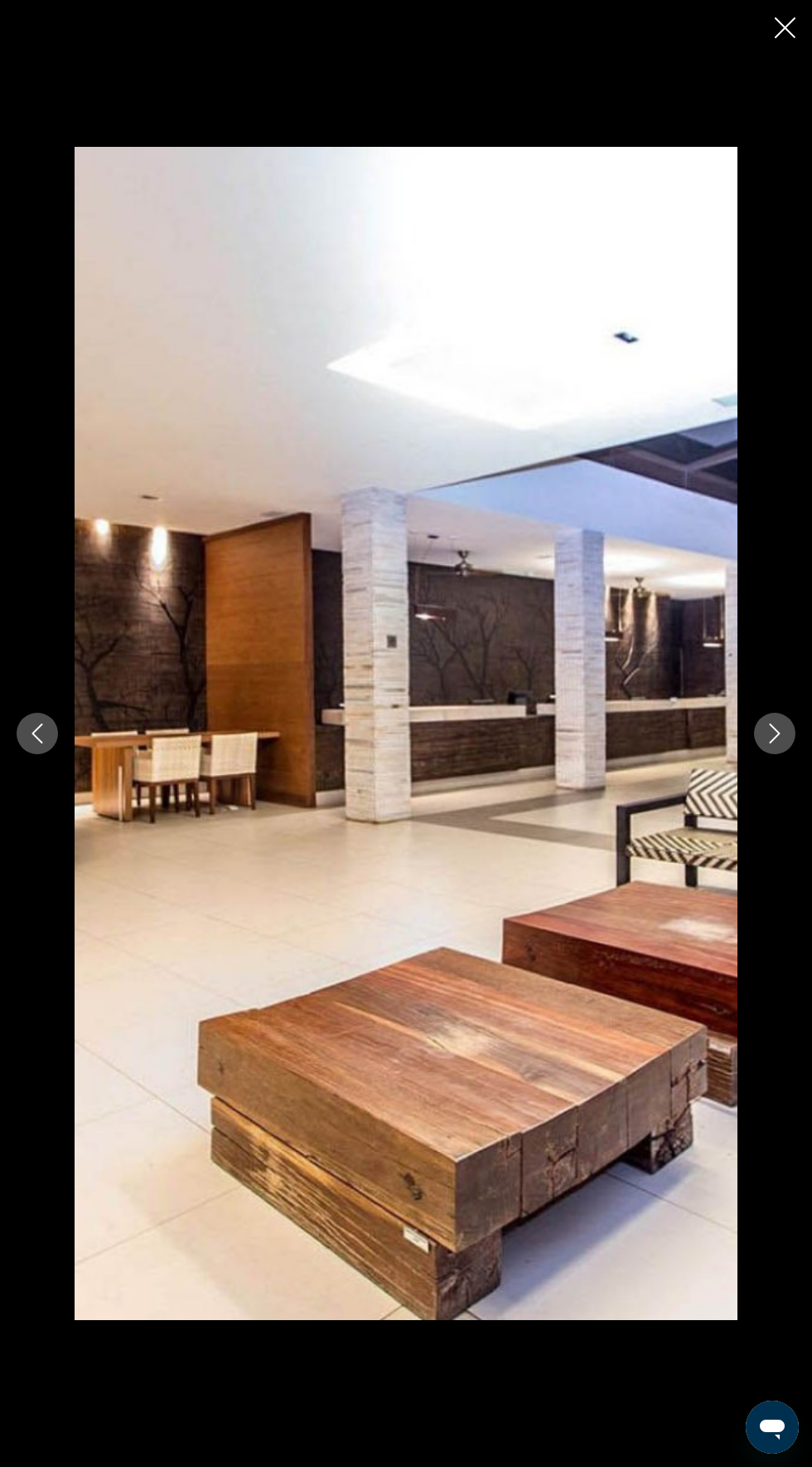
click at [779, 743] on icon "Next image" at bounding box center [775, 734] width 20 height 20
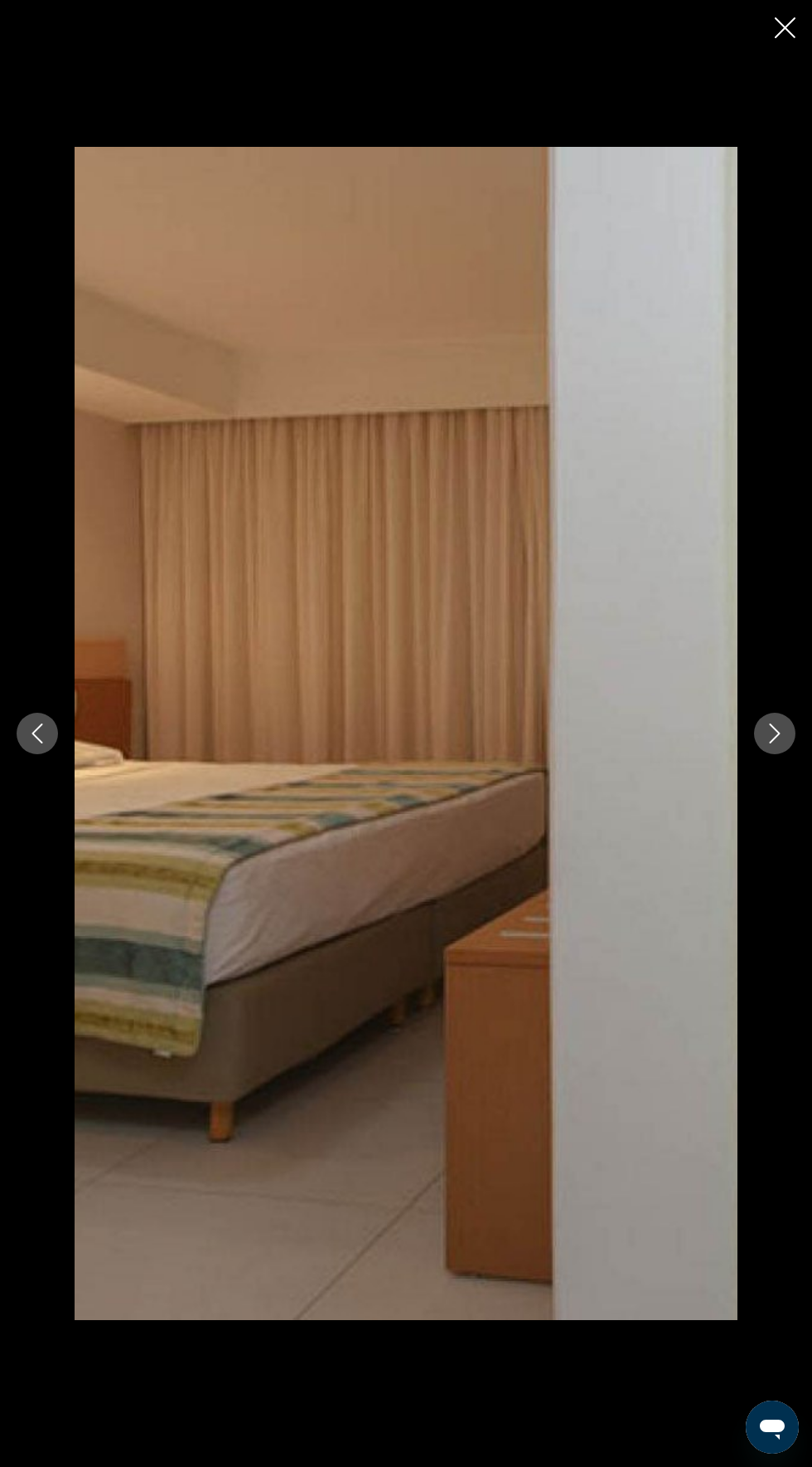
click at [774, 743] on icon "Next image" at bounding box center [775, 734] width 20 height 20
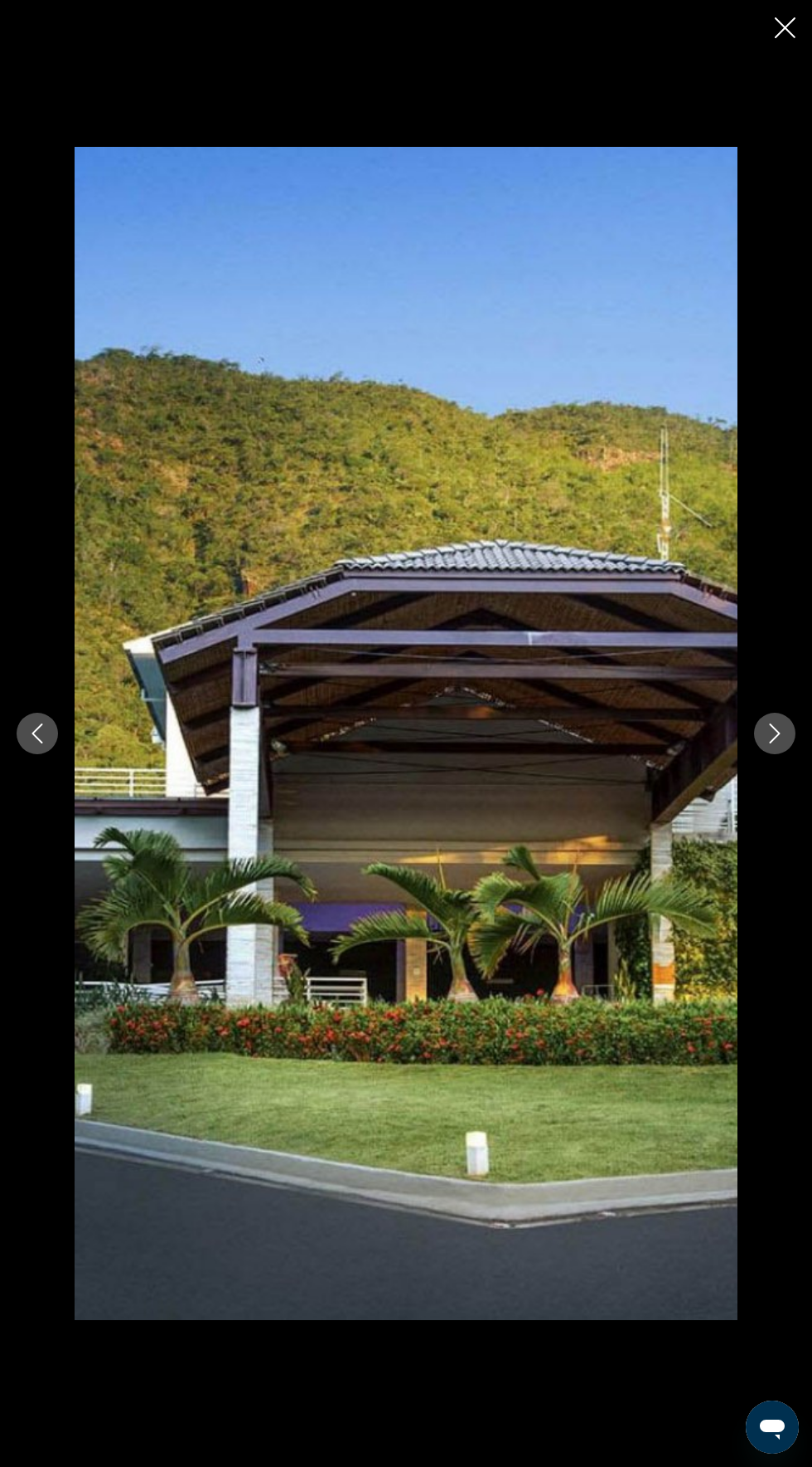
click at [774, 743] on icon "Next image" at bounding box center [775, 734] width 20 height 20
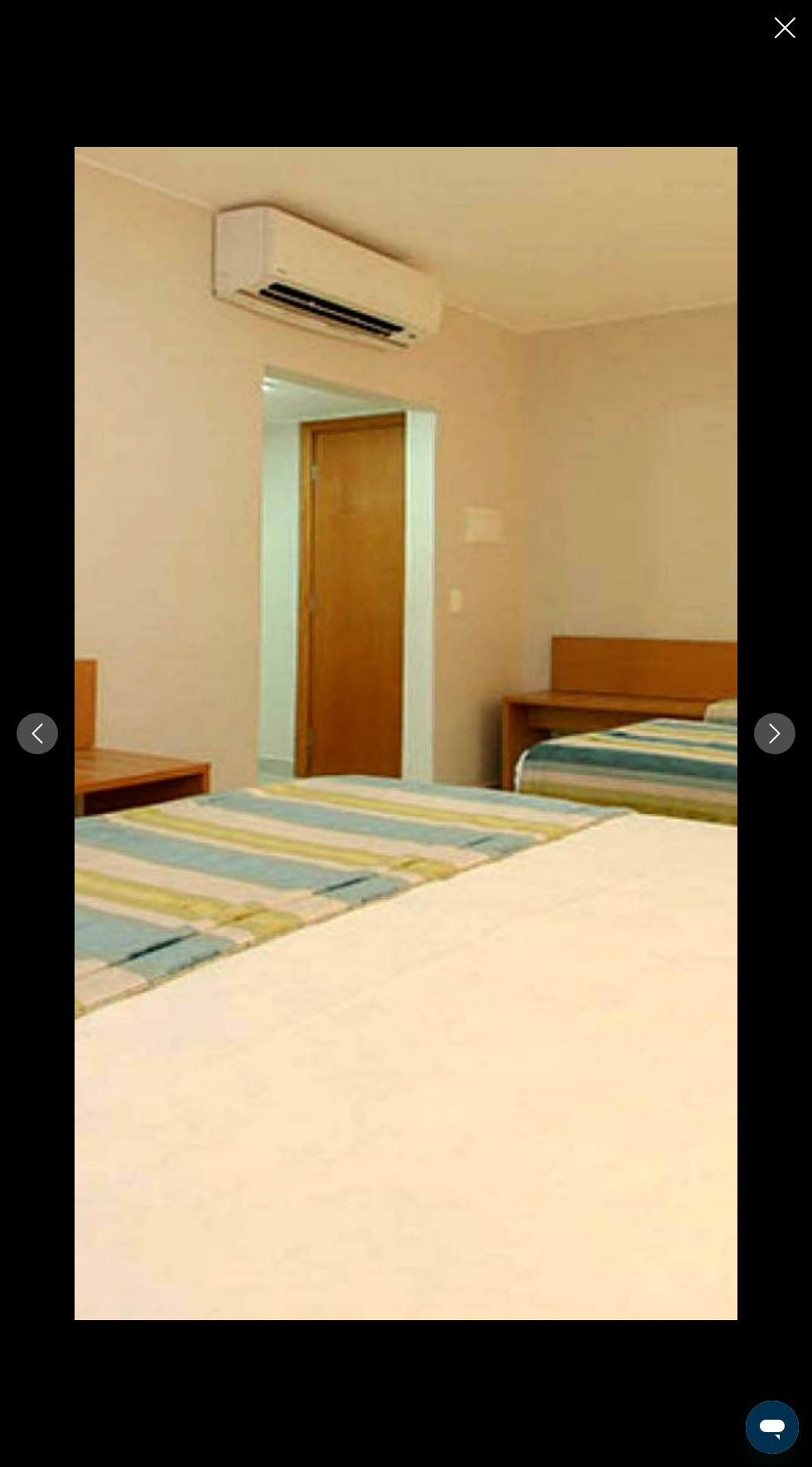
click at [774, 743] on icon "Next image" at bounding box center [775, 734] width 20 height 20
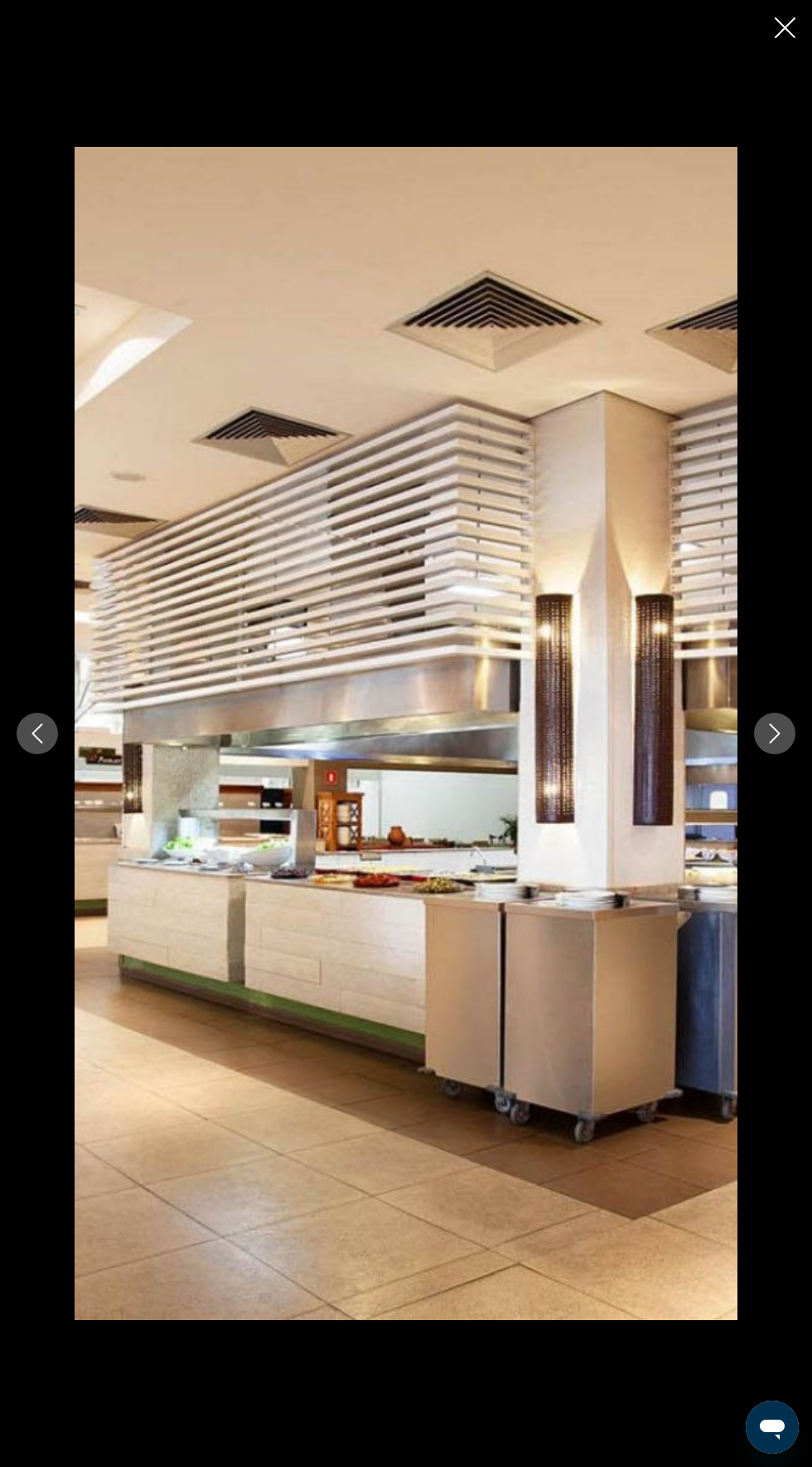
click at [774, 743] on icon "Next image" at bounding box center [775, 734] width 20 height 20
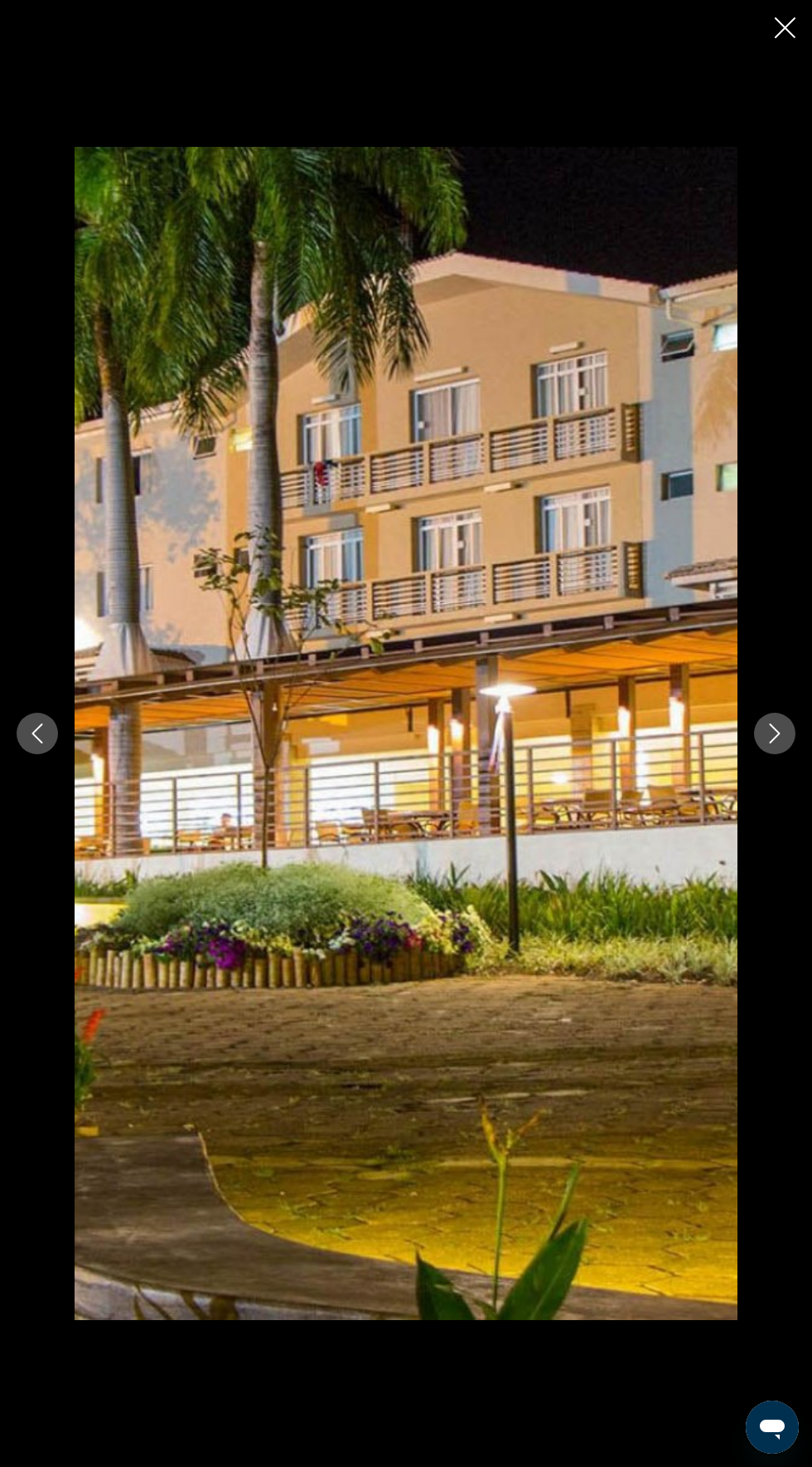
click at [777, 754] on button "Next image" at bounding box center [775, 734] width 42 height 42
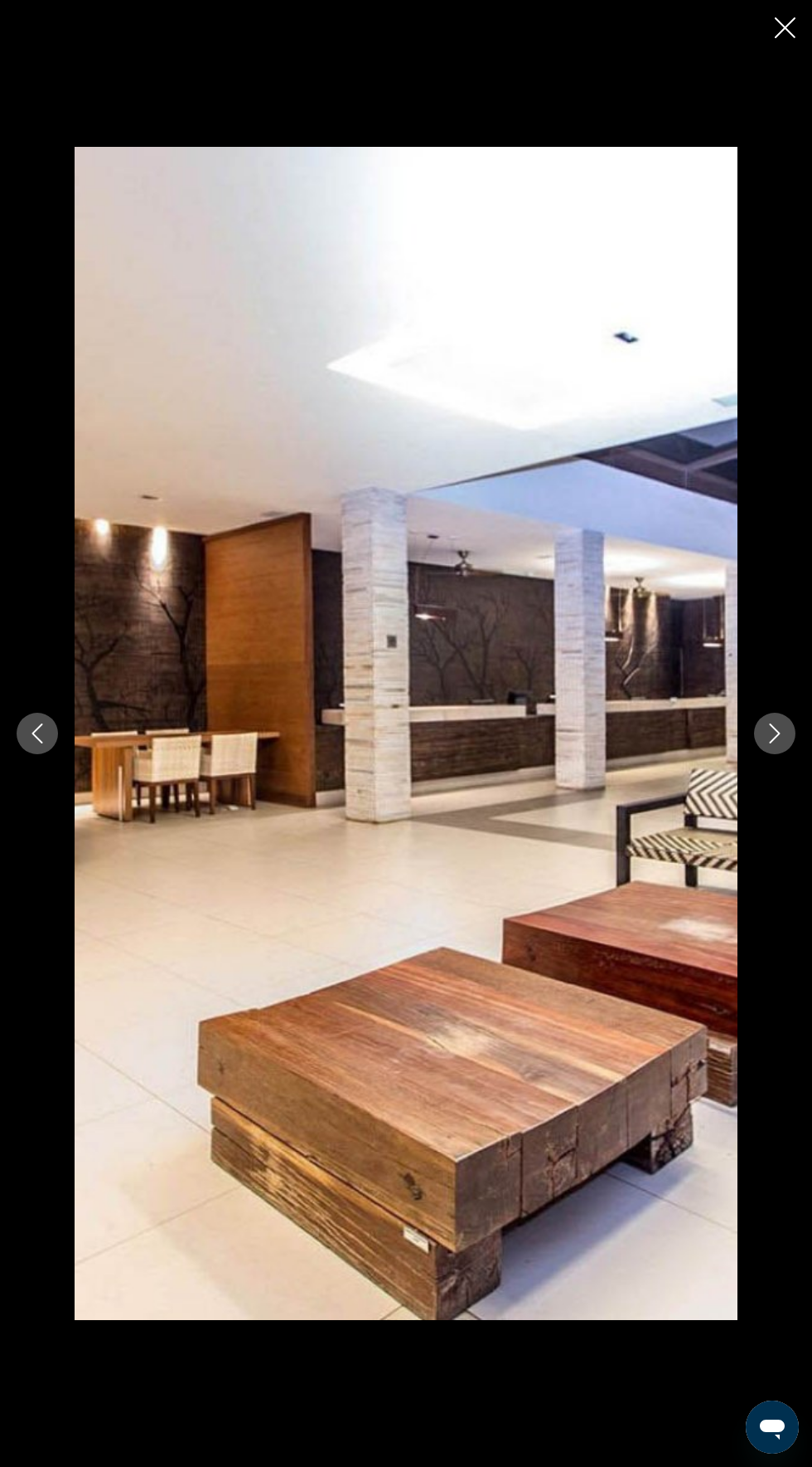
click at [786, 754] on button "Next image" at bounding box center [775, 734] width 42 height 42
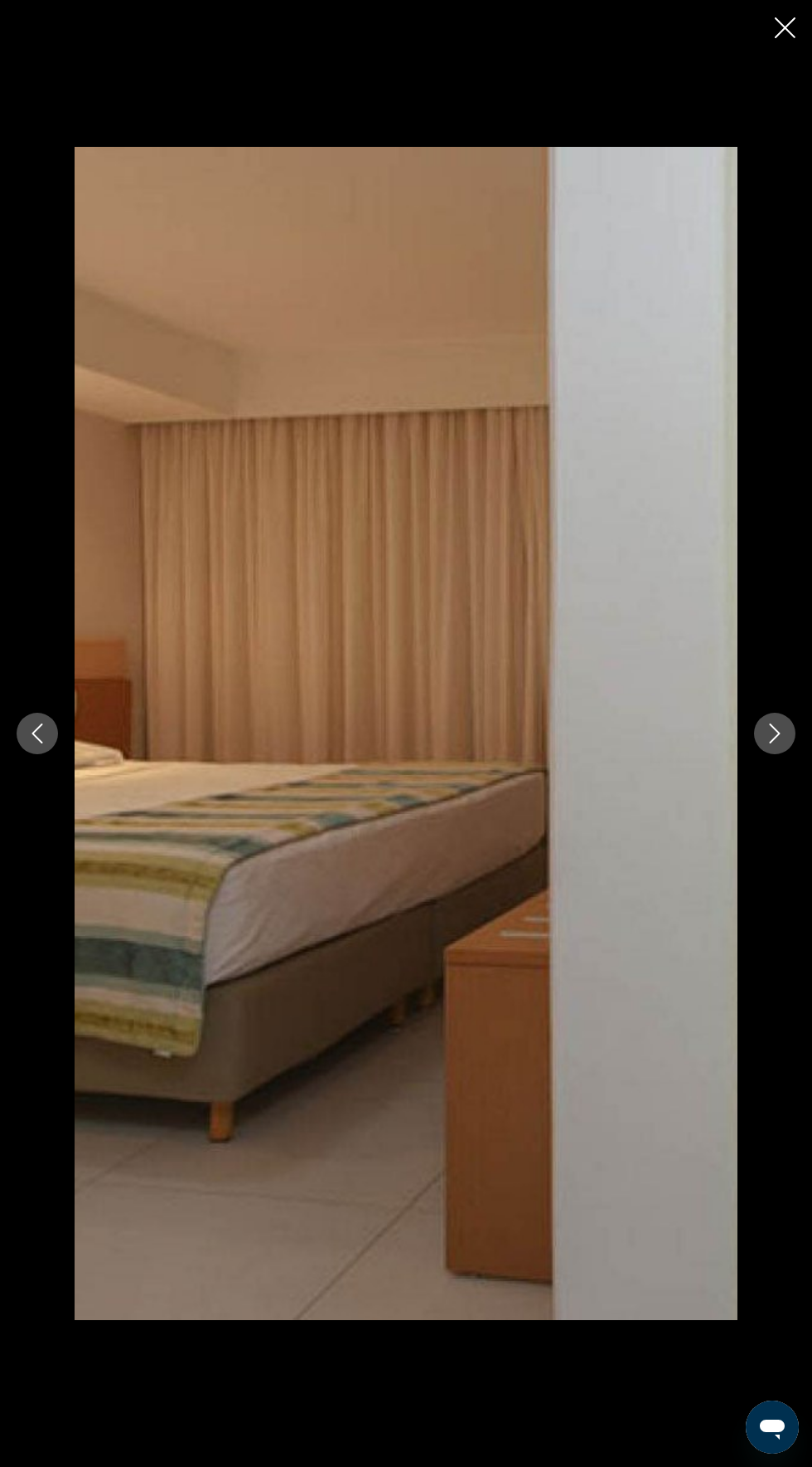
click at [774, 743] on icon "Next image" at bounding box center [775, 734] width 20 height 20
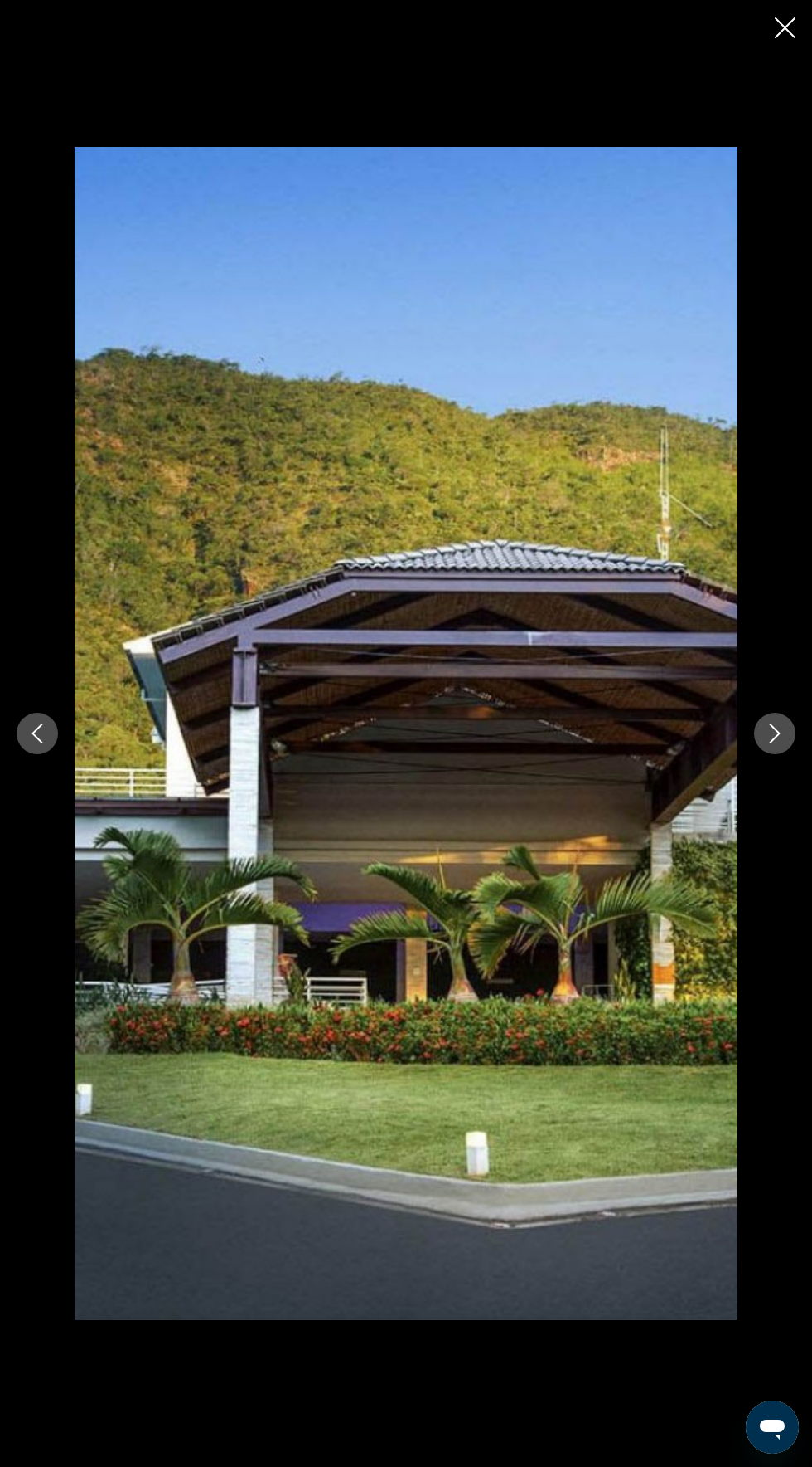
click at [787, 754] on button "Next image" at bounding box center [775, 734] width 42 height 42
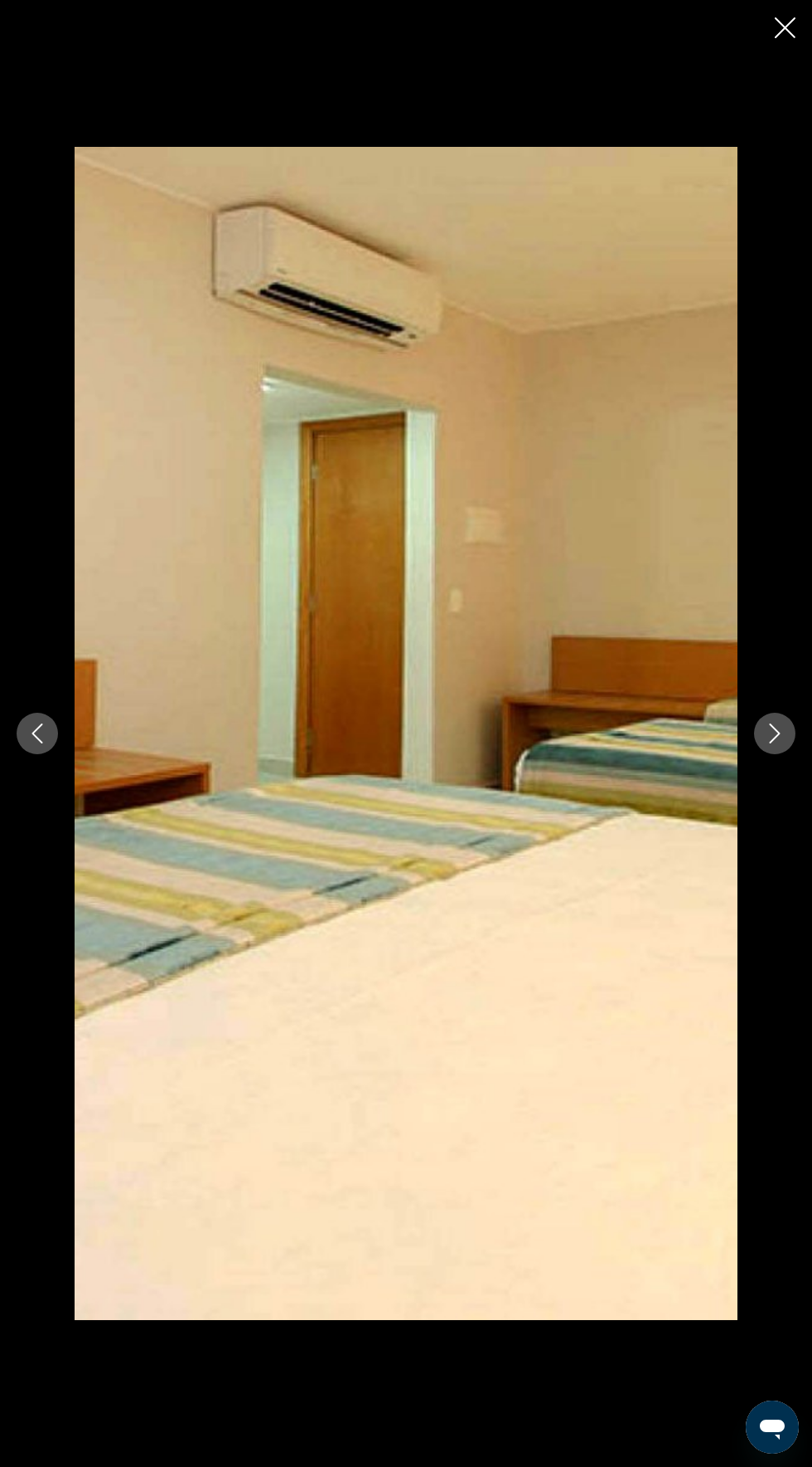
click at [778, 743] on icon "Next image" at bounding box center [775, 734] width 11 height 20
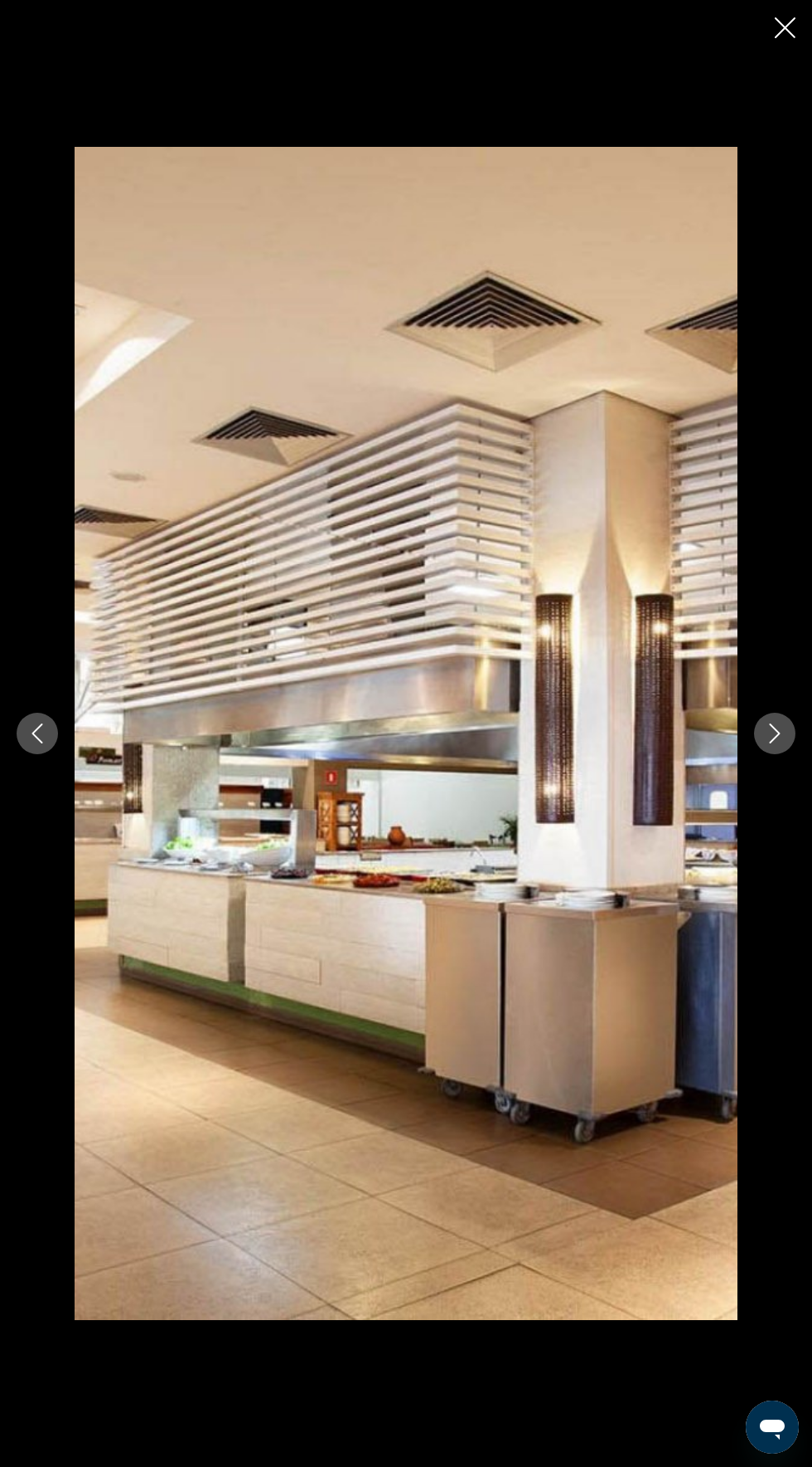
click at [776, 743] on icon "Next image" at bounding box center [775, 734] width 20 height 20
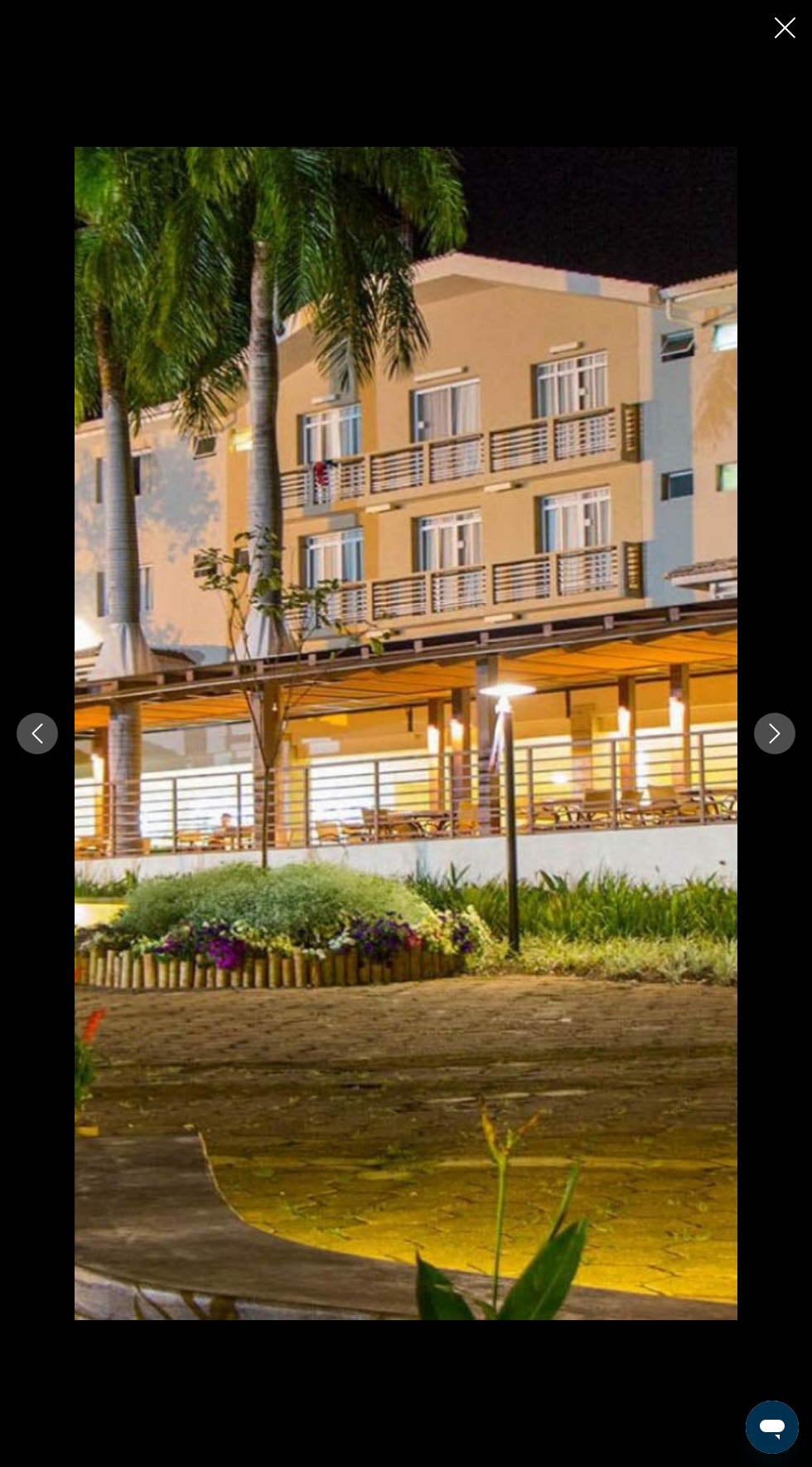
click at [788, 754] on button "Next image" at bounding box center [775, 734] width 42 height 42
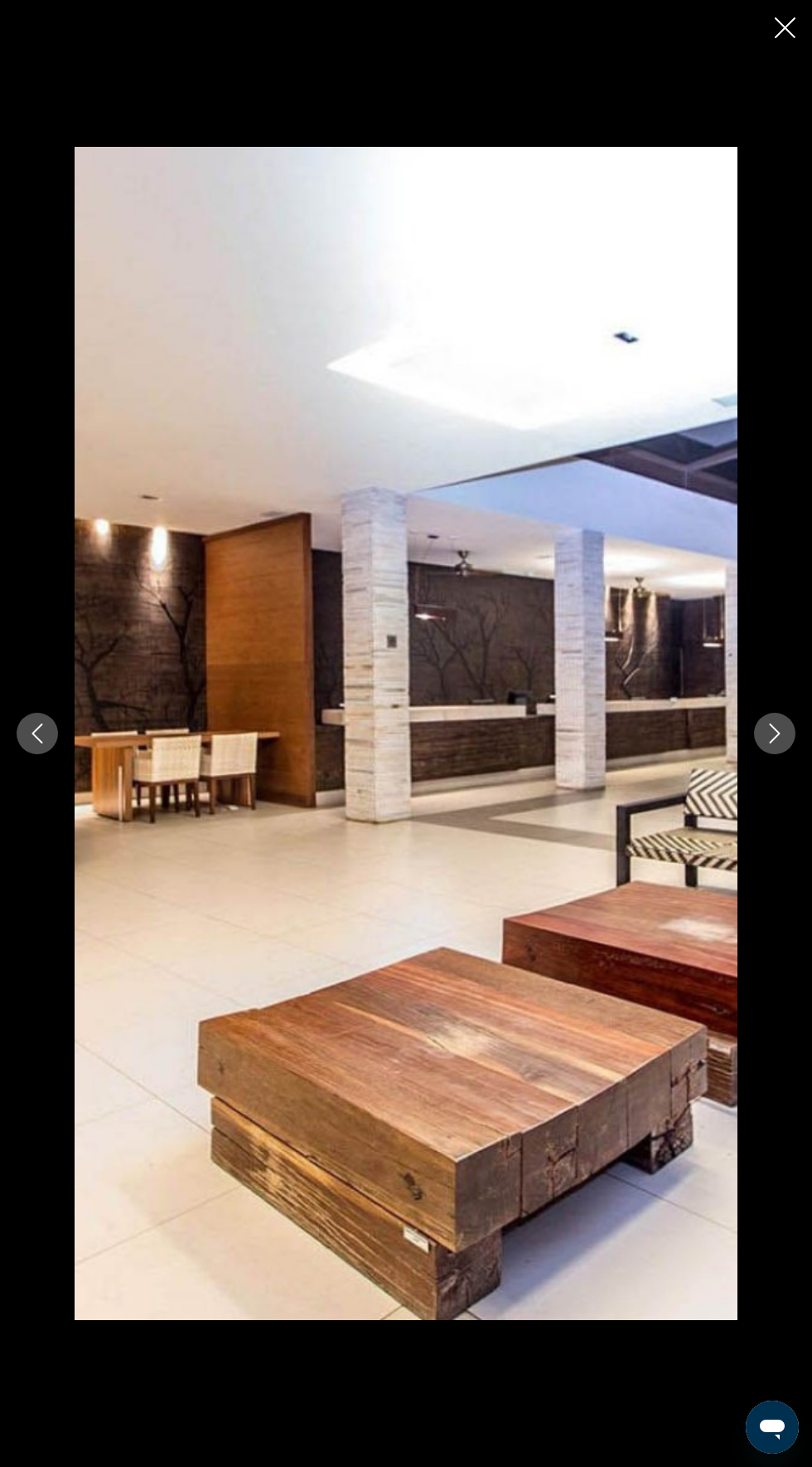
click at [774, 743] on icon "Next image" at bounding box center [775, 734] width 20 height 20
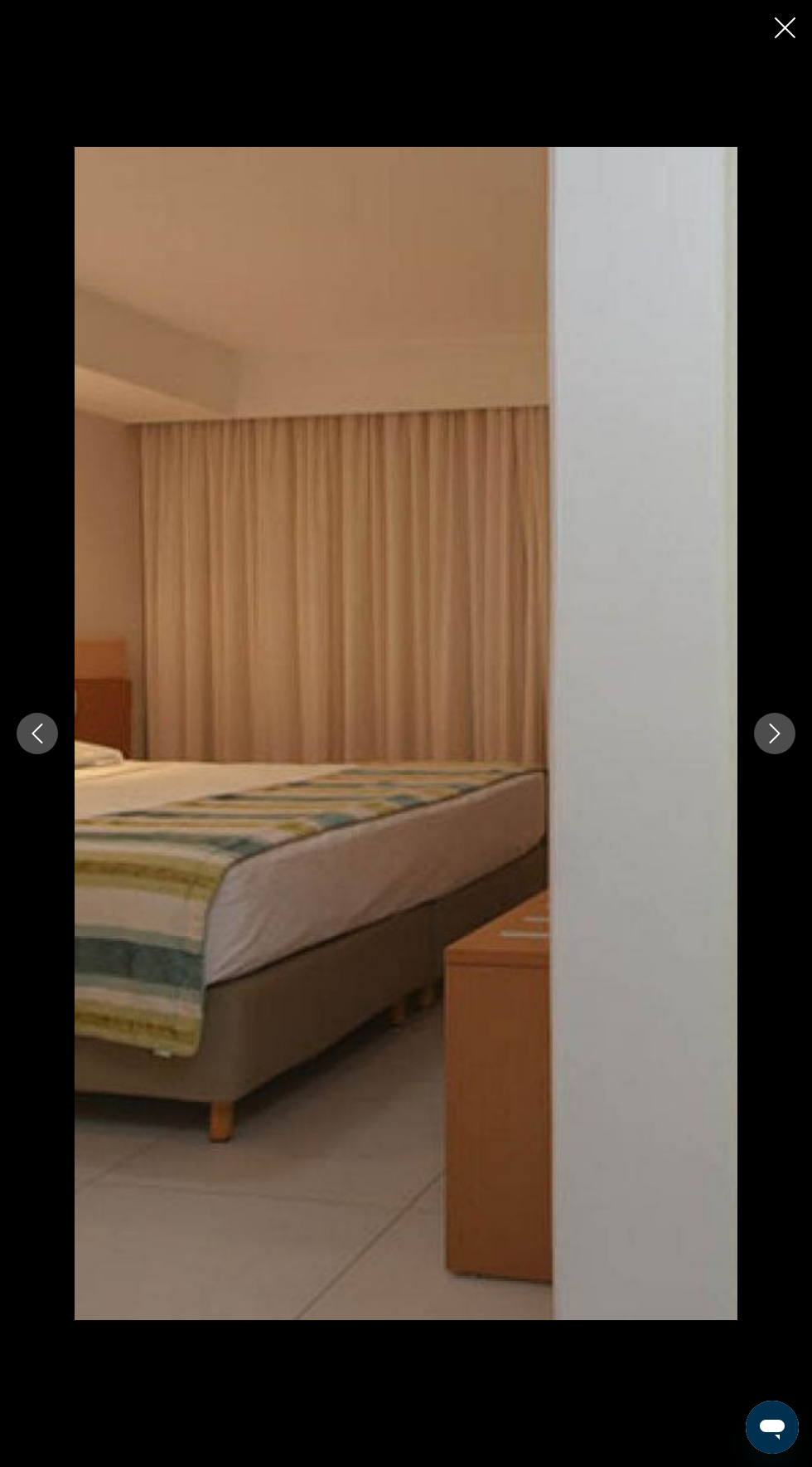
click at [776, 754] on button "Next image" at bounding box center [775, 734] width 42 height 42
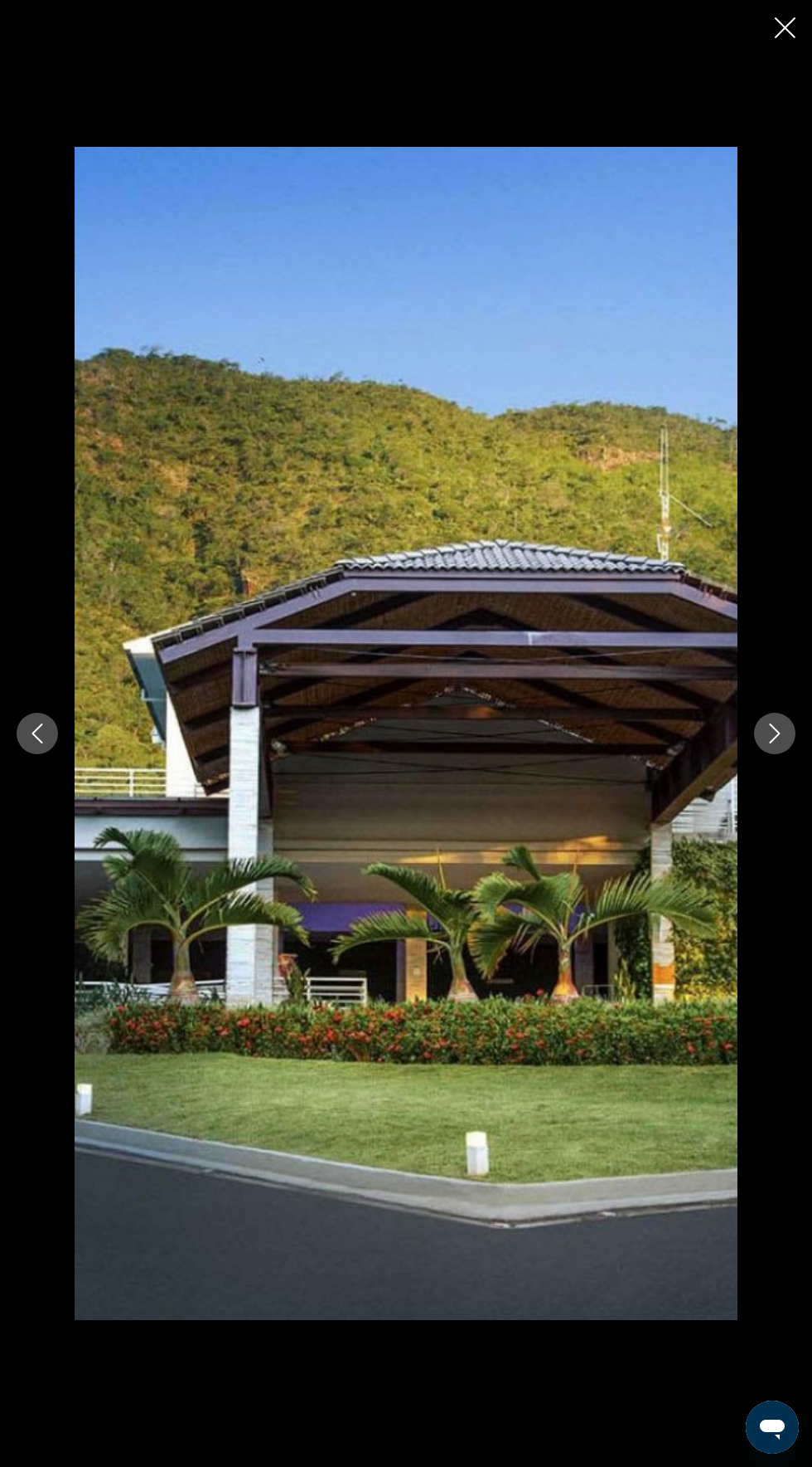
scroll to position [2974, 0]
